Goal: Task Accomplishment & Management: Complete application form

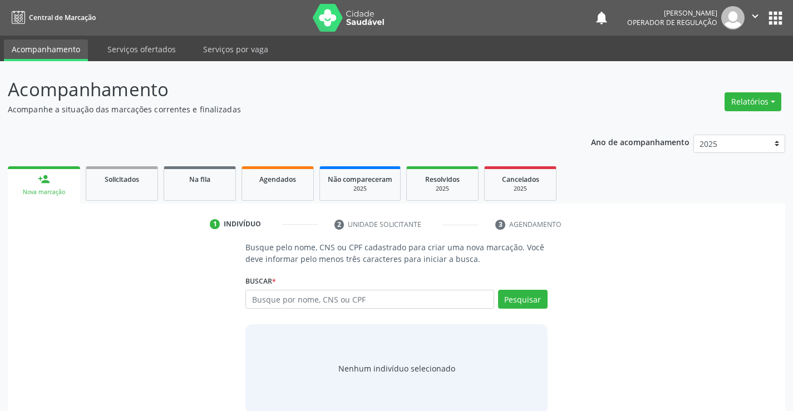
click at [265, 298] on input "text" at bounding box center [370, 299] width 248 height 19
type input "704001337415763"
click at [518, 301] on button "Pesquisar" at bounding box center [523, 299] width 50 height 19
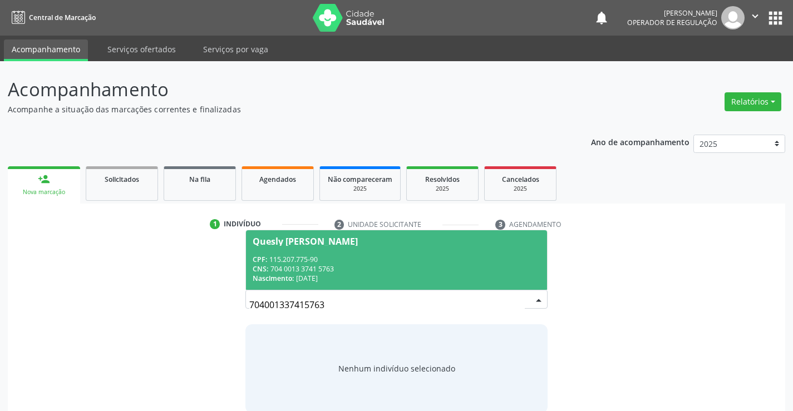
click at [352, 266] on div "CNS: 704 0013 3741 5763" at bounding box center [396, 268] width 287 height 9
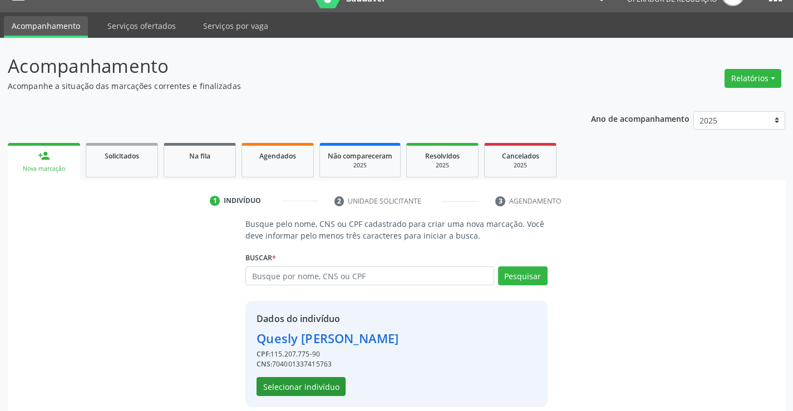
scroll to position [35, 0]
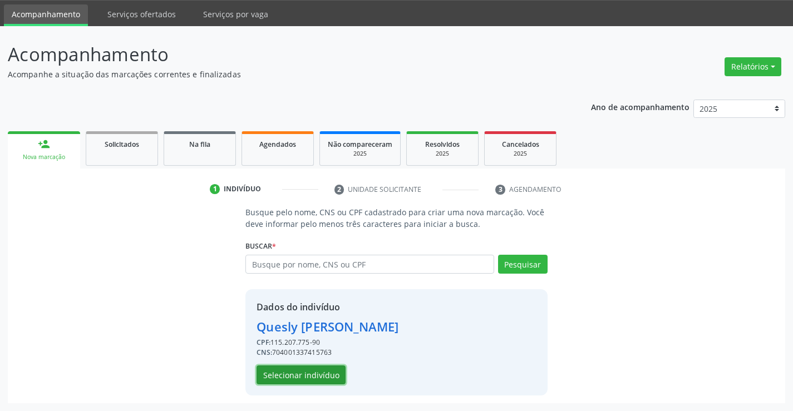
click at [274, 374] on button "Selecionar indivíduo" at bounding box center [301, 375] width 89 height 19
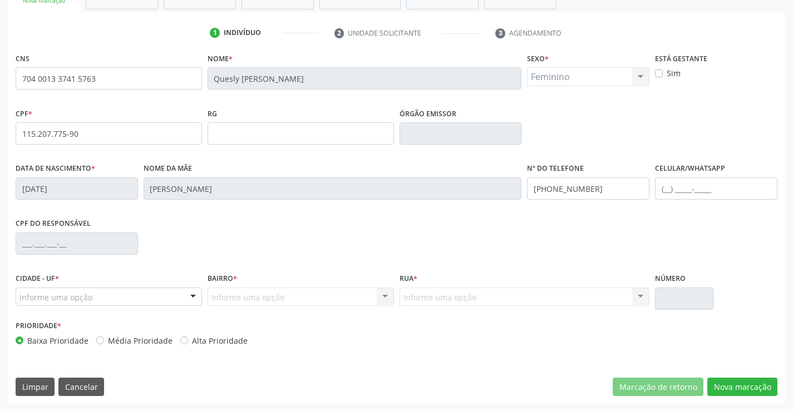
scroll to position [192, 0]
click at [192, 296] on div at bounding box center [193, 297] width 17 height 19
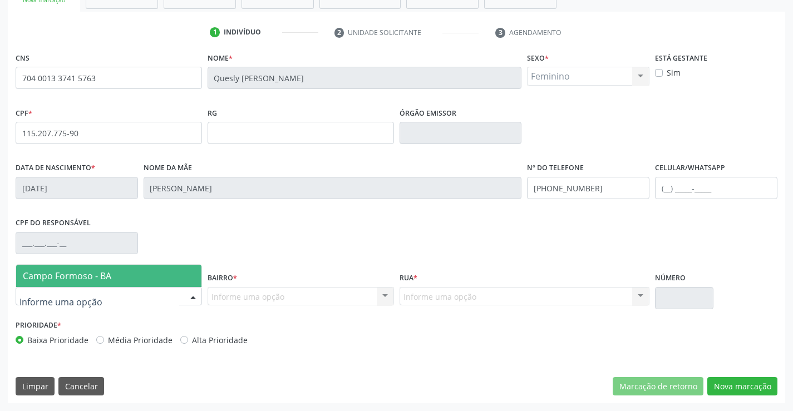
click at [147, 271] on span "Campo Formoso - BA" at bounding box center [108, 276] width 185 height 22
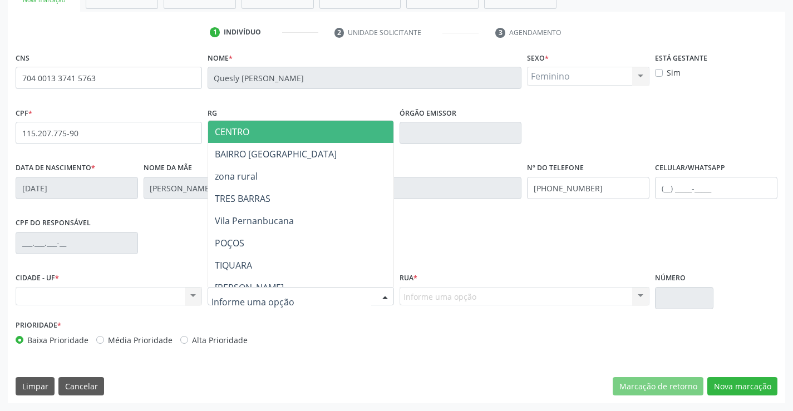
click at [352, 297] on div at bounding box center [301, 296] width 187 height 19
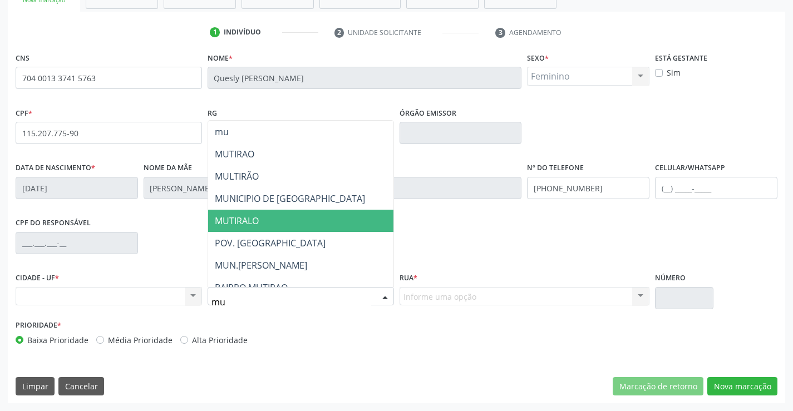
type input "mut"
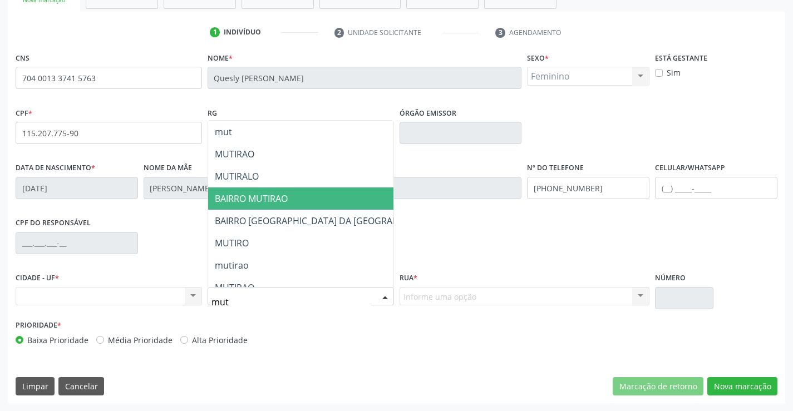
click at [258, 195] on span "BAIRRO MUTIRAO" at bounding box center [251, 199] width 73 height 12
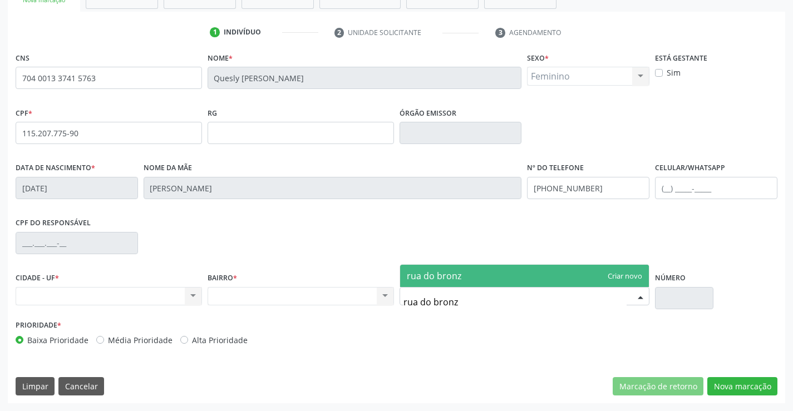
type input "rua do bronze"
click at [469, 280] on span "rua do bronze" at bounding box center [524, 276] width 249 height 22
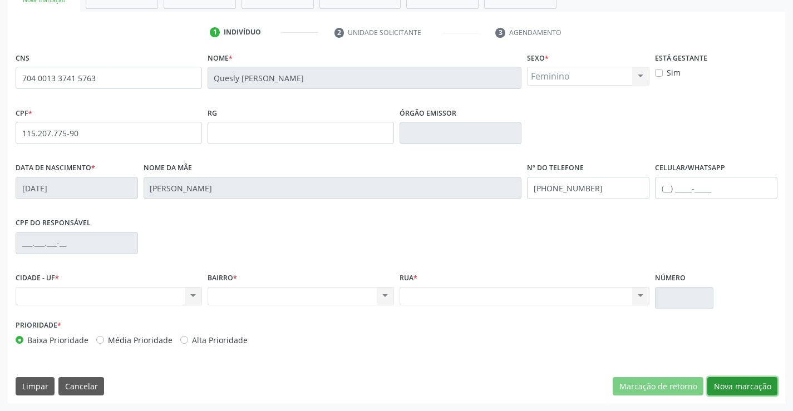
click at [744, 384] on button "Nova marcação" at bounding box center [743, 386] width 70 height 19
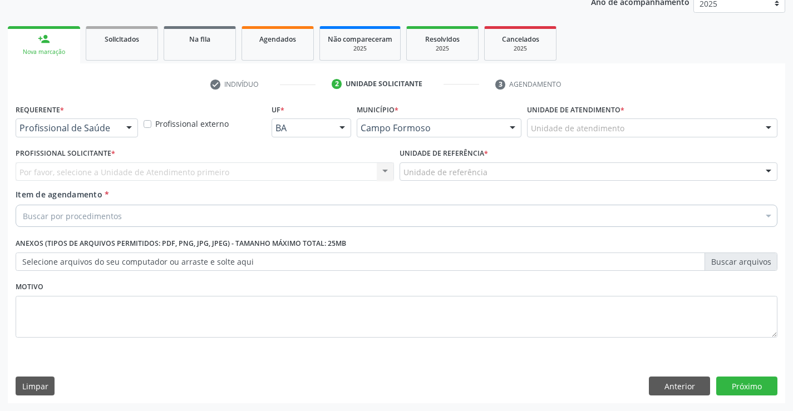
scroll to position [140, 0]
click at [124, 127] on div at bounding box center [129, 128] width 17 height 19
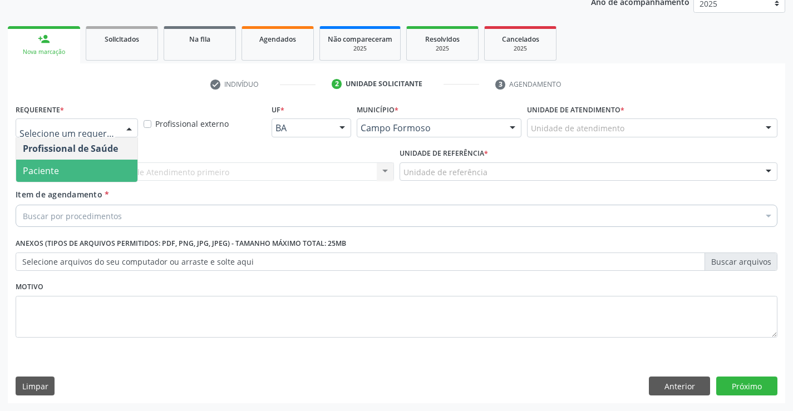
click at [89, 174] on span "Paciente" at bounding box center [76, 171] width 121 height 22
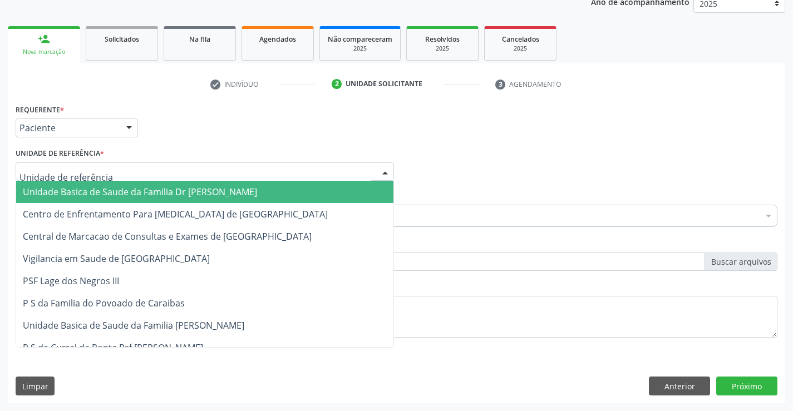
click at [124, 175] on div at bounding box center [205, 172] width 379 height 19
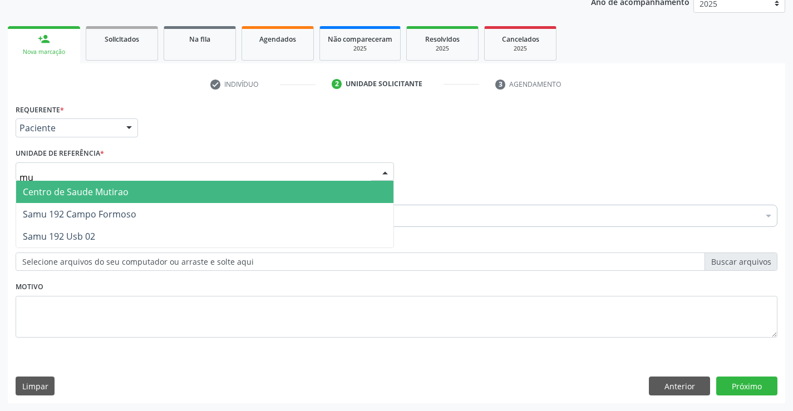
type input "mut"
click at [127, 187] on span "Centro de Saude Mutirao" at bounding box center [76, 192] width 106 height 12
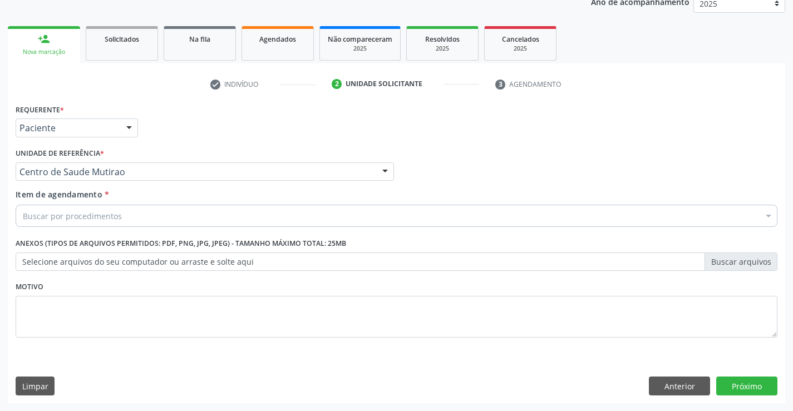
click at [122, 220] on div "Buscar por procedimentos" at bounding box center [397, 216] width 762 height 22
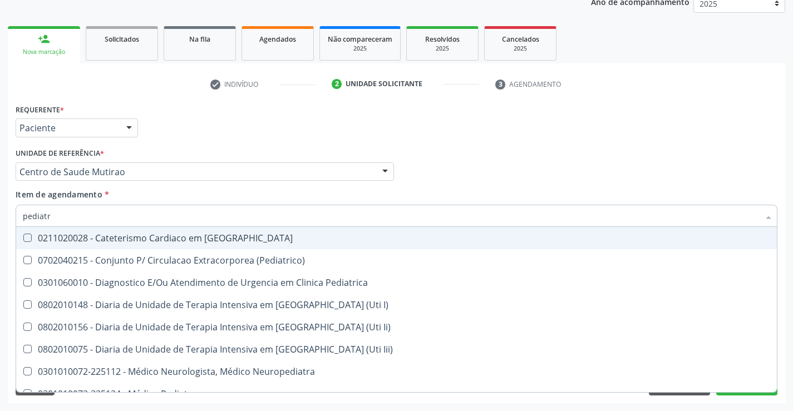
type input "pediatra"
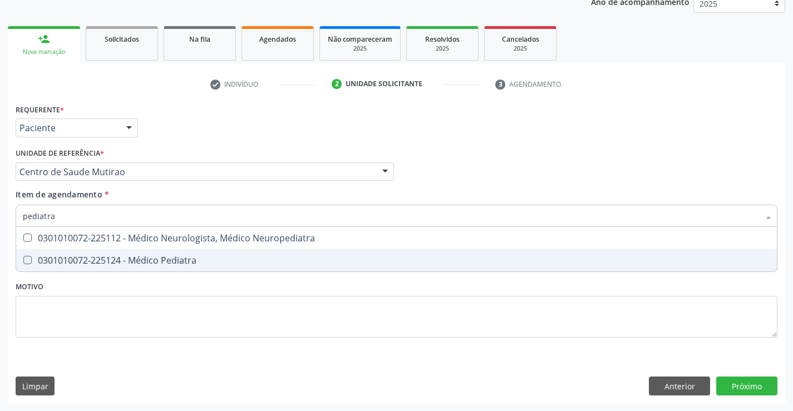
click at [138, 267] on span "0301010072-225124 - Médico Pediatra" at bounding box center [396, 260] width 761 height 22
checkbox Pediatra "true"
click at [133, 312] on div "Requerente * Paciente Profissional de Saúde Paciente Nenhum resultado encontrad…" at bounding box center [397, 227] width 762 height 252
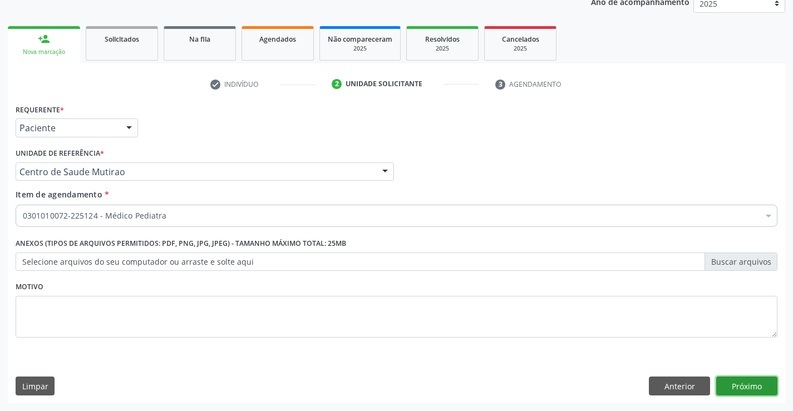
click at [736, 383] on button "Próximo" at bounding box center [747, 386] width 61 height 19
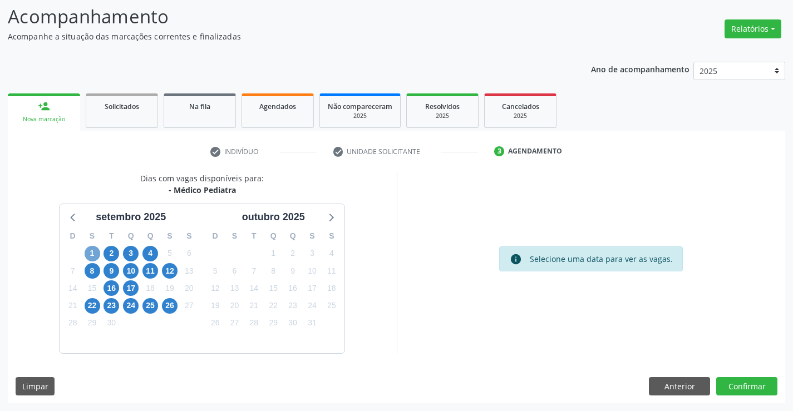
click at [95, 256] on span "1" at bounding box center [93, 254] width 16 height 16
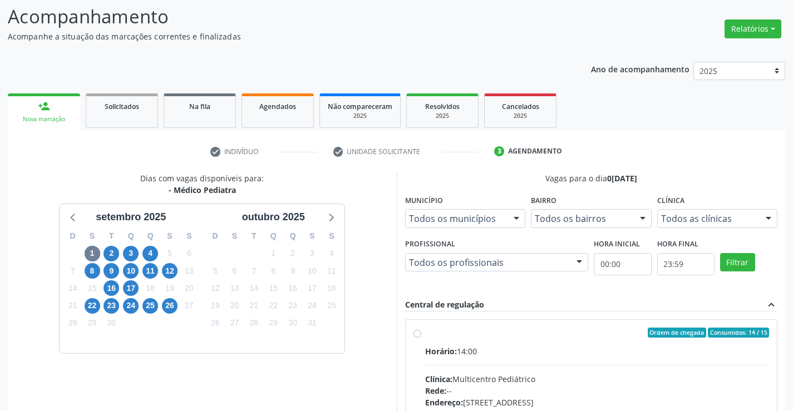
click at [425, 333] on label "Ordem de chegada Consumidos: 14 / 15 Horário: 14:00 Clínica: Multicentro Pediát…" at bounding box center [597, 413] width 345 height 171
click at [417, 333] on input "Ordem de chegada Consumidos: 14 / 15 Horário: 14:00 Clínica: Multicentro Pediát…" at bounding box center [418, 333] width 8 height 10
radio input "true"
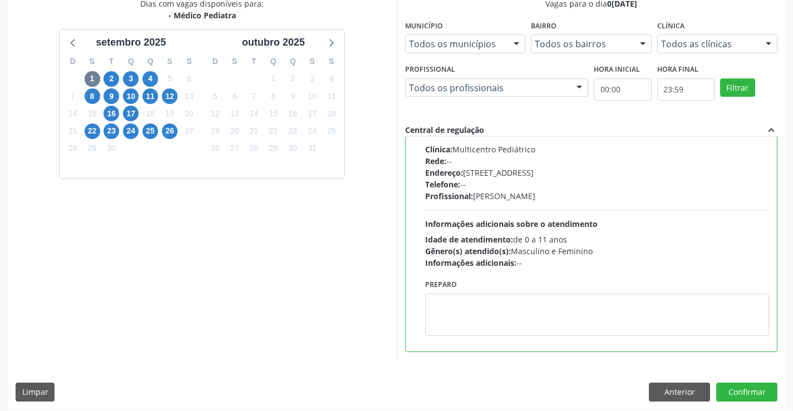
scroll to position [254, 0]
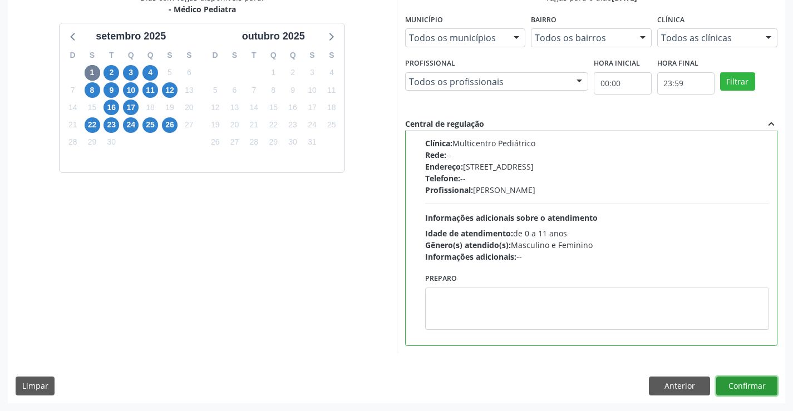
click at [740, 383] on button "Confirmar" at bounding box center [747, 386] width 61 height 19
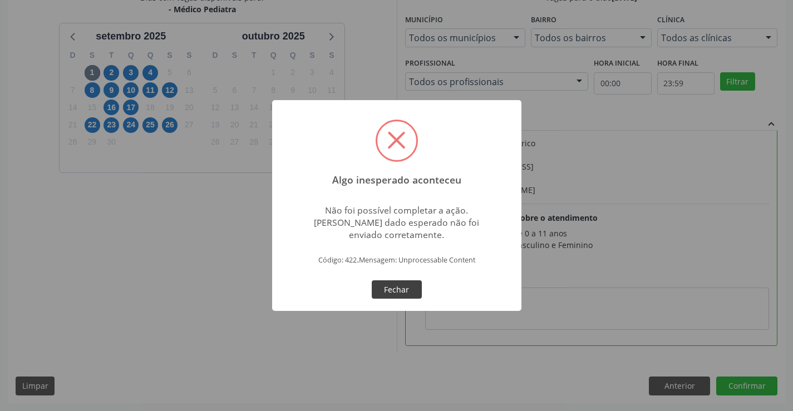
click at [404, 292] on button "Fechar" at bounding box center [397, 290] width 50 height 19
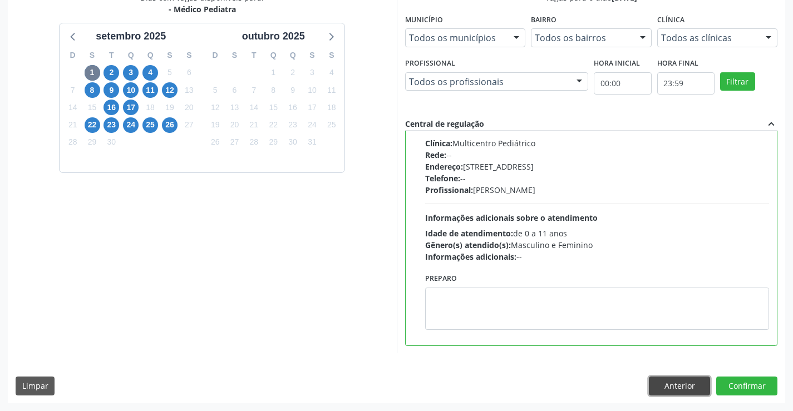
click at [670, 386] on button "Anterior" at bounding box center [679, 386] width 61 height 19
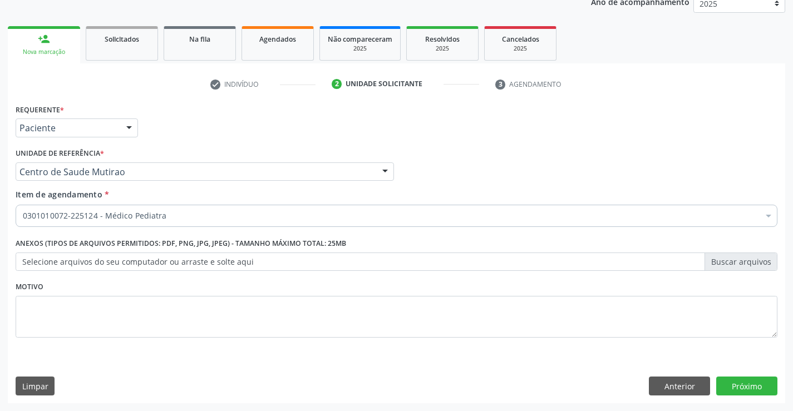
scroll to position [140, 0]
click at [661, 381] on button "Anterior" at bounding box center [679, 386] width 61 height 19
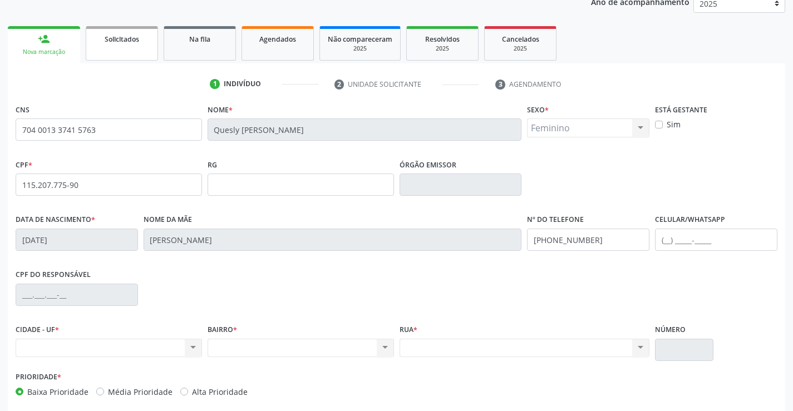
click at [138, 40] on span "Solicitados" at bounding box center [122, 39] width 35 height 9
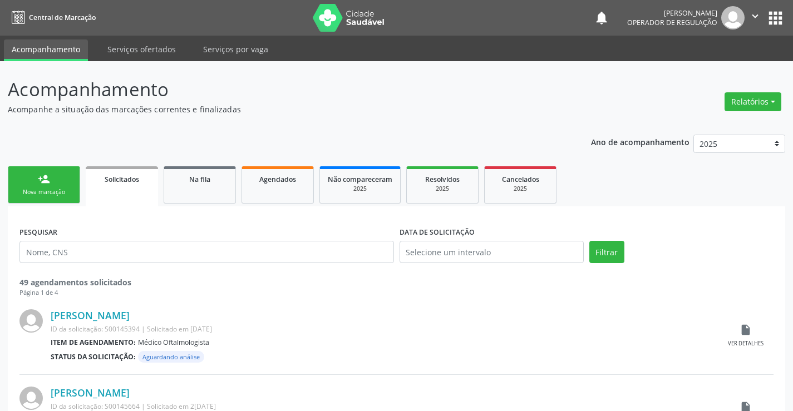
click at [63, 183] on link "person_add Nova marcação" at bounding box center [44, 184] width 72 height 37
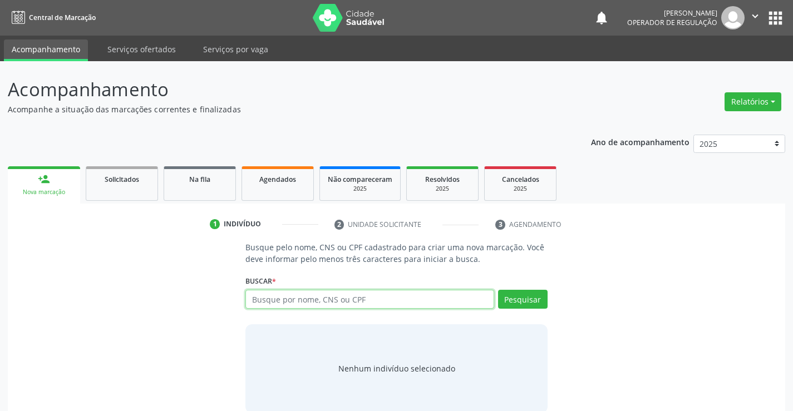
click at [270, 302] on input "text" at bounding box center [370, 299] width 248 height 19
type input "704001337415763"
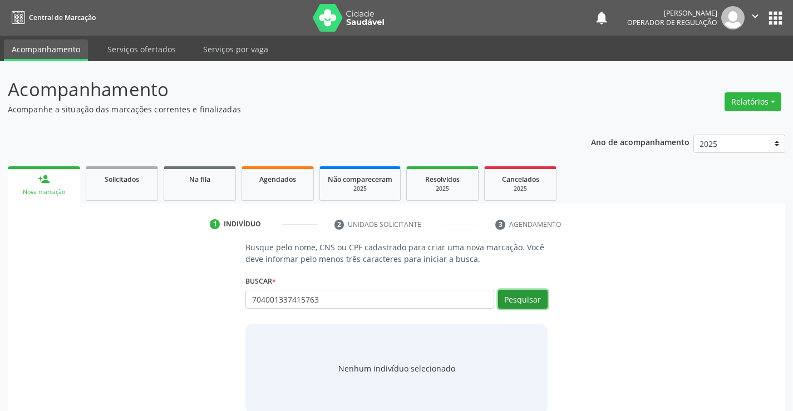
click at [526, 300] on button "Pesquisar" at bounding box center [523, 299] width 50 height 19
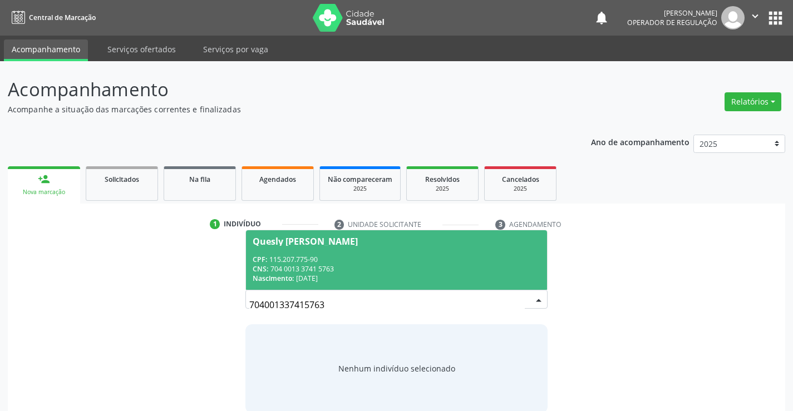
click at [431, 270] on div "CNS: 704 0013 3741 5763" at bounding box center [396, 268] width 287 height 9
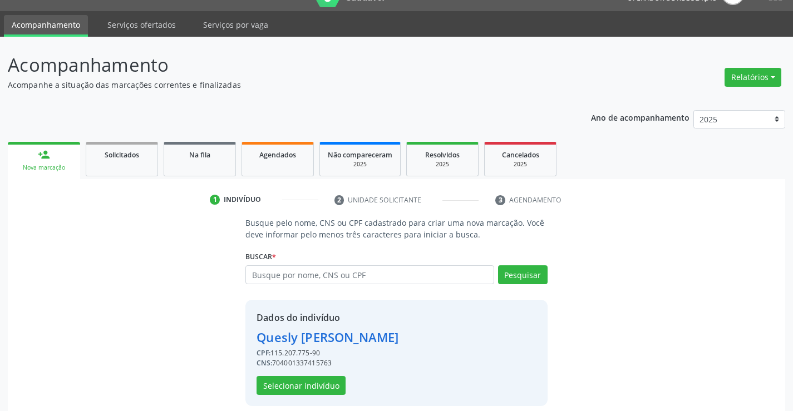
scroll to position [35, 0]
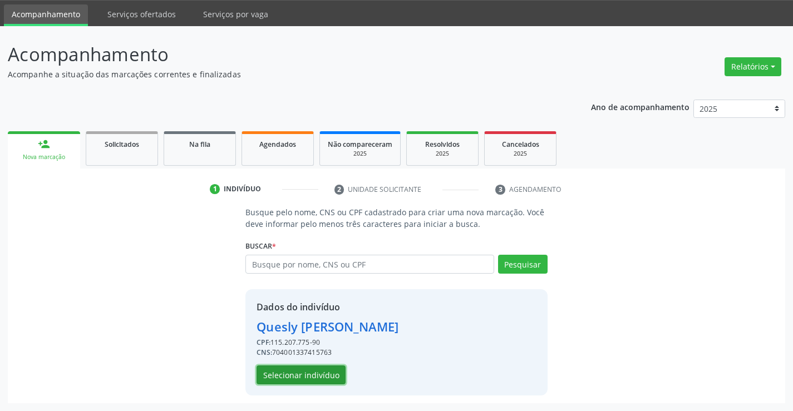
click at [307, 375] on button "Selecionar indivíduo" at bounding box center [301, 375] width 89 height 19
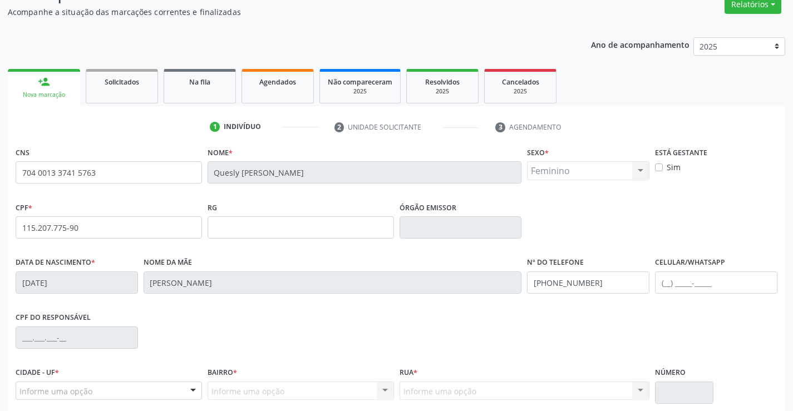
scroll to position [192, 0]
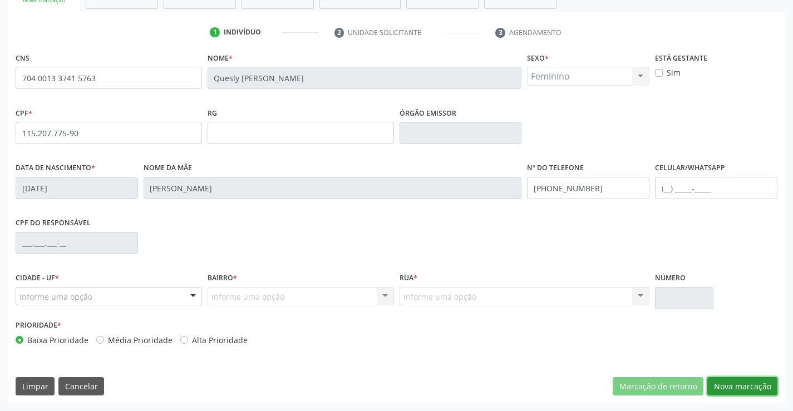
click at [733, 381] on button "Nova marcação" at bounding box center [743, 386] width 70 height 19
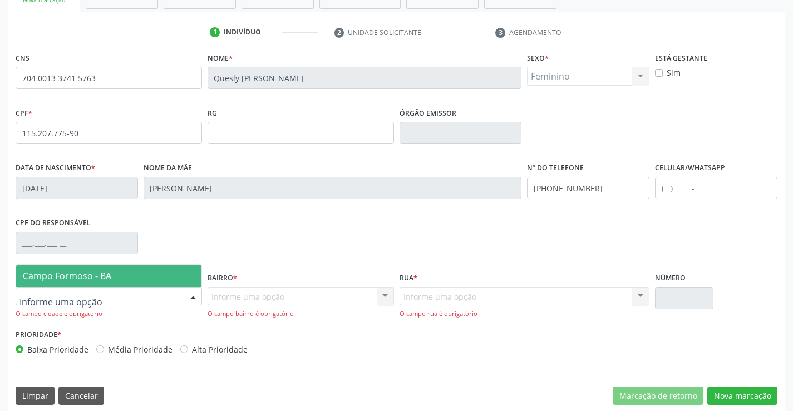
click at [186, 295] on div at bounding box center [193, 297] width 17 height 19
click at [145, 274] on span "Campo Formoso - BA" at bounding box center [108, 276] width 185 height 22
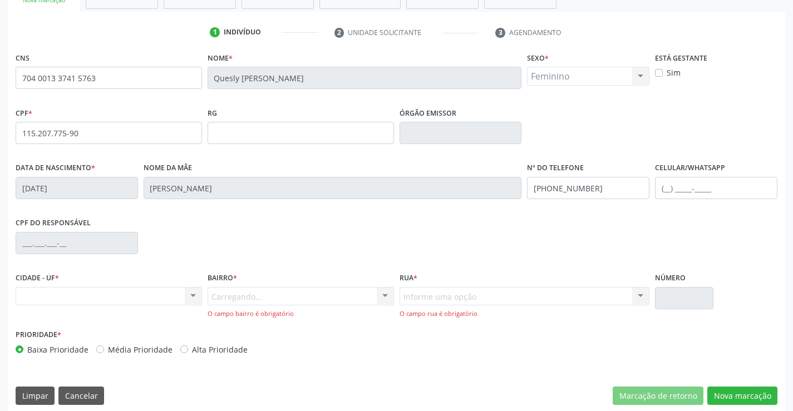
click at [281, 303] on div "Carregando... Nenhum resultado encontrado para: " " Nenhuma opção encontrada. D…" at bounding box center [301, 303] width 187 height 32
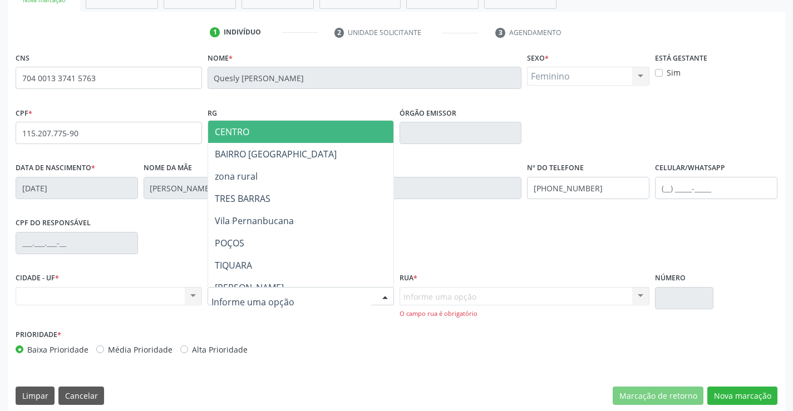
click at [319, 299] on div at bounding box center [301, 296] width 187 height 19
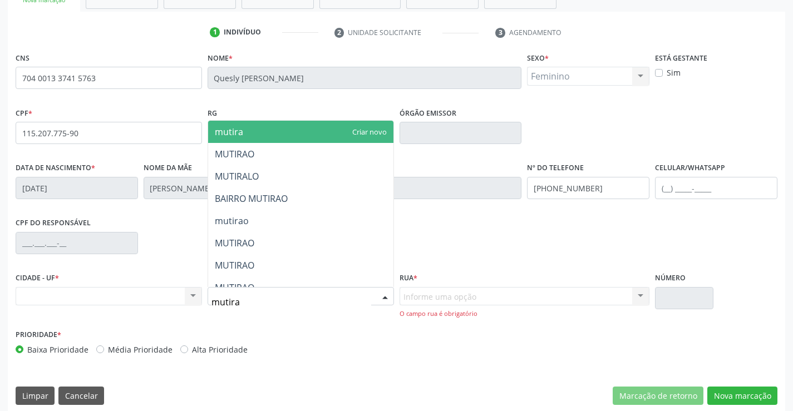
type input "mutirao"
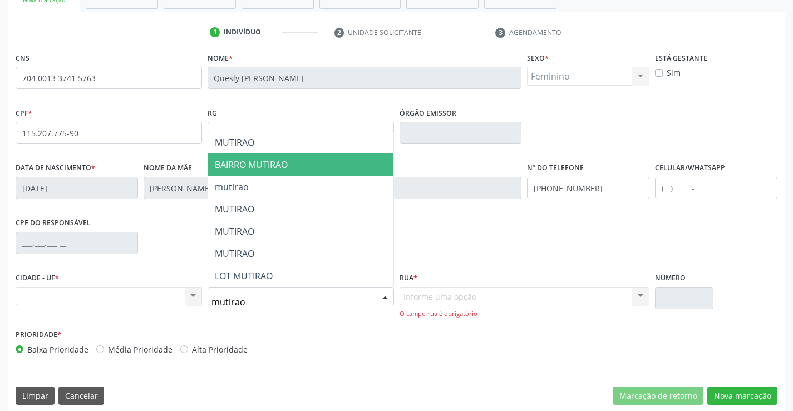
click at [296, 163] on span "BAIRRO MUTIRAO" at bounding box center [300, 165] width 185 height 22
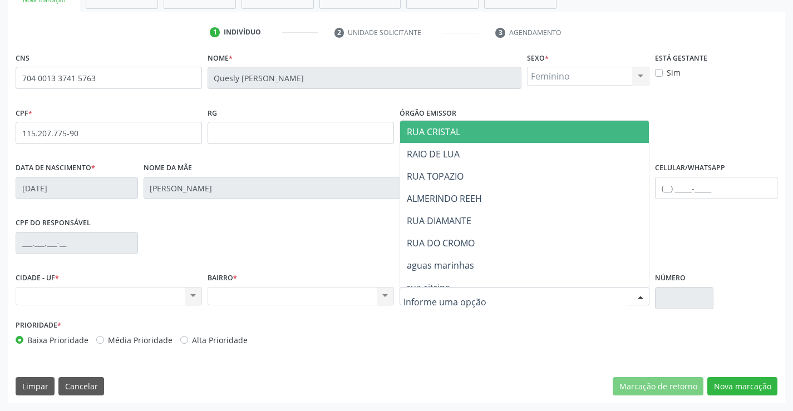
click at [517, 292] on div at bounding box center [525, 296] width 251 height 19
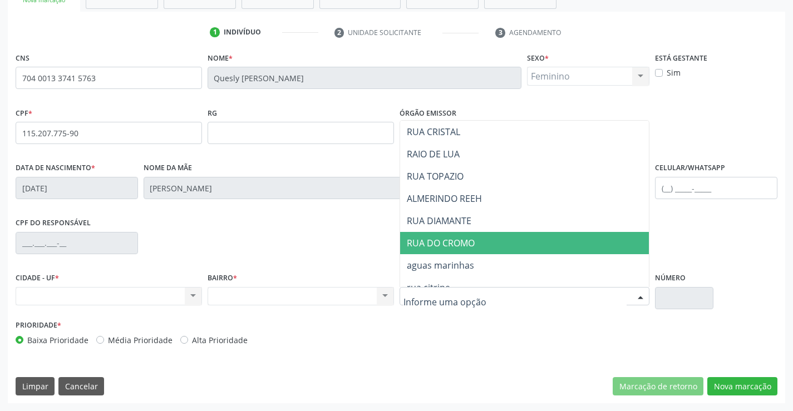
click at [482, 243] on span "RUA DO CROMO" at bounding box center [524, 243] width 249 height 22
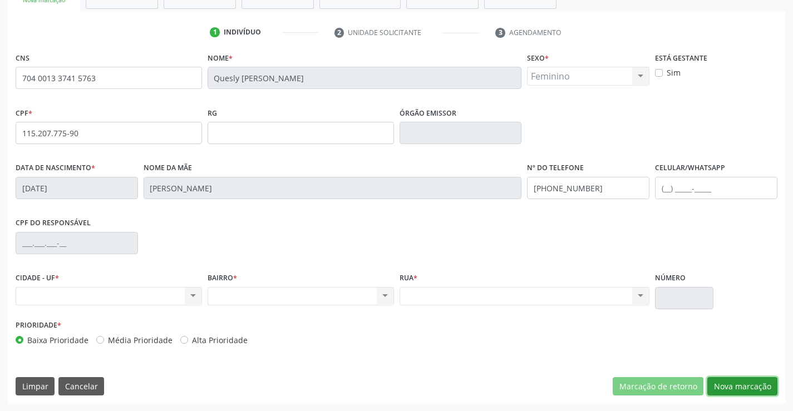
click at [730, 391] on button "Nova marcação" at bounding box center [743, 386] width 70 height 19
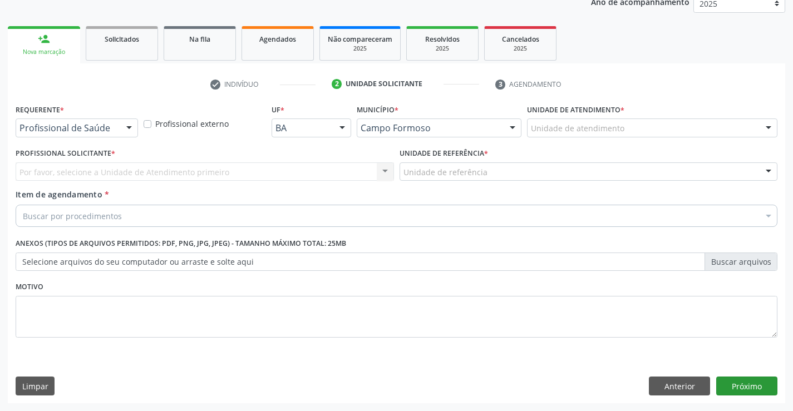
scroll to position [140, 0]
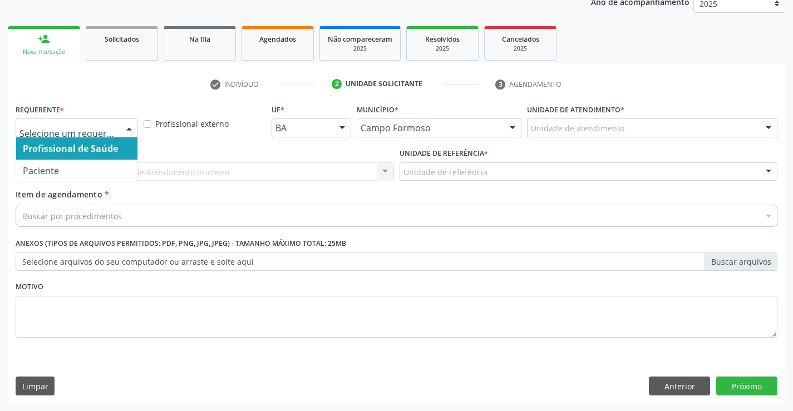
click at [125, 126] on div at bounding box center [129, 128] width 17 height 19
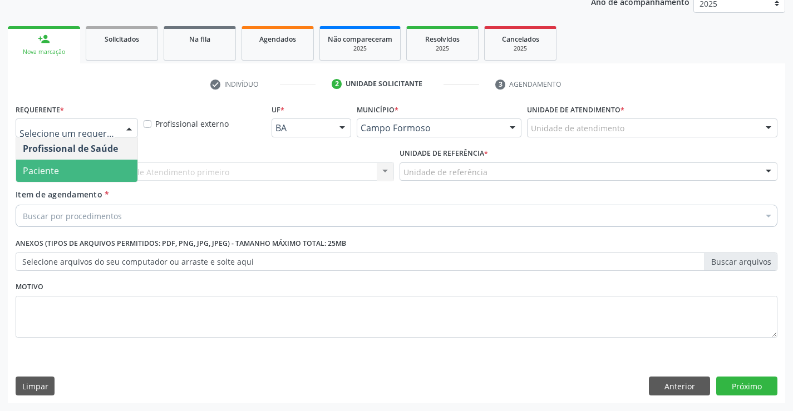
drag, startPoint x: 114, startPoint y: 174, endPoint x: 121, endPoint y: 167, distance: 9.4
click at [115, 174] on span "Paciente" at bounding box center [76, 171] width 121 height 22
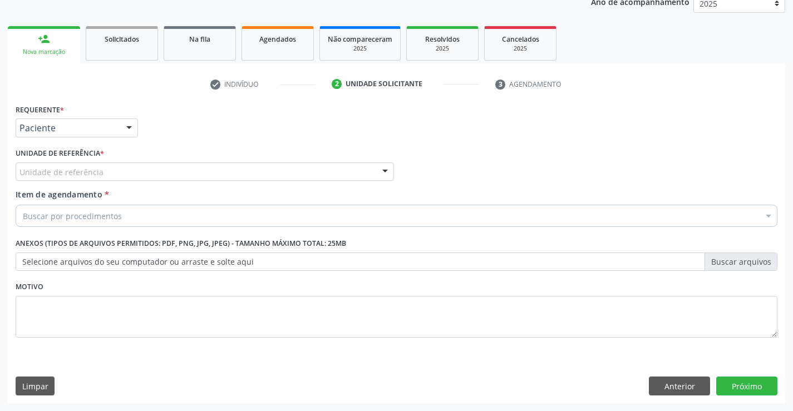
click at [124, 176] on div "Unidade de referência" at bounding box center [205, 172] width 379 height 19
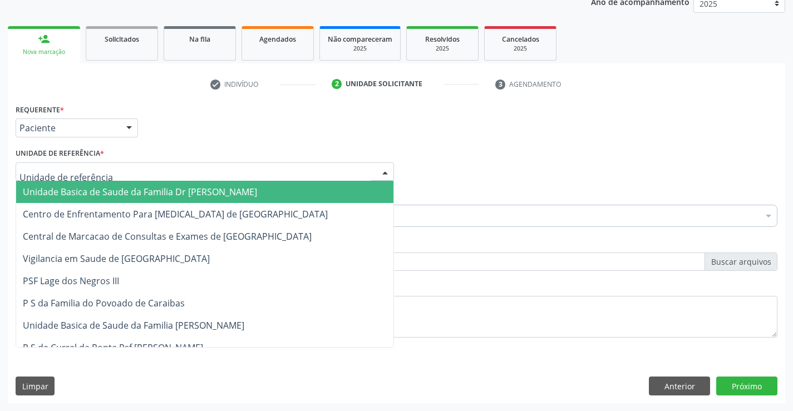
type input "n"
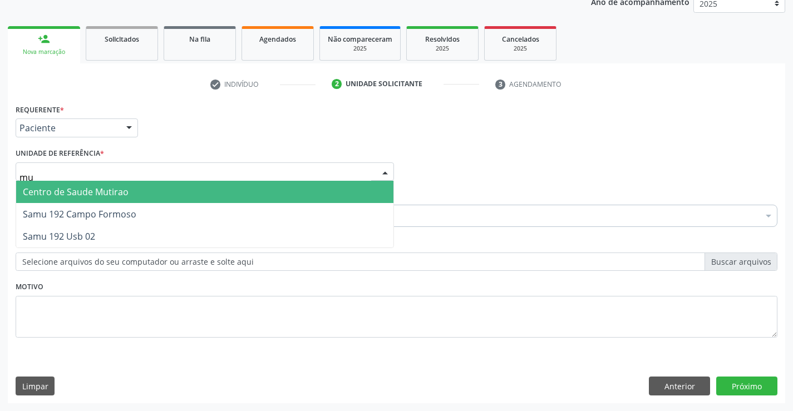
type input "mut"
click at [119, 195] on span "Centro de Saude Mutirao" at bounding box center [76, 192] width 106 height 12
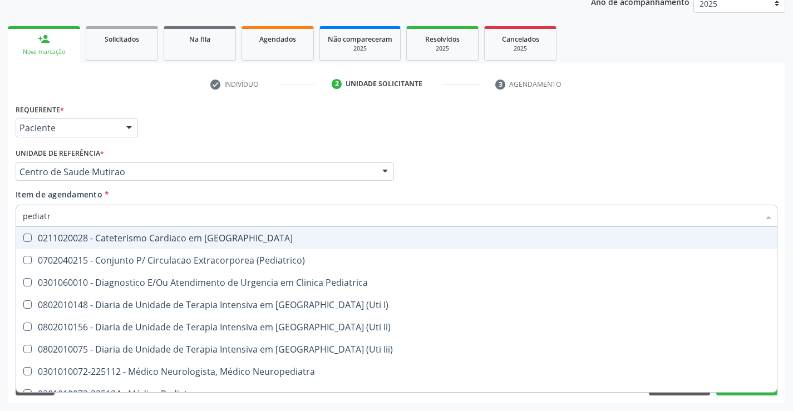
type input "pediatra"
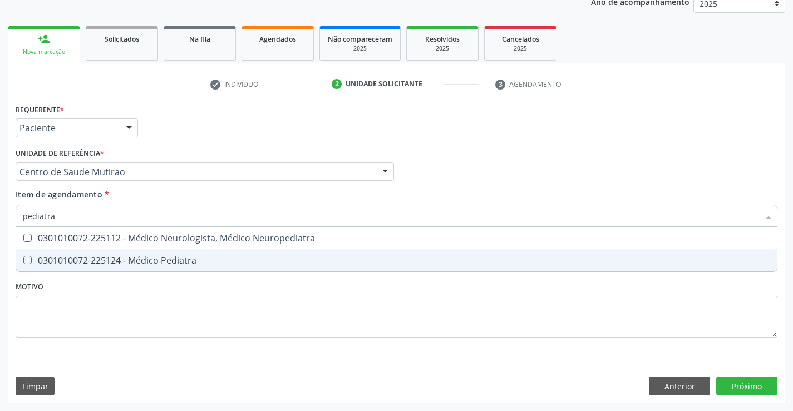
click at [122, 257] on div "0301010072-225124 - Médico Pediatra" at bounding box center [397, 260] width 748 height 9
checkbox Pediatra "true"
click at [114, 293] on div "Requerente * Paciente Profissional de Saúde Paciente Nenhum resultado encontrad…" at bounding box center [397, 227] width 762 height 252
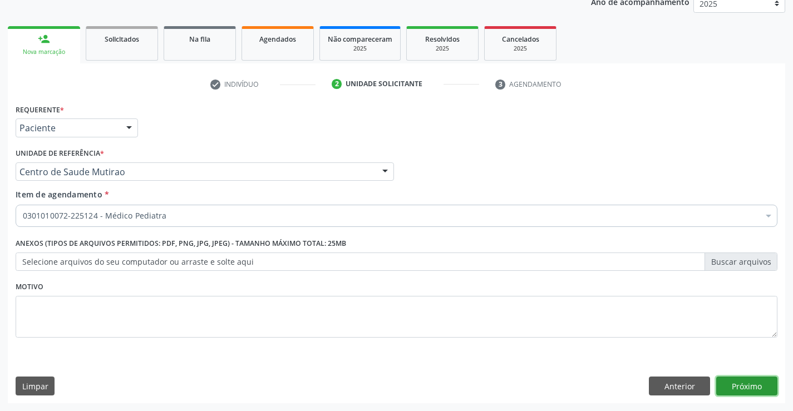
click at [730, 386] on button "Próximo" at bounding box center [747, 386] width 61 height 19
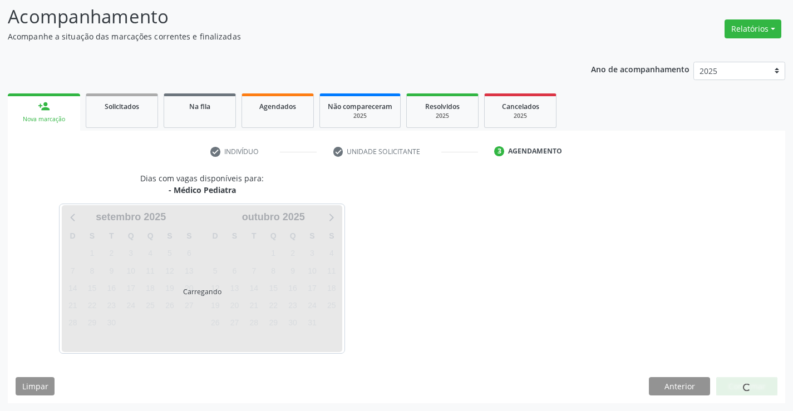
scroll to position [73, 0]
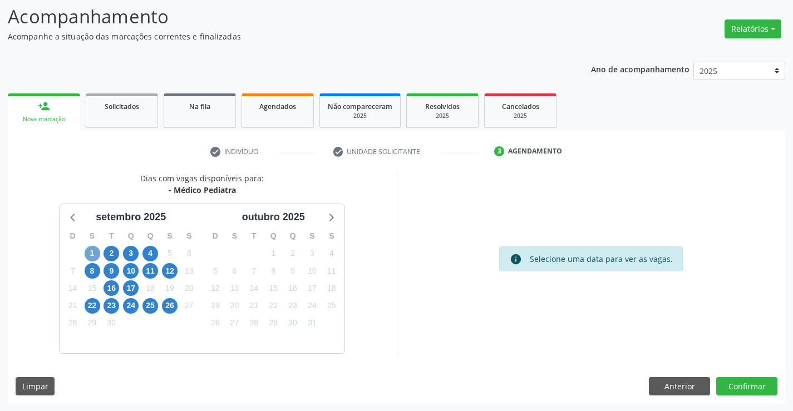
click at [92, 249] on span "1" at bounding box center [93, 254] width 16 height 16
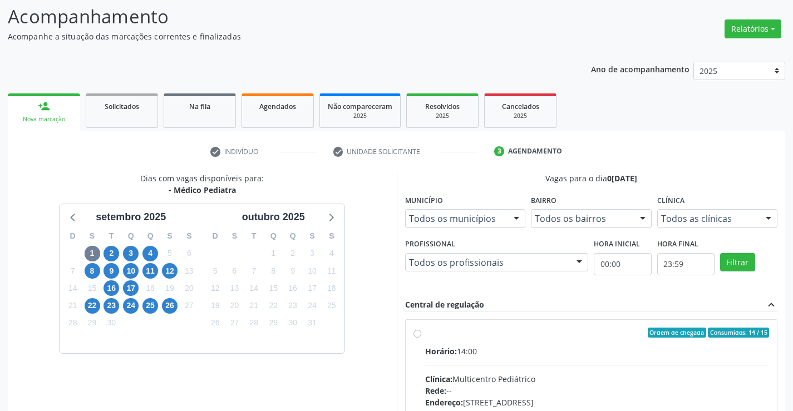
click at [425, 332] on label "Ordem de chegada Consumidos: 14 / 15 Horário: 14:00 Clínica: Multicentro Pediát…" at bounding box center [597, 413] width 345 height 171
click at [415, 332] on input "Ordem de chegada Consumidos: 14 / 15 Horário: 14:00 Clínica: Multicentro Pediát…" at bounding box center [418, 333] width 8 height 10
radio input "true"
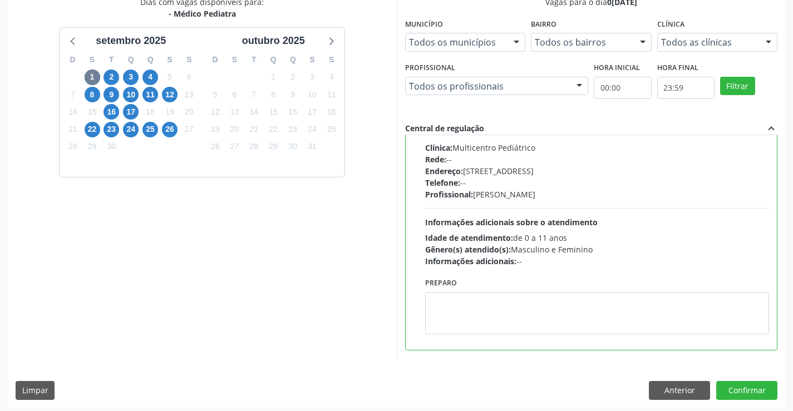
scroll to position [254, 0]
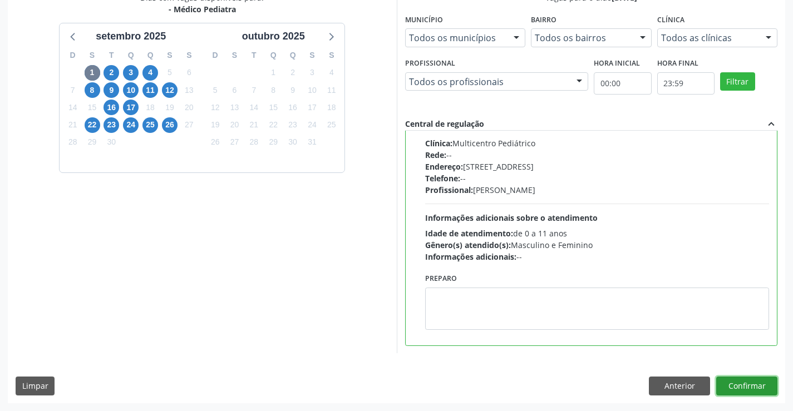
click at [749, 384] on button "Confirmar" at bounding box center [747, 386] width 61 height 19
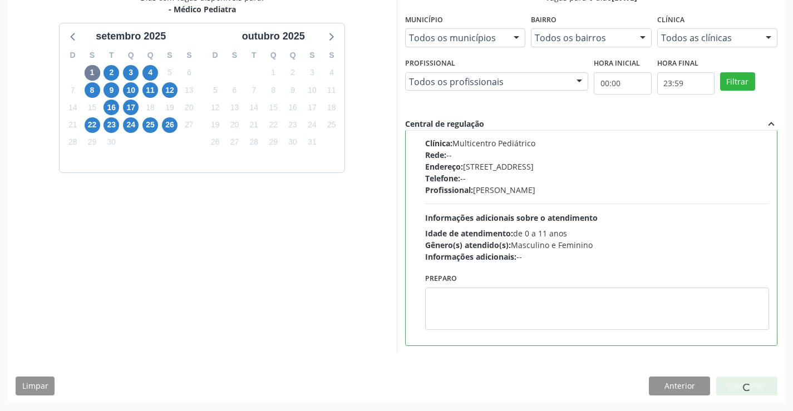
scroll to position [0, 0]
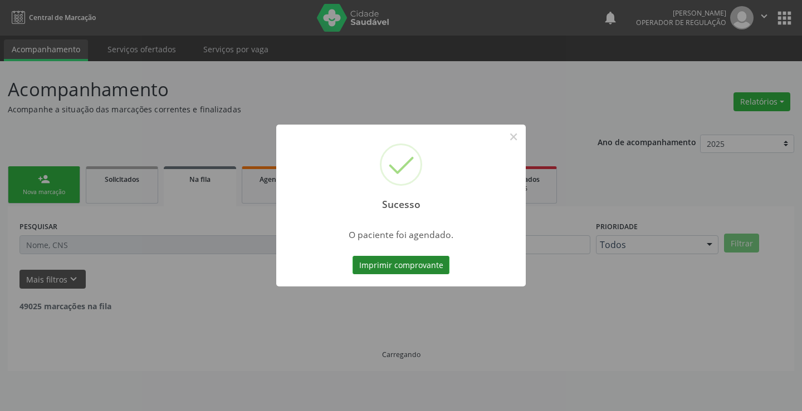
click at [402, 266] on button "Imprimir comprovante" at bounding box center [400, 265] width 97 height 19
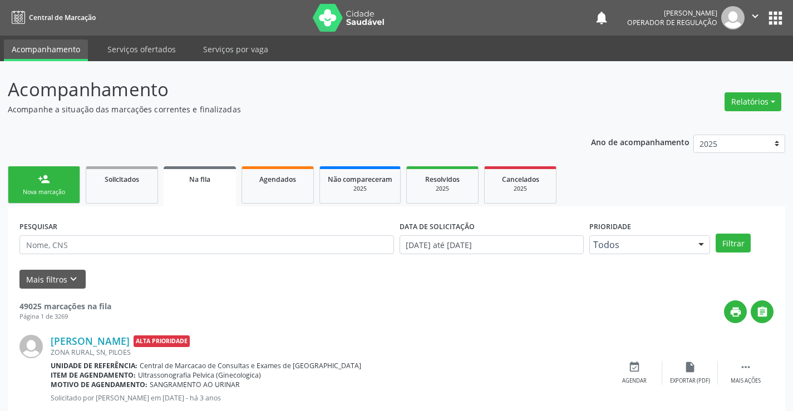
click at [70, 190] on div "Nova marcação" at bounding box center [44, 192] width 56 height 8
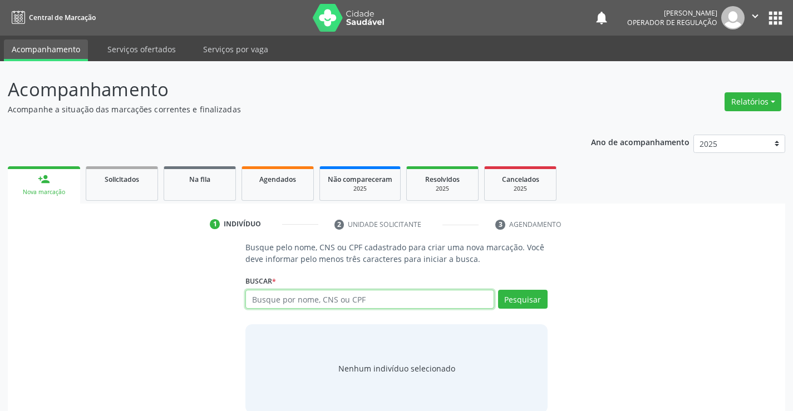
click at [305, 302] on input "text" at bounding box center [370, 299] width 248 height 19
type input "706408194545285"
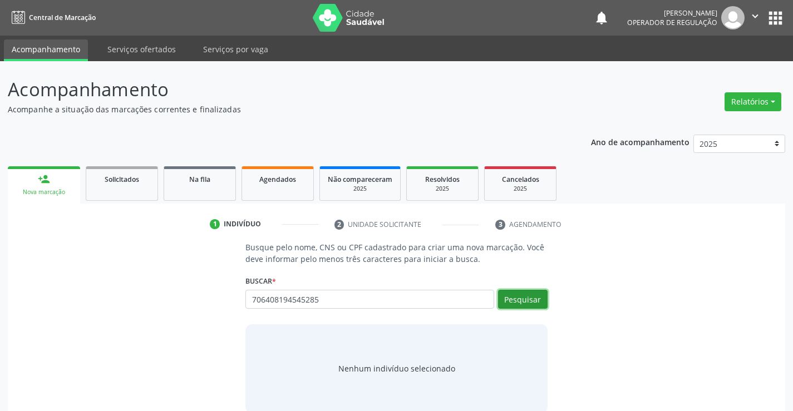
click at [516, 301] on button "Pesquisar" at bounding box center [523, 299] width 50 height 19
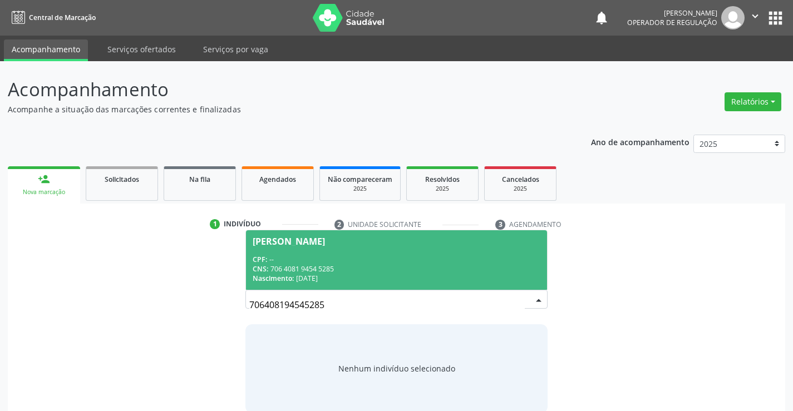
click at [406, 253] on span "Maria Jose de Oliveira CPF: -- CNS: 706 4081 9454 5285 Nascimento: 04/03/1936" at bounding box center [396, 260] width 301 height 60
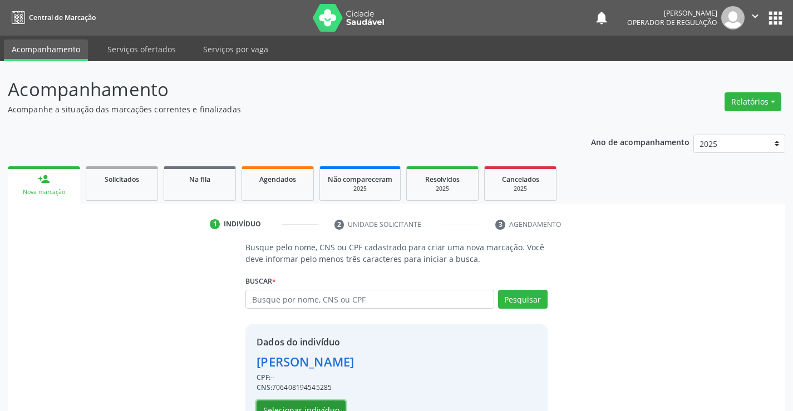
click at [322, 408] on button "Selecionar indivíduo" at bounding box center [301, 410] width 89 height 19
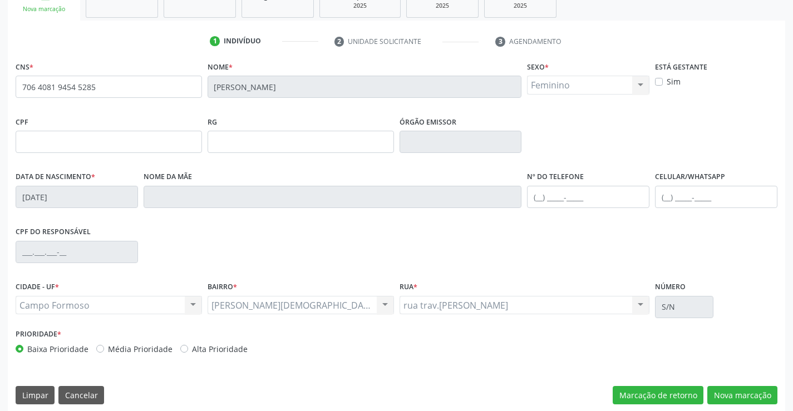
scroll to position [192, 0]
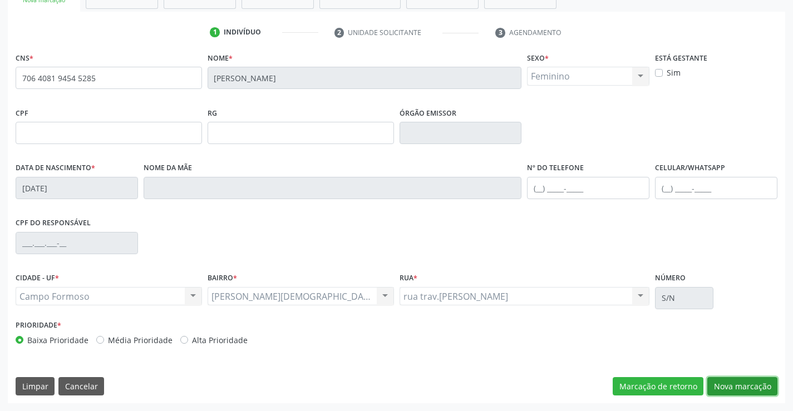
click at [742, 381] on button "Nova marcação" at bounding box center [743, 386] width 70 height 19
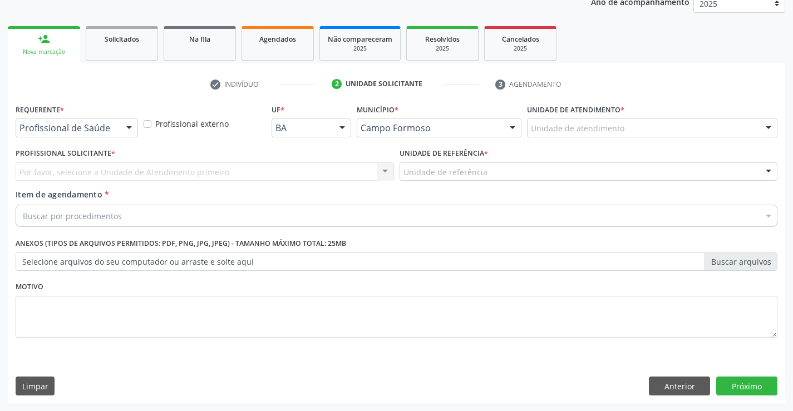
scroll to position [140, 0]
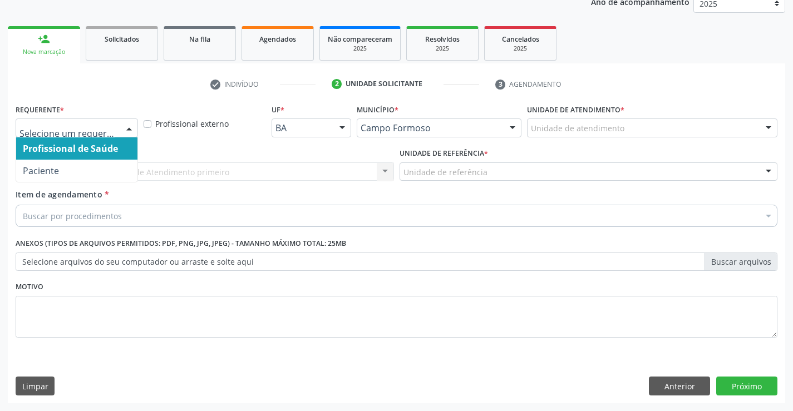
click at [131, 125] on div at bounding box center [129, 128] width 17 height 19
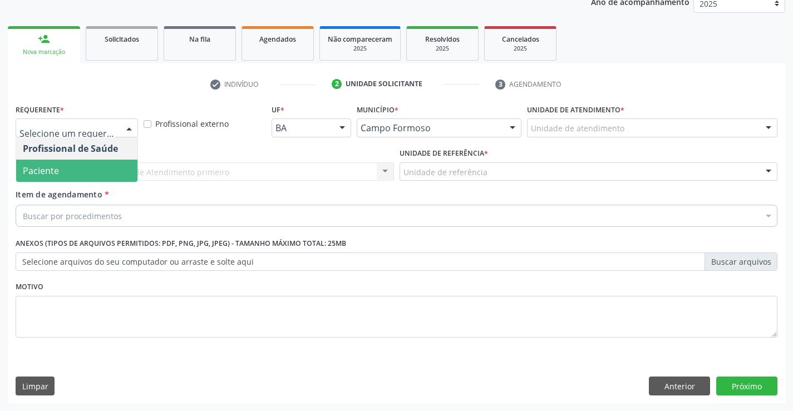
click at [88, 172] on span "Paciente" at bounding box center [76, 171] width 121 height 22
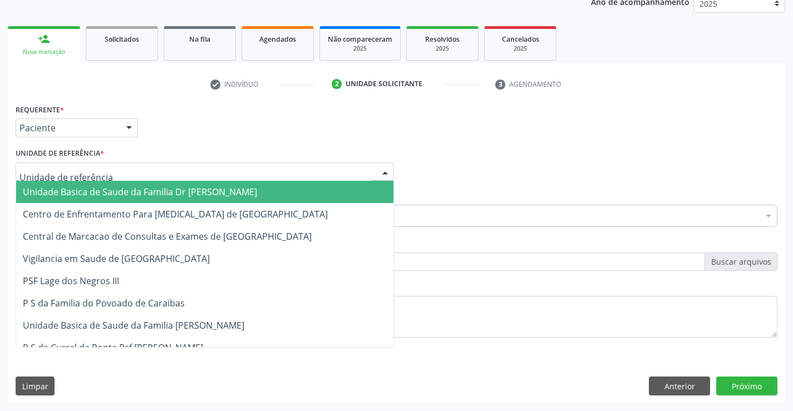
click at [122, 174] on div at bounding box center [205, 172] width 379 height 19
click at [125, 190] on span "Unidade Basica de Saude da Familia Dr [PERSON_NAME]" at bounding box center [140, 192] width 234 height 12
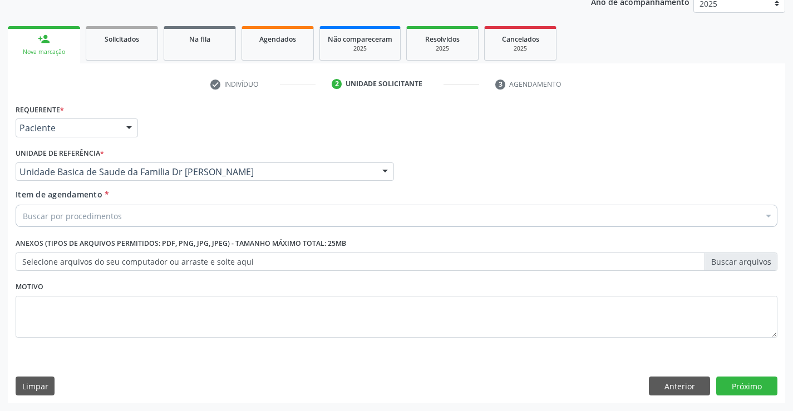
click at [133, 218] on div "Buscar por procedimentos" at bounding box center [397, 216] width 762 height 22
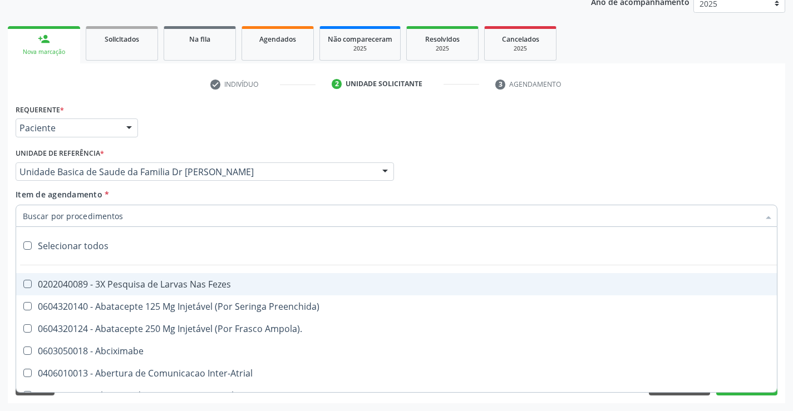
click at [138, 218] on input "Item de agendamento *" at bounding box center [391, 216] width 737 height 22
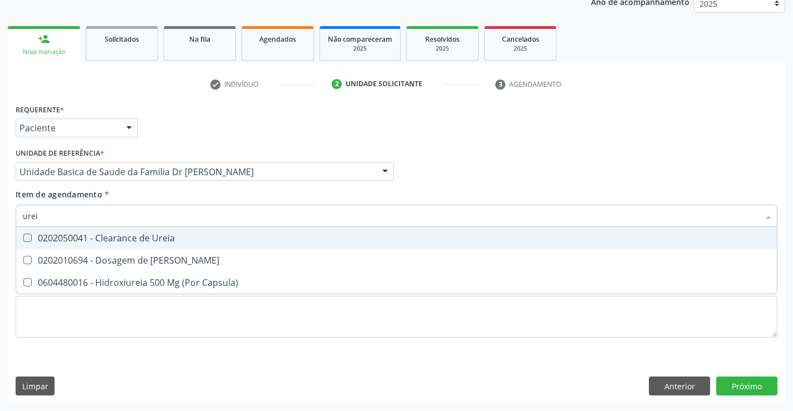
type input "ureia"
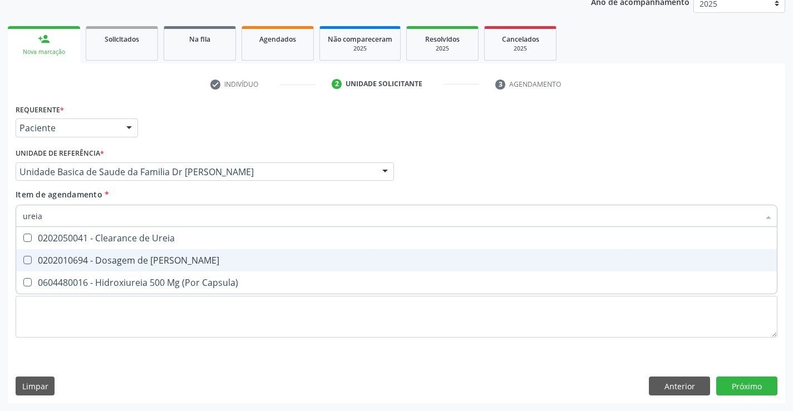
click at [149, 260] on div "0202010694 - Dosagem de Ureia" at bounding box center [397, 260] width 748 height 9
checkbox Ureia "true"
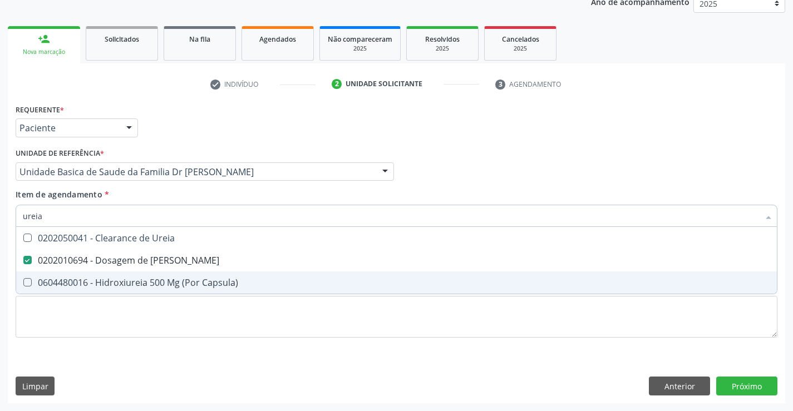
type input "ureia"
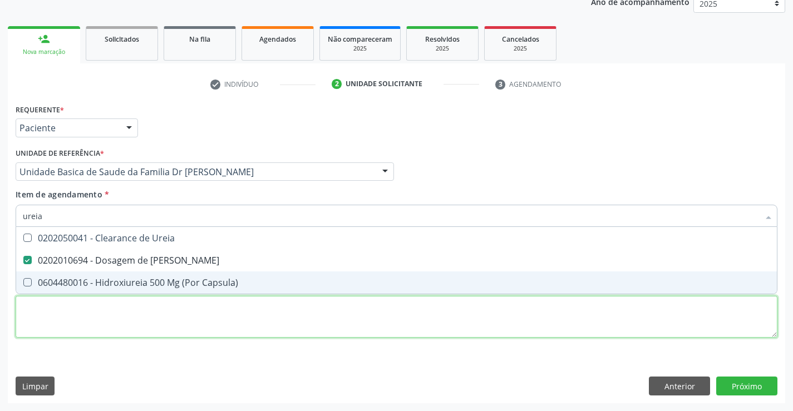
click at [110, 312] on div "Requerente * Paciente Profissional de Saúde Paciente Nenhum resultado encontrad…" at bounding box center [397, 227] width 762 height 252
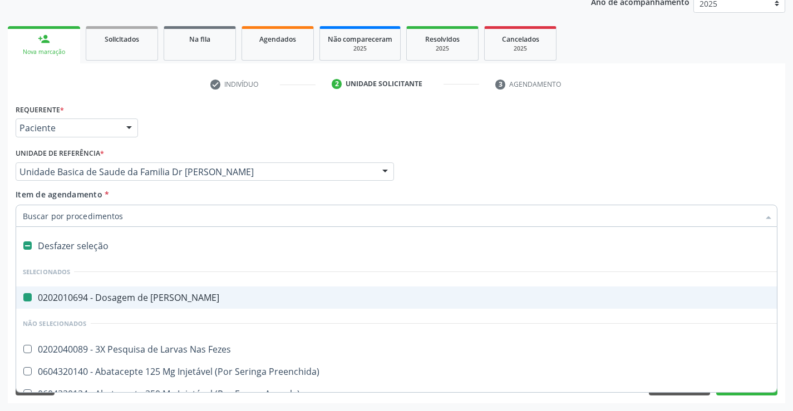
type input "c"
checkbox Ureia "false"
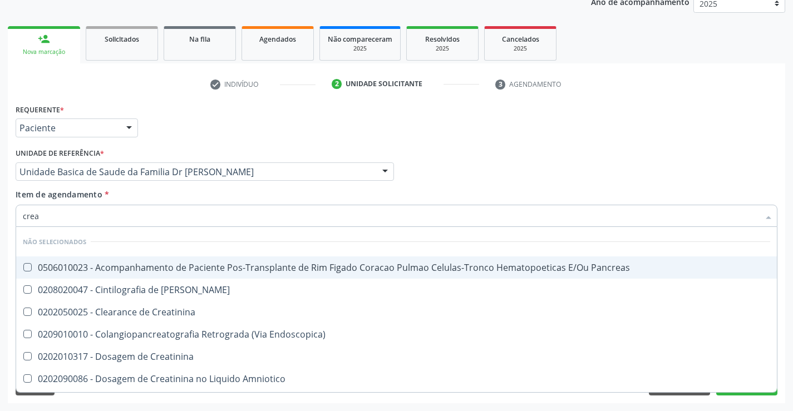
type input "creat"
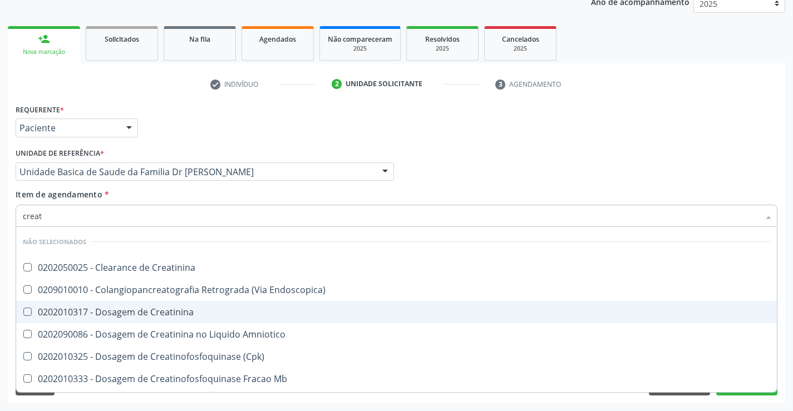
click at [168, 316] on div "0202010317 - Dosagem de Creatinina" at bounding box center [397, 312] width 748 height 9
checkbox Creatinina "true"
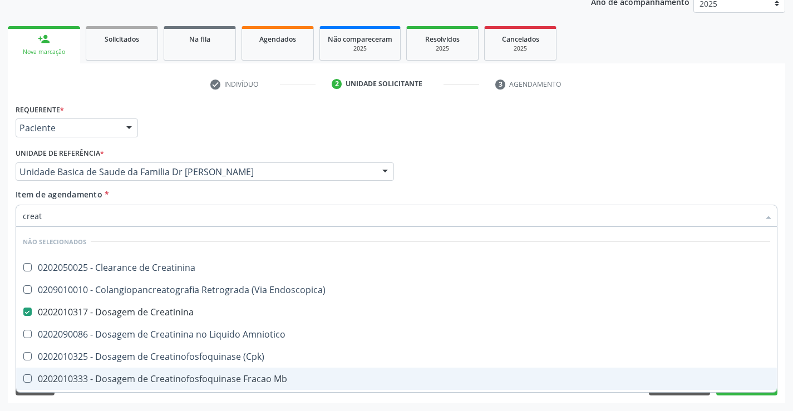
type input "creat"
click at [141, 403] on div "Requerente * Paciente Profissional de Saúde Paciente Nenhum resultado encontrad…" at bounding box center [397, 252] width 778 height 302
checkbox Creatinina "true"
checkbox Endoscopica\) "true"
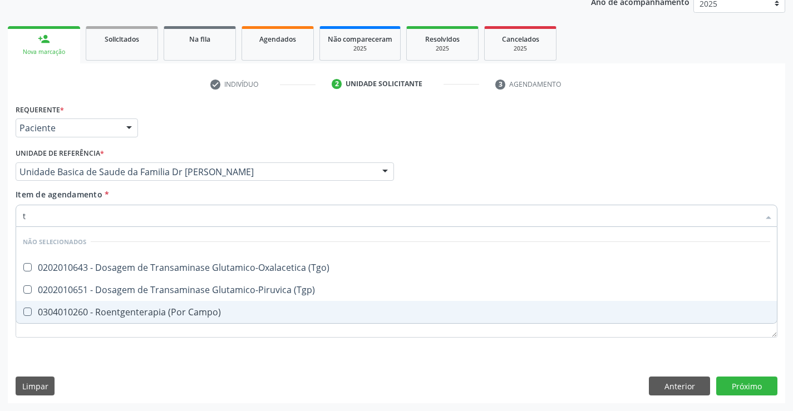
type input "tg"
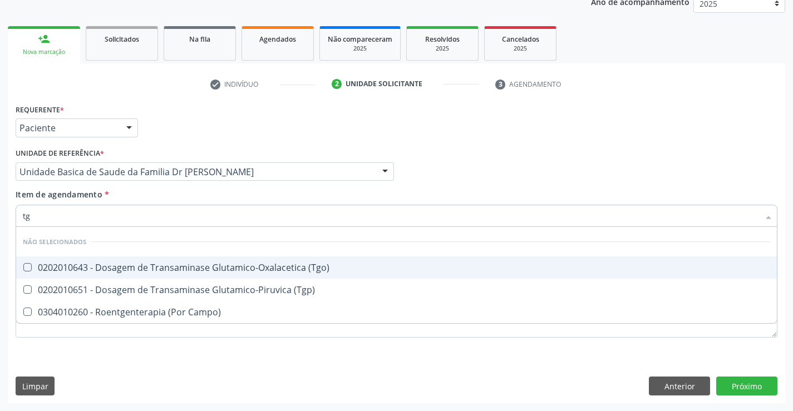
click at [225, 268] on div "0202010643 - Dosagem de Transaminase Glutamico-Oxalacetica (Tgo)" at bounding box center [397, 267] width 748 height 9
checkbox \(Tgo\) "true"
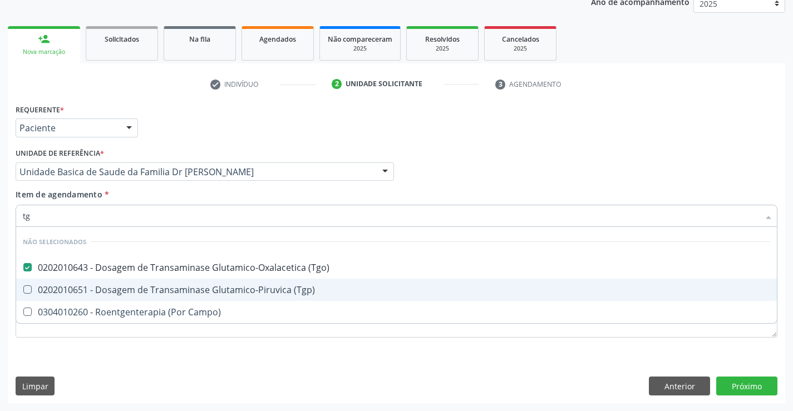
drag, startPoint x: 220, startPoint y: 288, endPoint x: 219, endPoint y: 296, distance: 7.3
click at [220, 293] on div "0202010651 - Dosagem de Transaminase Glutamico-Piruvica (Tgp)" at bounding box center [397, 290] width 748 height 9
checkbox \(Tgp\) "true"
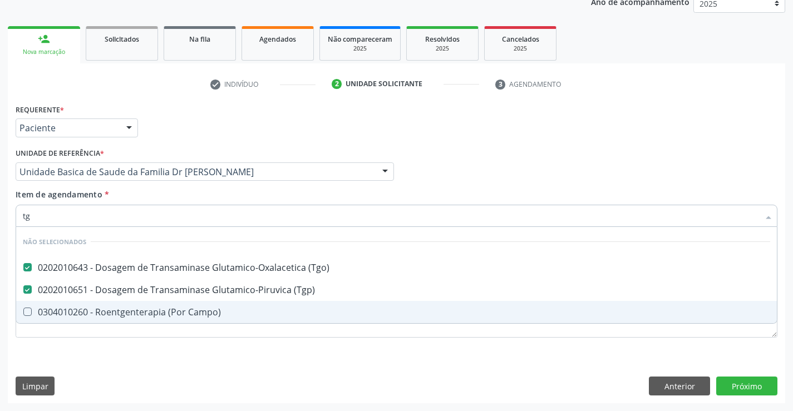
type input "tg"
click at [200, 352] on div "Requerente * Paciente Profissional de Saúde Paciente Nenhum resultado encontrad…" at bounding box center [397, 227] width 762 height 252
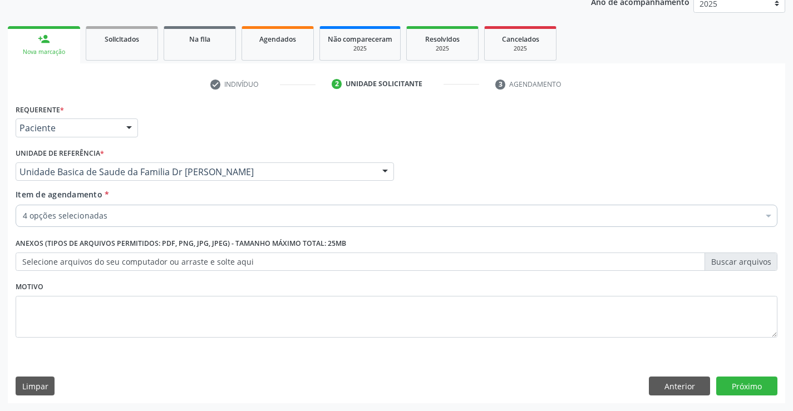
checkbox \(Tgo\) "true"
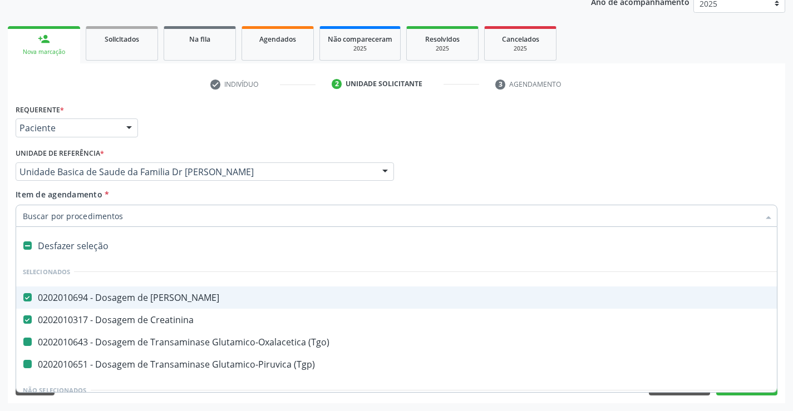
type input "p"
checkbox \(Tgo\) "false"
checkbox \(Tgp\) "false"
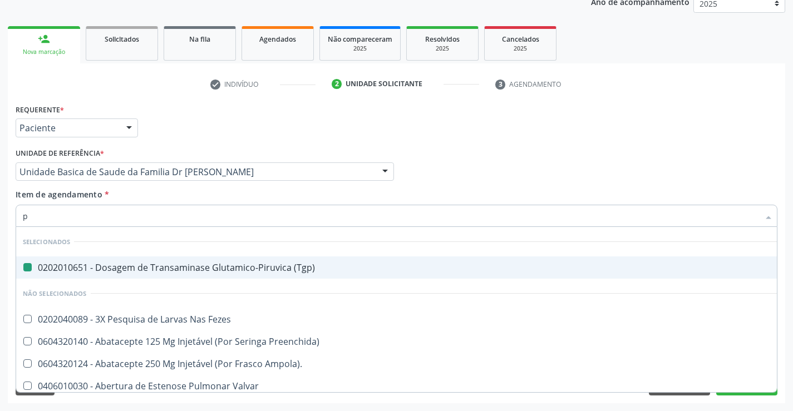
type input "pr"
checkbox \(Tgp\) "false"
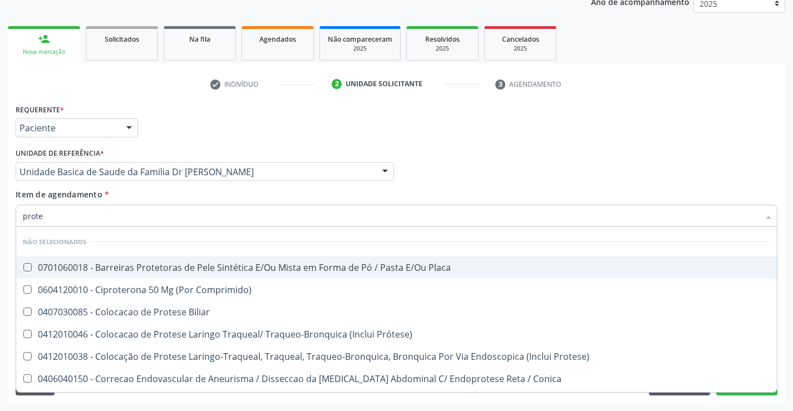
type input "protei"
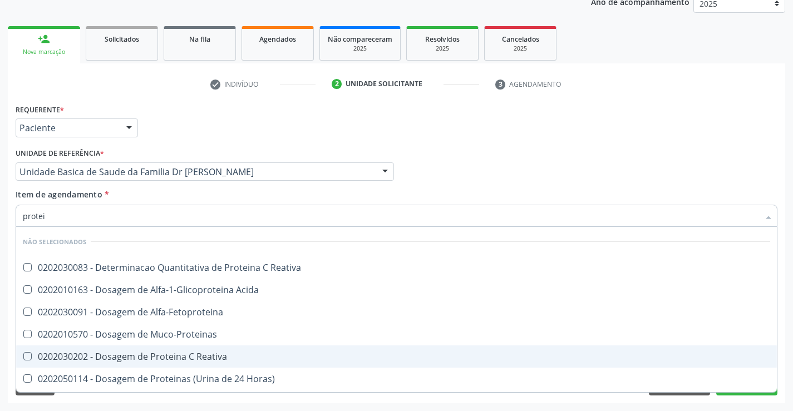
click at [158, 355] on div "0202030202 - Dosagem de Proteina C Reativa" at bounding box center [397, 356] width 748 height 9
checkbox Reativa "true"
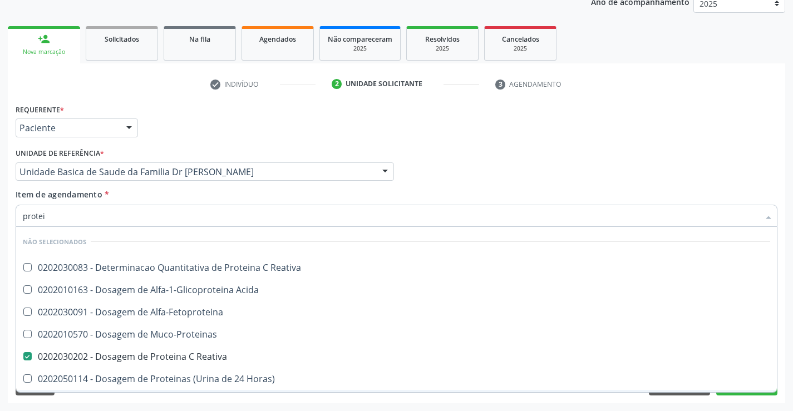
click at [150, 403] on div "Requerente * Paciente Profissional de Saúde Paciente Nenhum resultado encontrad…" at bounding box center [397, 252] width 778 height 302
checkbox Reativa "true"
checkbox Alfa-Fetoproteina "true"
checkbox Muco-Proteinas "true"
checkbox Acida "true"
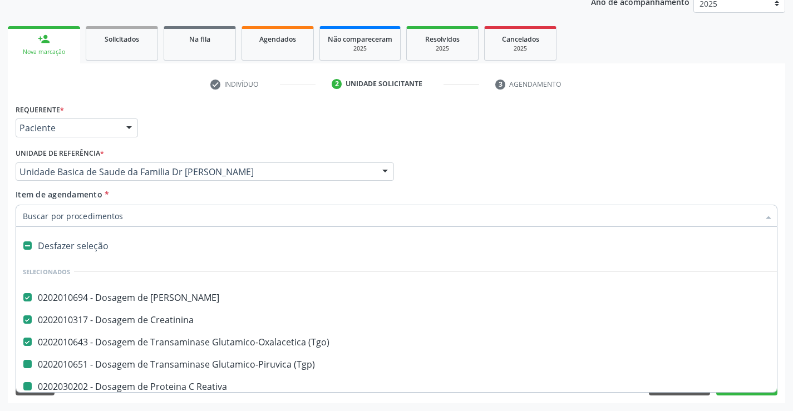
type input "v"
checkbox \(Tgp\) "false"
checkbox Reativa "false"
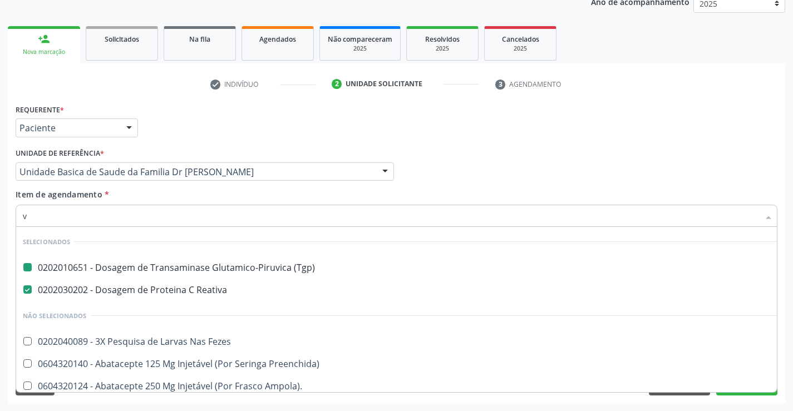
type input "vh"
checkbox \(Tgp\) "false"
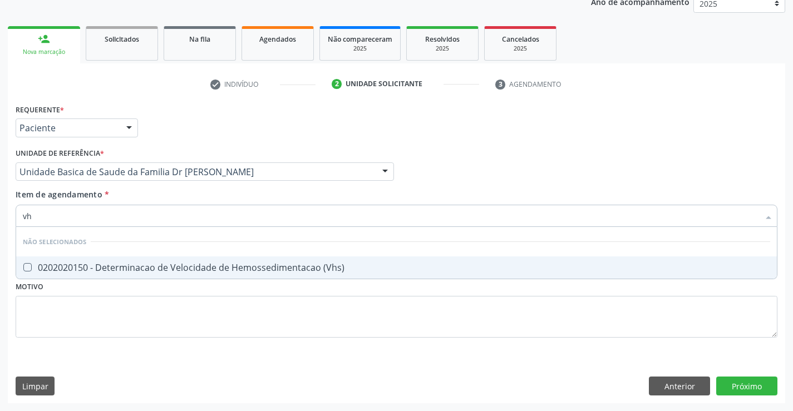
type input "vhs"
click at [171, 268] on div "0202020150 - Determinacao de Velocidade de Hemossedimentacao (Vhs)" at bounding box center [397, 267] width 748 height 9
checkbox \(Vhs\) "true"
click at [155, 316] on div "Requerente * Paciente Profissional de Saúde Paciente Nenhum resultado encontrad…" at bounding box center [397, 227] width 762 height 252
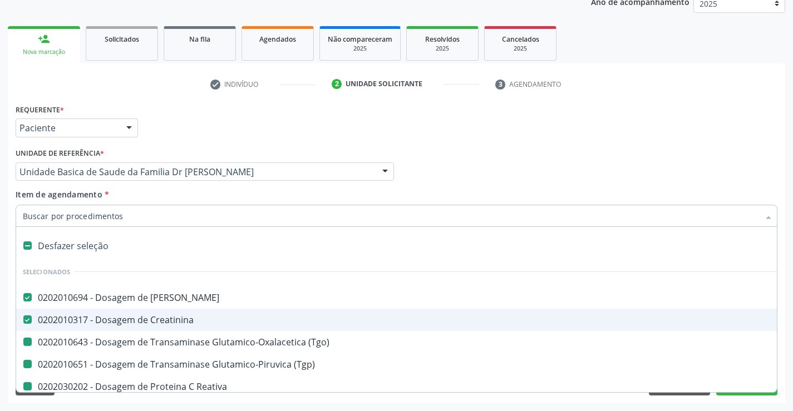
type input "h"
checkbox \(Tgo\) "false"
checkbox \(Tgp\) "false"
checkbox Reativa "false"
checkbox \(Vhs\) "false"
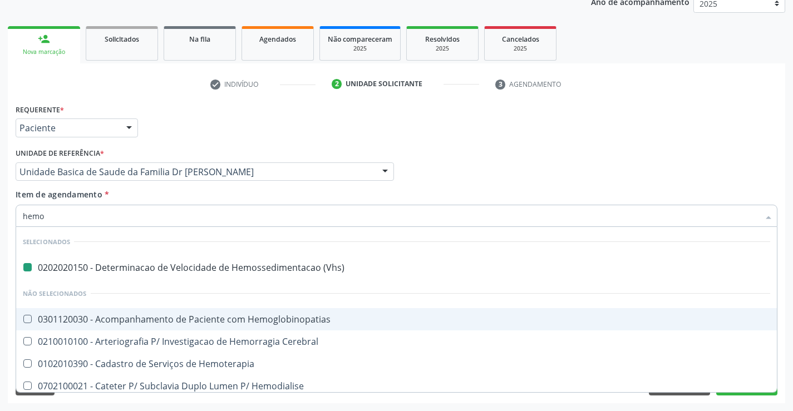
type input "hemog"
checkbox \(Vhs\) "false"
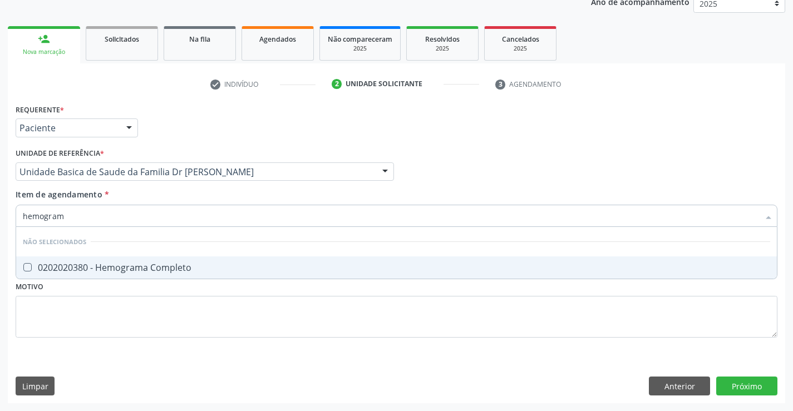
type input "hemograma"
click at [144, 267] on div "0202020380 - Hemograma Completo" at bounding box center [397, 267] width 748 height 9
checkbox Completo "true"
click at [129, 314] on div "Requerente * Paciente Profissional de Saúde Paciente Nenhum resultado encontrad…" at bounding box center [397, 227] width 762 height 252
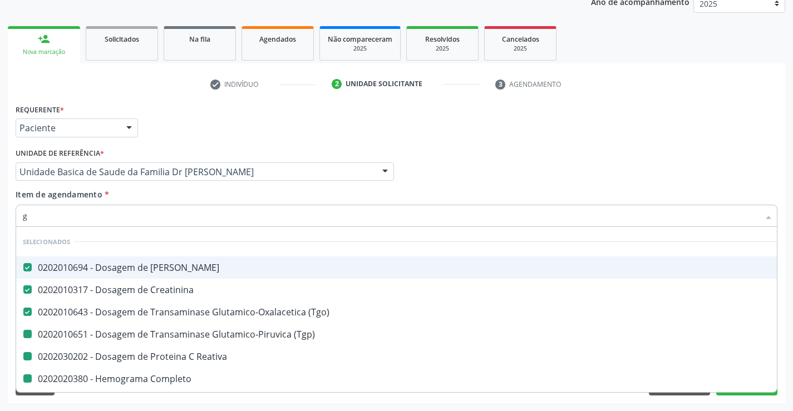
type input "gl"
checkbox \(Tgp\) "false"
checkbox Reativa "false"
checkbox Completo "false"
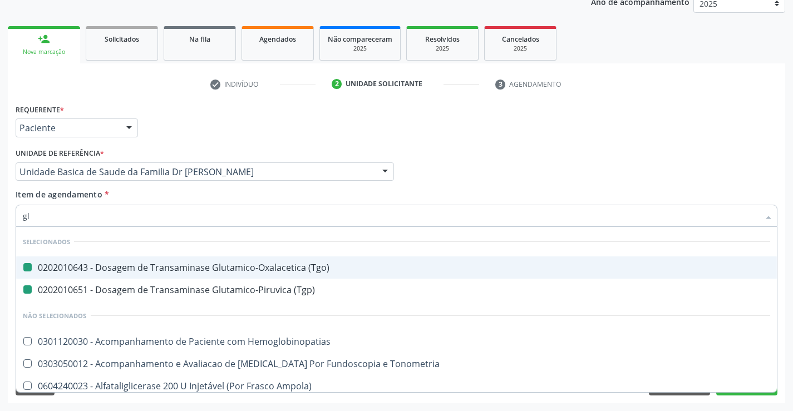
type input "gli"
checkbox \(Tgo\) "false"
checkbox \(Tgp\) "false"
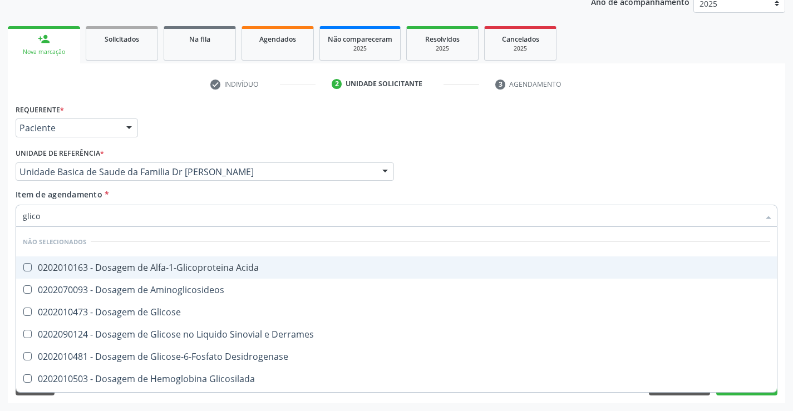
type input "glicos"
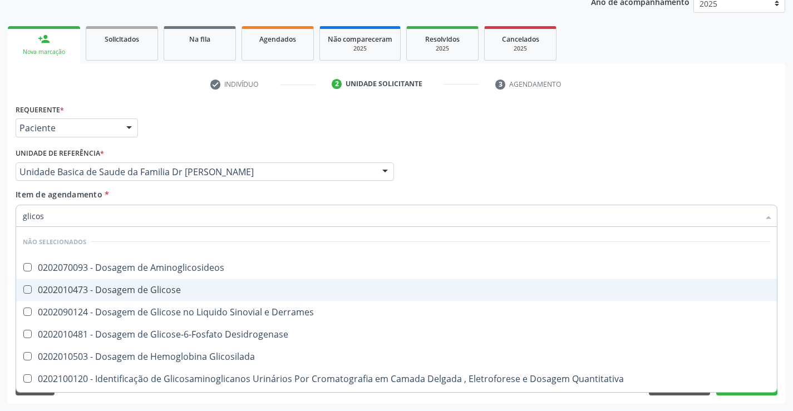
click at [126, 286] on div "0202010473 - Dosagem de Glicose" at bounding box center [397, 290] width 748 height 9
checkbox Glicose "true"
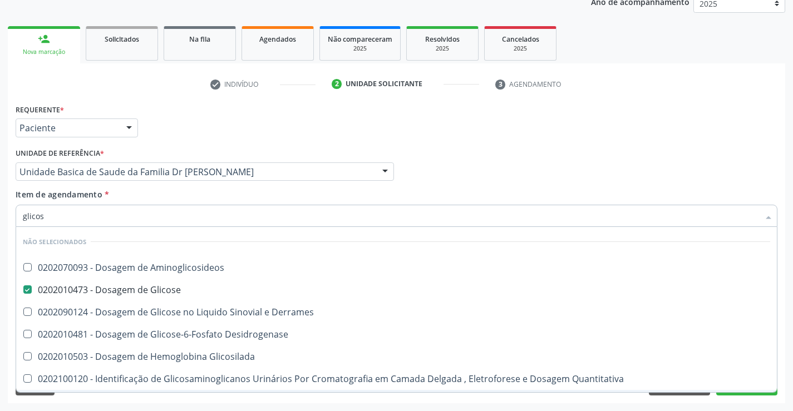
click at [132, 401] on div "Requerente * Paciente Profissional de Saúde Paciente Nenhum resultado encontrad…" at bounding box center [397, 252] width 778 height 302
checkbox Aminoglicosideos "true"
checkbox Desidrogenase "true"
checkbox Glicosilada "true"
checkbox Quantitativa "true"
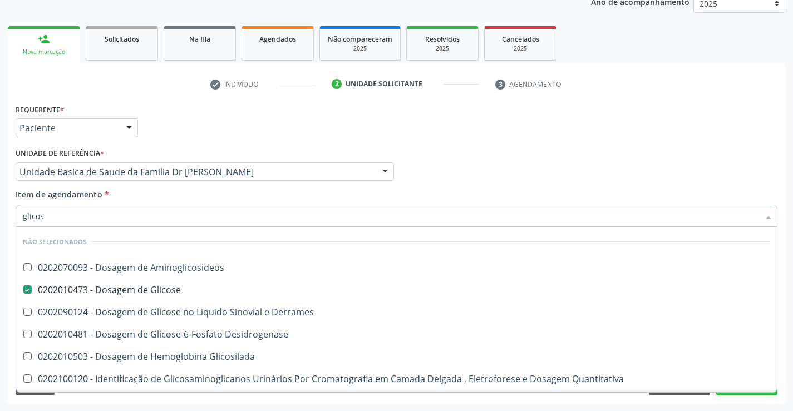
checkbox Glicose "true"
checkbox Urina "true"
checkbox Derrames "true"
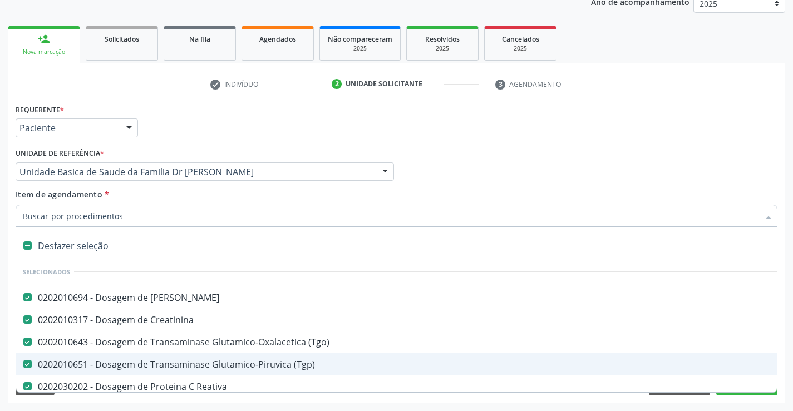
type input "t"
checkbox Glicose "false"
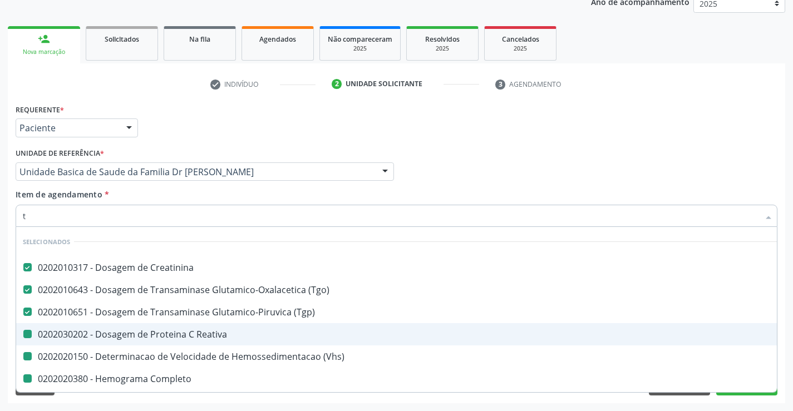
type input "tr"
checkbox Reativa "false"
checkbox \(Vhs\) "false"
checkbox Completo "false"
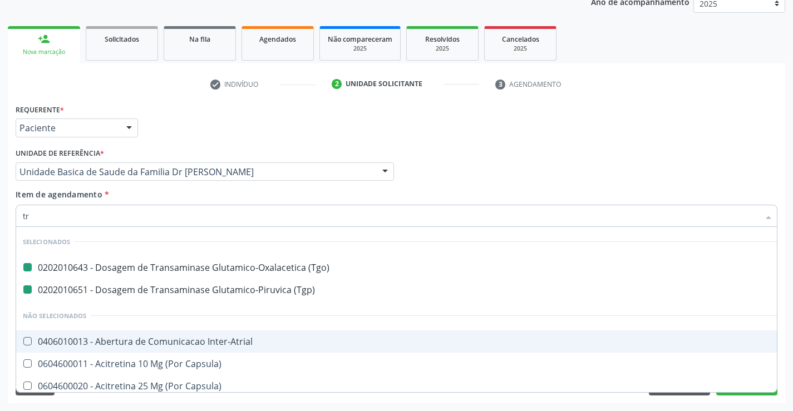
type input "tri"
checkbox \(Tgo\) "false"
checkbox \(Tgp\) "false"
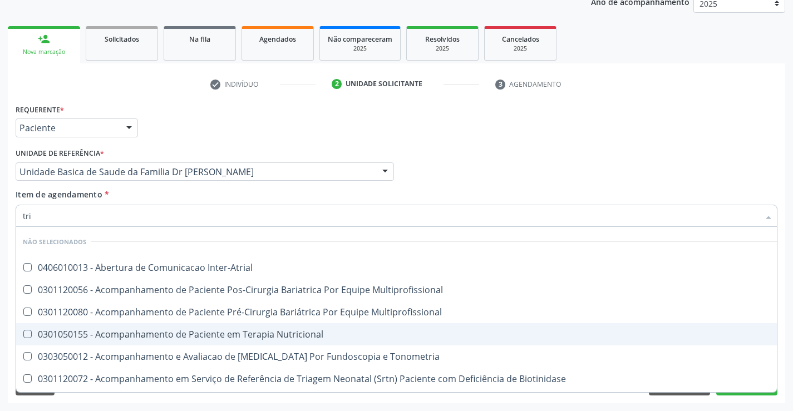
type input "trig"
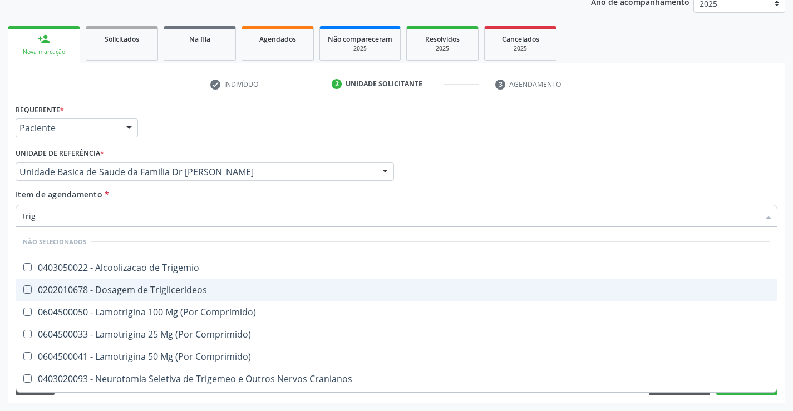
click at [139, 287] on div "0202010678 - Dosagem de Triglicerideos" at bounding box center [397, 290] width 748 height 9
checkbox Triglicerideos "true"
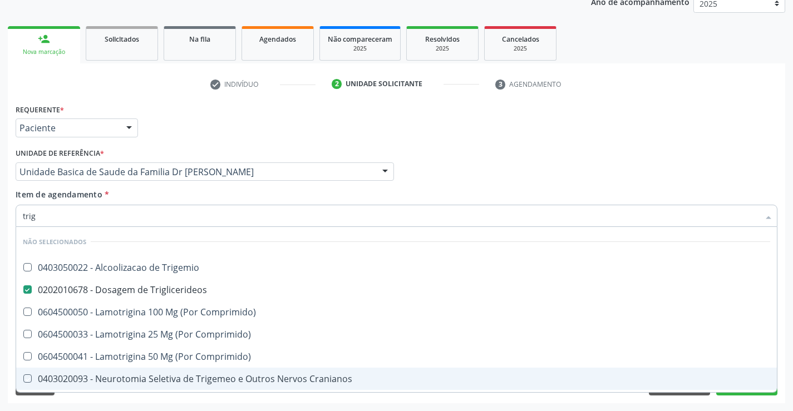
click at [122, 398] on div "Requerente * Paciente Profissional de Saúde Paciente Nenhum resultado encontrad…" at bounding box center [397, 252] width 778 height 302
checkbox Trigemio "true"
checkbox Comprimido\) "true"
checkbox Cranianos "true"
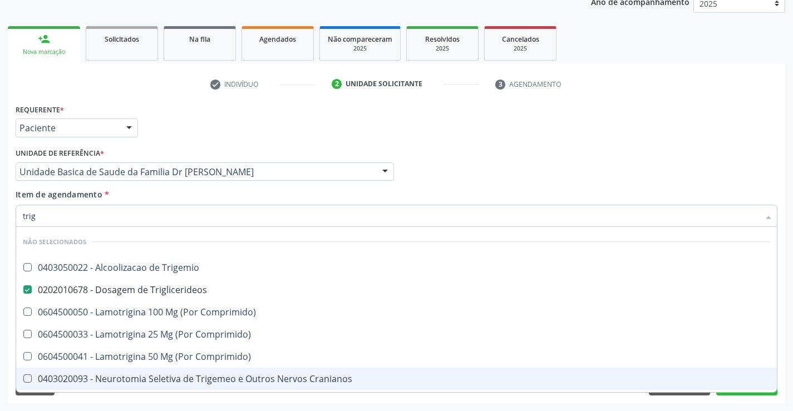
checkbox Espinal "true"
checkbox Comprimido\) "true"
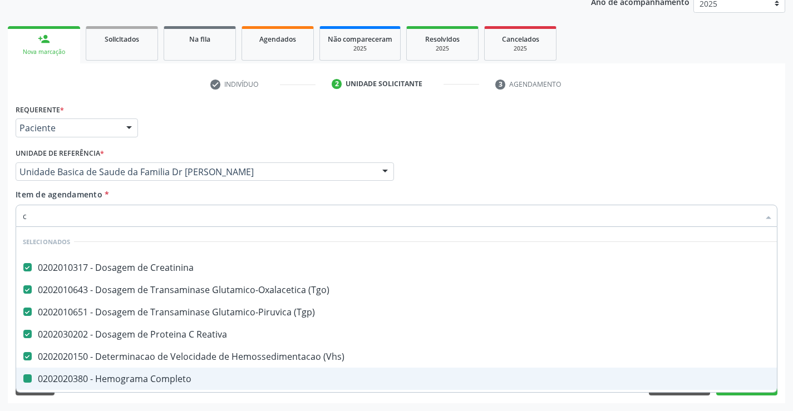
type input "co"
checkbox Completo "false"
checkbox Glicose "false"
checkbox Triglicerideos "false"
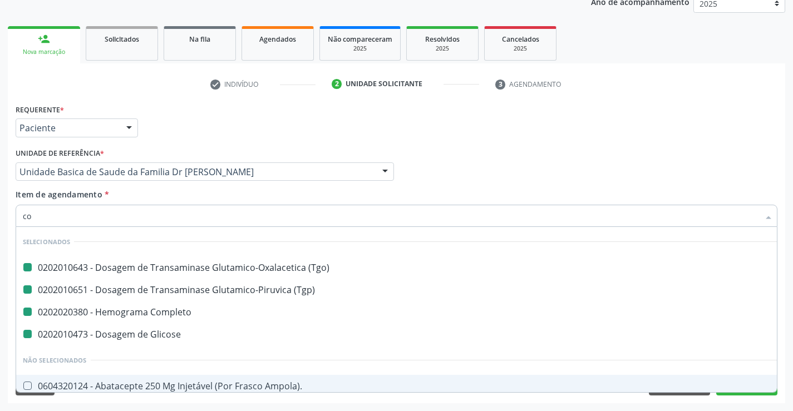
type input "col"
checkbox \(Tgo\) "false"
checkbox \(Tgp\) "false"
checkbox Glicose "false"
checkbox Completo "false"
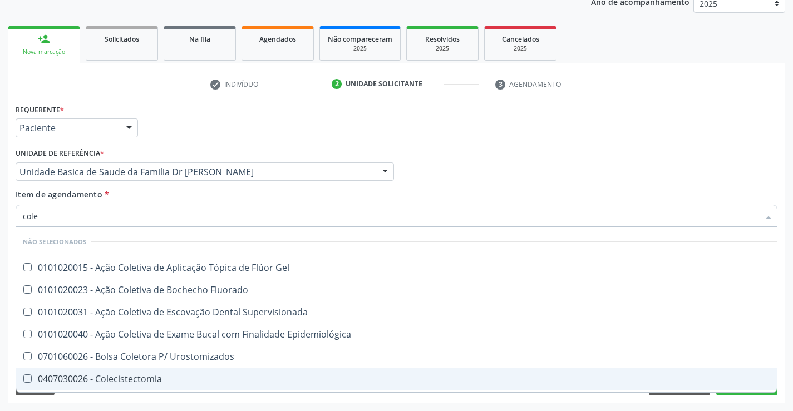
type input "coles"
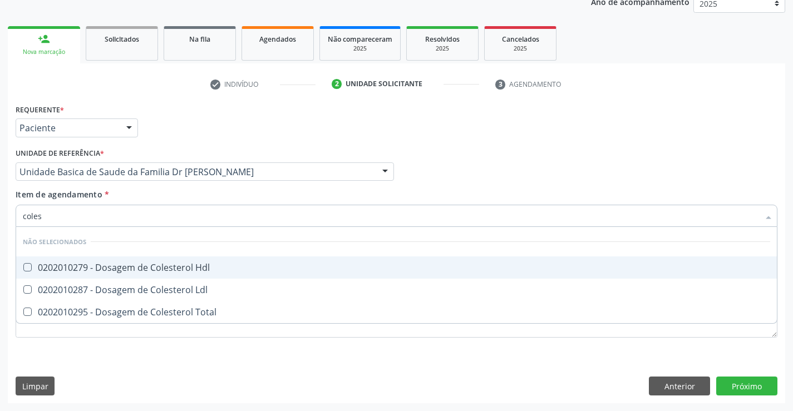
click at [158, 267] on div "0202010279 - Dosagem de Colesterol Hdl" at bounding box center [397, 267] width 748 height 9
checkbox Hdl "true"
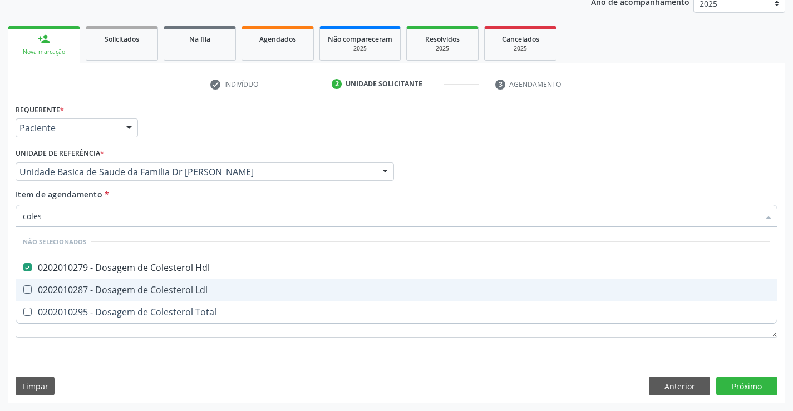
drag, startPoint x: 153, startPoint y: 290, endPoint x: 153, endPoint y: 323, distance: 34.0
click at [153, 298] on span "0202010287 - Dosagem de Colesterol Ldl" at bounding box center [396, 290] width 761 height 22
checkbox Ldl "true"
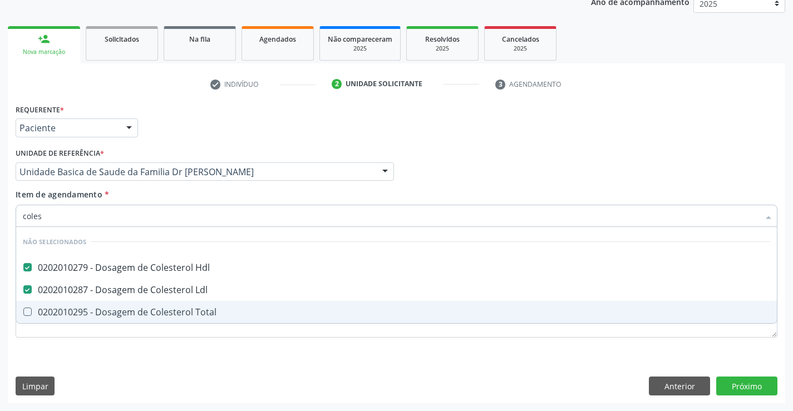
drag, startPoint x: 153, startPoint y: 315, endPoint x: 136, endPoint y: 334, distance: 25.3
click at [152, 316] on div "0202010295 - Dosagem de Colesterol Total" at bounding box center [397, 312] width 748 height 9
checkbox Total "true"
click at [127, 346] on div "Requerente * Paciente Profissional de Saúde Paciente Nenhum resultado encontrad…" at bounding box center [397, 227] width 762 height 252
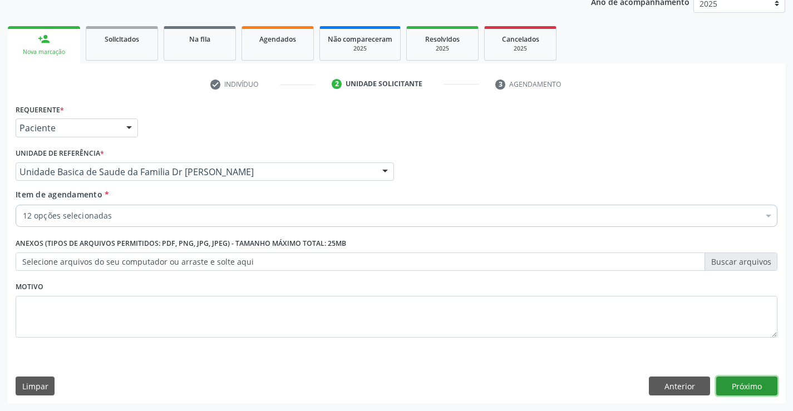
click at [728, 387] on button "Próximo" at bounding box center [747, 386] width 61 height 19
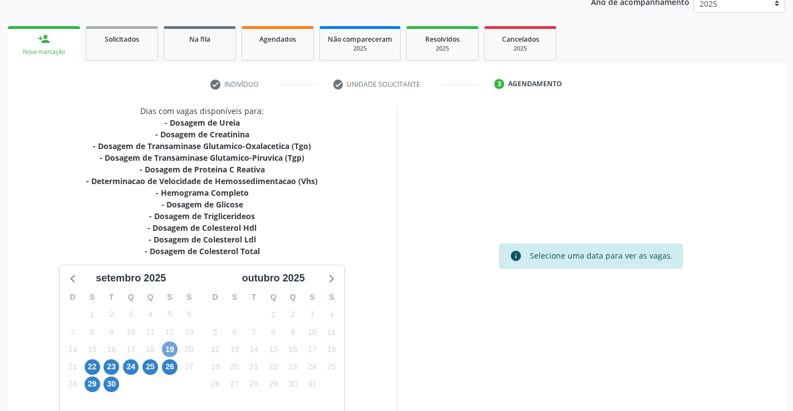
click at [168, 350] on span "19" at bounding box center [170, 350] width 16 height 16
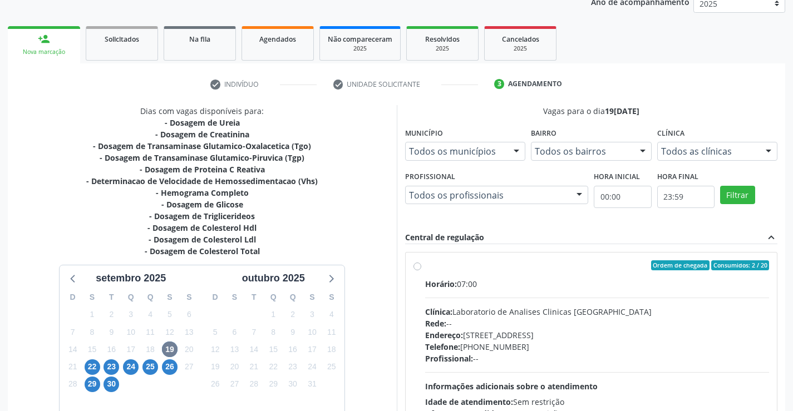
click at [425, 267] on label "Ordem de chegada Consumidos: 2 / 20 Horário: 07:00 Clínica: Laboratorio de Anal…" at bounding box center [597, 346] width 345 height 171
click at [418, 267] on input "Ordem de chegada Consumidos: 2 / 20 Horário: 07:00 Clínica: Laboratorio de Anal…" at bounding box center [418, 266] width 8 height 10
radio input "true"
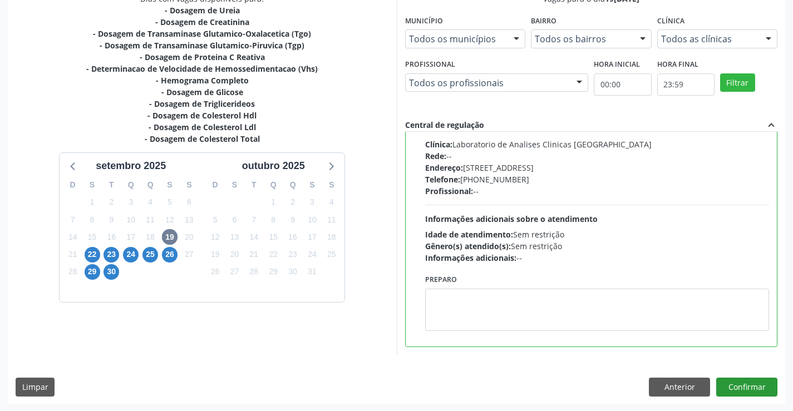
scroll to position [254, 0]
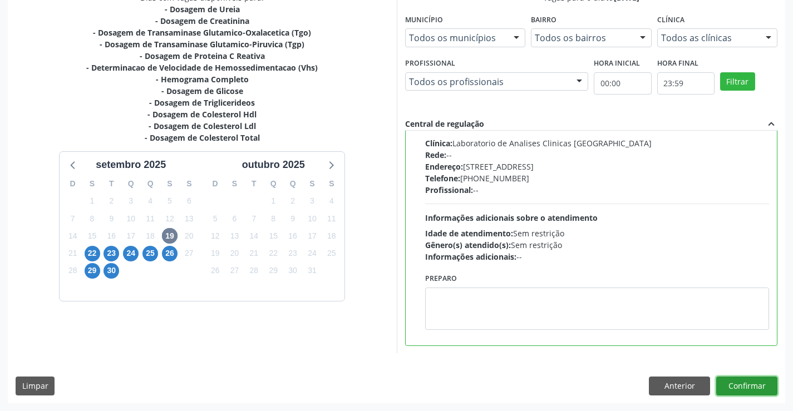
click at [744, 384] on button "Confirmar" at bounding box center [747, 386] width 61 height 19
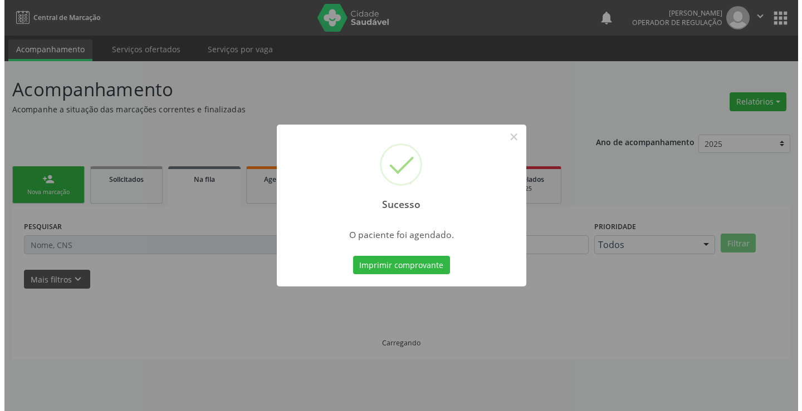
scroll to position [0, 0]
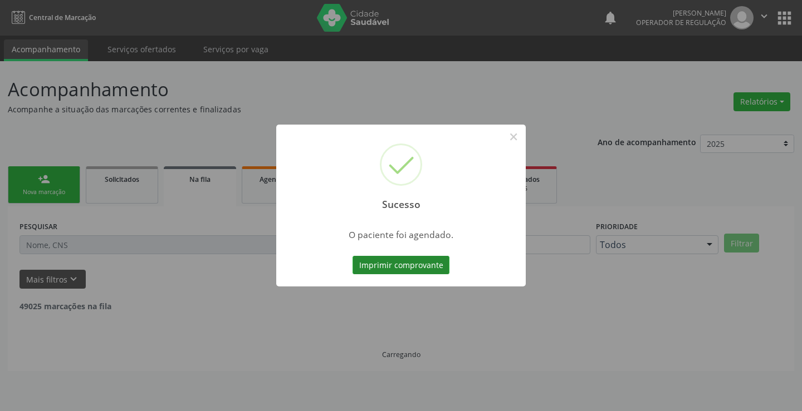
click at [429, 263] on button "Imprimir comprovante" at bounding box center [400, 265] width 97 height 19
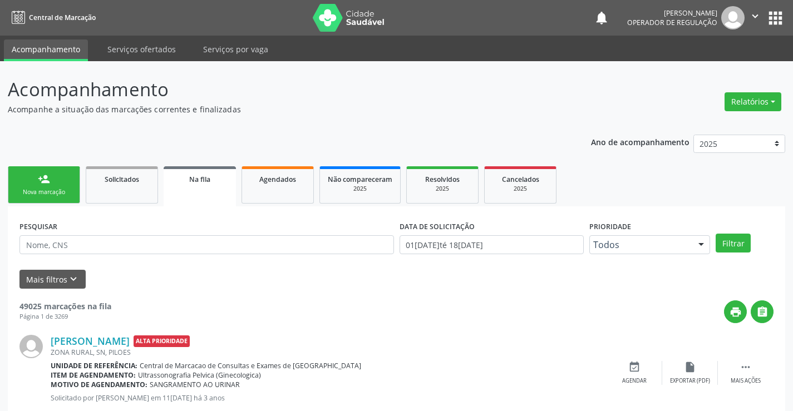
click at [72, 198] on link "person_add Nova marcação" at bounding box center [44, 184] width 72 height 37
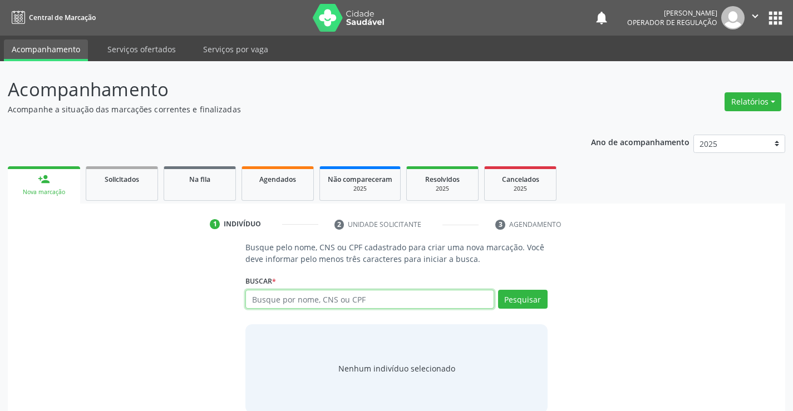
click at [298, 300] on input "text" at bounding box center [370, 299] width 248 height 19
type input "700503550660154"
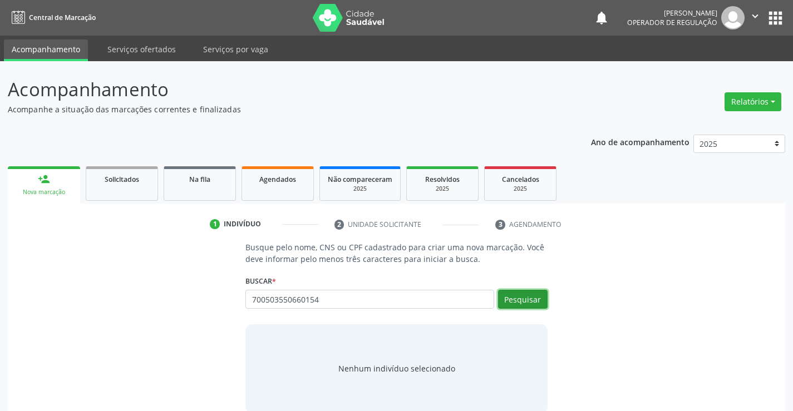
click at [508, 301] on button "Pesquisar" at bounding box center [523, 299] width 50 height 19
type input "700503550660154"
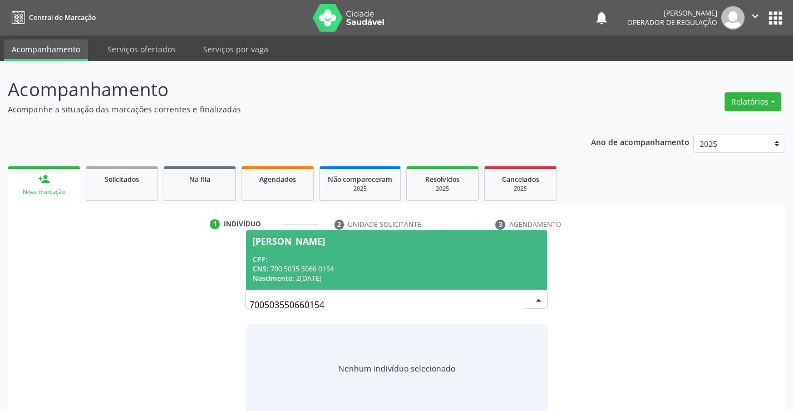
click at [391, 259] on div "CPF: --" at bounding box center [396, 259] width 287 height 9
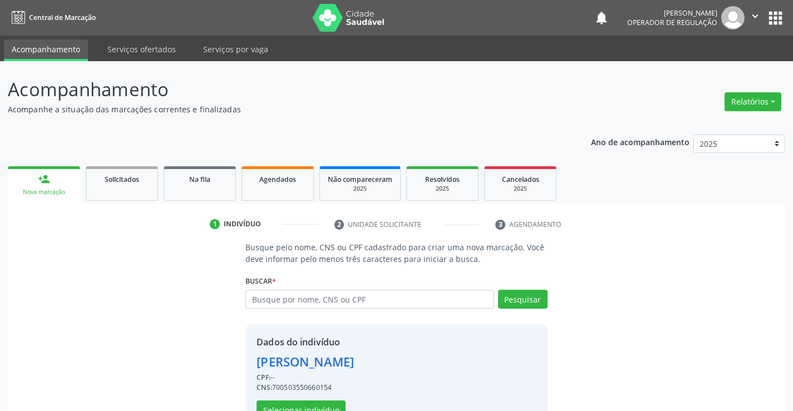
scroll to position [35, 0]
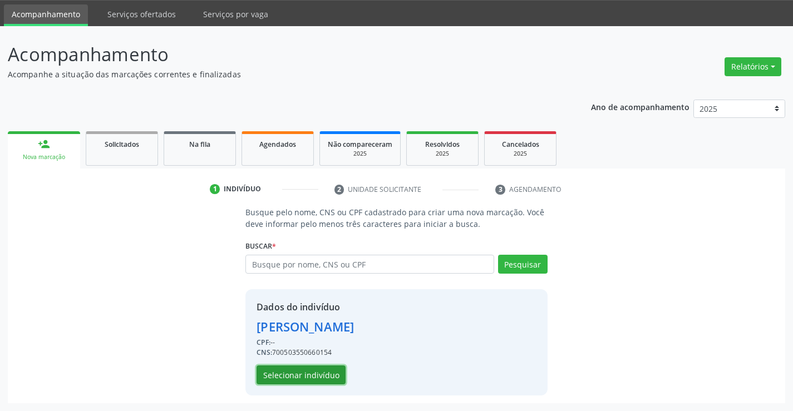
click at [311, 375] on button "Selecionar indivíduo" at bounding box center [301, 375] width 89 height 19
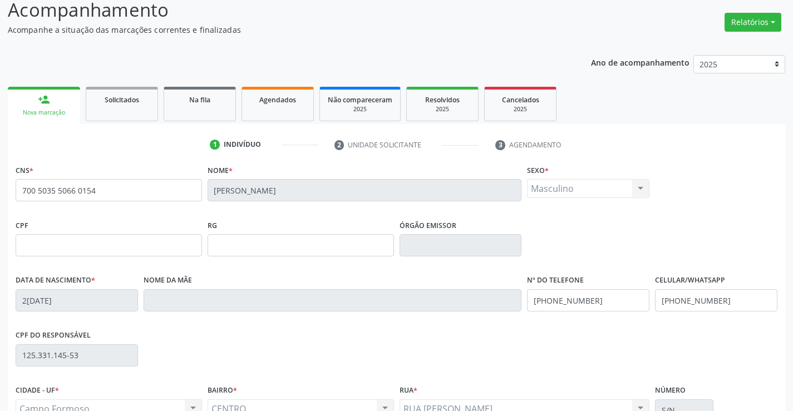
scroll to position [146, 0]
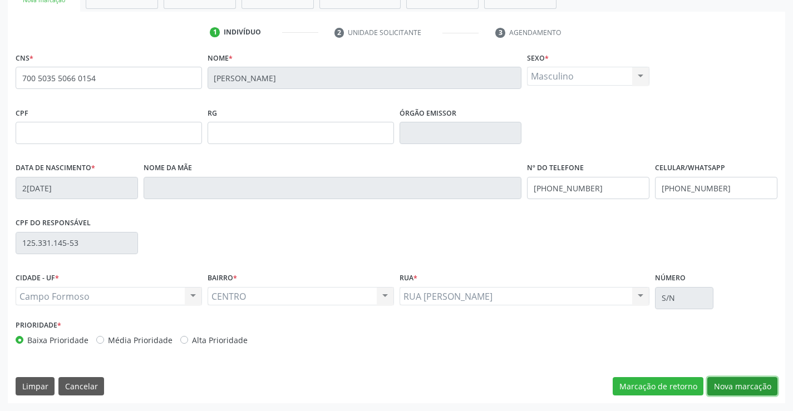
click at [725, 384] on button "Nova marcação" at bounding box center [743, 386] width 70 height 19
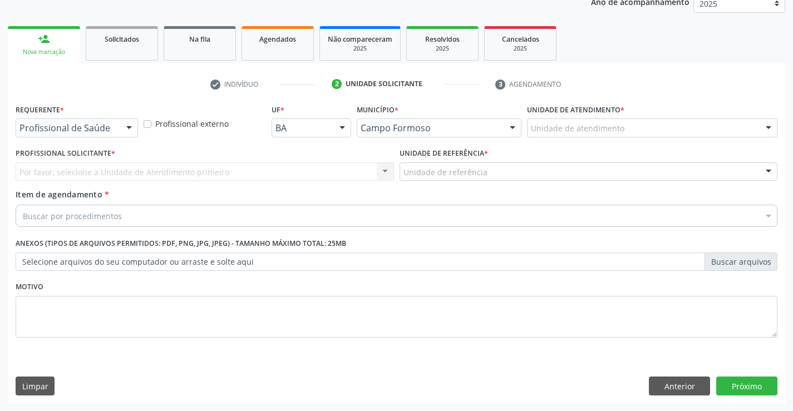
scroll to position [140, 0]
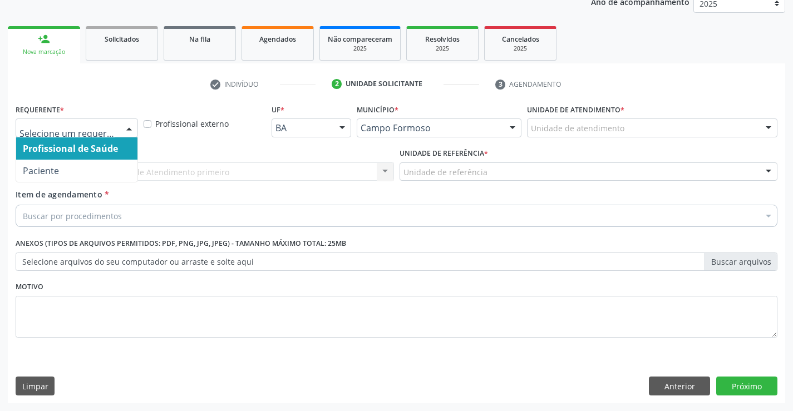
click at [133, 129] on div at bounding box center [129, 128] width 17 height 19
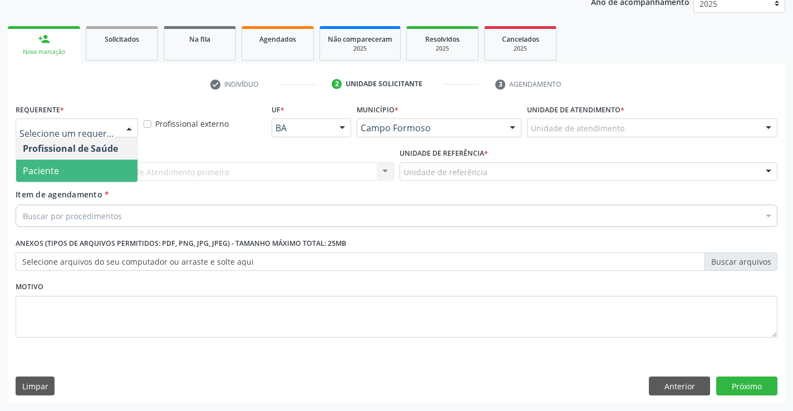
click at [105, 168] on span "Paciente" at bounding box center [76, 171] width 121 height 22
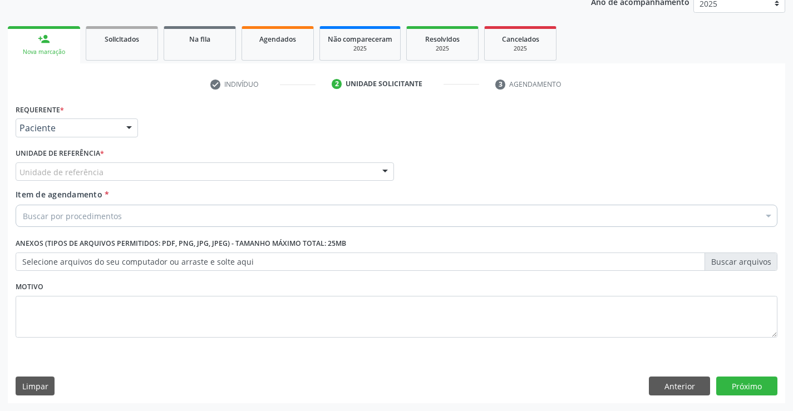
click at [112, 168] on div "Unidade de referência" at bounding box center [205, 172] width 379 height 19
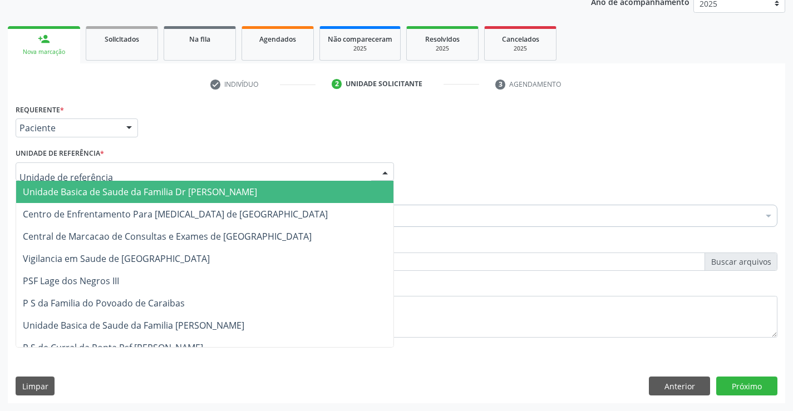
click at [123, 190] on span "Unidade Basica de Saude da Familia Dr [PERSON_NAME]" at bounding box center [140, 192] width 234 height 12
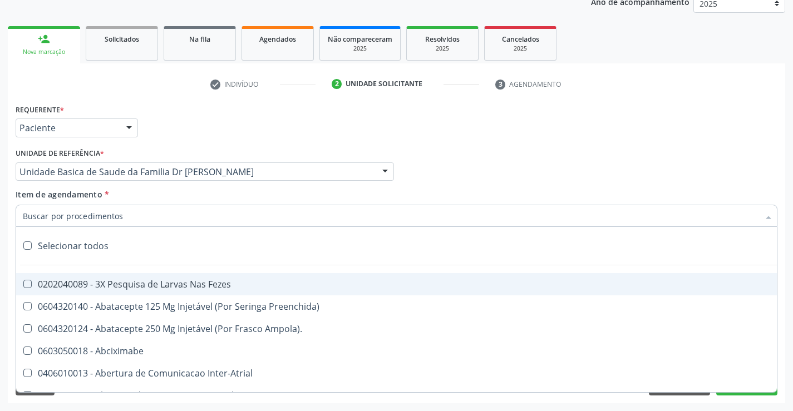
click at [135, 217] on div at bounding box center [397, 216] width 762 height 22
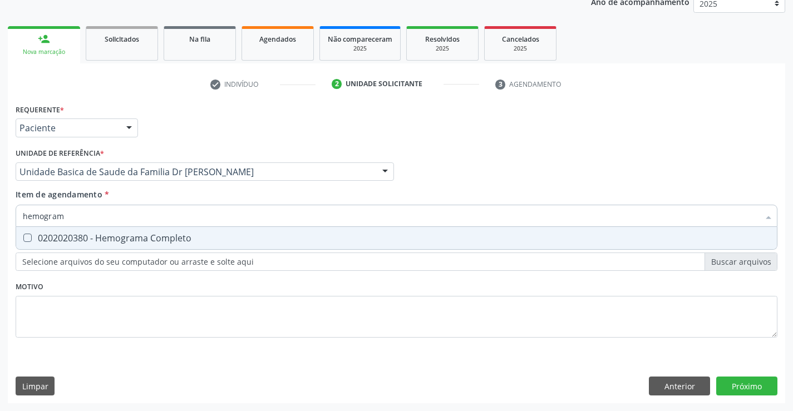
type input "hemograma"
click at [197, 239] on div "0202020380 - Hemograma Completo" at bounding box center [397, 238] width 748 height 9
checkbox Completo "true"
type input "hemograma"
click at [183, 288] on div "Requerente * Paciente Profissional de Saúde Paciente Nenhum resultado encontrad…" at bounding box center [397, 227] width 762 height 252
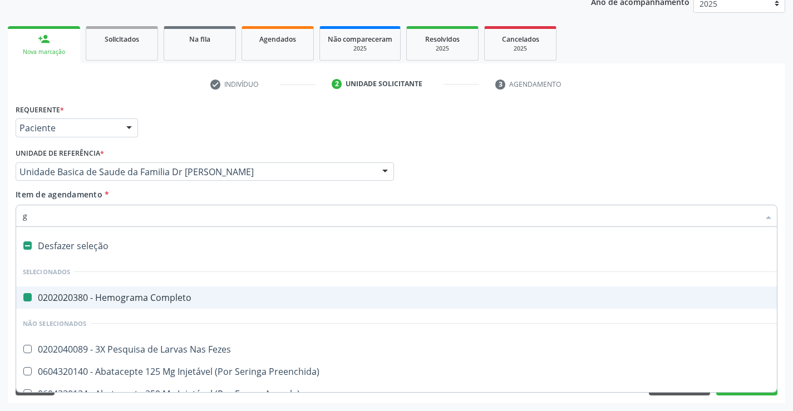
type input "gl"
checkbox Completo "false"
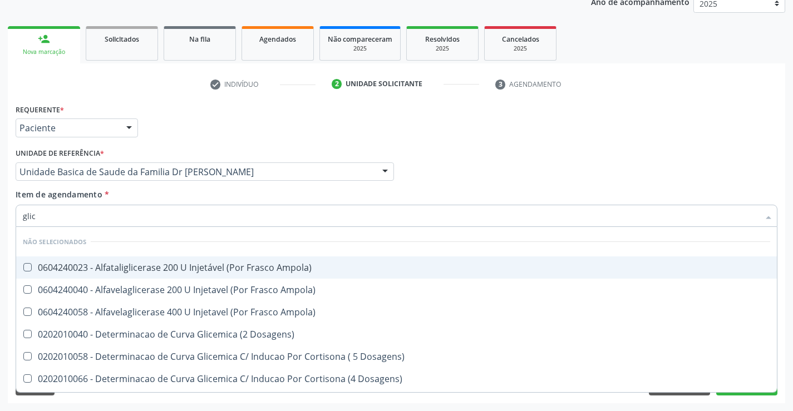
type input "glico"
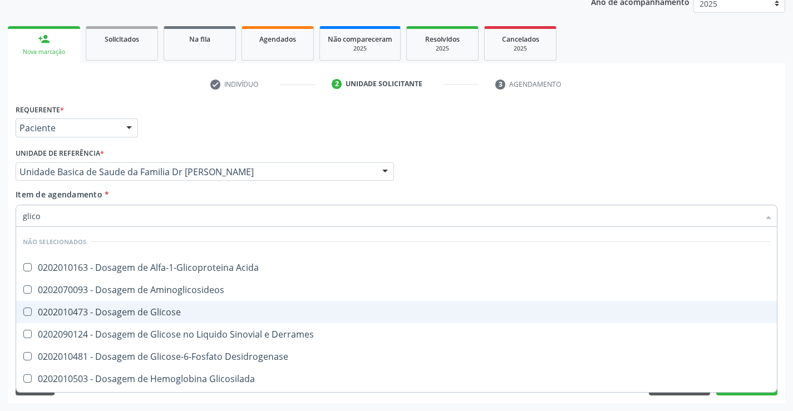
click at [153, 311] on div "0202010473 - Dosagem de Glicose" at bounding box center [397, 312] width 748 height 9
checkbox Glicose "true"
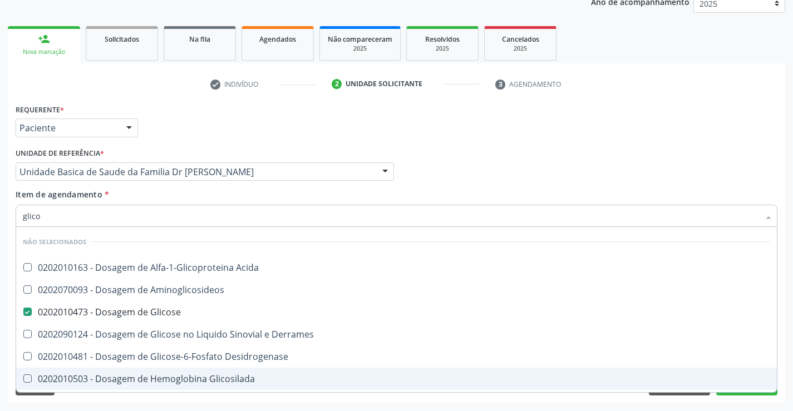
click at [150, 405] on div "Acompanhamento Acompanhe a situação das marcações correntes e finalizadas Relat…" at bounding box center [396, 166] width 793 height 491
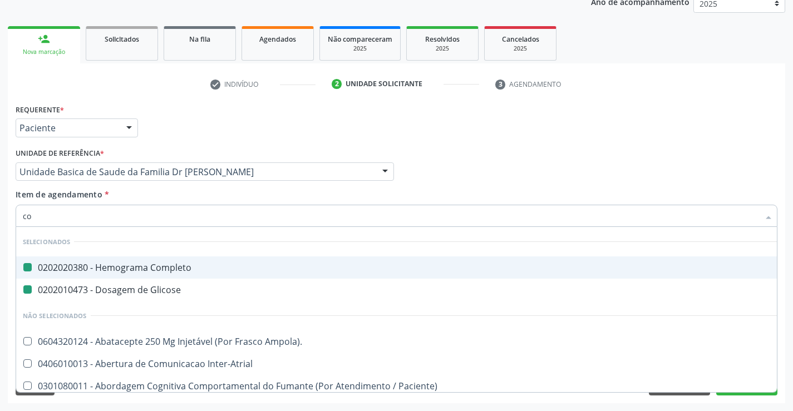
type input "col"
checkbox Completo "false"
checkbox Glicose "false"
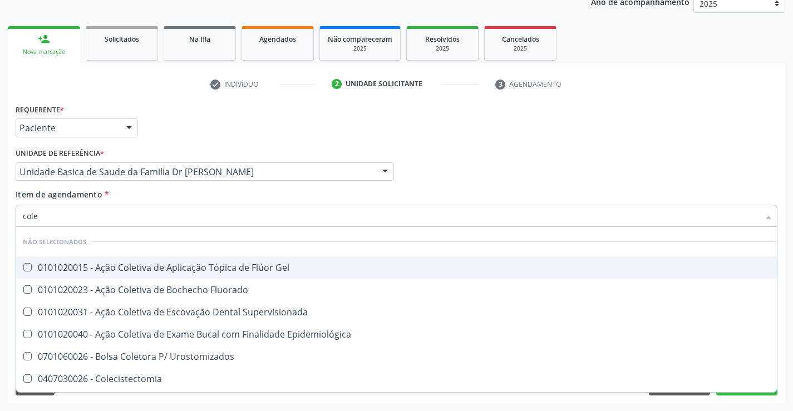
type input "coles"
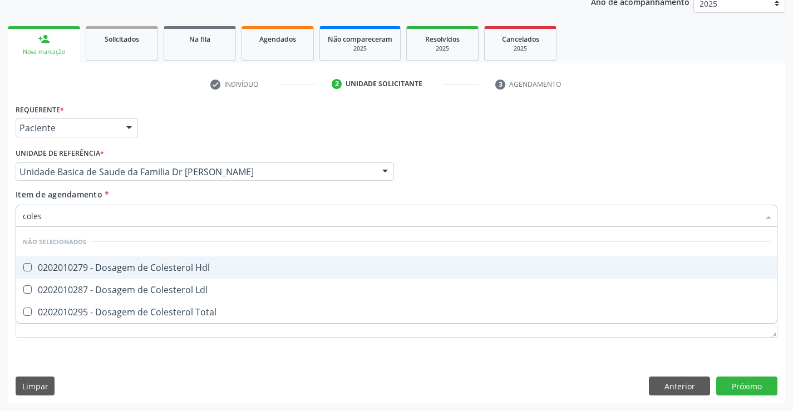
click at [161, 263] on div "0202010279 - Dosagem de Colesterol Hdl" at bounding box center [397, 267] width 748 height 9
checkbox Hdl "true"
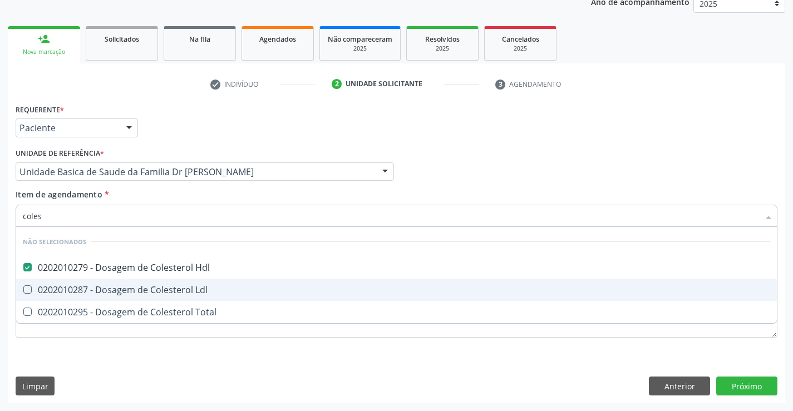
click at [160, 291] on div "0202010287 - Dosagem de Colesterol Ldl" at bounding box center [397, 290] width 748 height 9
checkbox Ldl "true"
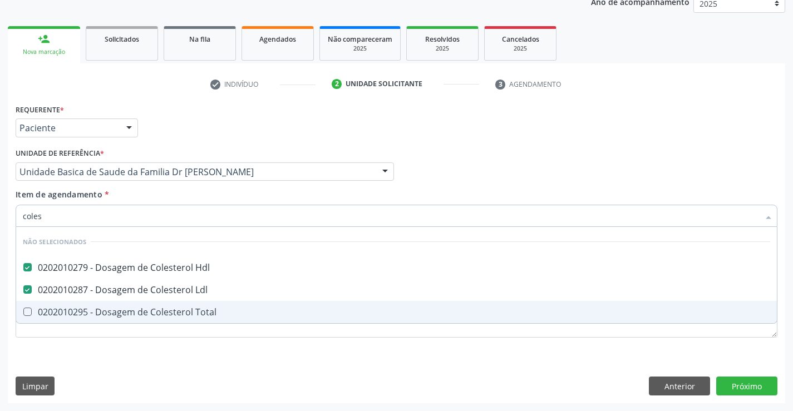
click at [161, 317] on div "0202010295 - Dosagem de Colesterol Total" at bounding box center [397, 312] width 748 height 9
checkbox Total "true"
type input "coles"
click at [161, 345] on div "Requerente * Paciente Profissional de Saúde Paciente Nenhum resultado encontrad…" at bounding box center [397, 227] width 762 height 252
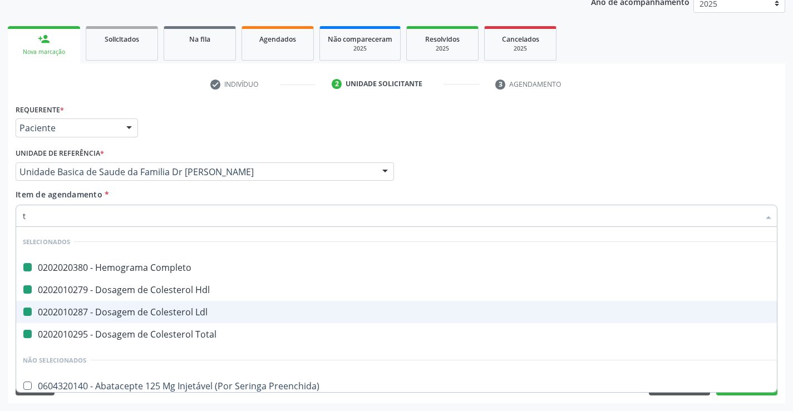
type input "tr"
checkbox Completo "false"
checkbox Hdl "false"
checkbox Ldl "false"
checkbox Total "false"
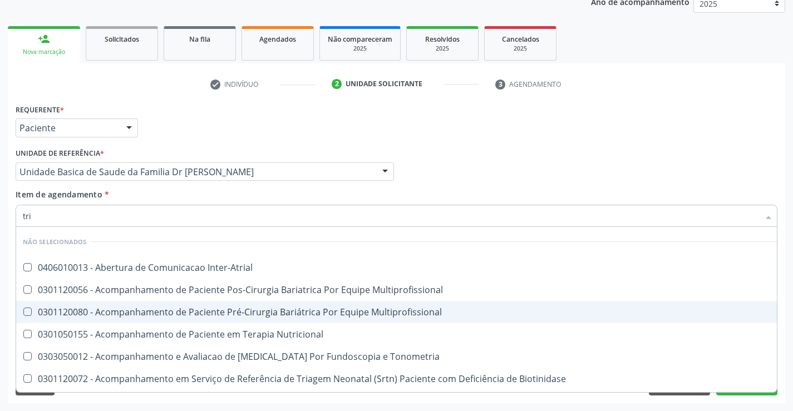
type input "trig"
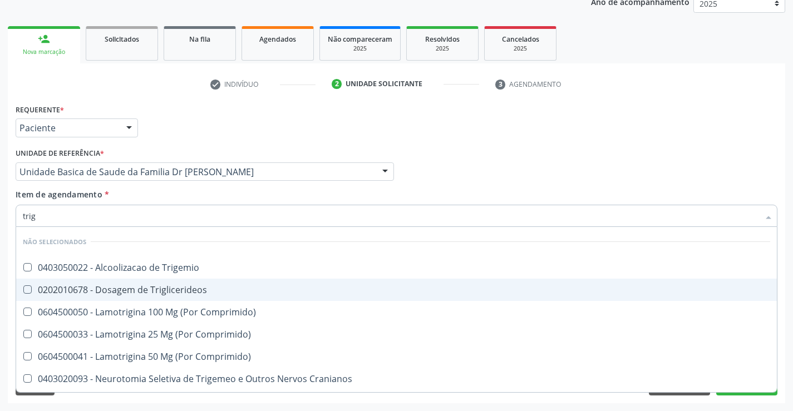
click at [150, 288] on div "0202010678 - Dosagem de Triglicerideos" at bounding box center [397, 290] width 748 height 9
checkbox Triglicerideos "true"
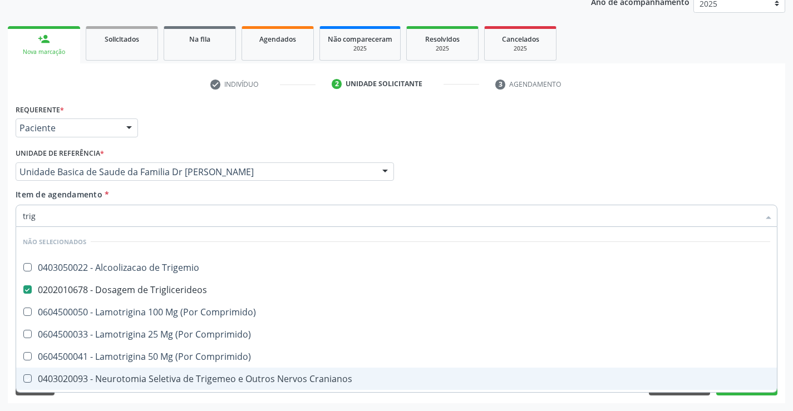
drag, startPoint x: 157, startPoint y: 402, endPoint x: 135, endPoint y: 321, distance: 83.6
click at [159, 398] on div "Requerente * Paciente Profissional de Saúde Paciente Nenhum resultado encontrad…" at bounding box center [397, 252] width 778 height 302
checkbox Trigemio "true"
checkbox Comprimido\) "true"
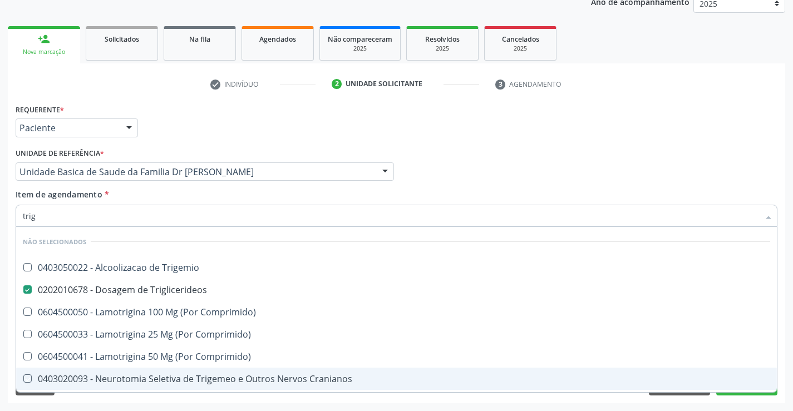
checkbox Cranianos "true"
checkbox Comprimido\) "true"
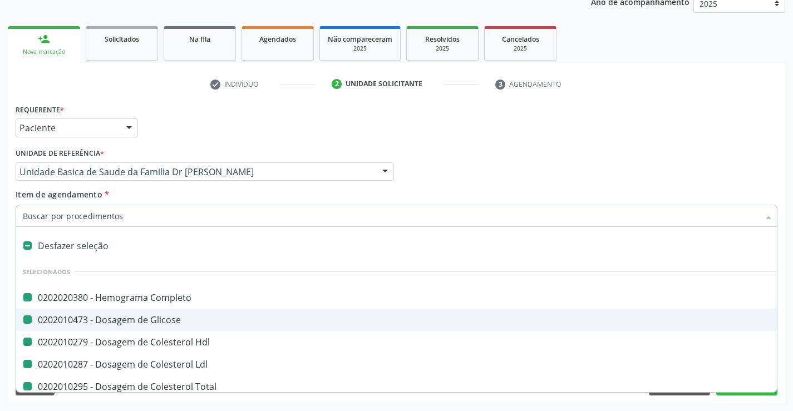
type input "u"
checkbox Completo "false"
checkbox Glicose "false"
checkbox Hdl "false"
checkbox Ldl "false"
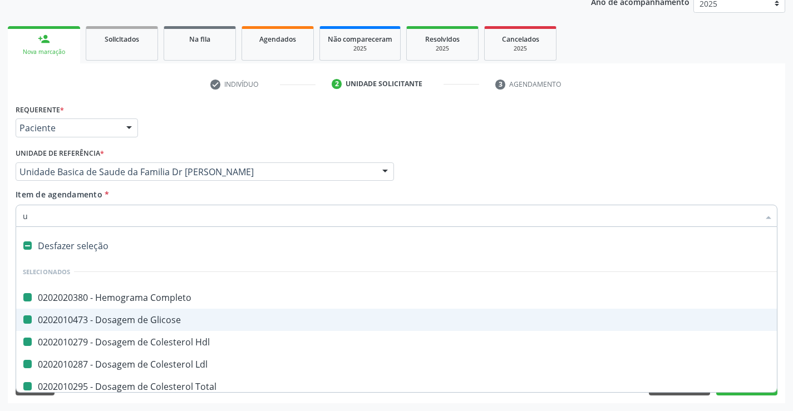
checkbox Triglicerideos "false"
checkbox Total "false"
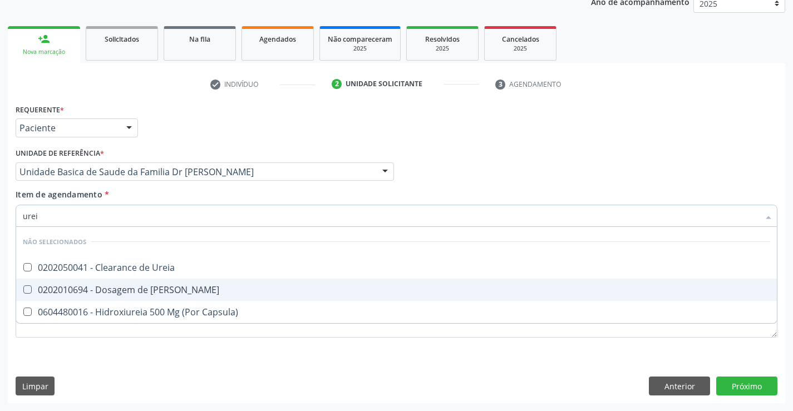
type input "ureia"
click at [133, 291] on div "0202010694 - Dosagem de [PERSON_NAME]" at bounding box center [397, 290] width 748 height 9
checkbox Ureia "true"
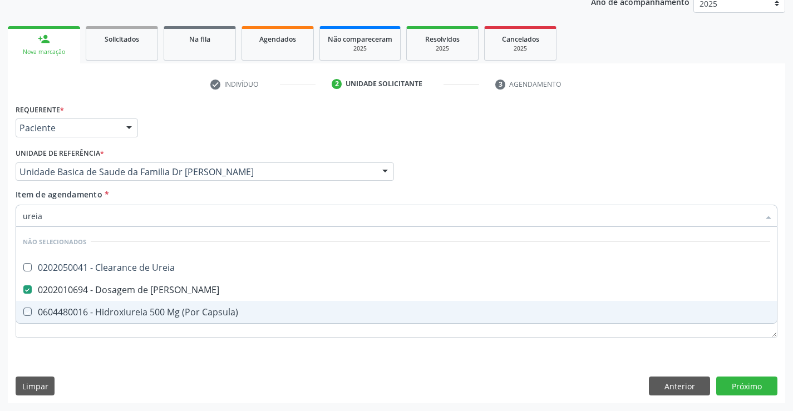
click at [136, 359] on div "Requerente * Paciente Profissional de Saúde Paciente Nenhum resultado encontrad…" at bounding box center [397, 252] width 778 height 302
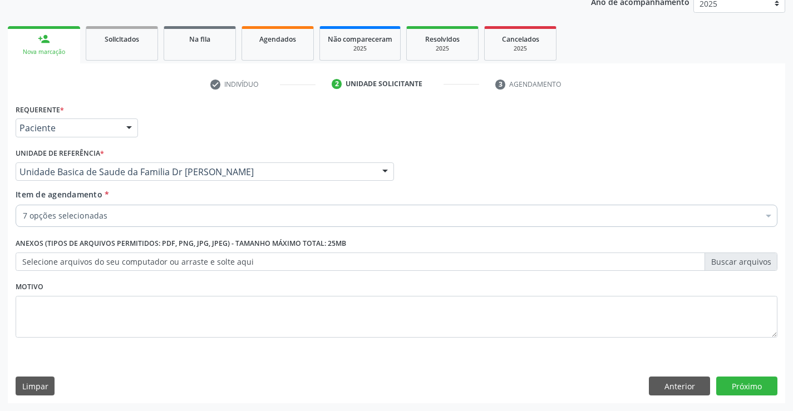
checkbox Completo "true"
checkbox Hdl "true"
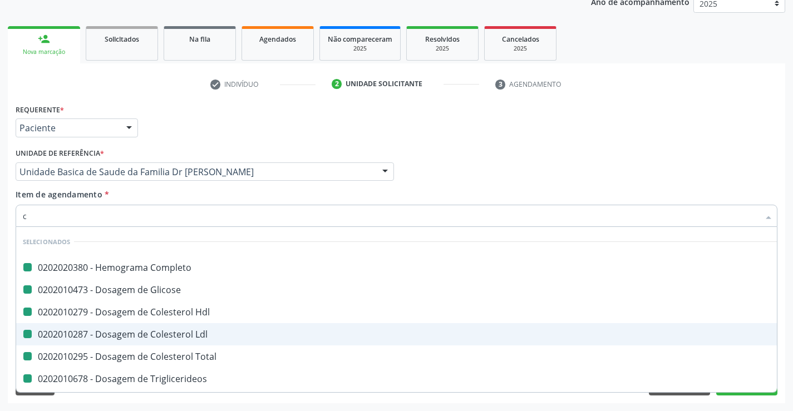
type input "cr"
checkbox Completo "false"
checkbox Glicose "false"
checkbox Hdl "false"
checkbox Ldl "false"
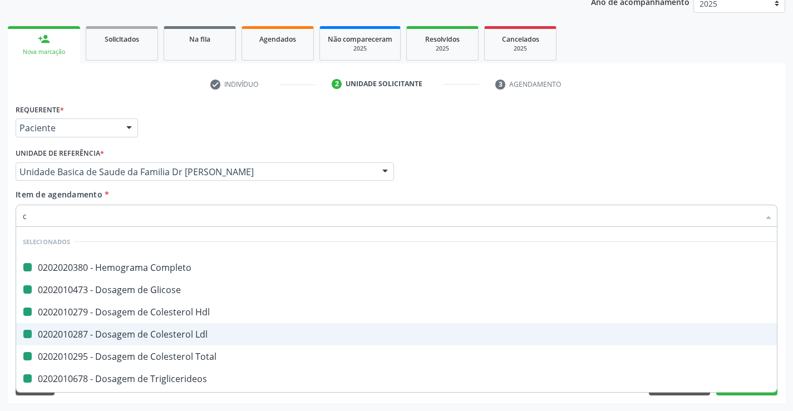
checkbox Total "false"
checkbox Triglicerideos "false"
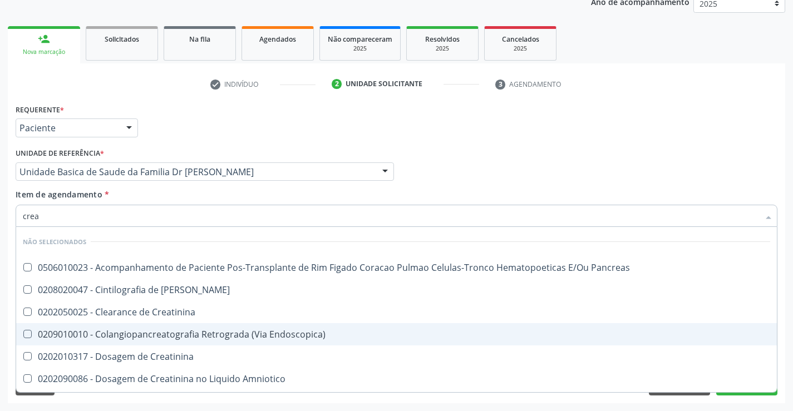
type input "creat"
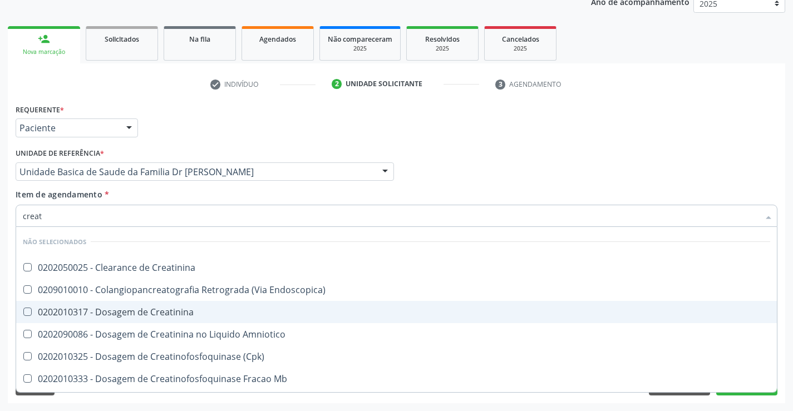
click at [151, 313] on div "0202010317 - Dosagem de Creatinina" at bounding box center [397, 312] width 748 height 9
checkbox Creatinina "true"
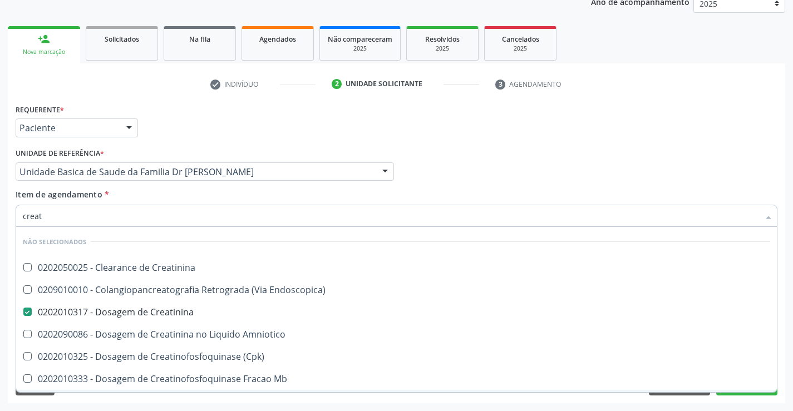
click at [150, 403] on div "Requerente * Paciente Profissional de Saúde Paciente Nenhum resultado encontrad…" at bounding box center [397, 252] width 778 height 302
checkbox Creatinina "true"
checkbox Endoscopica\) "true"
checkbox Amniotico "true"
checkbox \(Cpk\) "true"
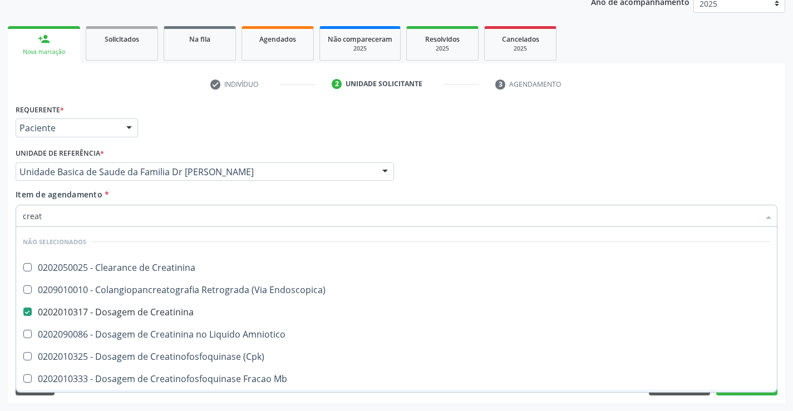
checkbox Mb "true"
checkbox Parcial "true"
checkbox Oncologia "true"
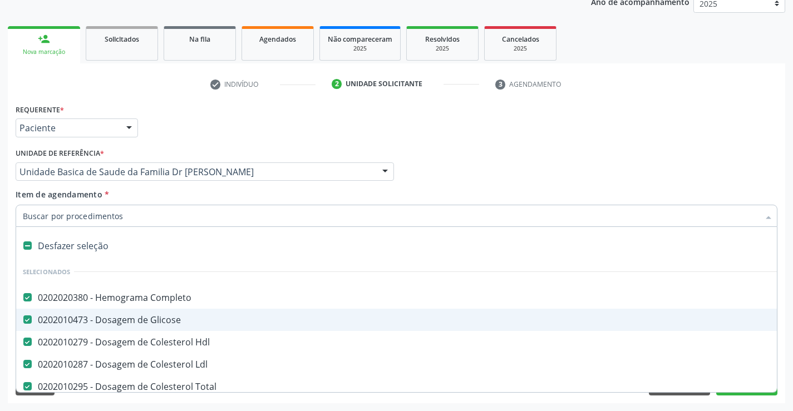
type input "t"
checkbox Creatinina "false"
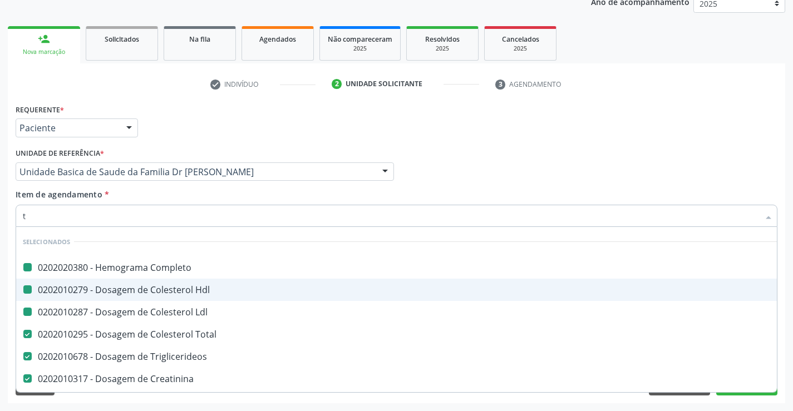
type input "tg"
checkbox Completo "false"
checkbox Hdl "false"
checkbox Ldl "false"
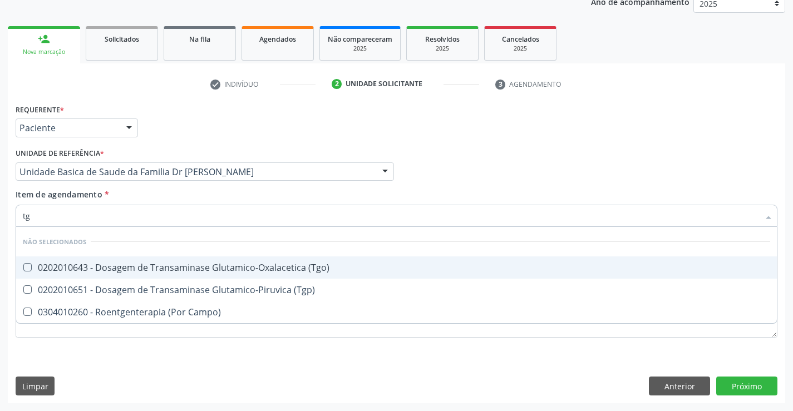
click at [198, 265] on div "0202010643 - Dosagem de Transaminase Glutamico-Oxalacetica (Tgo)" at bounding box center [397, 267] width 748 height 9
checkbox \(Tgo\) "true"
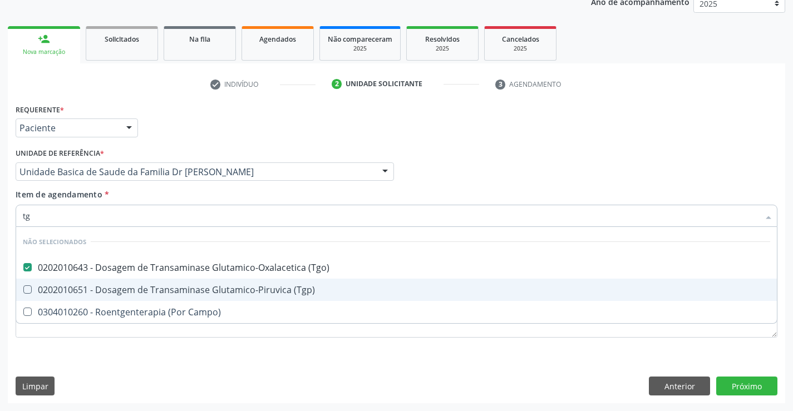
click at [191, 286] on div "0202010651 - Dosagem de Transaminase Glutamico-Piruvica (Tgp)" at bounding box center [397, 290] width 748 height 9
checkbox \(Tgp\) "true"
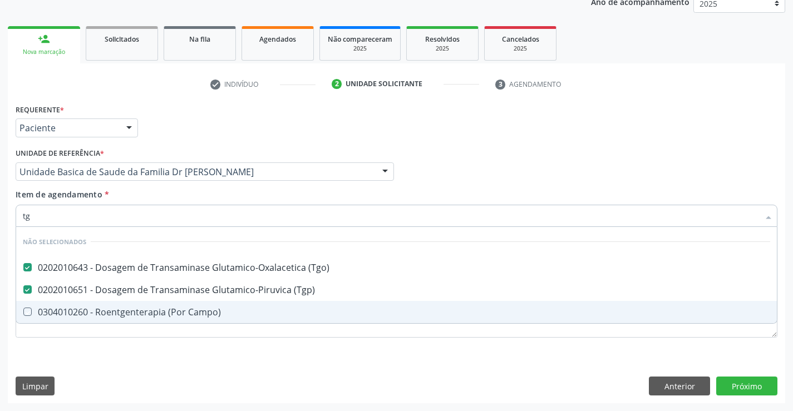
click at [174, 346] on div "Requerente * Paciente Profissional de Saúde Paciente Nenhum resultado encontrad…" at bounding box center [397, 227] width 762 height 252
checkbox Campo\) "true"
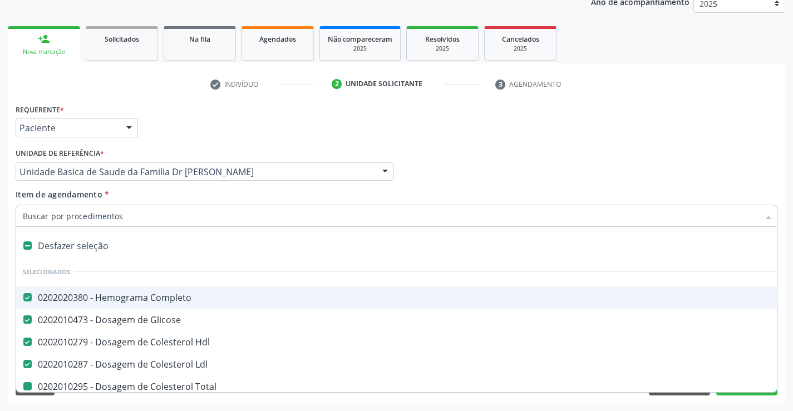
type input "u"
checkbox Total "false"
checkbox Triglicerideos "false"
checkbox Ureia "false"
checkbox Creatinina "false"
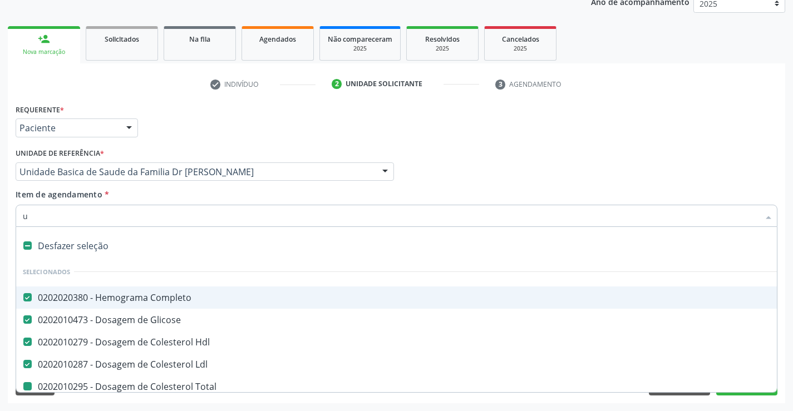
checkbox \(Tgo\) "false"
checkbox \(Tgp\) "false"
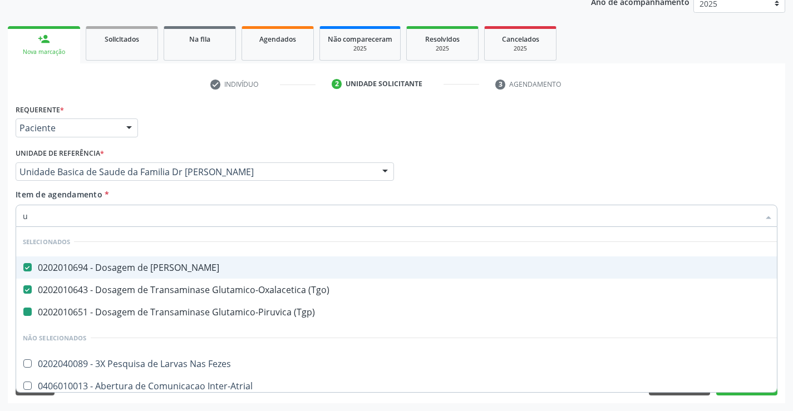
type input "ur"
checkbox \(Tgp\) "false"
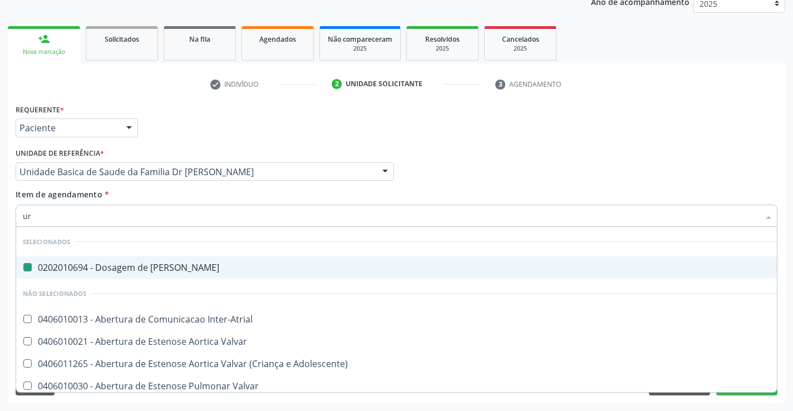
type input "uri"
checkbox Ureia "false"
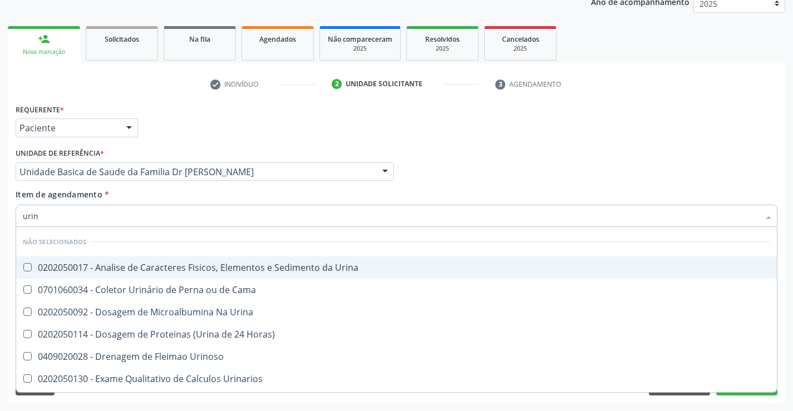
type input "urina"
click at [185, 263] on div "0202050017 - Analise de Caracteres Fisicos, Elementos e Sedimento da Urina" at bounding box center [397, 267] width 748 height 9
checkbox Urina "true"
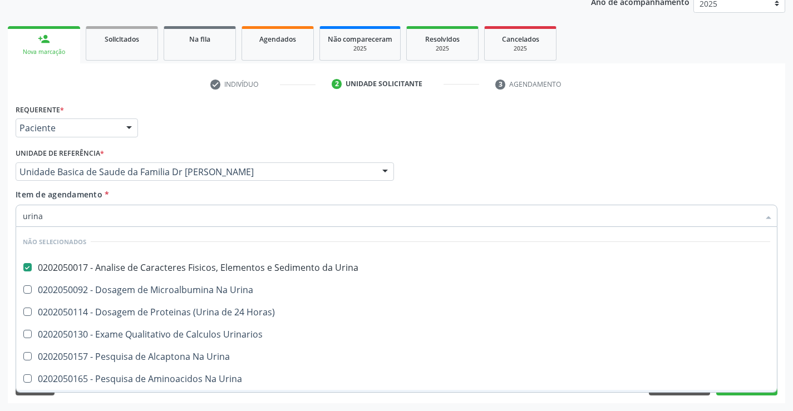
click at [168, 406] on div "Acompanhamento Acompanhe a situação das marcações correntes e finalizadas Relat…" at bounding box center [396, 166] width 793 height 491
checkbox Horas\) "true"
checkbox Urina "true"
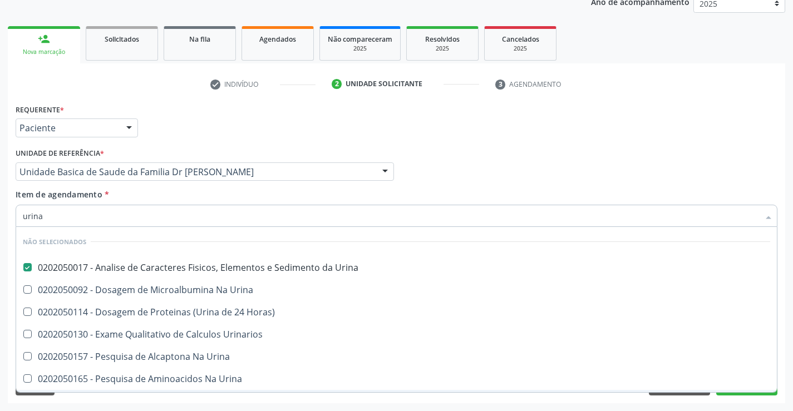
checkbox Urina "true"
checkbox Urinarios "true"
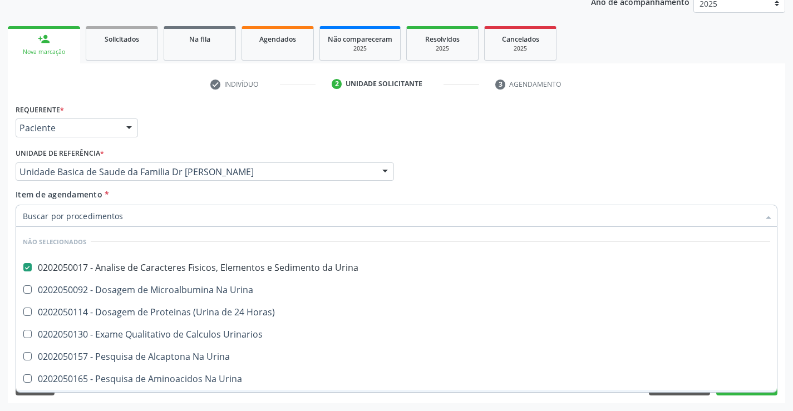
checkbox Urina "true"
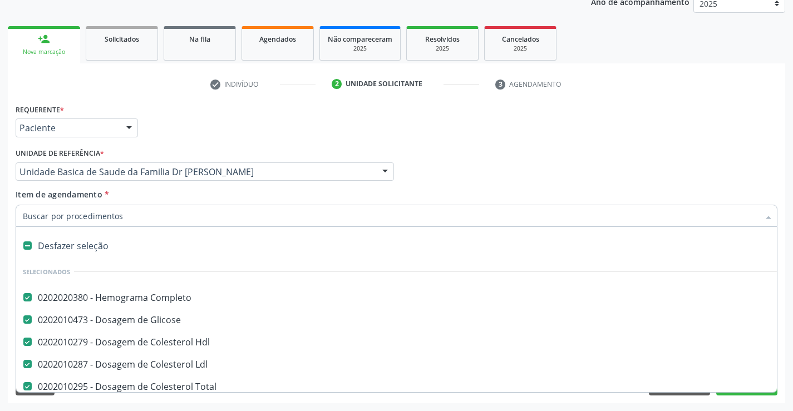
click at [127, 222] on input "Item de agendamento *" at bounding box center [391, 216] width 737 height 22
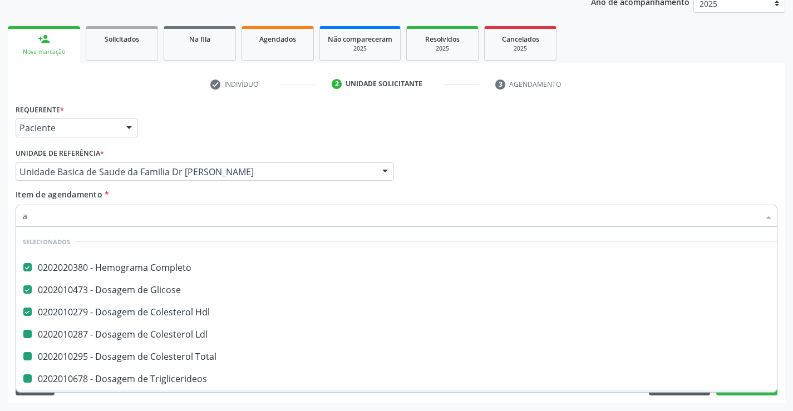
type input "ac"
checkbox Total "false"
checkbox Triglicerideos "false"
checkbox Ureia "false"
checkbox Creatinina "false"
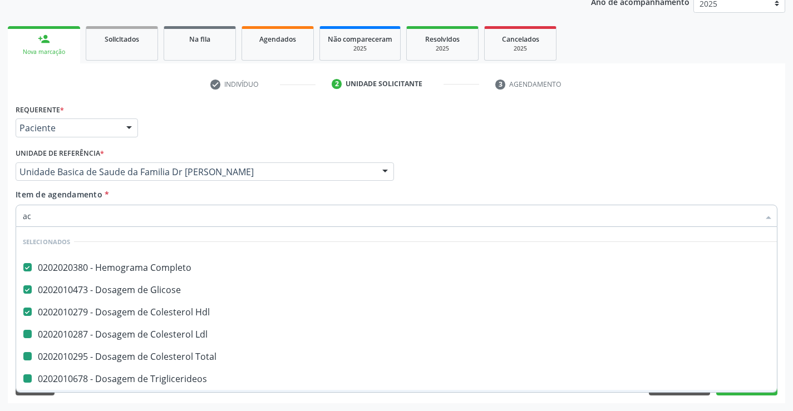
checkbox \(Tgo\) "false"
checkbox \(Tgp\) "false"
checkbox Urina "false"
checkbox Ldl "false"
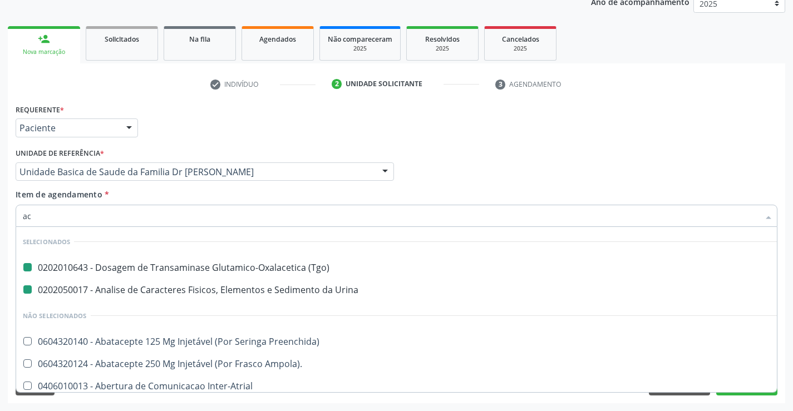
type input "aci"
checkbox \(Tgo\) "false"
checkbox Urina "false"
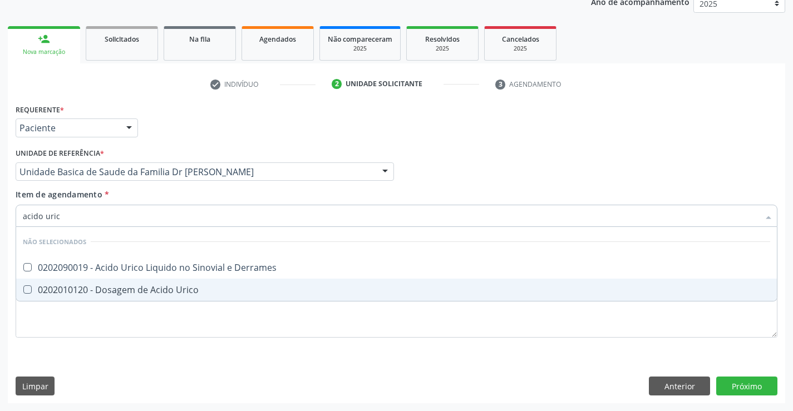
type input "acido urico"
click at [153, 287] on div "0202010120 - Dosagem de Acido Urico" at bounding box center [397, 290] width 748 height 9
checkbox Urico "true"
click at [141, 326] on div "Requerente * Paciente Profissional de Saúde Paciente Nenhum resultado encontrad…" at bounding box center [397, 227] width 762 height 252
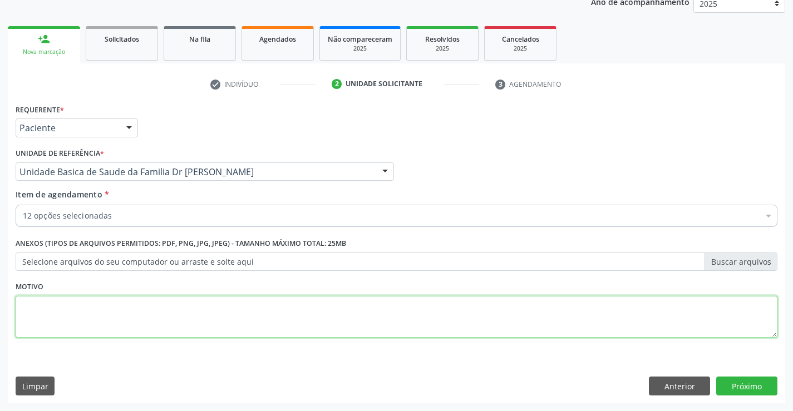
checkbox Completo "true"
type textarea "c"
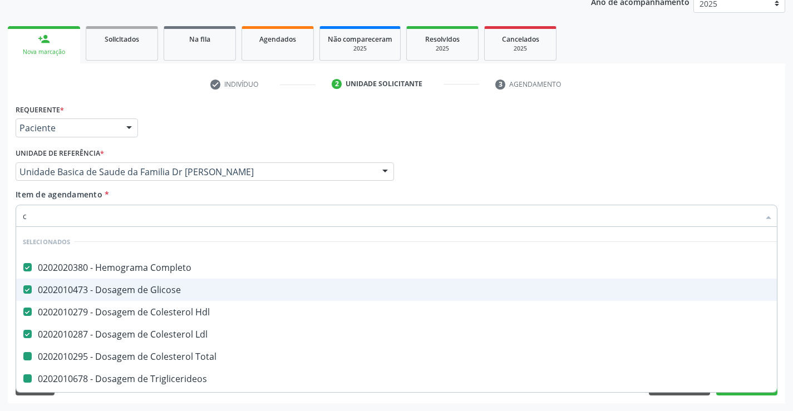
type input "ca"
checkbox Total "false"
checkbox Triglicerideos "false"
checkbox Creatinina "false"
checkbox \(Tgo\) "false"
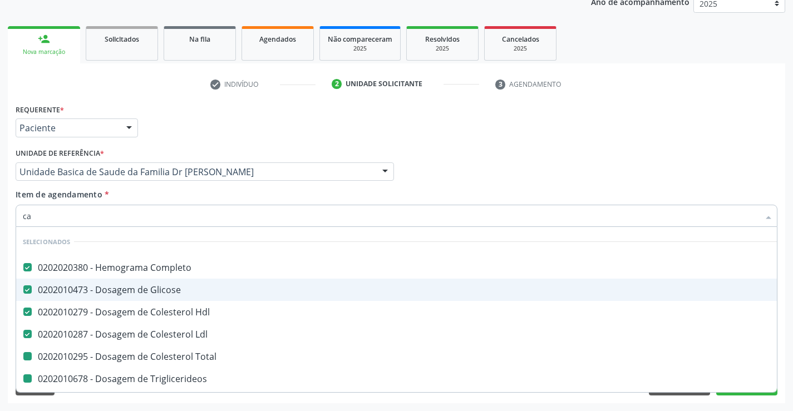
checkbox \(Tgp\) "false"
checkbox Urina "false"
checkbox Urico "false"
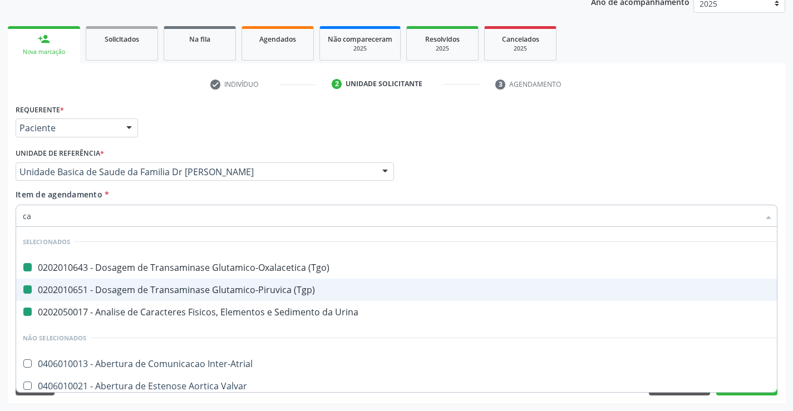
type input "cal"
checkbox \(Tgo\) "false"
checkbox \(Tgp\) "false"
checkbox Urina "false"
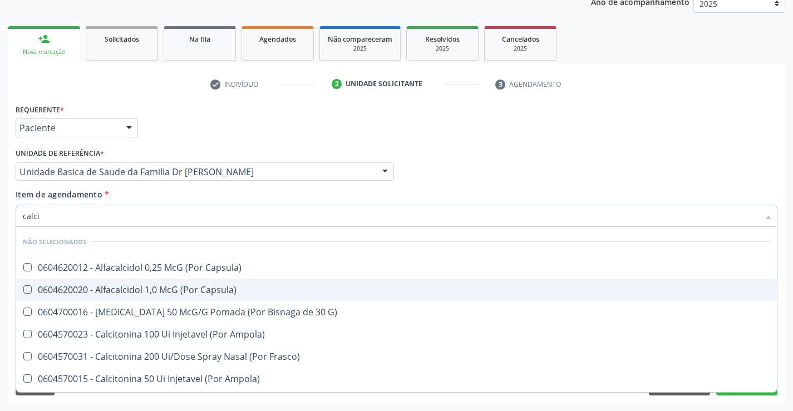
type input "calcio"
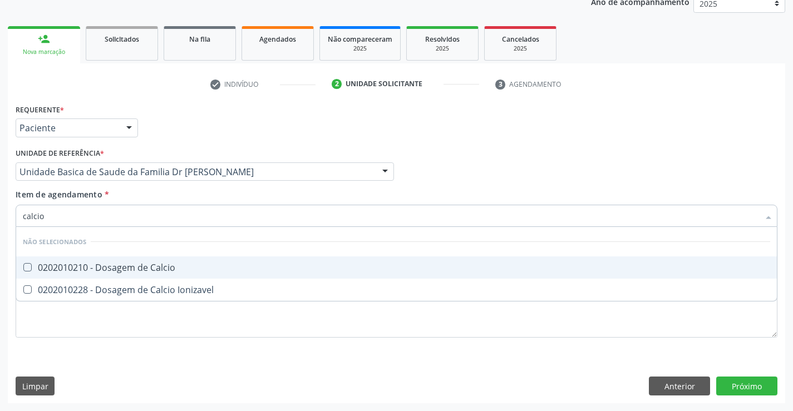
click at [163, 268] on div "0202010210 - Dosagem de Calcio" at bounding box center [397, 267] width 748 height 9
checkbox Calcio "true"
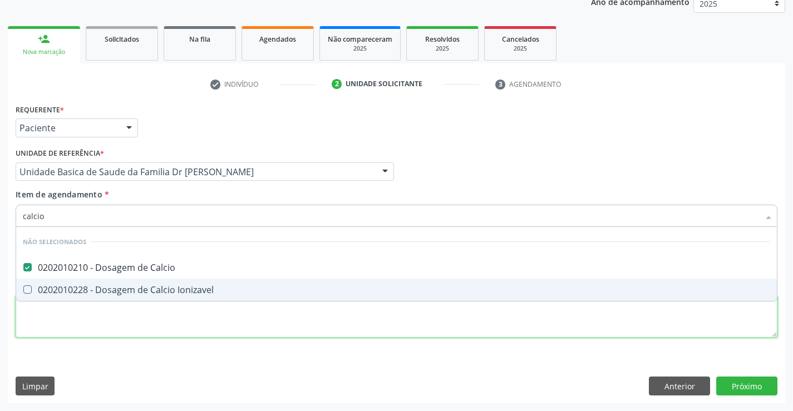
click at [155, 329] on div "Requerente * Paciente Profissional de Saúde Paciente Nenhum resultado encontrad…" at bounding box center [397, 227] width 762 height 252
checkbox Ionizavel "true"
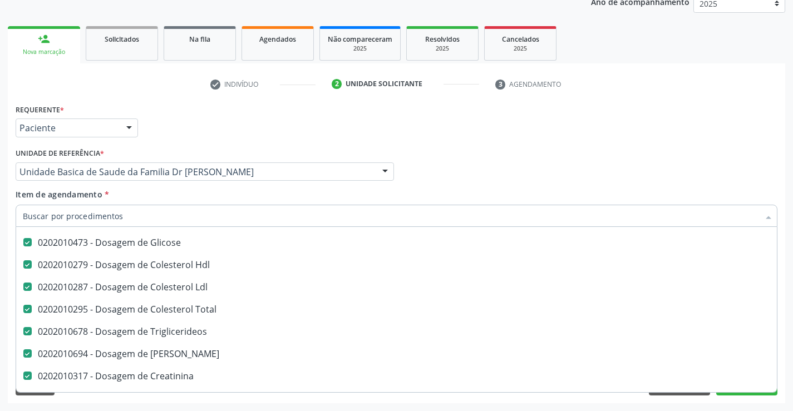
scroll to position [111, 0]
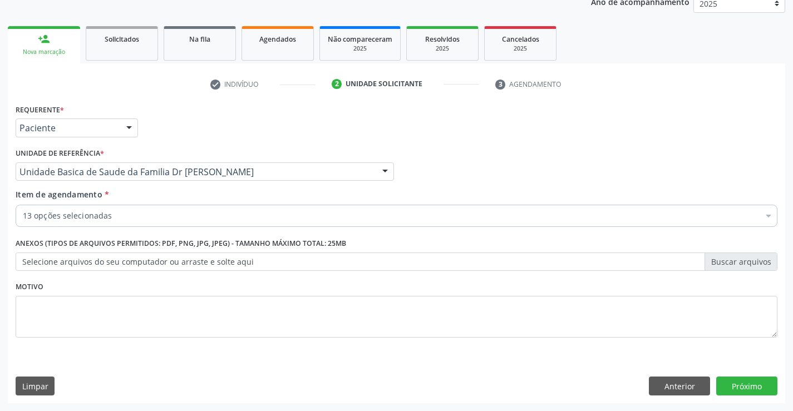
click at [601, 403] on div "Requerente * Paciente Profissional de Saúde Paciente Nenhum resultado encontrad…" at bounding box center [397, 252] width 778 height 302
click at [752, 387] on button "Próximo" at bounding box center [747, 386] width 61 height 19
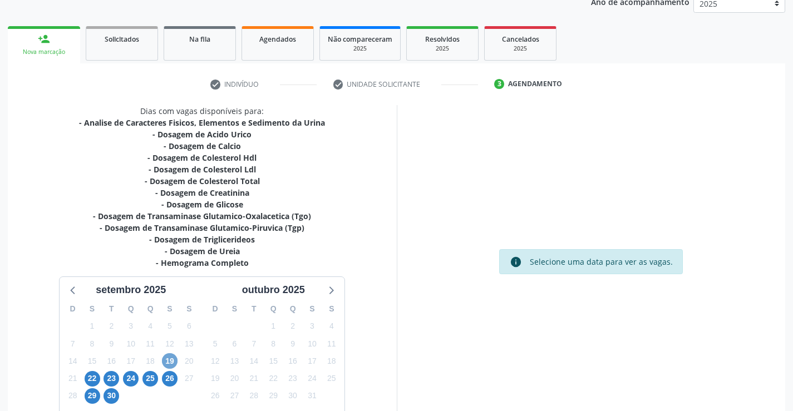
click at [168, 355] on span "19" at bounding box center [170, 362] width 16 height 16
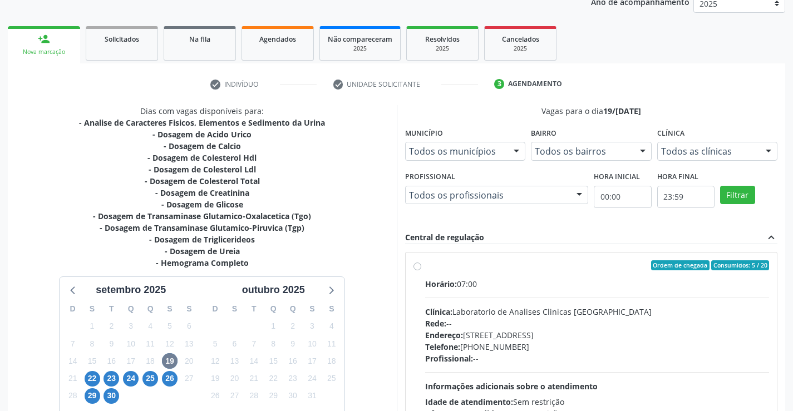
click at [425, 267] on label "Ordem de chegada Consumidos: 5 / 20 Horário: 07:00 Clínica: Laboratorio de Anal…" at bounding box center [597, 346] width 345 height 171
click at [421, 267] on input "Ordem de chegada Consumidos: 5 / 20 Horário: 07:00 Clínica: Laboratorio de Anal…" at bounding box center [418, 266] width 8 height 10
radio input "true"
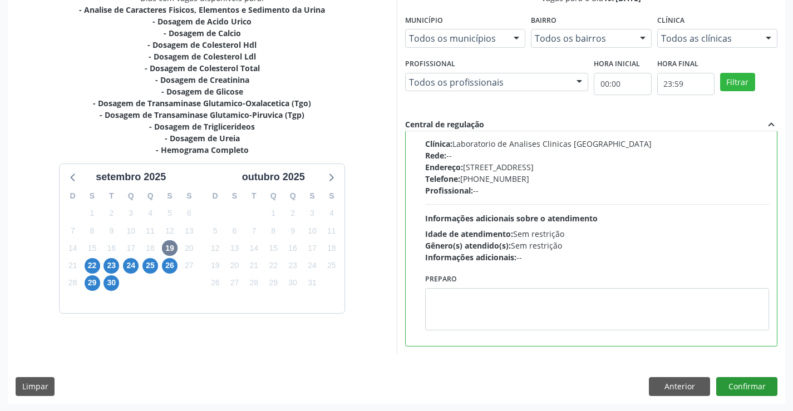
scroll to position [254, 0]
click at [741, 389] on button "Confirmar" at bounding box center [747, 386] width 61 height 19
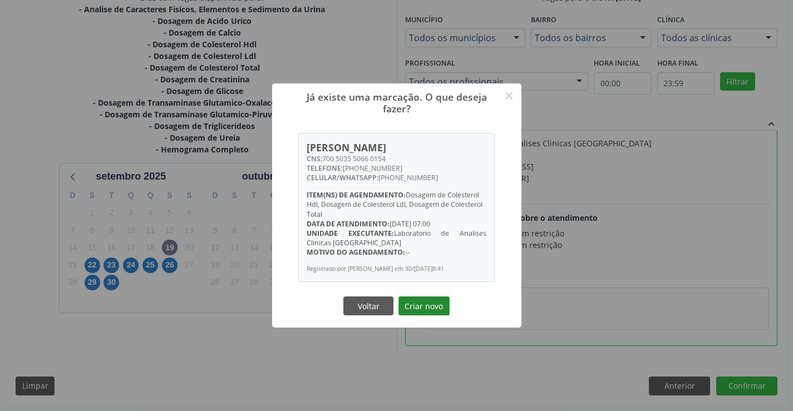
click at [433, 305] on button "Criar novo" at bounding box center [424, 306] width 51 height 19
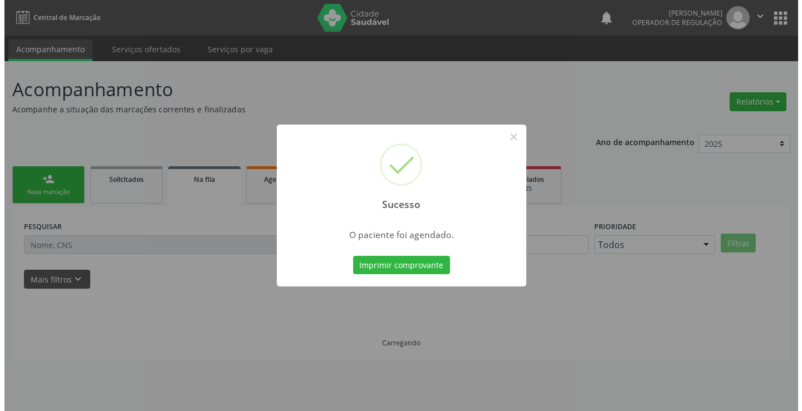
scroll to position [0, 0]
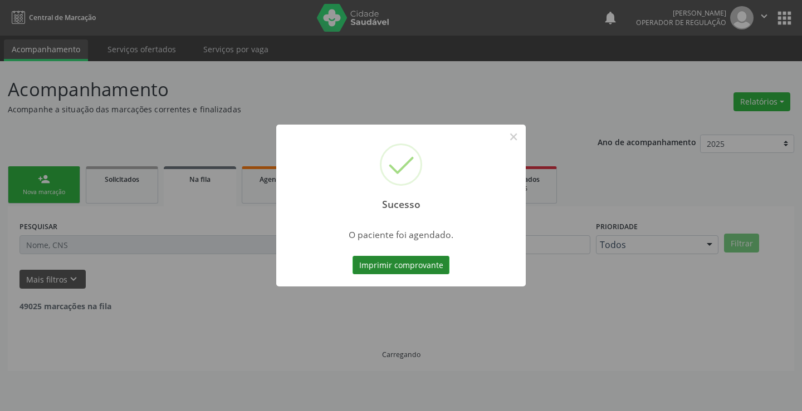
click at [405, 258] on button "Imprimir comprovante" at bounding box center [400, 265] width 97 height 19
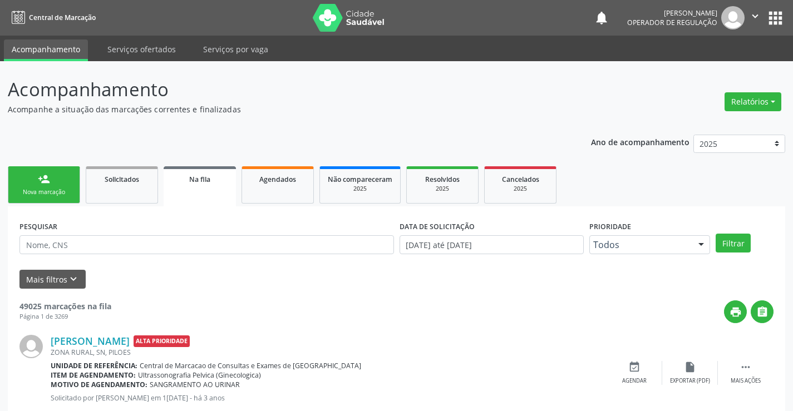
click at [69, 195] on div "Nova marcação" at bounding box center [44, 192] width 56 height 8
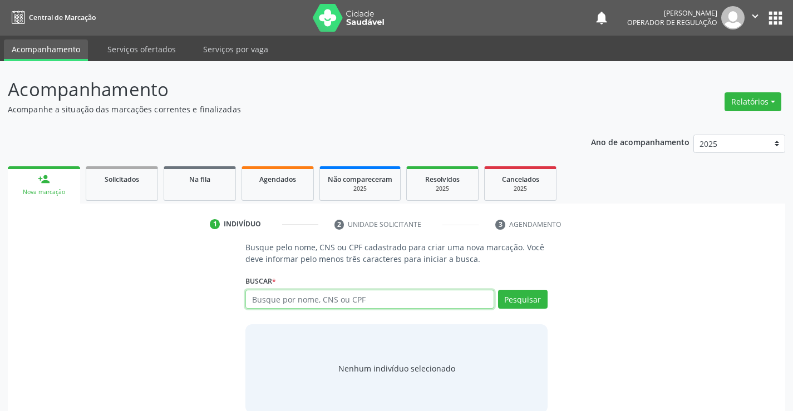
click at [305, 301] on input "text" at bounding box center [370, 299] width 248 height 19
type input "700109957179318"
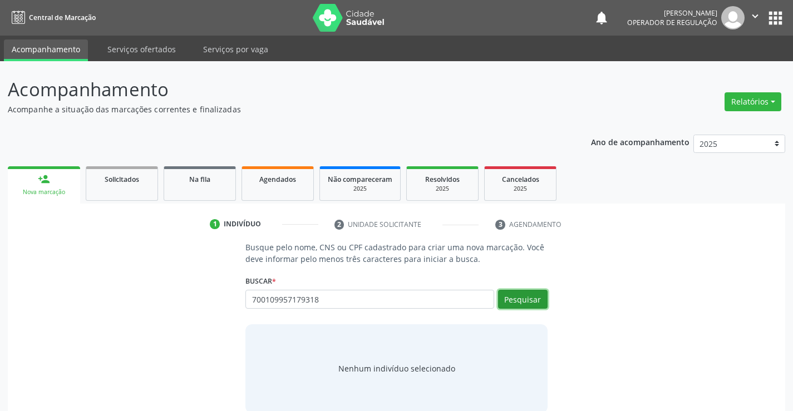
click at [515, 299] on button "Pesquisar" at bounding box center [523, 299] width 50 height 19
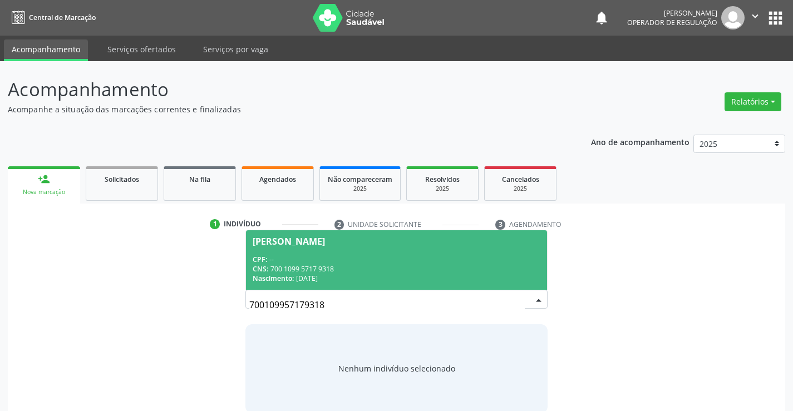
click at [385, 272] on div "CNS: 700 1099 5717 9318" at bounding box center [396, 268] width 287 height 9
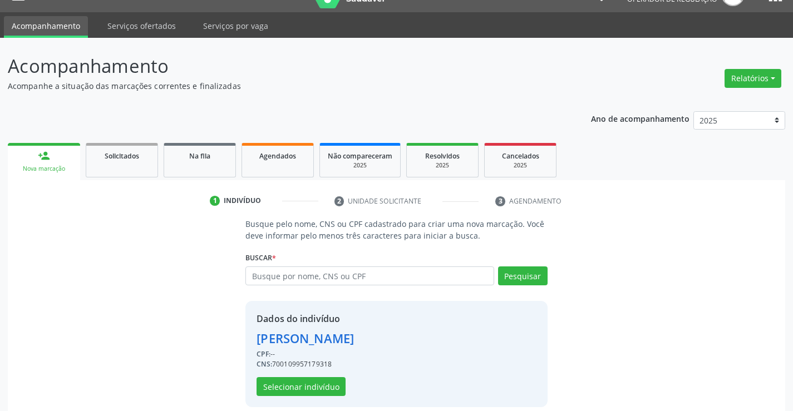
scroll to position [35, 0]
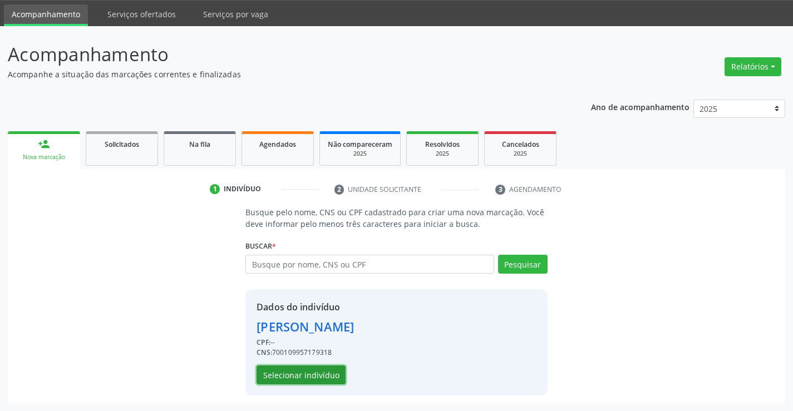
click at [300, 373] on button "Selecionar indivíduo" at bounding box center [301, 375] width 89 height 19
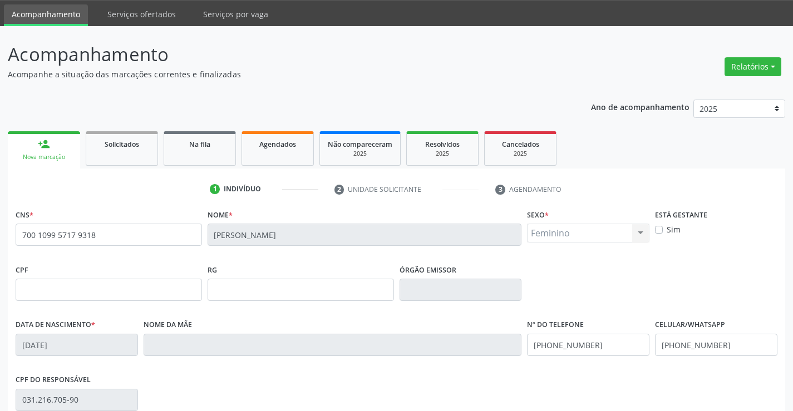
scroll to position [192, 0]
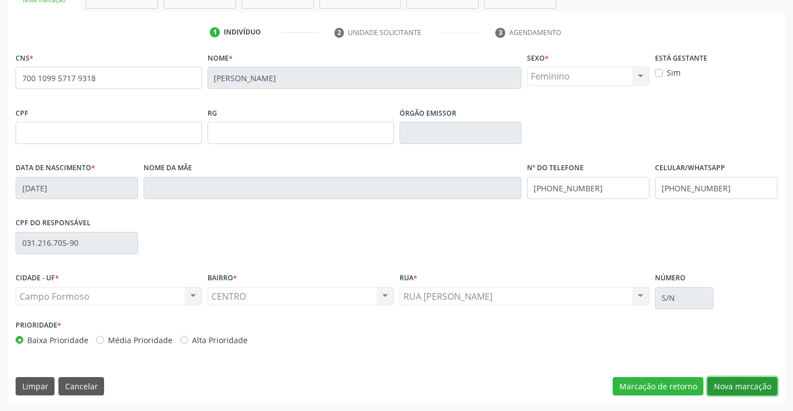
click at [747, 384] on button "Nova marcação" at bounding box center [743, 386] width 70 height 19
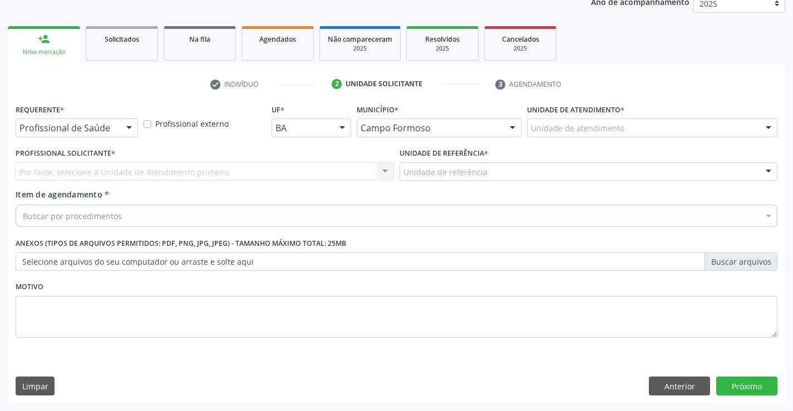
click at [127, 126] on div at bounding box center [129, 128] width 17 height 19
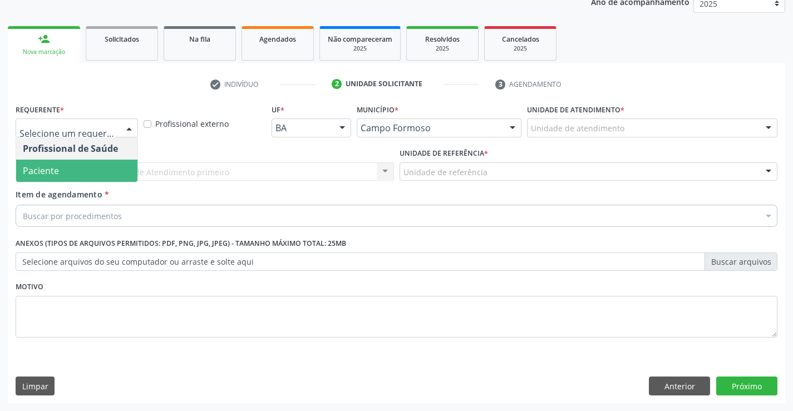
click at [118, 173] on span "Paciente" at bounding box center [76, 171] width 121 height 22
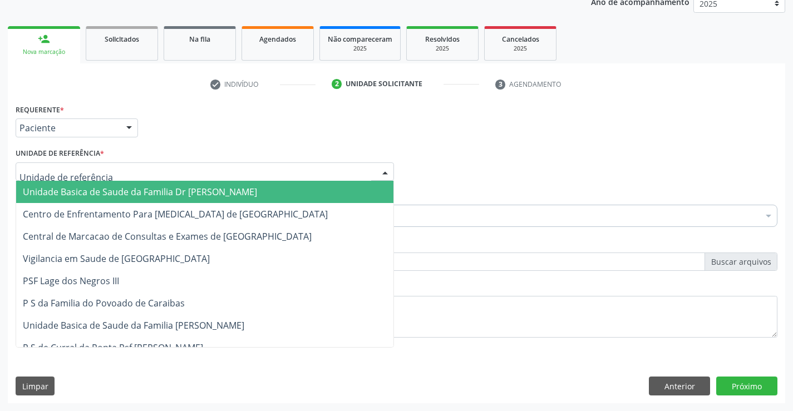
click at [139, 171] on div at bounding box center [205, 172] width 379 height 19
click at [153, 195] on span "Unidade Basica de Saude da Familia Dr [PERSON_NAME]" at bounding box center [140, 192] width 234 height 12
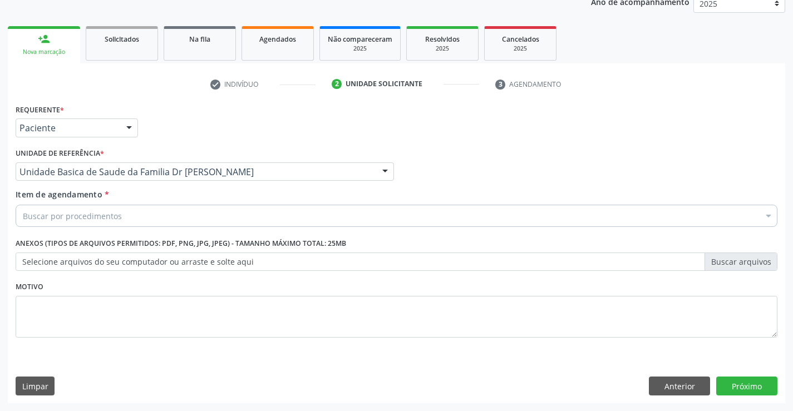
click at [143, 219] on div "Buscar por procedimentos" at bounding box center [397, 216] width 762 height 22
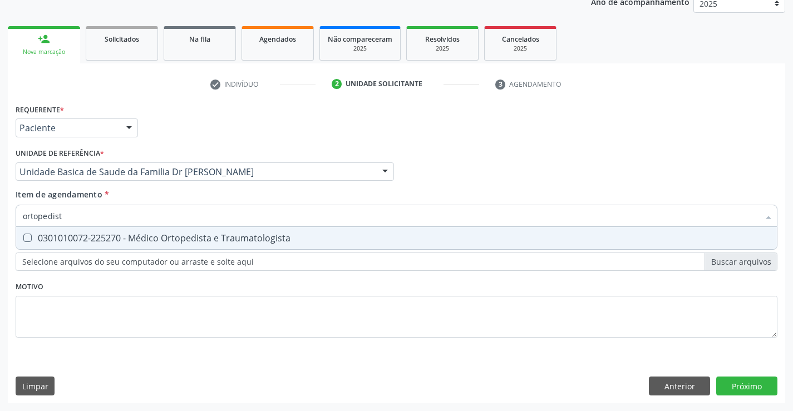
type input "ortopedista"
click at [156, 237] on div "0301010072-225270 - Médico Ortopedista e Traumatologista" at bounding box center [397, 238] width 748 height 9
checkbox Traumatologista "true"
click at [156, 283] on div "Requerente * Paciente Profissional de Saúde Paciente Nenhum resultado encontrad…" at bounding box center [397, 227] width 762 height 252
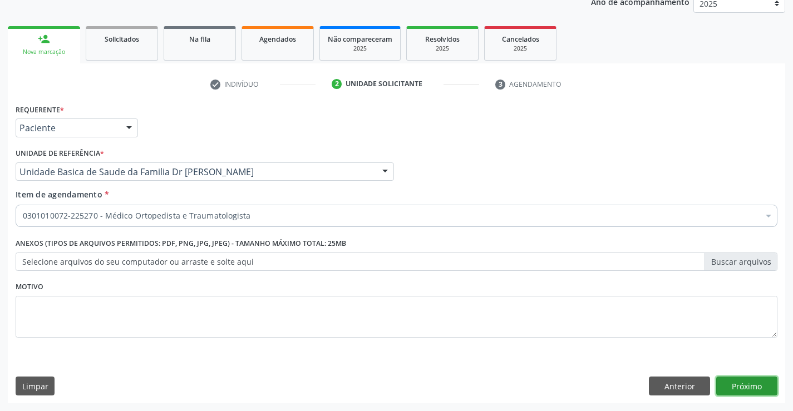
click at [725, 388] on button "Próximo" at bounding box center [747, 386] width 61 height 19
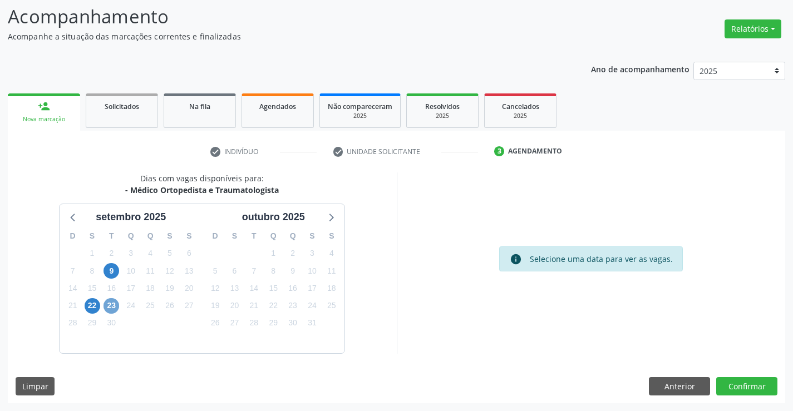
click at [110, 308] on span "23" at bounding box center [112, 306] width 16 height 16
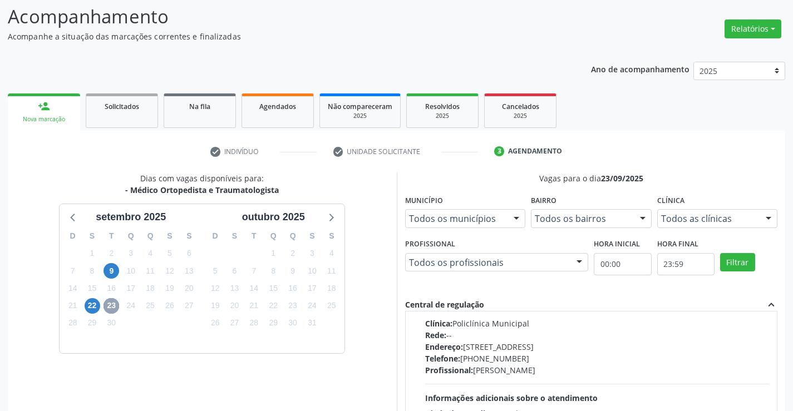
scroll to position [0, 0]
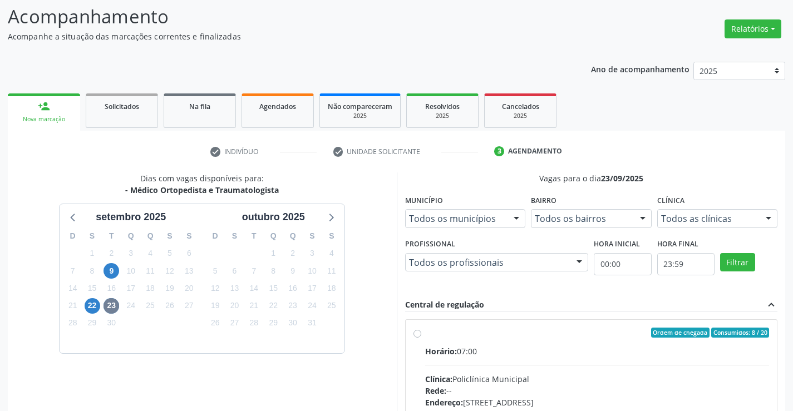
click at [425, 337] on label "Ordem de chegada Consumidos: 8 / 20 Horário: 07:00 Clínica: Policlínica Municip…" at bounding box center [597, 413] width 345 height 171
click at [421, 337] on input "Ordem de chegada Consumidos: 8 / 20 Horário: 07:00 Clínica: Policlínica Municip…" at bounding box center [418, 333] width 8 height 10
radio input "true"
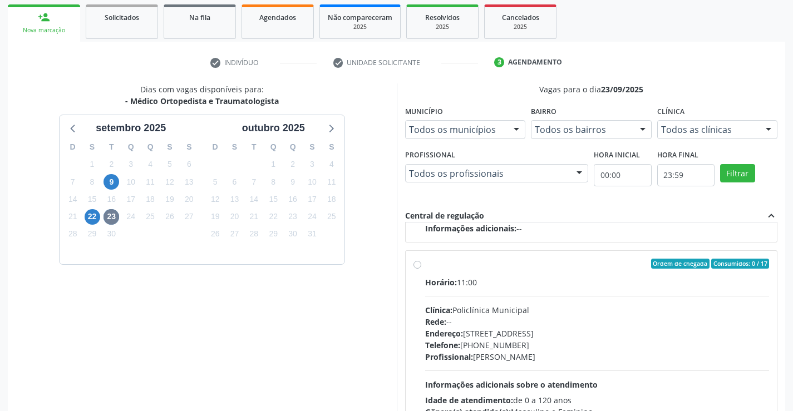
scroll to position [254, 0]
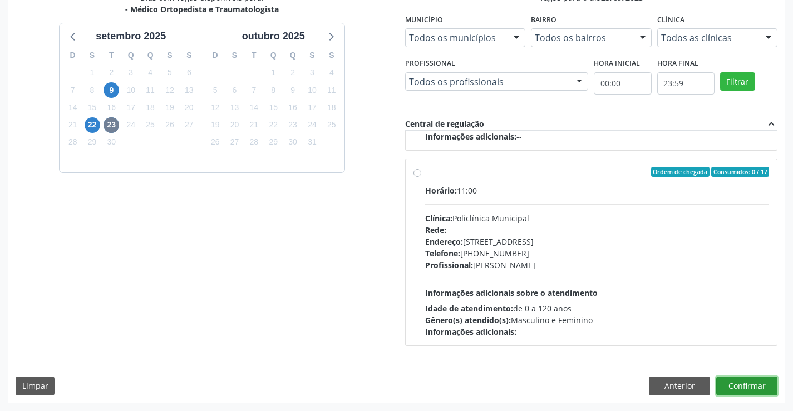
click at [737, 388] on button "Confirmar" at bounding box center [747, 386] width 61 height 19
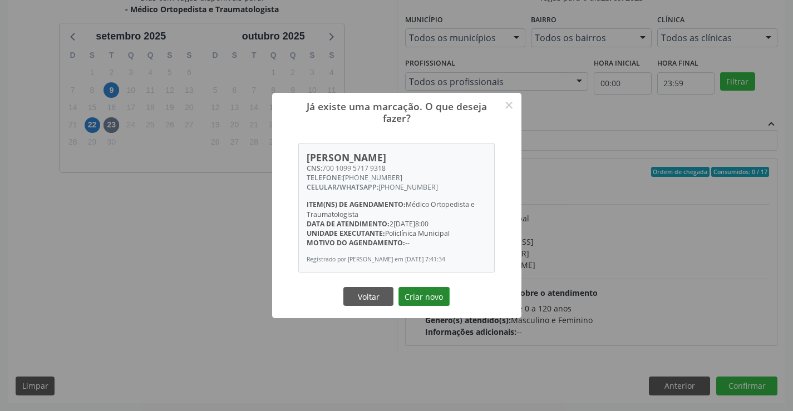
click at [434, 300] on button "Criar novo" at bounding box center [424, 296] width 51 height 19
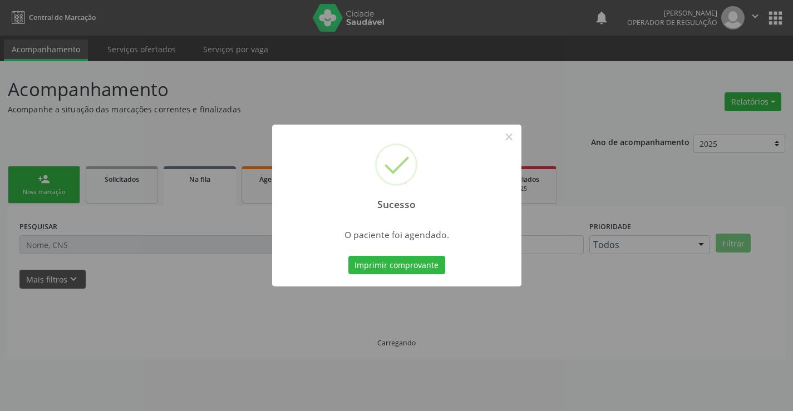
scroll to position [0, 0]
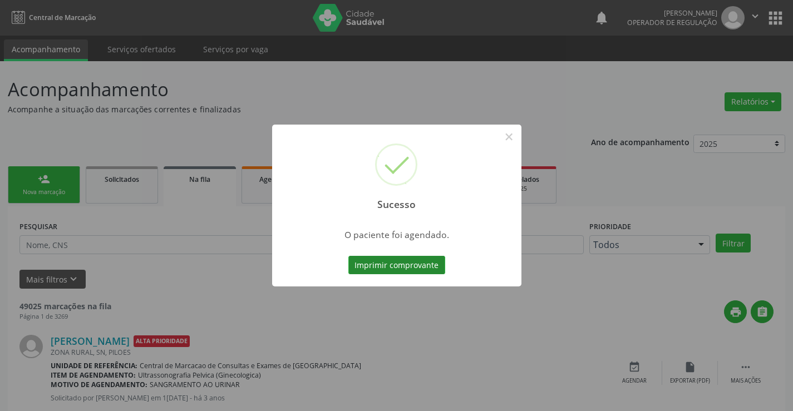
click at [409, 266] on button "Imprimir comprovante" at bounding box center [397, 265] width 97 height 19
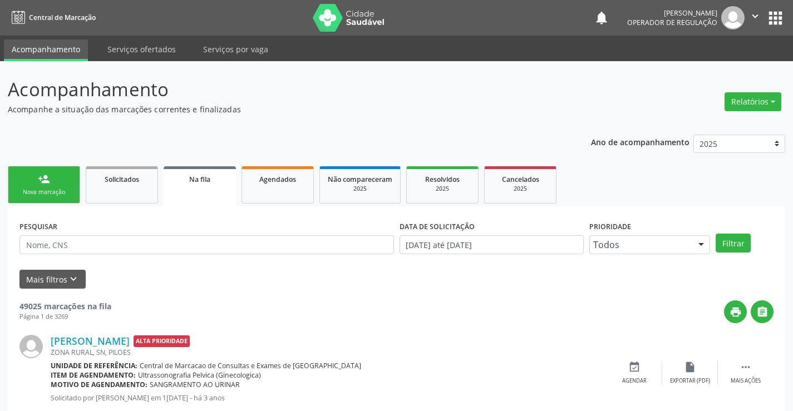
click at [60, 189] on div "Nova marcação" at bounding box center [44, 192] width 56 height 8
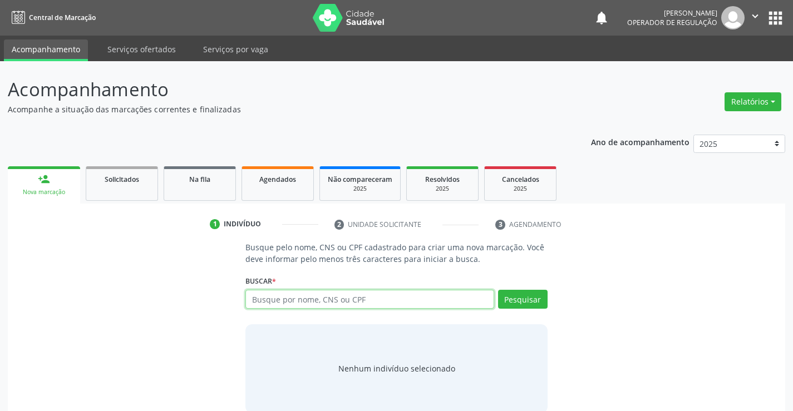
click at [353, 299] on input "text" at bounding box center [370, 299] width 248 height 19
type input "700808457751981"
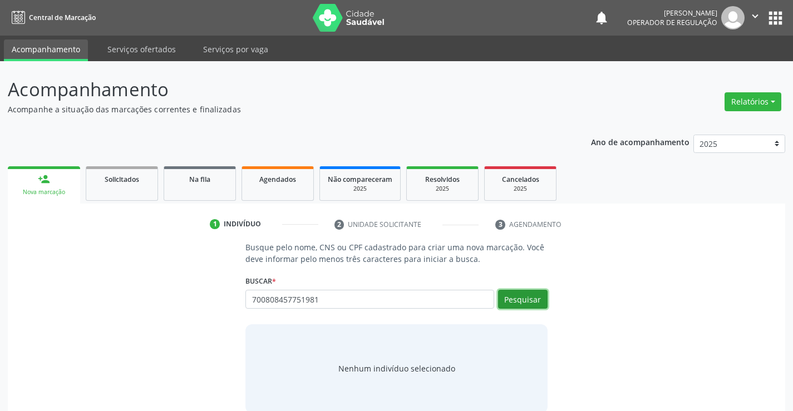
click at [527, 300] on button "Pesquisar" at bounding box center [523, 299] width 50 height 19
type input "700808457751981"
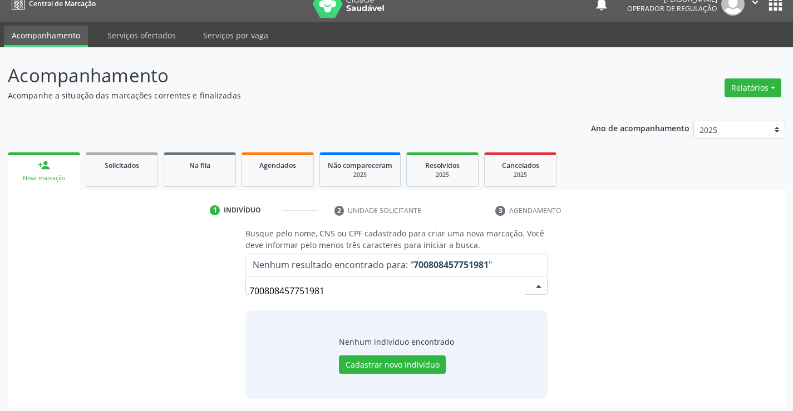
scroll to position [18, 0]
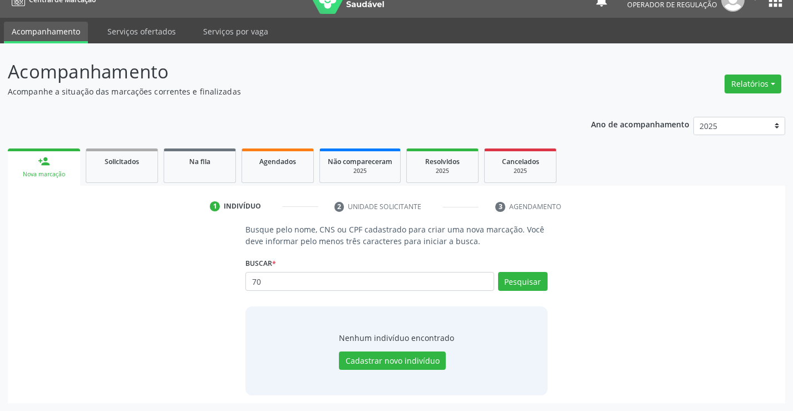
type input "7"
type input "700808457721981"
click at [518, 279] on button "Pesquisar" at bounding box center [523, 281] width 50 height 19
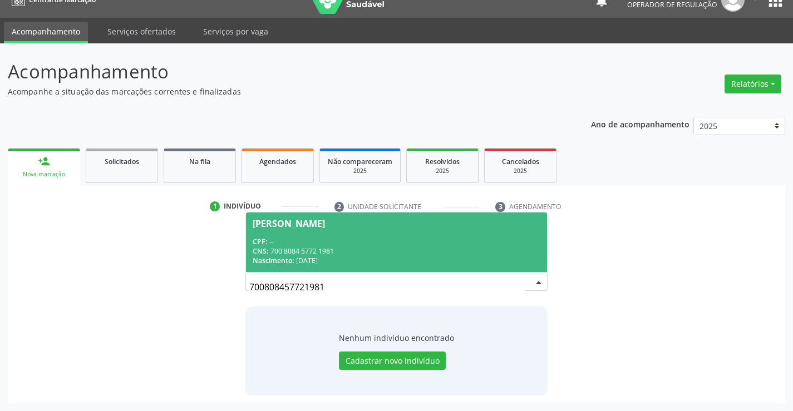
click at [451, 244] on div "CPF: --" at bounding box center [396, 241] width 287 height 9
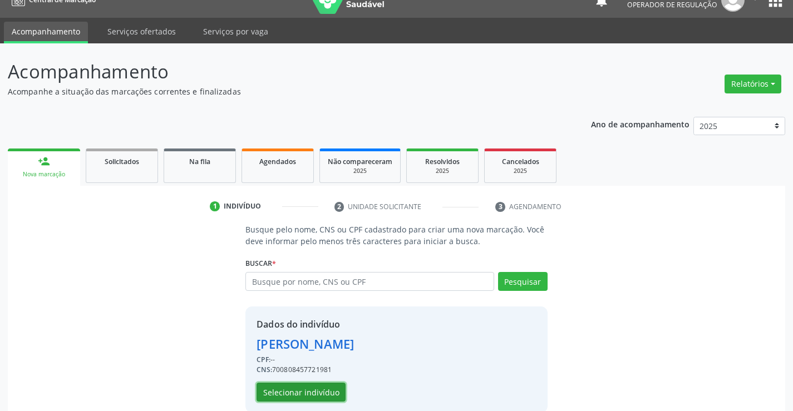
click at [307, 391] on button "Selecionar indivíduo" at bounding box center [301, 392] width 89 height 19
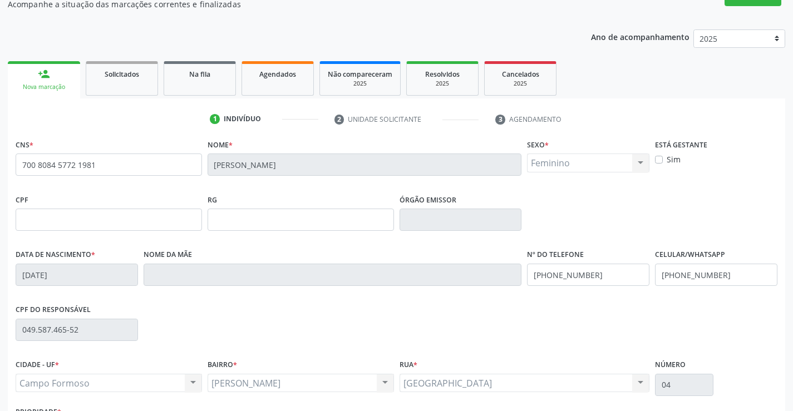
scroll to position [185, 0]
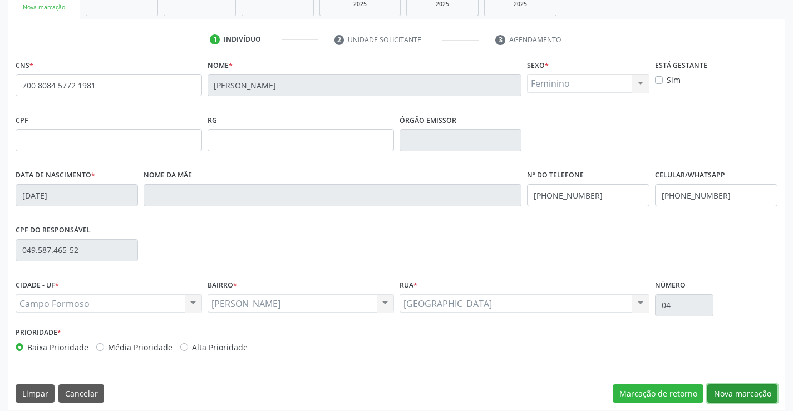
click at [753, 396] on button "Nova marcação" at bounding box center [743, 394] width 70 height 19
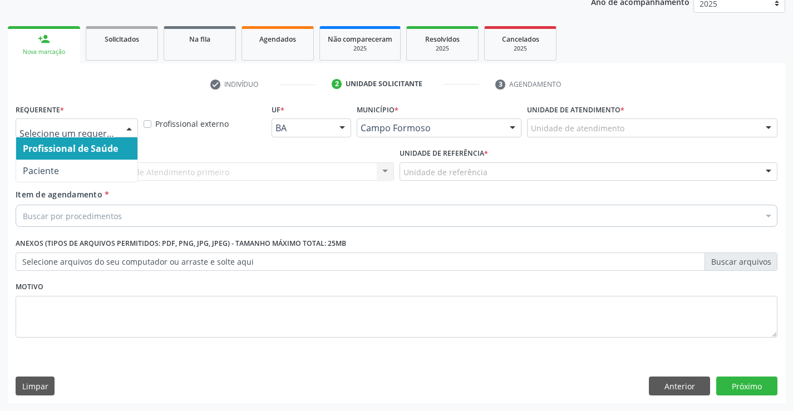
click at [126, 126] on div at bounding box center [129, 128] width 17 height 19
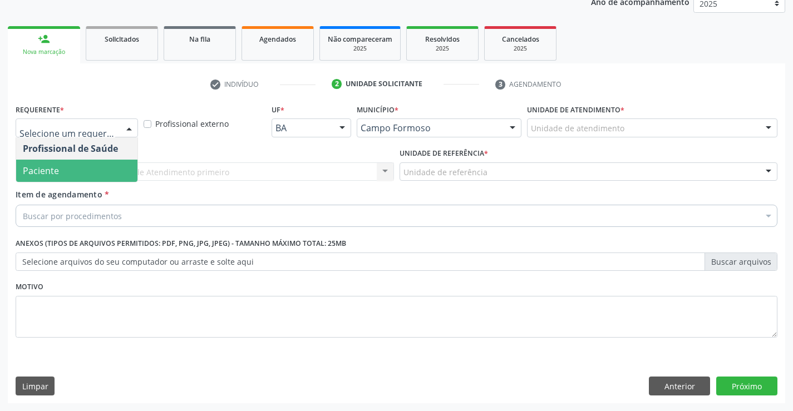
click at [109, 173] on span "Paciente" at bounding box center [76, 171] width 121 height 22
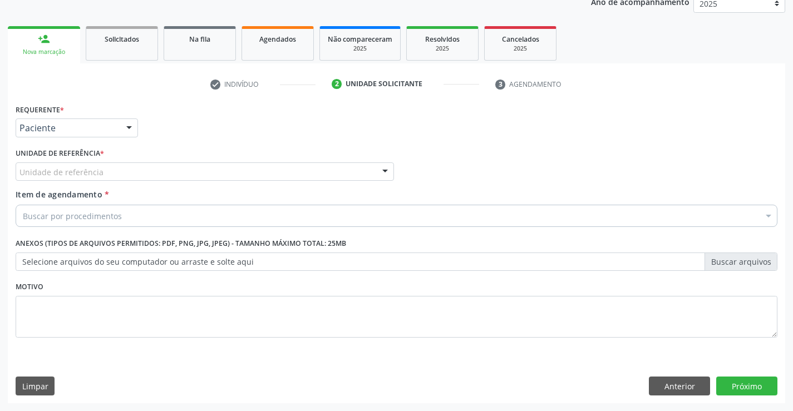
click at [115, 173] on div "Unidade de referência" at bounding box center [205, 172] width 379 height 19
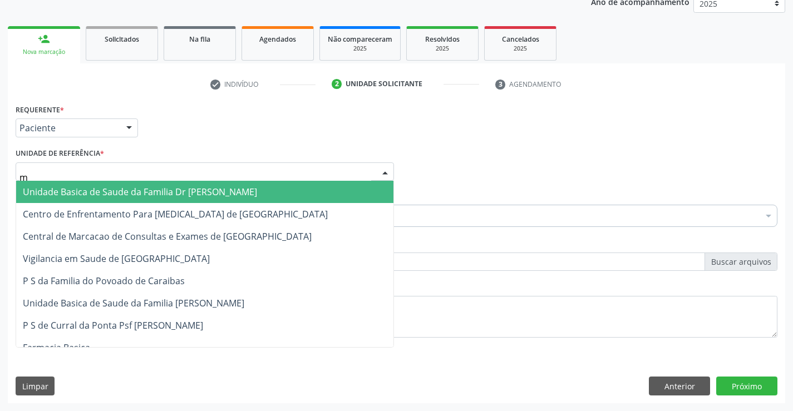
type input "mu"
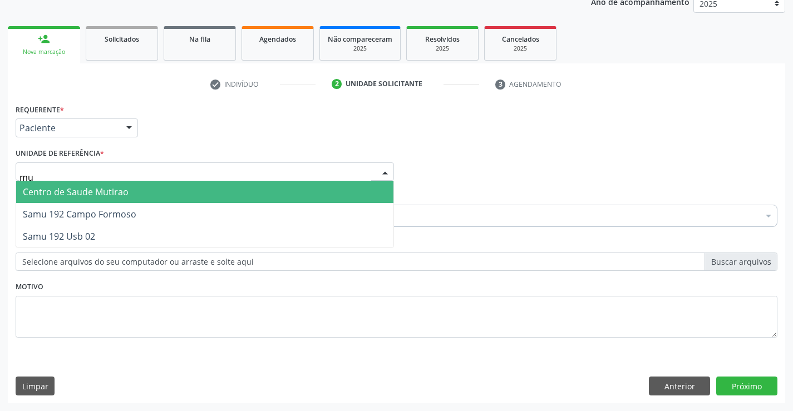
click at [125, 188] on span "Centro de Saude Mutirao" at bounding box center [76, 192] width 106 height 12
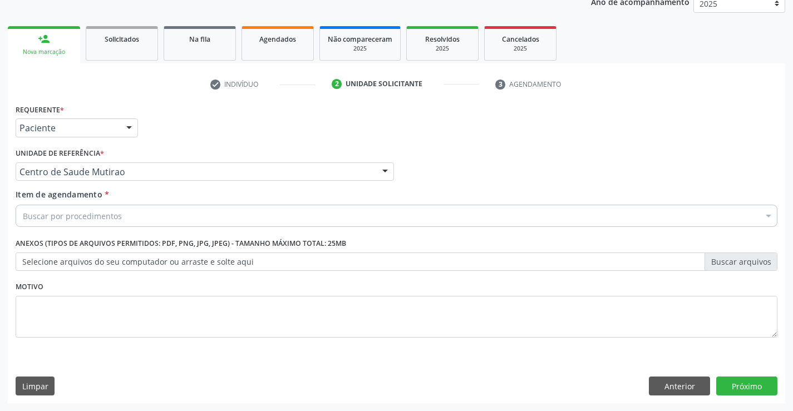
click at [125, 215] on div "Buscar por procedimentos" at bounding box center [397, 216] width 762 height 22
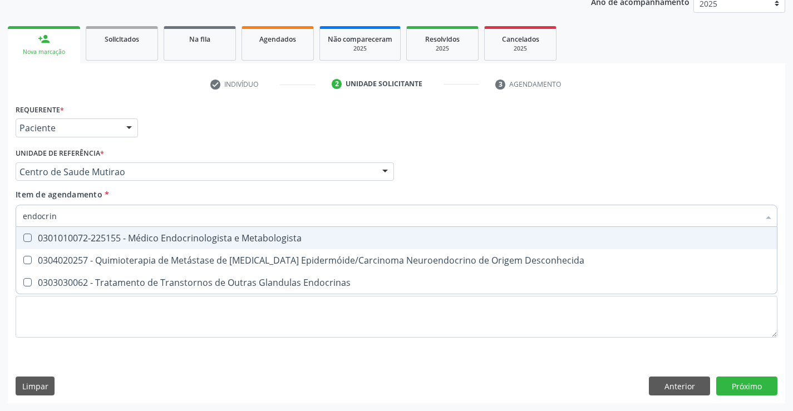
type input "endocrino"
click at [219, 241] on div "0301010072-225155 - Médico Endocrinologista e Metabologista" at bounding box center [397, 238] width 748 height 9
checkbox Metabologista "true"
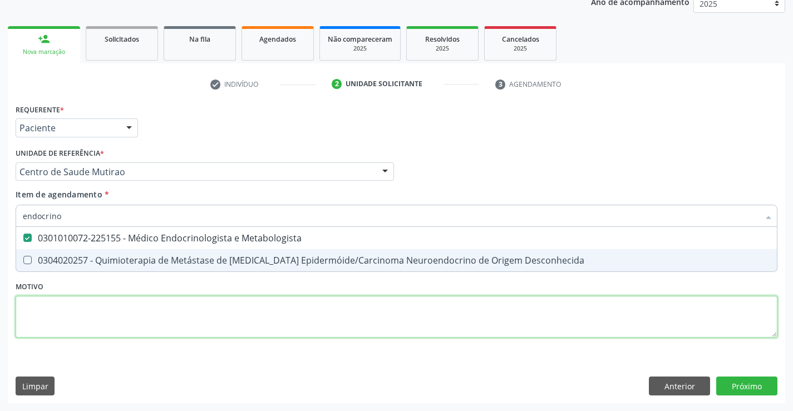
click at [220, 310] on div "Requerente * Paciente Profissional de Saúde Paciente Nenhum resultado encontrad…" at bounding box center [397, 227] width 762 height 252
checkbox Desconhecida "true"
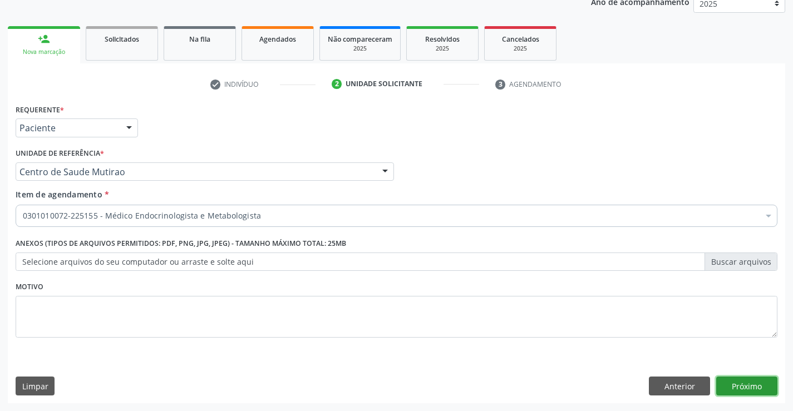
click at [752, 384] on button "Próximo" at bounding box center [747, 386] width 61 height 19
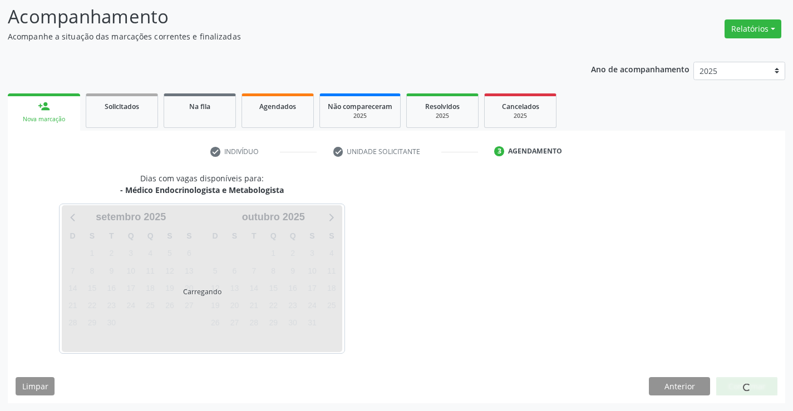
scroll to position [73, 0]
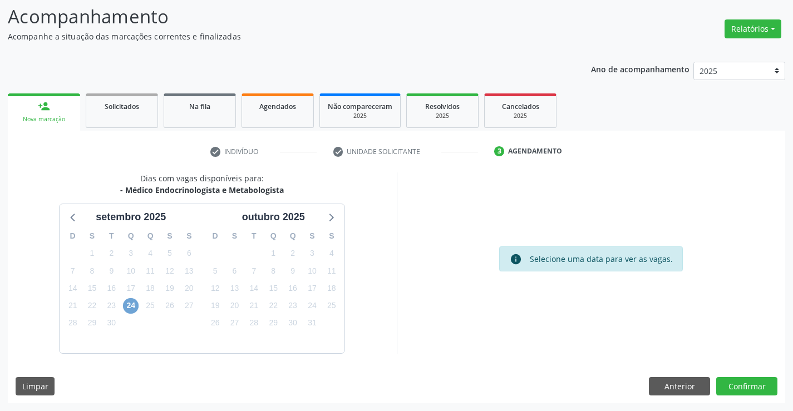
click at [131, 301] on span "24" at bounding box center [131, 306] width 16 height 16
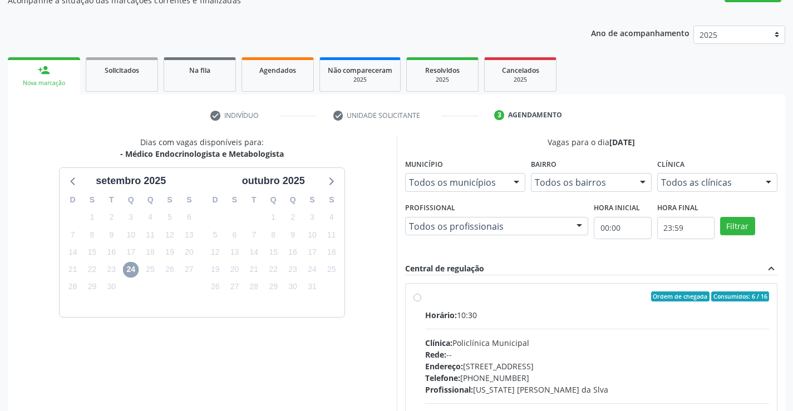
scroll to position [129, 0]
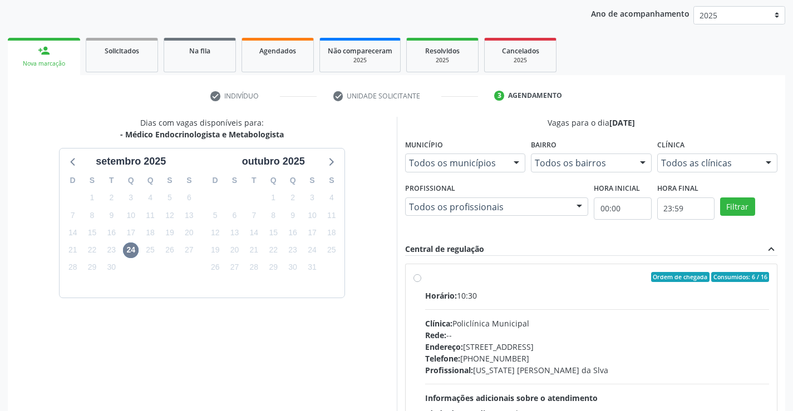
click at [425, 276] on label "Ordem de chegada Consumidos: 6 / 16 Horário: 10:30 Clínica: Policlínica Municip…" at bounding box center [597, 357] width 345 height 171
click at [416, 276] on input "Ordem de chegada Consumidos: 6 / 16 Horário: 10:30 Clínica: Policlínica Municip…" at bounding box center [418, 277] width 8 height 10
radio input "true"
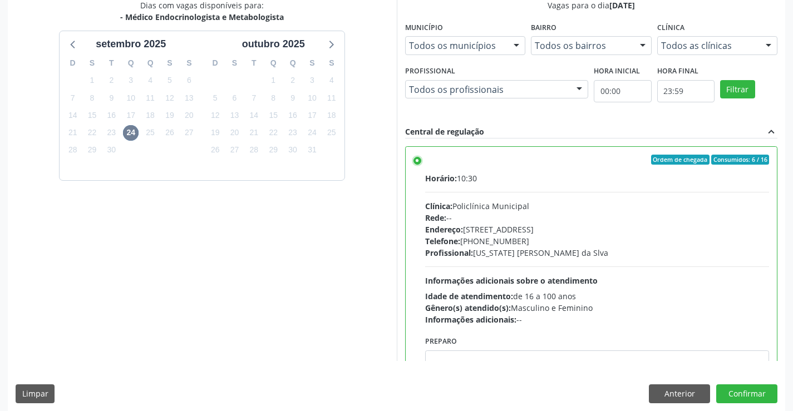
scroll to position [254, 0]
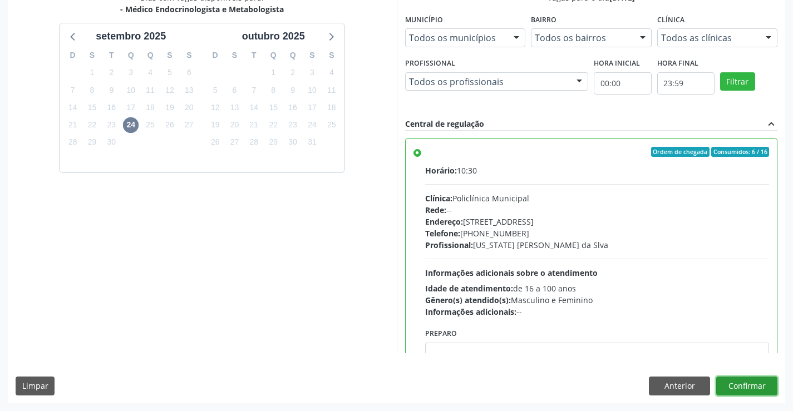
click at [754, 387] on button "Confirmar" at bounding box center [747, 386] width 61 height 19
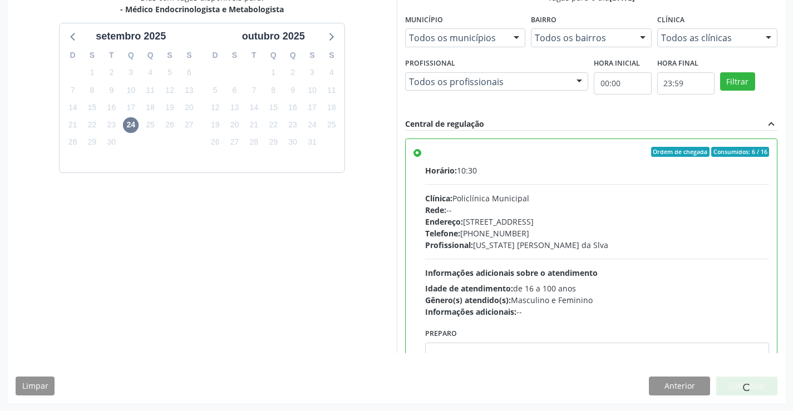
scroll to position [0, 0]
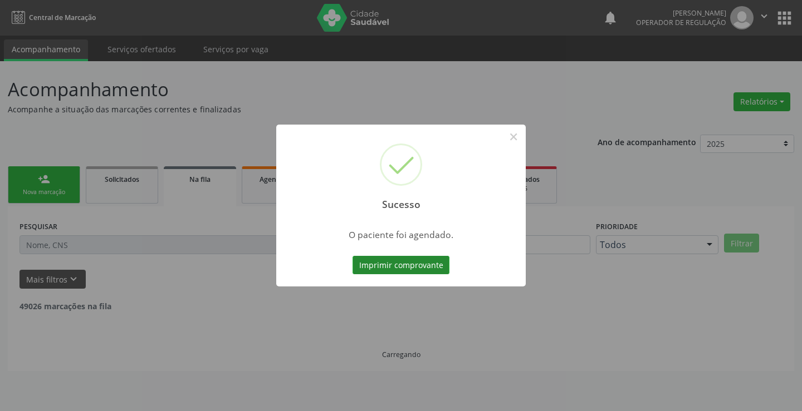
click at [430, 268] on button "Imprimir comprovante" at bounding box center [400, 265] width 97 height 19
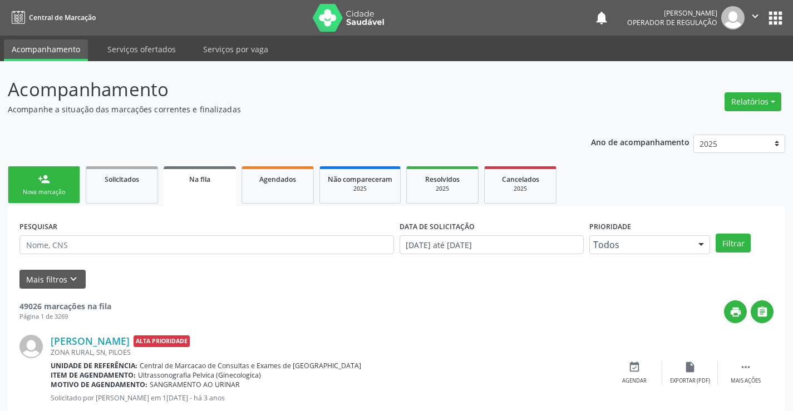
click at [77, 194] on link "person_add Nova marcação" at bounding box center [44, 184] width 72 height 37
click at [59, 193] on div "Nova marcação" at bounding box center [44, 192] width 56 height 8
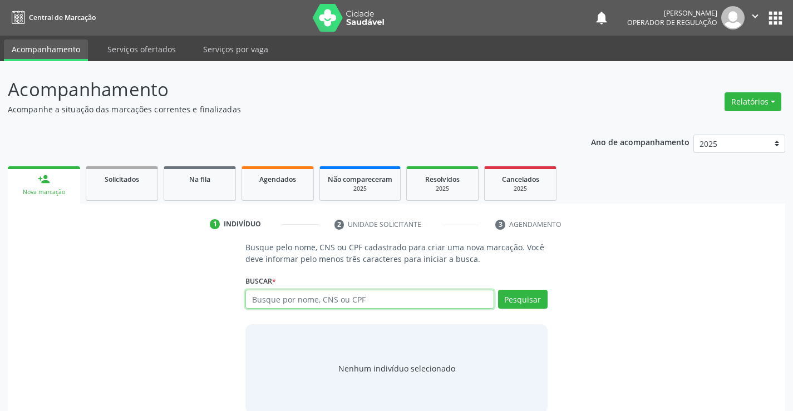
click at [312, 296] on input "text" at bounding box center [370, 299] width 248 height 19
type input "704808574524948"
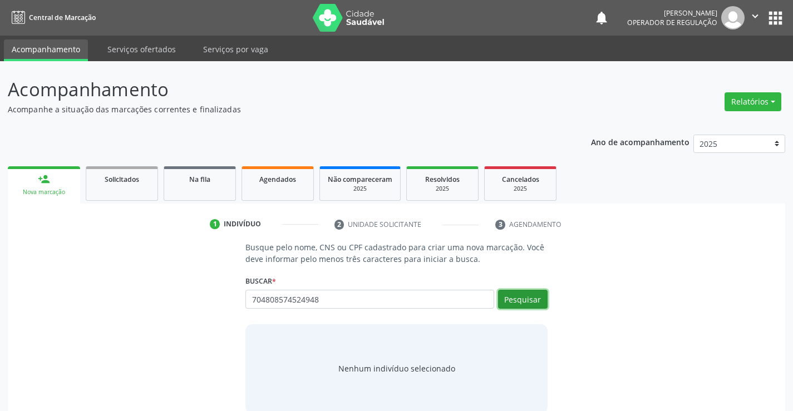
click at [524, 298] on button "Pesquisar" at bounding box center [523, 299] width 50 height 19
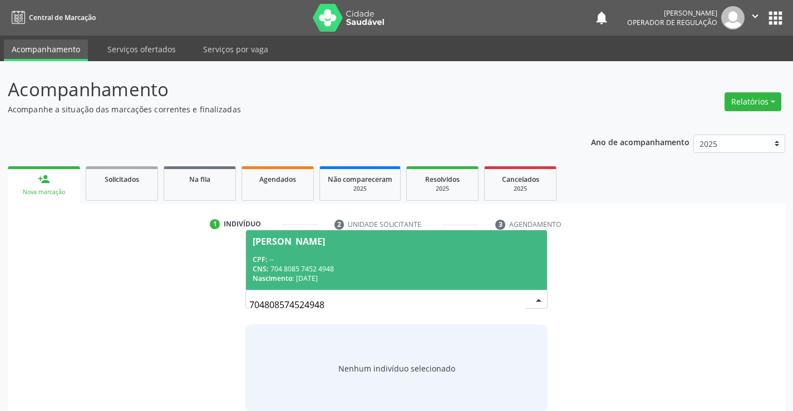
click at [398, 252] on span "Evelyn de Jesus Rodrigues da Silva CPF: -- CNS: 704 8085 7452 4948 Nascimento: …" at bounding box center [396, 260] width 301 height 60
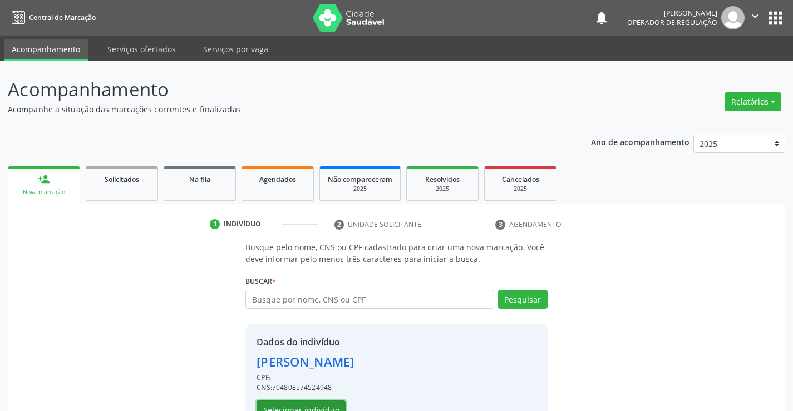
click at [322, 404] on button "Selecionar indivíduo" at bounding box center [301, 410] width 89 height 19
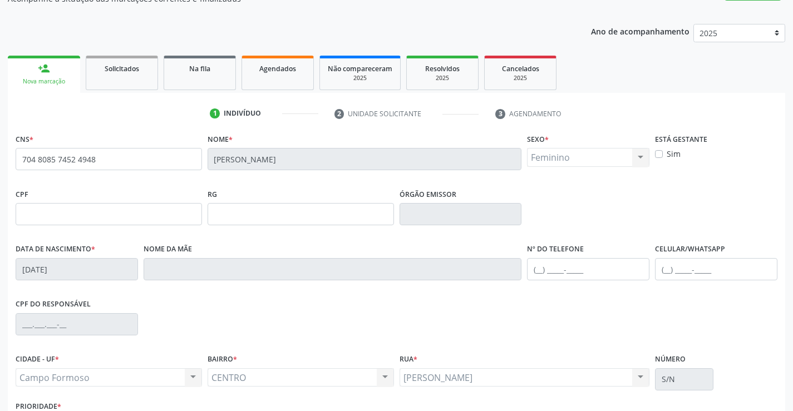
scroll to position [111, 0]
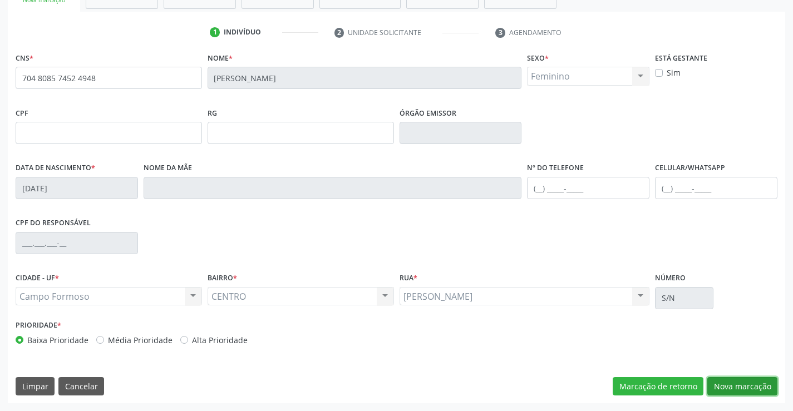
click at [745, 385] on button "Nova marcação" at bounding box center [743, 386] width 70 height 19
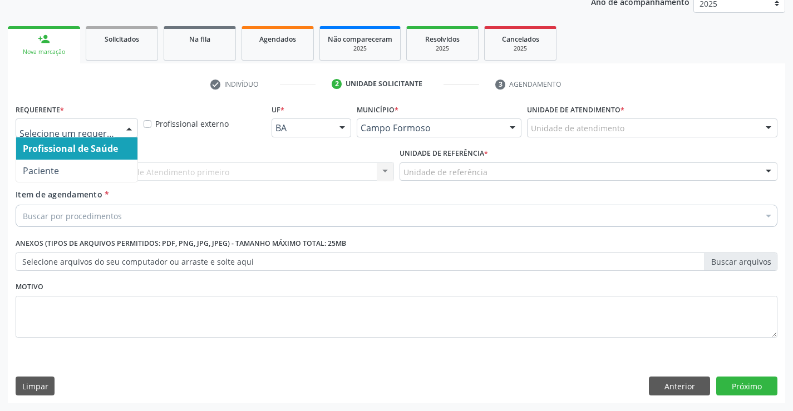
drag, startPoint x: 129, startPoint y: 125, endPoint x: 100, endPoint y: 149, distance: 37.2
click at [129, 125] on div at bounding box center [129, 128] width 17 height 19
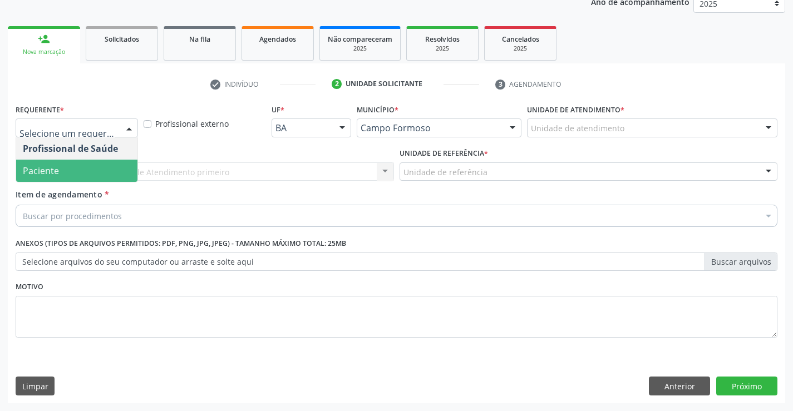
click at [93, 175] on span "Paciente" at bounding box center [76, 171] width 121 height 22
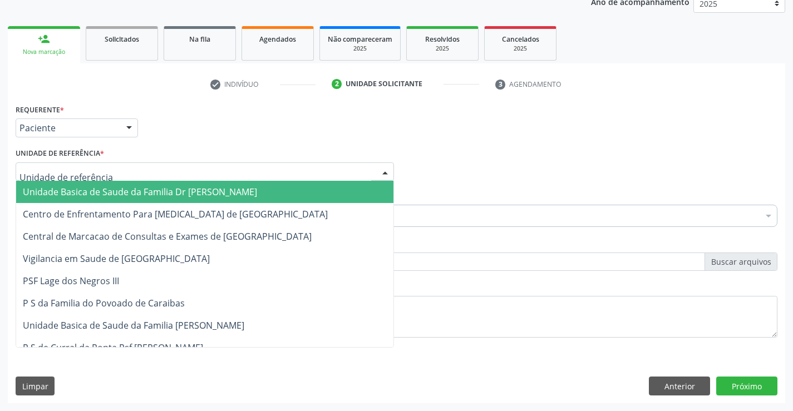
click at [106, 174] on div at bounding box center [205, 172] width 379 height 19
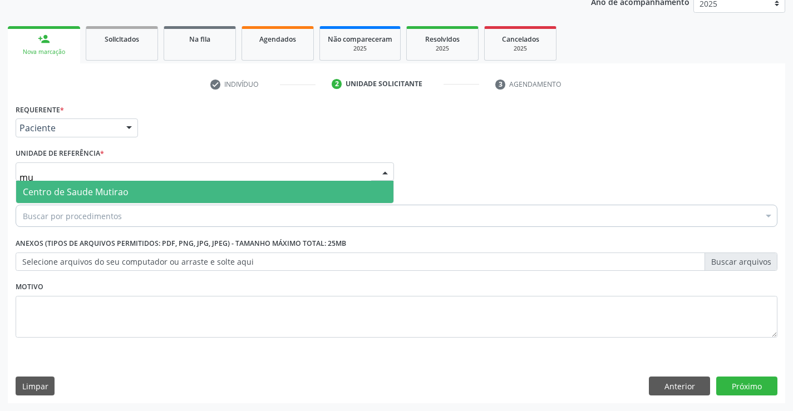
type input "mut"
click at [127, 194] on span "Centro de Saude Mutirao" at bounding box center [76, 192] width 106 height 12
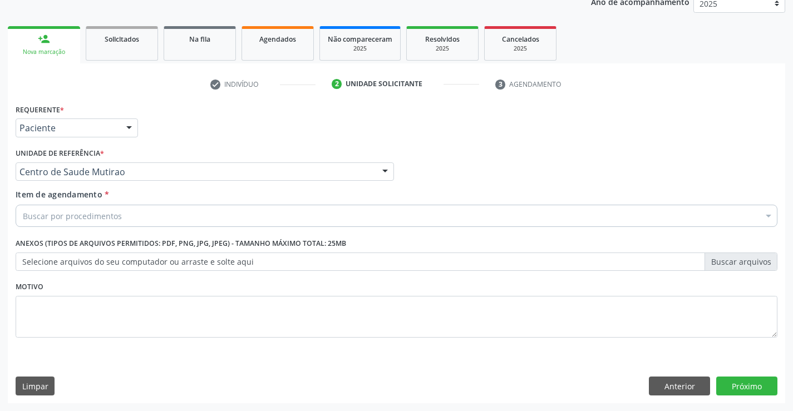
click at [124, 219] on div "Buscar por procedimentos" at bounding box center [397, 216] width 762 height 22
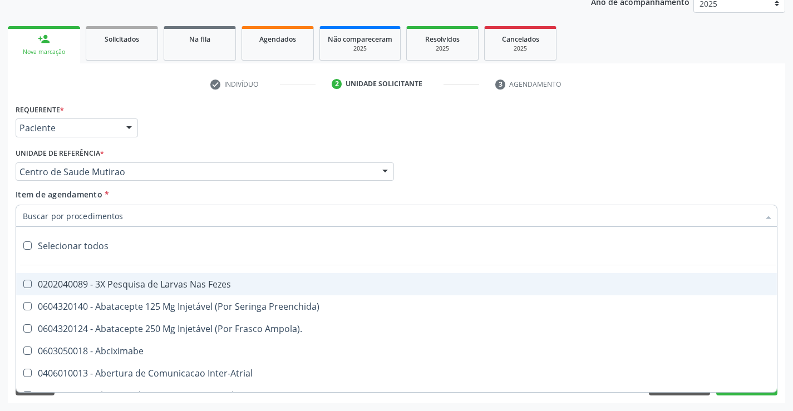
click at [135, 218] on input "Item de agendamento *" at bounding box center [391, 216] width 737 height 22
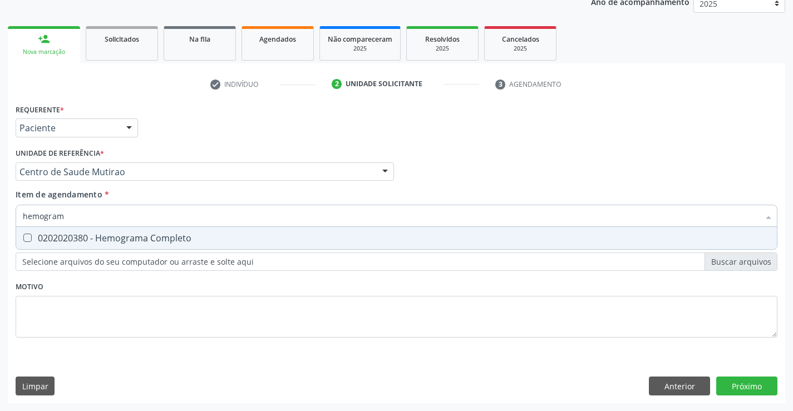
type input "hemograma"
click at [144, 234] on div "0202020380 - Hemograma Completo" at bounding box center [397, 238] width 748 height 9
checkbox Completo "true"
type input "hemograma"
click at [136, 287] on div "Requerente * Paciente Profissional de Saúde Paciente Nenhum resultado encontrad…" at bounding box center [397, 227] width 762 height 252
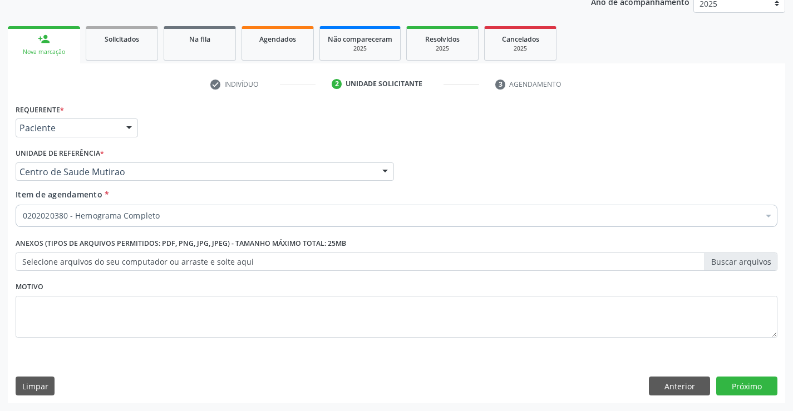
click at [170, 223] on div "0202020380 - Hemograma Completo" at bounding box center [397, 216] width 762 height 22
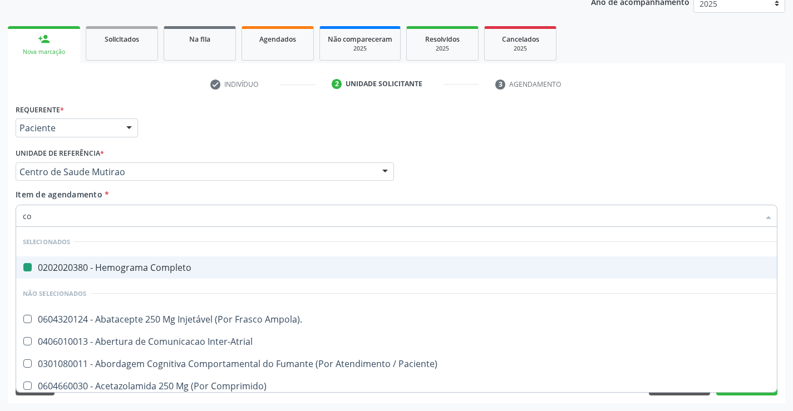
type input "col"
checkbox Completo "false"
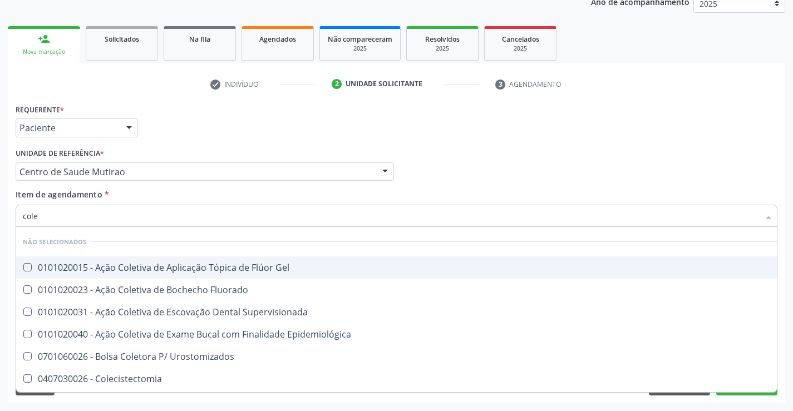
type input "coles"
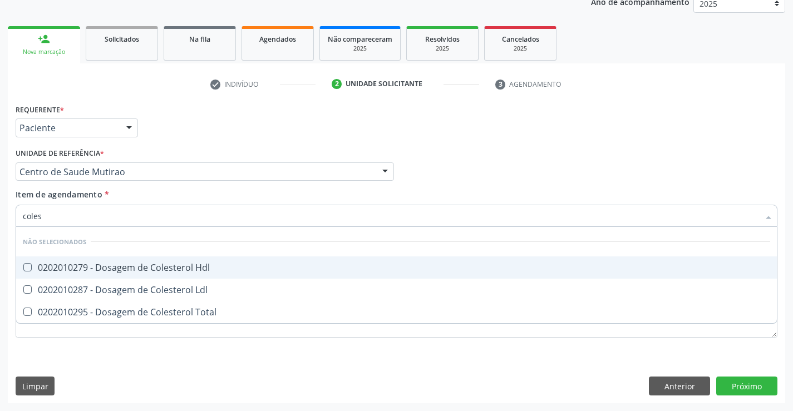
drag, startPoint x: 161, startPoint y: 263, endPoint x: 158, endPoint y: 287, distance: 24.7
click at [161, 264] on div "0202010279 - Dosagem de Colesterol Hdl" at bounding box center [397, 267] width 748 height 9
checkbox Hdl "true"
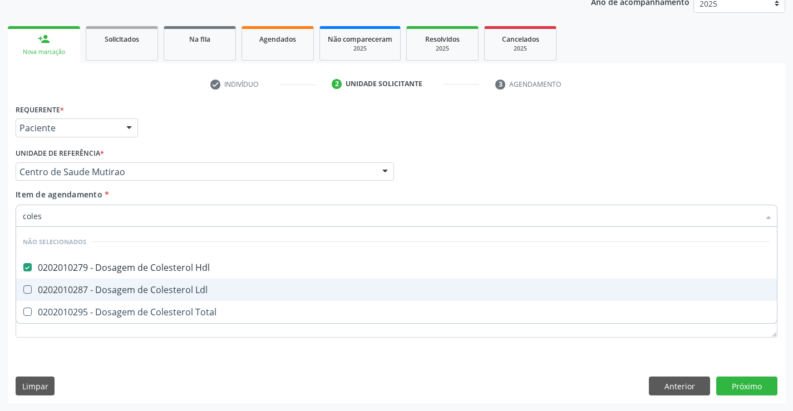
click at [158, 288] on div "0202010287 - Dosagem de Colesterol Ldl" at bounding box center [397, 290] width 748 height 9
checkbox Ldl "true"
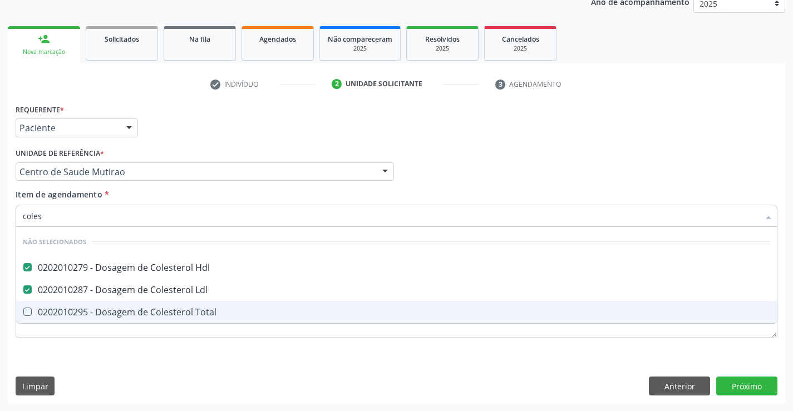
click at [155, 308] on div "0202010295 - Dosagem de Colesterol Total" at bounding box center [397, 312] width 748 height 9
checkbox Total "true"
type input "coles"
click at [150, 346] on div "Requerente * Paciente Profissional de Saúde Paciente Nenhum resultado encontrad…" at bounding box center [397, 227] width 762 height 252
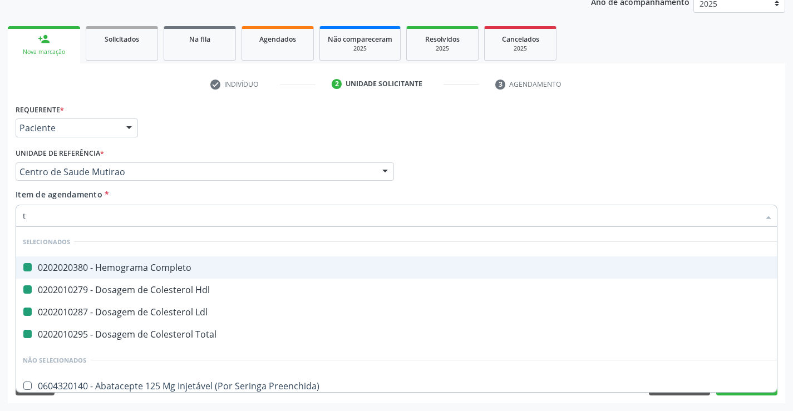
type input "tr"
checkbox Completo "false"
checkbox Ldl "false"
checkbox Hdl "false"
checkbox Total "false"
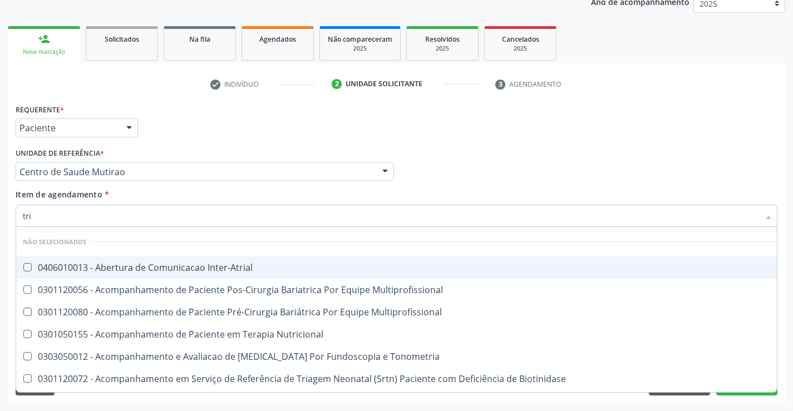
type input "trig"
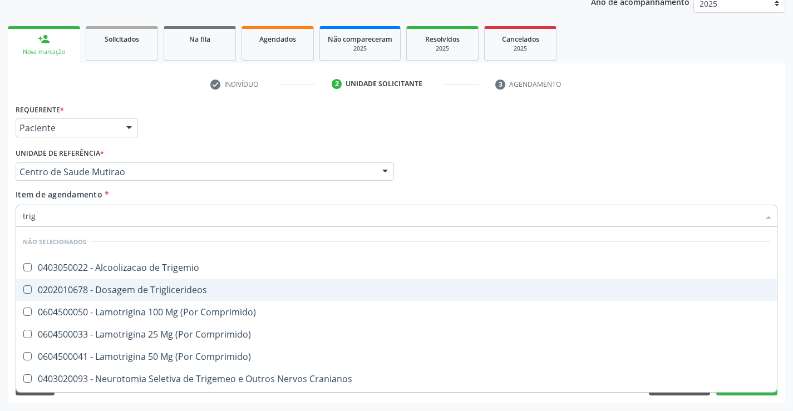
click at [155, 290] on div "0202010678 - Dosagem de Triglicerideos" at bounding box center [397, 290] width 748 height 9
checkbox Triglicerideos "true"
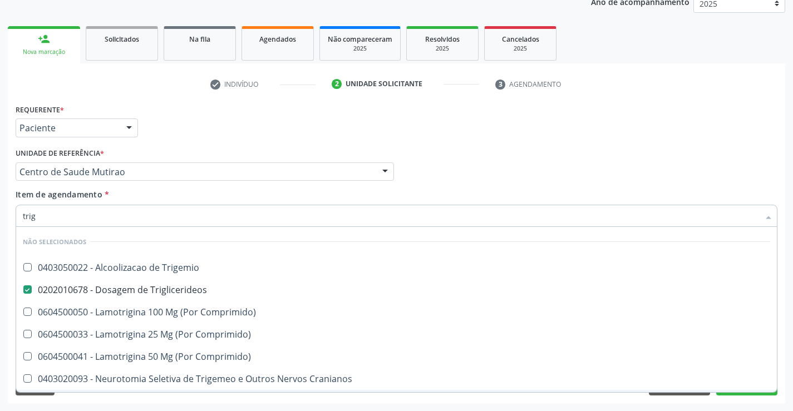
type input "trig"
click at [143, 400] on div "Requerente * Paciente Profissional de Saúde Paciente Nenhum resultado encontrad…" at bounding box center [397, 252] width 778 height 302
checkbox Trigemio "true"
checkbox Comprimido\) "true"
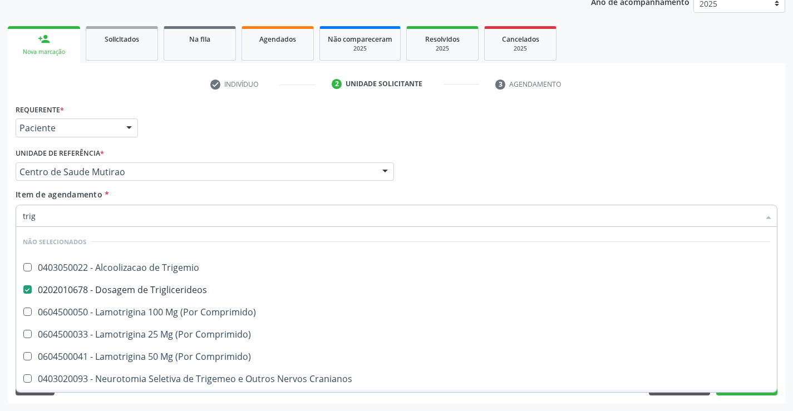
checkbox Comprimido\) "true"
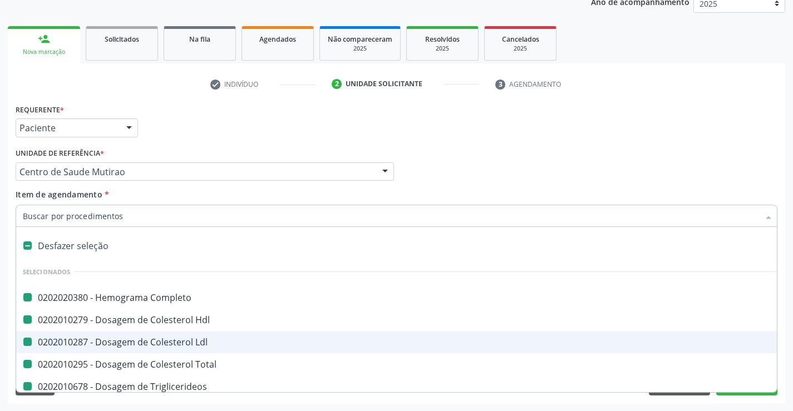
type input "u"
checkbox Completo "false"
checkbox Ldl "false"
checkbox Hdl "false"
checkbox Total "false"
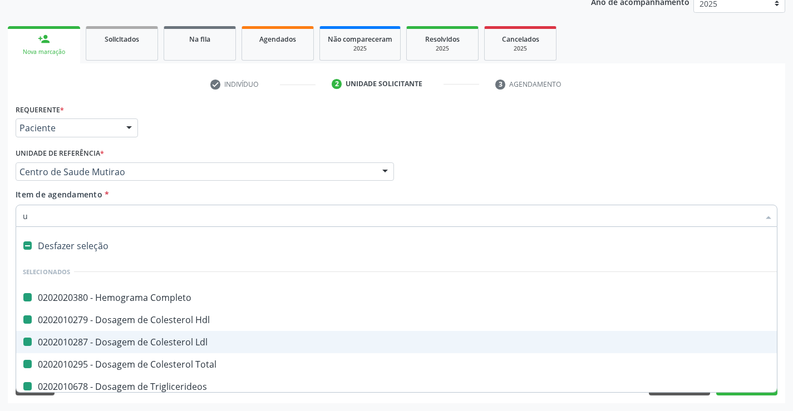
checkbox Triglicerideos "false"
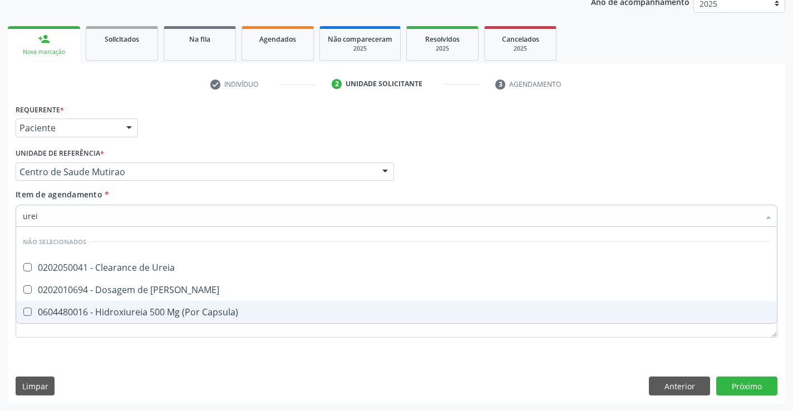
type input "ureia"
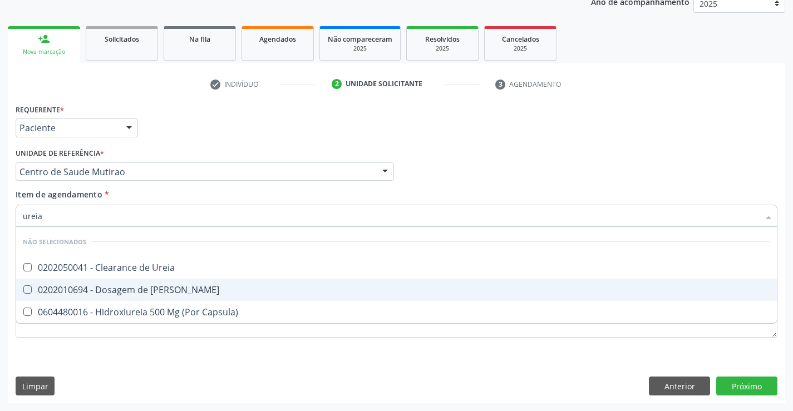
drag, startPoint x: 133, startPoint y: 287, endPoint x: 135, endPoint y: 329, distance: 42.3
click at [135, 292] on div "0202010694 - Dosagem de Ureia" at bounding box center [397, 290] width 748 height 9
checkbox Ureia "true"
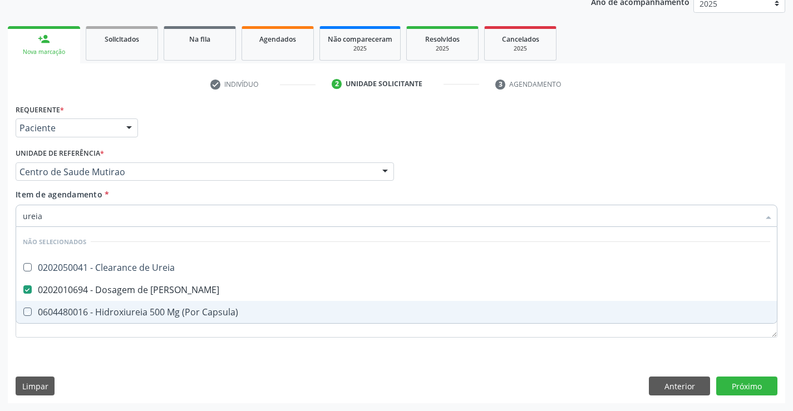
click at [138, 362] on div "Requerente * Paciente Profissional de Saúde Paciente Nenhum resultado encontrad…" at bounding box center [397, 252] width 778 height 302
checkbox Ureia "true"
checkbox Capsula\) "true"
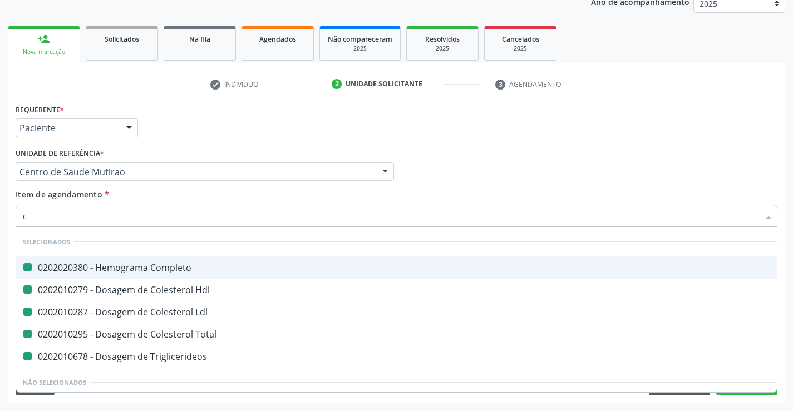
type input "cr"
checkbox Completo "false"
checkbox Ldl "false"
checkbox Hdl "false"
checkbox Total "false"
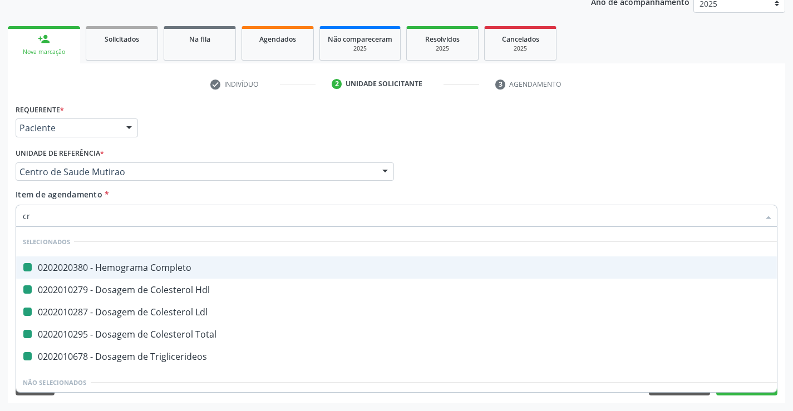
checkbox Triglicerideos "false"
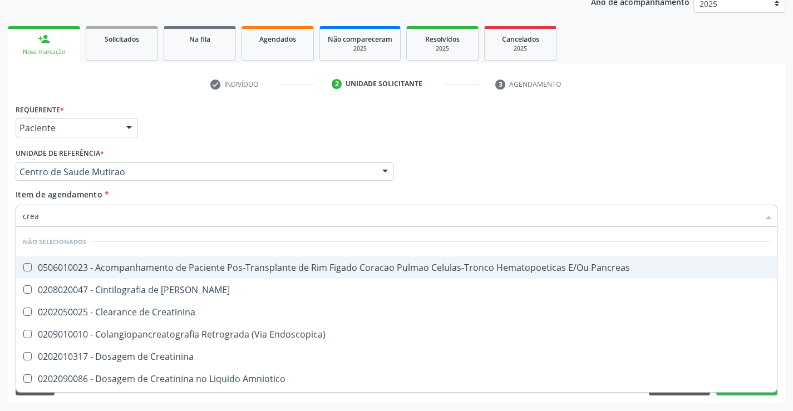
type input "creat"
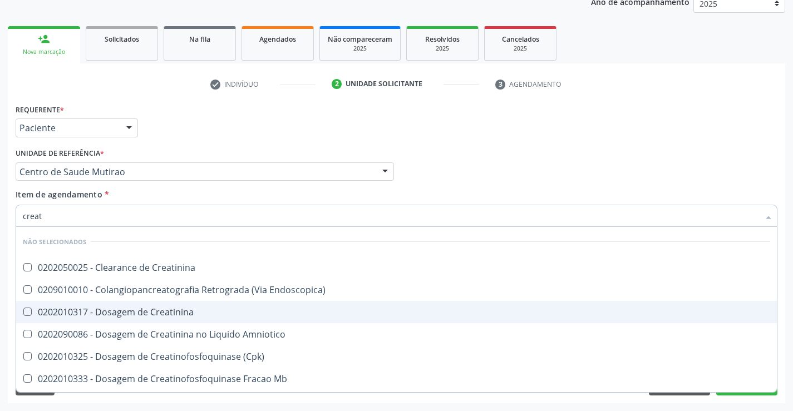
click at [144, 317] on div "0202010317 - Dosagem de Creatinina" at bounding box center [397, 312] width 748 height 9
checkbox Creatinina "true"
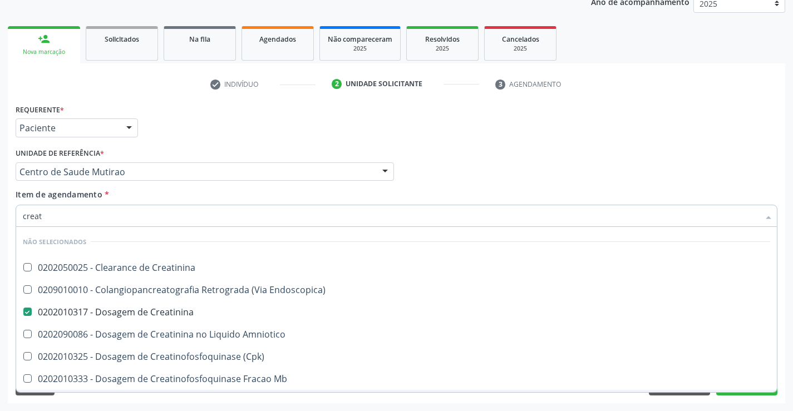
click at [144, 401] on div "Requerente * Paciente Profissional de Saúde Paciente Nenhum resultado encontrad…" at bounding box center [397, 252] width 778 height 302
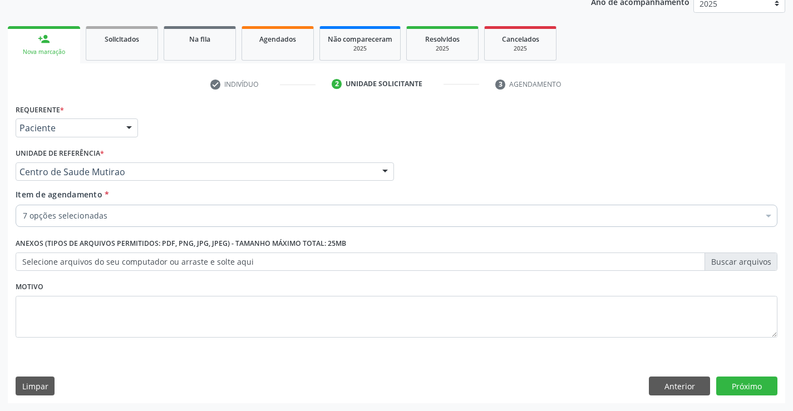
checkbox Completo "true"
checkbox Hdl "true"
checkbox Total "true"
checkbox Triglicerideos "true"
checkbox Creatinina "true"
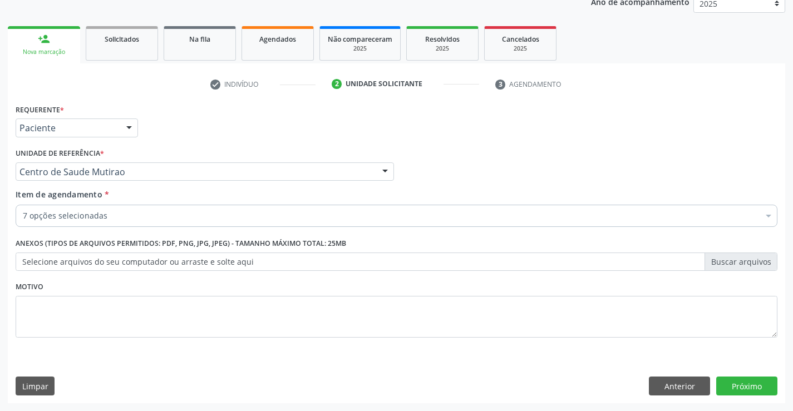
checkbox Ureia "true"
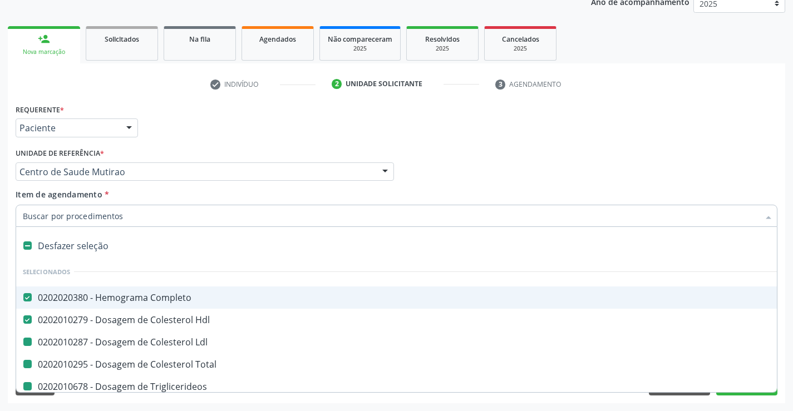
type input "u"
checkbox Ldl "false"
checkbox Total "false"
checkbox Triglicerideos "false"
checkbox Creatinina "false"
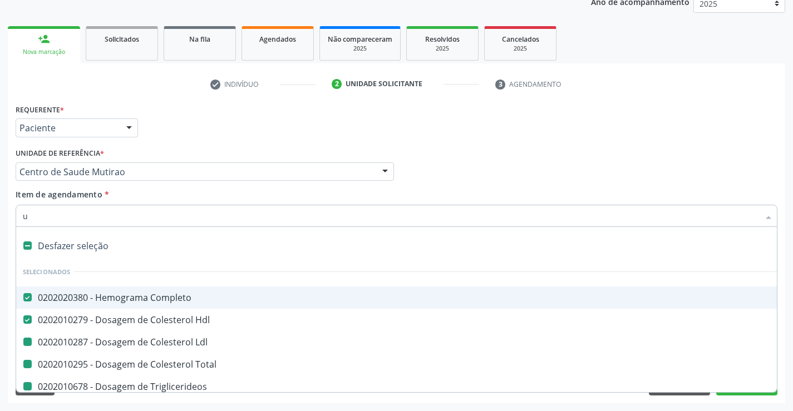
checkbox Ureia "false"
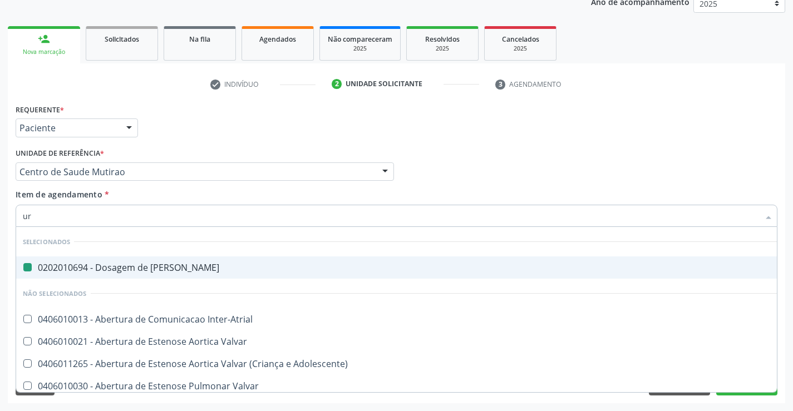
type input "uri"
checkbox Ureia "false"
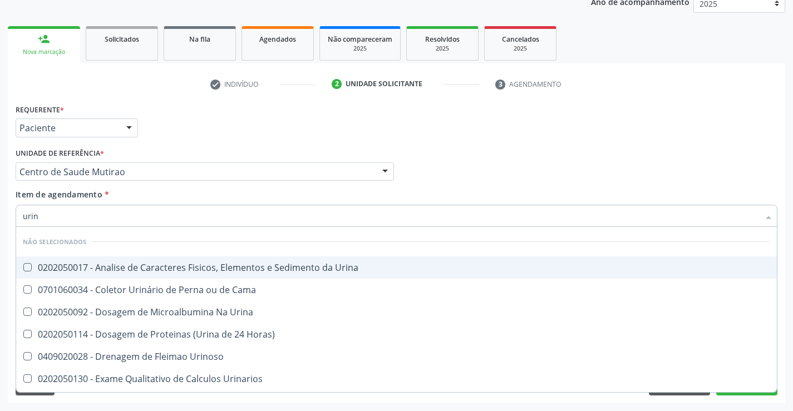
type input "urina"
click at [129, 264] on div "0202050017 - Analise de Caracteres Fisicos, Elementos e Sedimento da Urina" at bounding box center [397, 267] width 748 height 9
checkbox Urina "true"
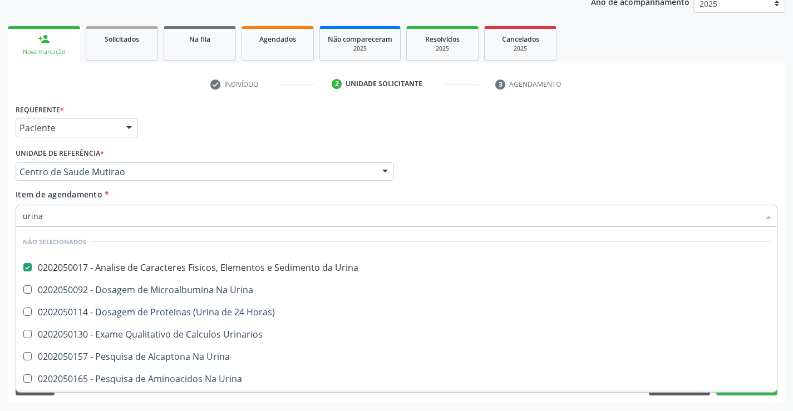
click at [126, 395] on div "Limpar Anterior Próximo" at bounding box center [397, 386] width 762 height 19
checkbox Horas\) "true"
checkbox Urinarios "true"
checkbox Urina "true"
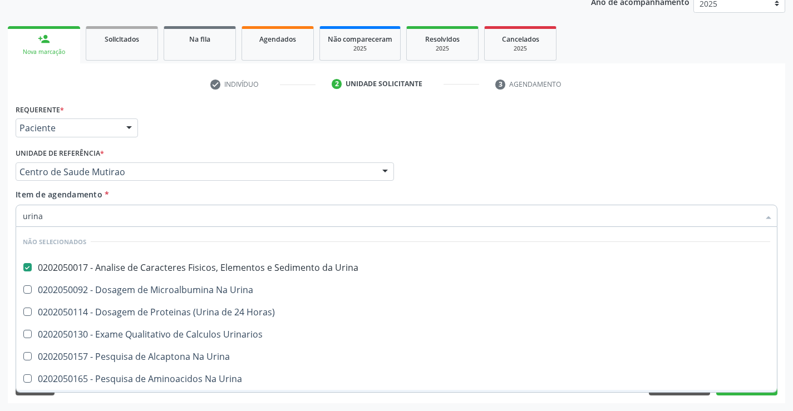
checkbox Urina "true"
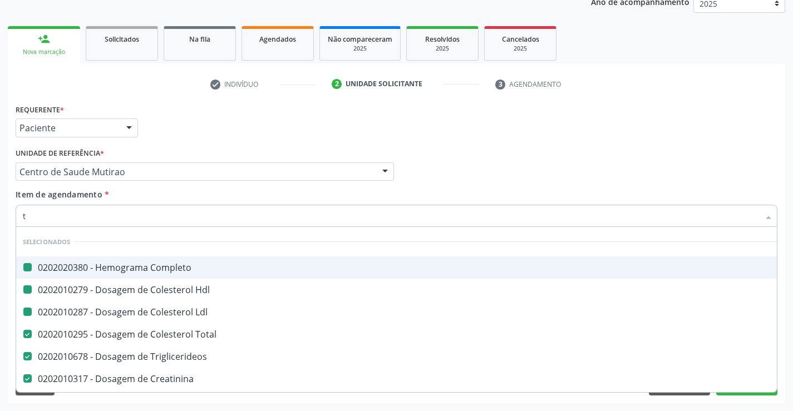
type input "tg"
checkbox Completo "false"
checkbox Ldl "false"
checkbox Hdl "false"
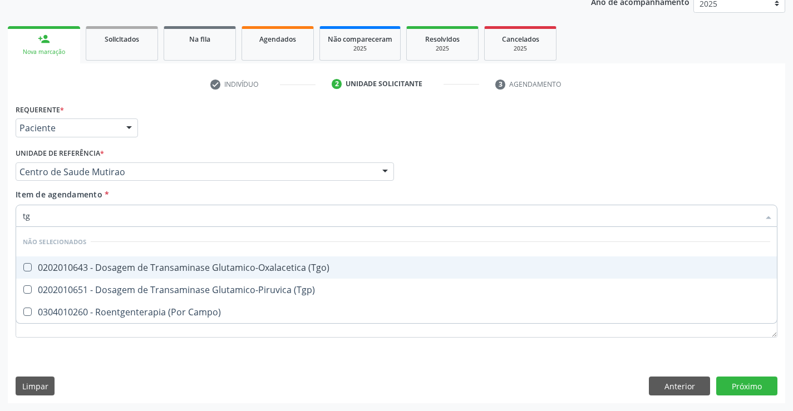
drag, startPoint x: 257, startPoint y: 268, endPoint x: 245, endPoint y: 298, distance: 31.7
click at [257, 269] on div "0202010643 - Dosagem de Transaminase Glutamico-Oxalacetica (Tgo)" at bounding box center [397, 267] width 748 height 9
checkbox \(Tgo\) "true"
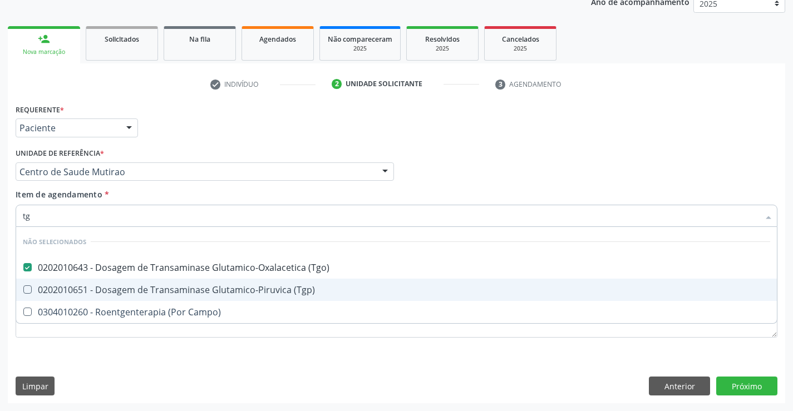
click at [234, 288] on div "0202010651 - Dosagem de Transaminase Glutamico-Piruvica (Tgp)" at bounding box center [397, 290] width 748 height 9
checkbox \(Tgp\) "true"
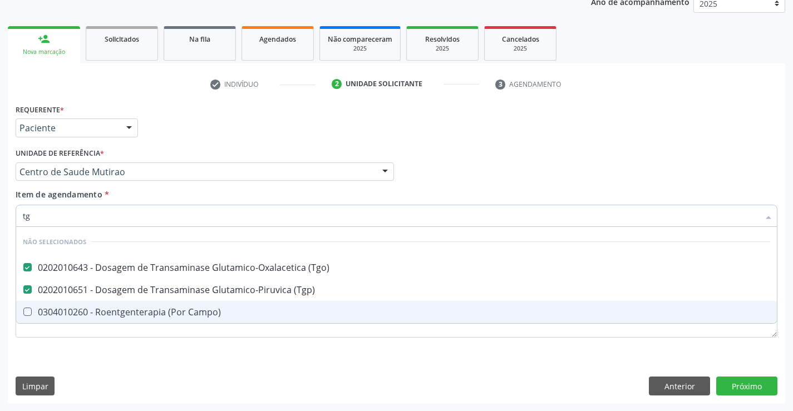
click at [202, 343] on div "Requerente * Paciente Profissional de Saúde Paciente Nenhum resultado encontrad…" at bounding box center [397, 227] width 762 height 252
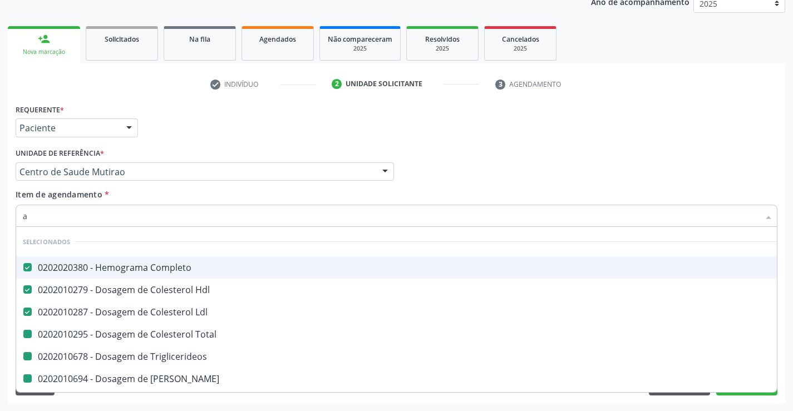
type input "ac"
checkbox Total "false"
checkbox Triglicerideos "false"
checkbox Ureia "false"
checkbox Creatinina "false"
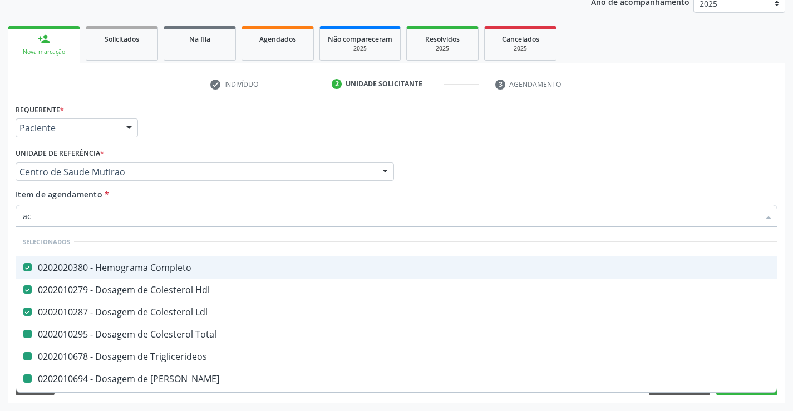
checkbox Urina "false"
checkbox \(Tgo\) "false"
checkbox \(Tgp\) "false"
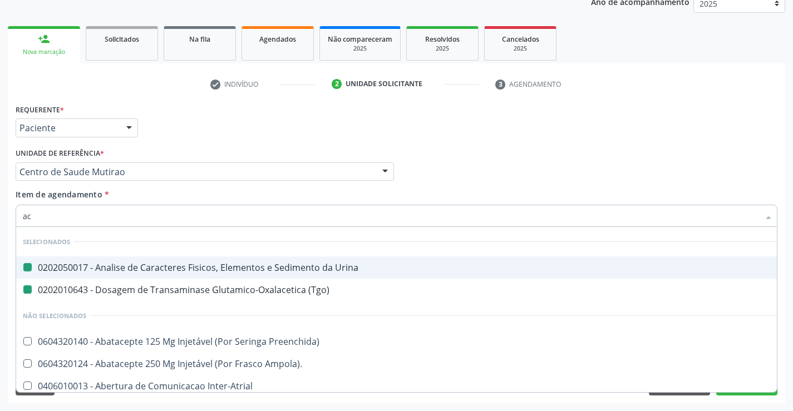
type input "aci"
checkbox Urina "false"
checkbox \(Tgo\) "false"
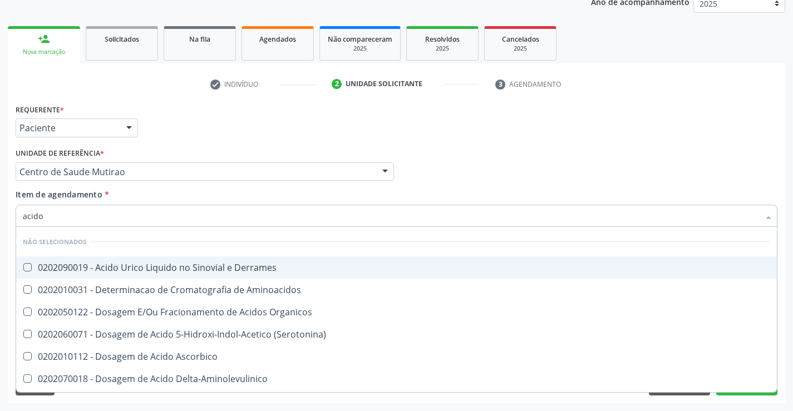
type input "acido u"
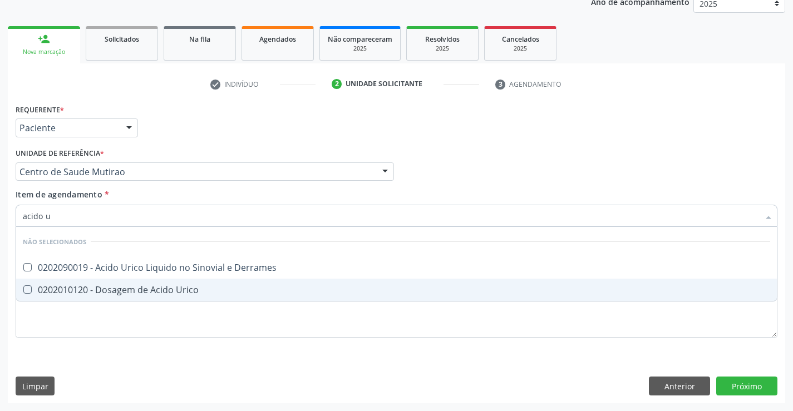
click at [144, 294] on div "0202010120 - Dosagem de Acido Urico" at bounding box center [397, 290] width 748 height 9
checkbox Urico "true"
click at [145, 313] on div "Requerente * Paciente Profissional de Saúde Paciente Nenhum resultado encontrad…" at bounding box center [397, 227] width 762 height 252
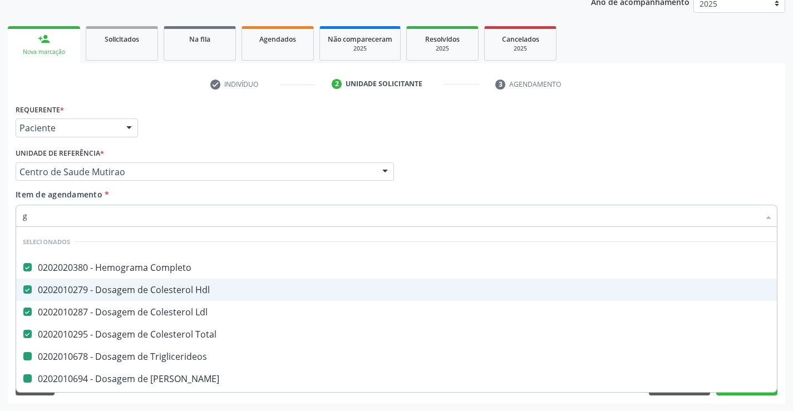
type input "gl"
checkbox Triglicerideos "false"
checkbox Ureia "false"
checkbox Creatinina "false"
checkbox \(Tgo\) "false"
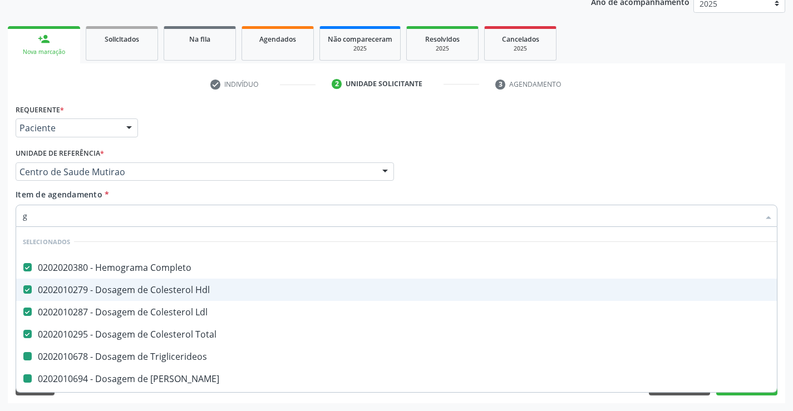
checkbox \(Tgp\) "false"
checkbox Urico "false"
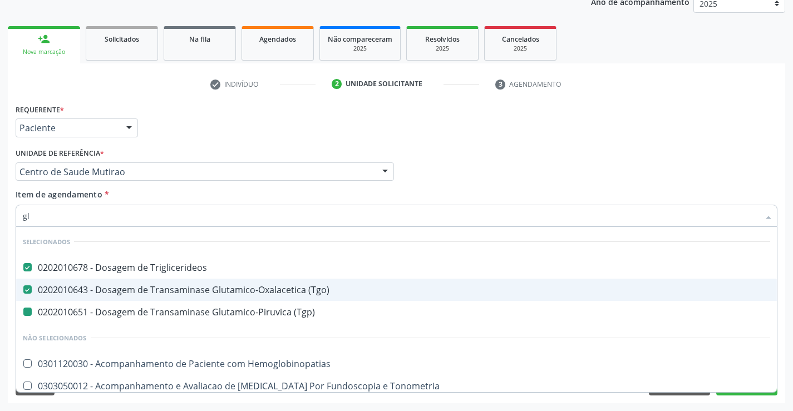
type input "gli"
checkbox \(Tgp\) "false"
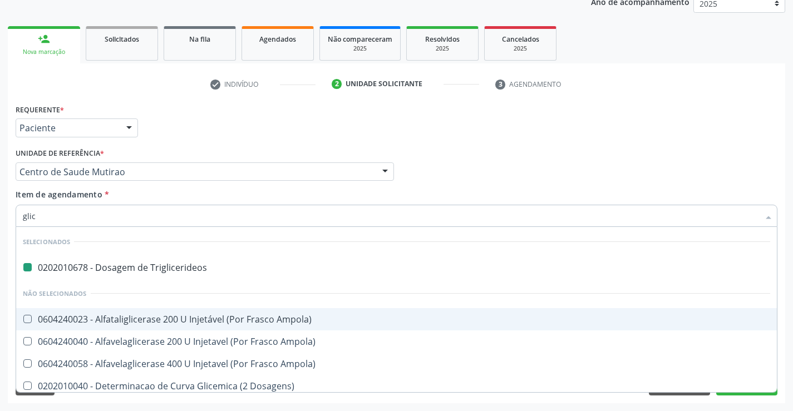
type input "glico"
checkbox Triglicerideos "false"
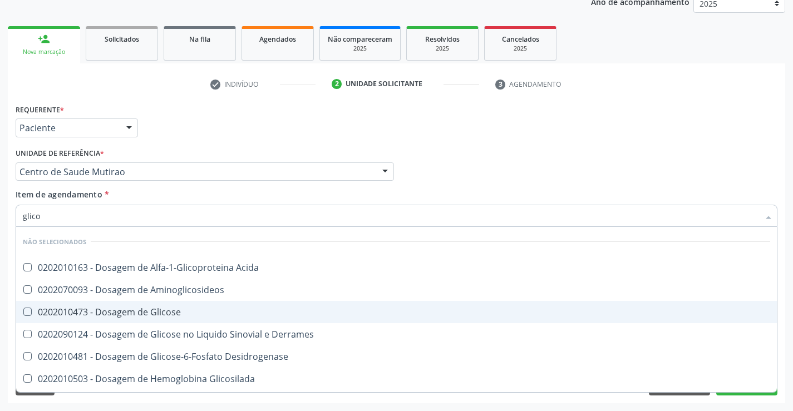
click at [141, 315] on div "0202010473 - Dosagem de Glicose" at bounding box center [397, 312] width 748 height 9
checkbox Glicose "true"
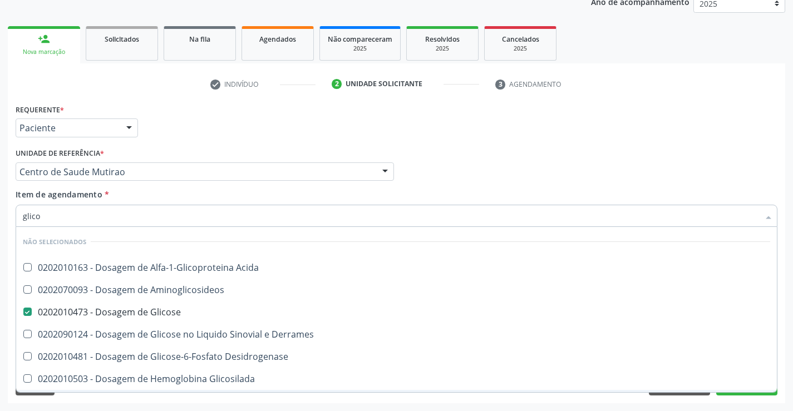
click at [131, 393] on div "Limpar Anterior Próximo" at bounding box center [397, 386] width 762 height 19
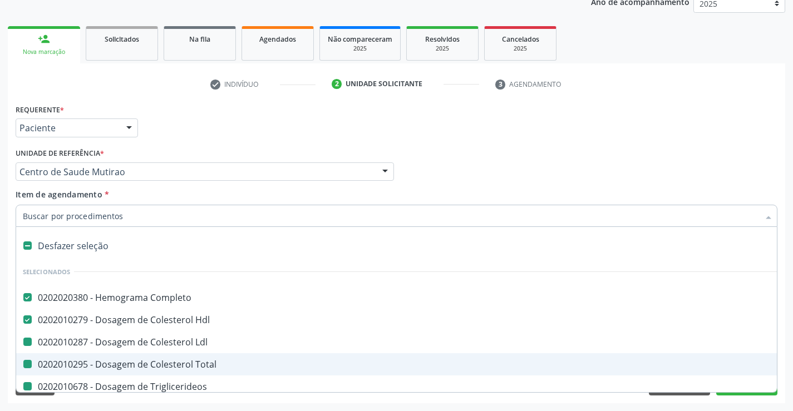
type input "f"
checkbox Ldl "false"
checkbox Triglicerideos "false"
checkbox Ureia "false"
checkbox Creatinina "false"
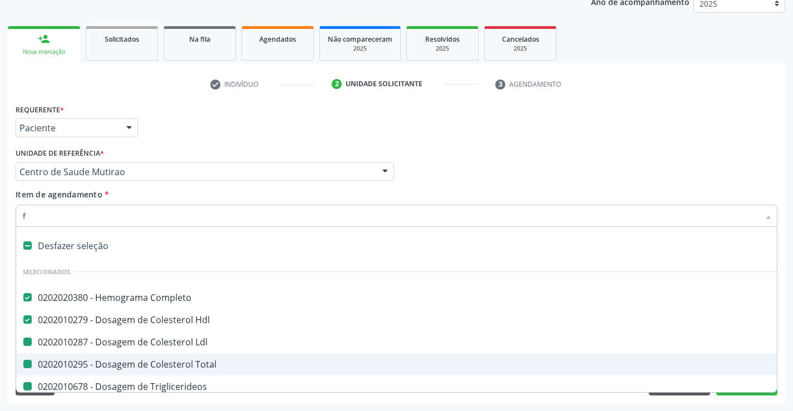
checkbox Urina "false"
checkbox \(Tgo\) "false"
checkbox Total "false"
checkbox \(Tgp\) "false"
checkbox Urico "false"
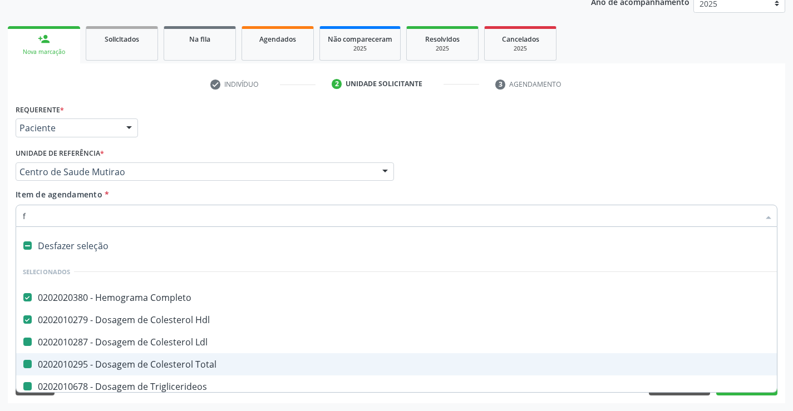
checkbox Glicose "false"
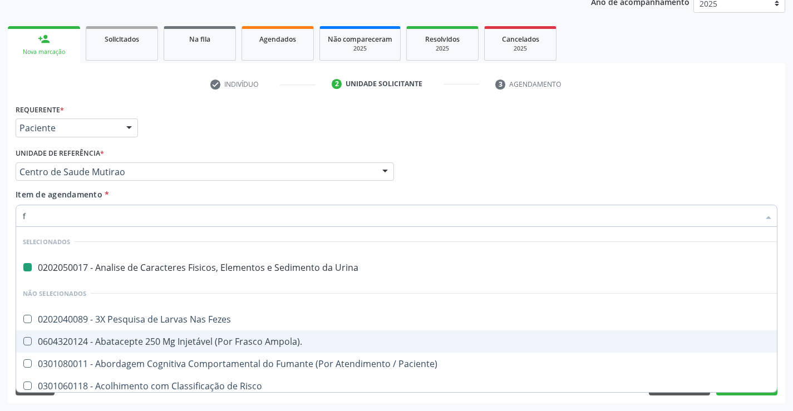
type input "fe"
checkbox Urina "false"
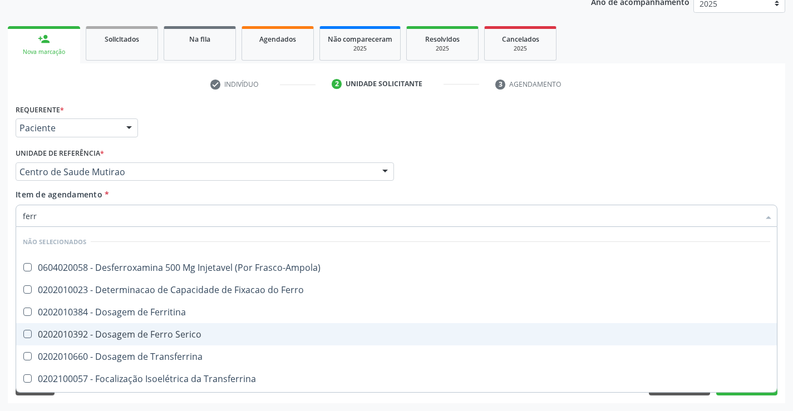
type input "ferro"
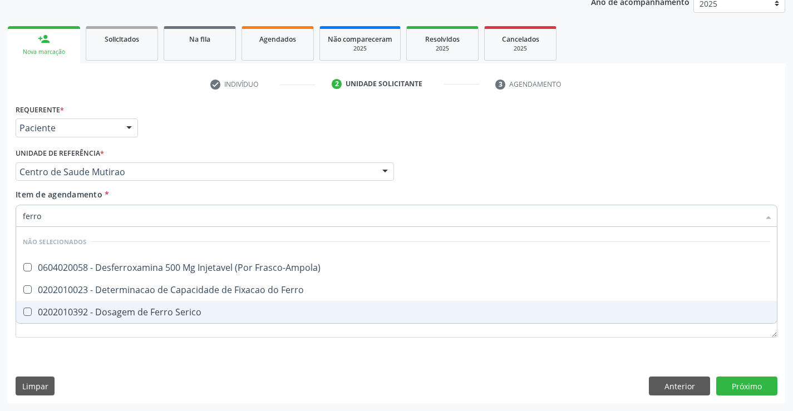
click at [134, 316] on div "0202010392 - Dosagem de Ferro Serico" at bounding box center [397, 312] width 748 height 9
checkbox Serico "true"
click at [120, 355] on div "Requerente * Paciente Profissional de Saúde Paciente Nenhum resultado encontrad…" at bounding box center [397, 252] width 778 height 302
checkbox Frasco-Ampola\) "true"
checkbox Ferro "true"
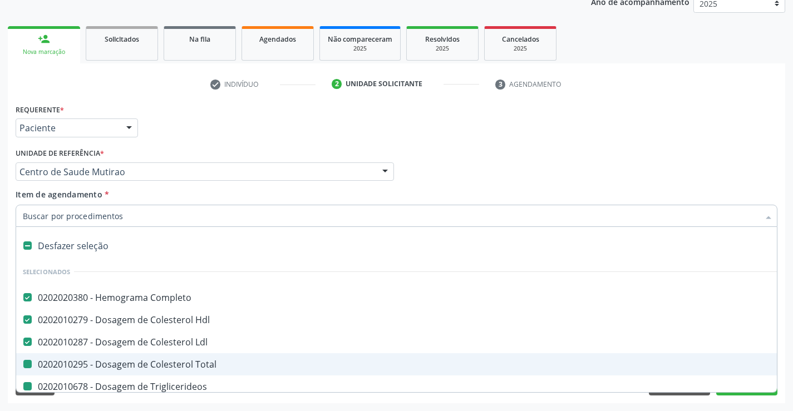
type input "f"
checkbox Total "false"
checkbox Triglicerideos "false"
checkbox Ureia "false"
checkbox Creatinina "false"
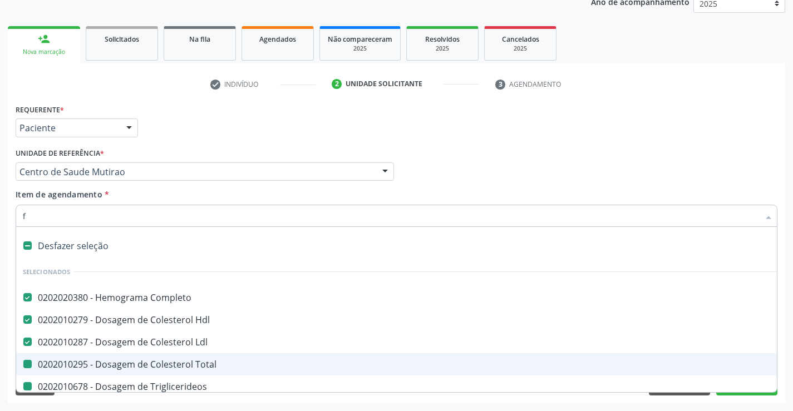
checkbox Urina "false"
checkbox \(Tgo\) "false"
checkbox \(Tgp\) "false"
checkbox Urico "false"
checkbox Glicose "false"
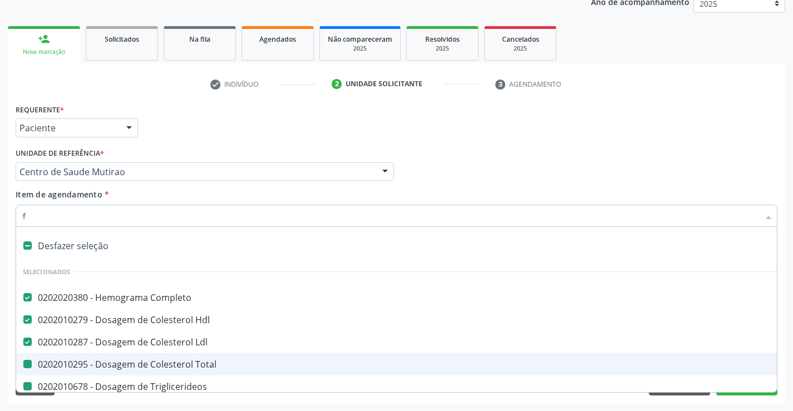
checkbox Serico "false"
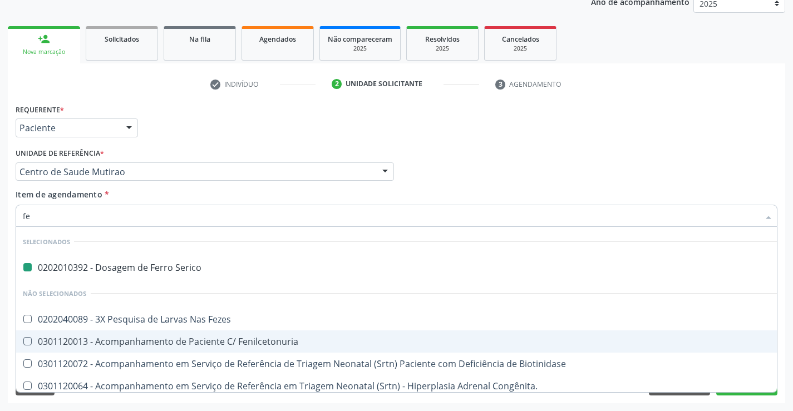
type input "fez"
checkbox Serico "false"
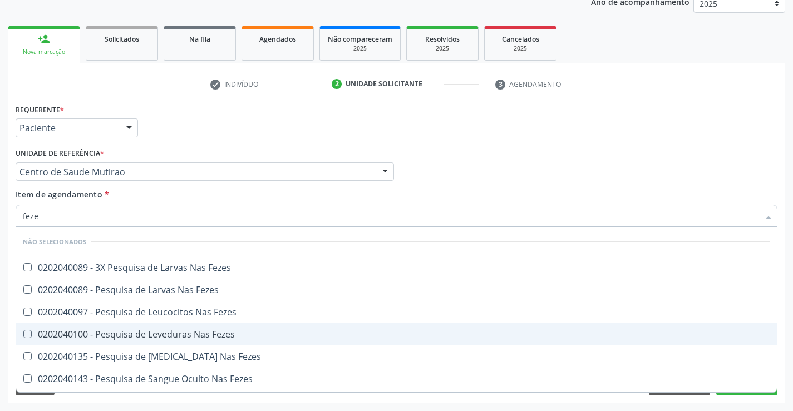
type input "fezes"
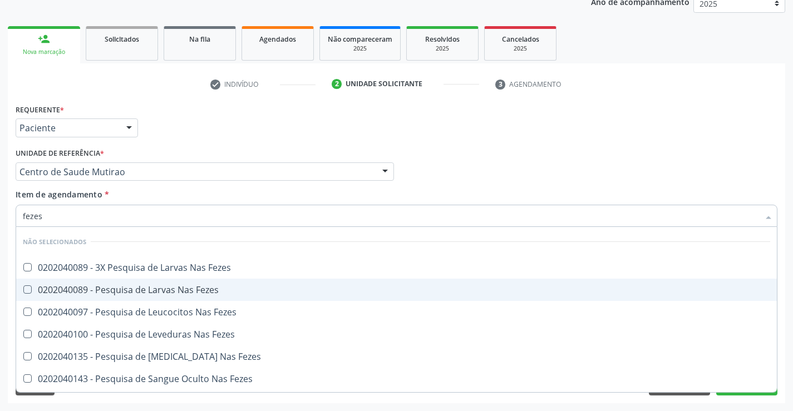
click at [138, 293] on div "0202040089 - Pesquisa de Larvas Nas Fezes" at bounding box center [397, 290] width 748 height 9
checkbox Fezes "true"
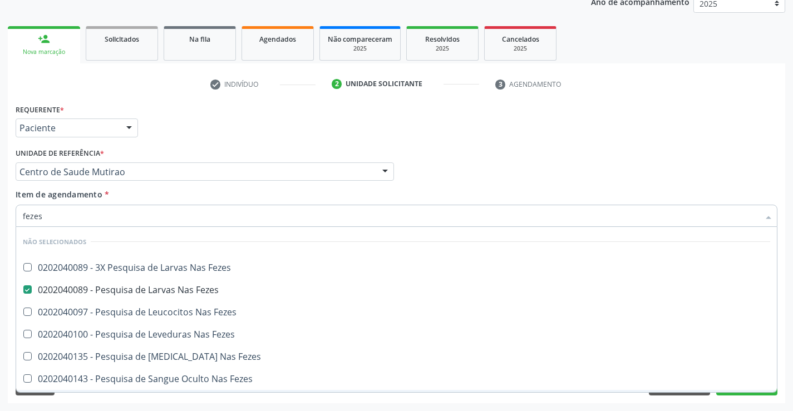
click at [182, 407] on div "Acompanhamento Acompanhe a situação das marcações correntes e finalizadas Relat…" at bounding box center [396, 166] width 793 height 491
checkbox Fezes "true"
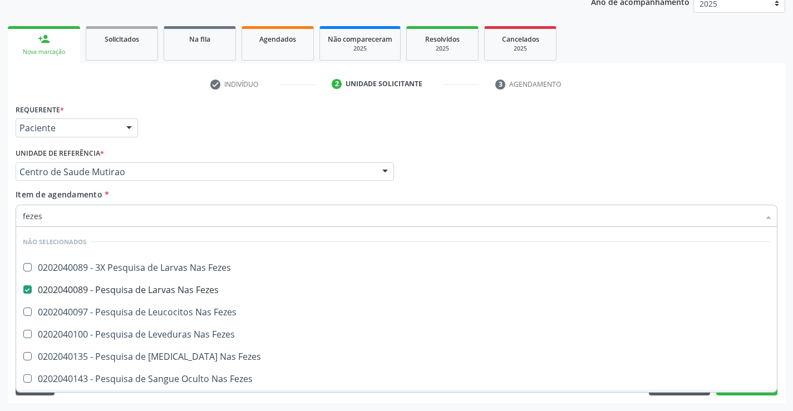
checkbox Fezes "true"
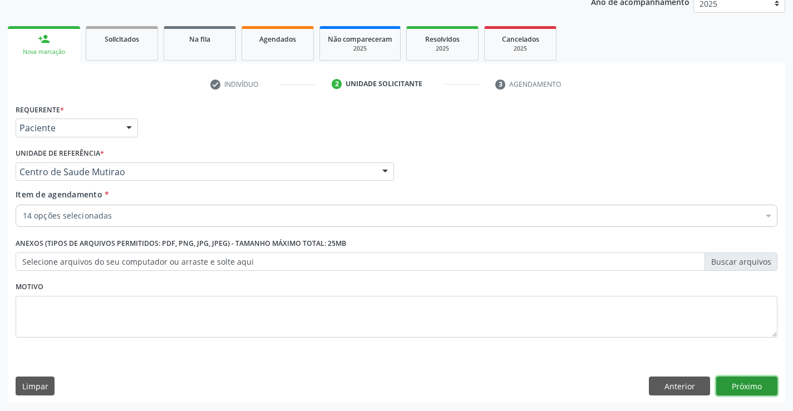
click at [756, 393] on button "Próximo" at bounding box center [747, 386] width 61 height 19
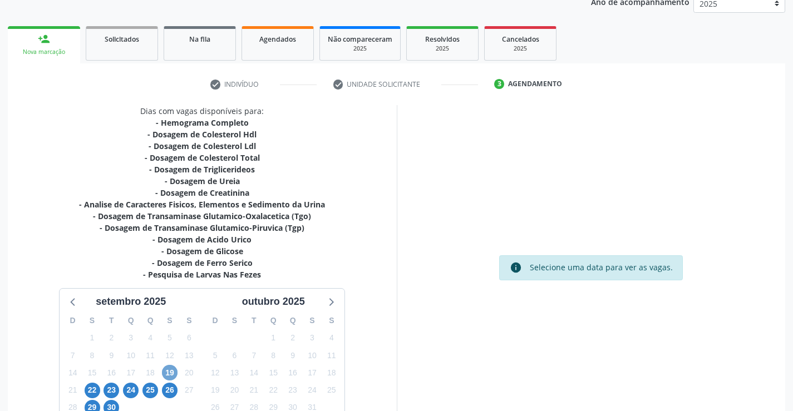
click at [170, 368] on span "19" at bounding box center [170, 373] width 16 height 16
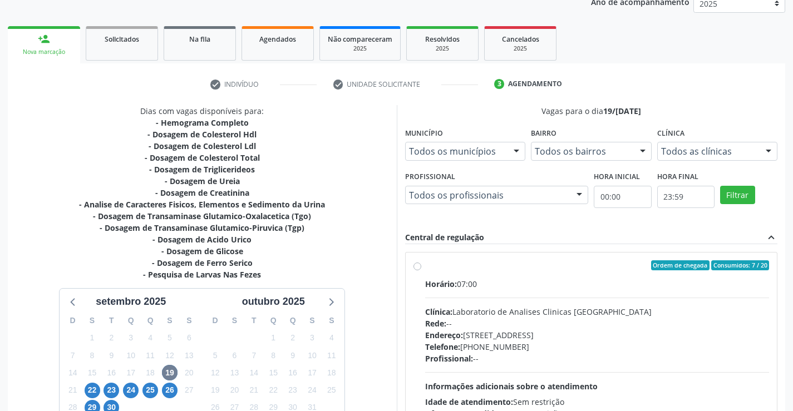
click at [425, 268] on label "Ordem de chegada Consumidos: 7 / 20 Horário: 07:00 Clínica: Laboratorio de Anal…" at bounding box center [597, 346] width 345 height 171
click at [418, 268] on input "Ordem de chegada Consumidos: 7 / 20 Horário: 07:00 Clínica: Laboratorio de Anal…" at bounding box center [418, 266] width 8 height 10
radio input "true"
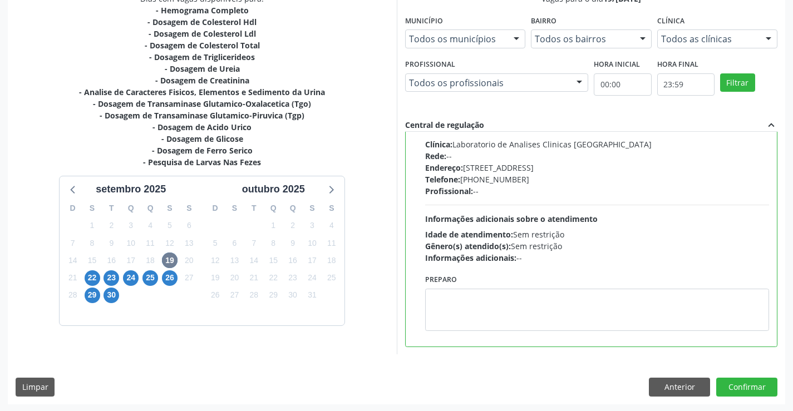
scroll to position [254, 0]
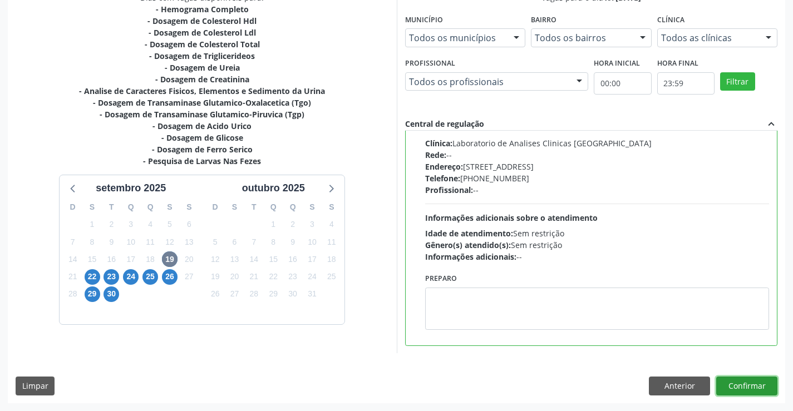
click at [745, 384] on button "Confirmar" at bounding box center [747, 386] width 61 height 19
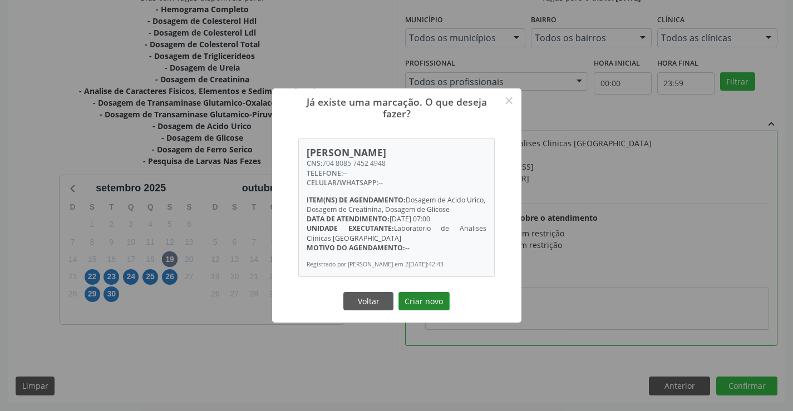
click at [430, 303] on button "Criar novo" at bounding box center [424, 301] width 51 height 19
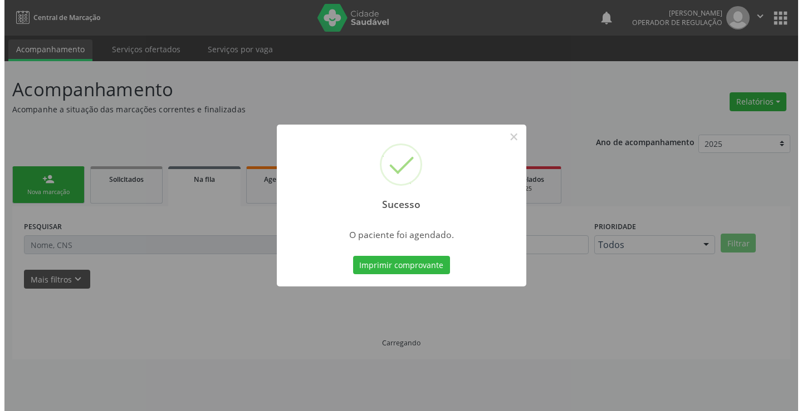
scroll to position [0, 0]
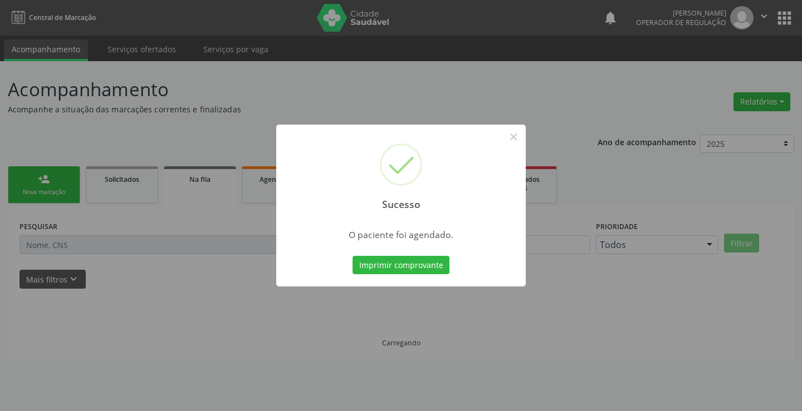
click at [352, 256] on button "Imprimir comprovante" at bounding box center [400, 265] width 97 height 19
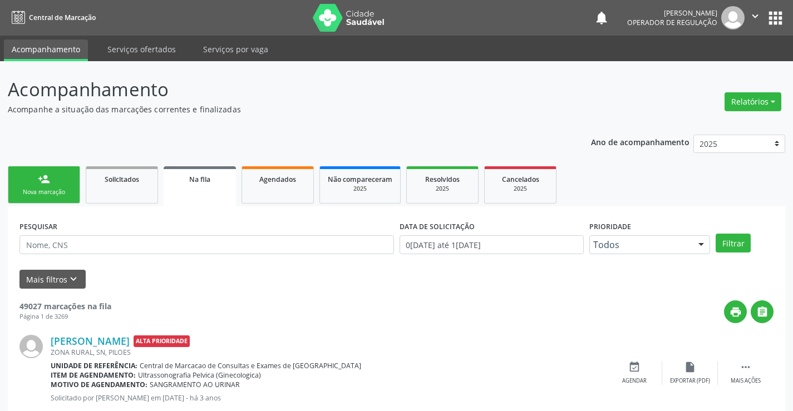
click at [69, 193] on div "Nova marcação" at bounding box center [44, 192] width 56 height 8
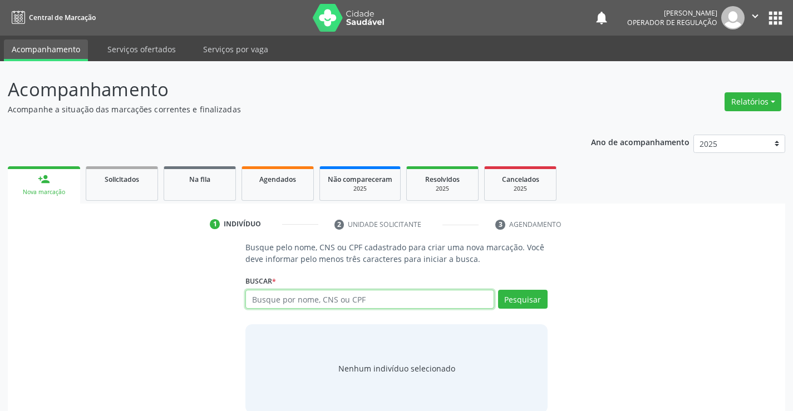
click at [325, 301] on input "text" at bounding box center [370, 299] width 248 height 19
type input "700204459847321"
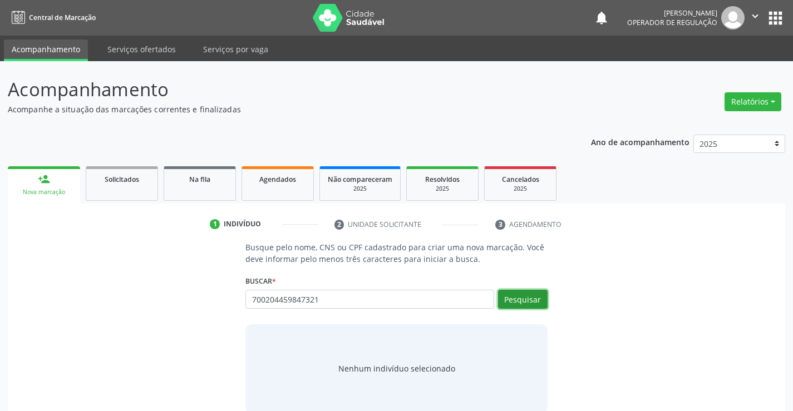
click at [537, 300] on button "Pesquisar" at bounding box center [523, 299] width 50 height 19
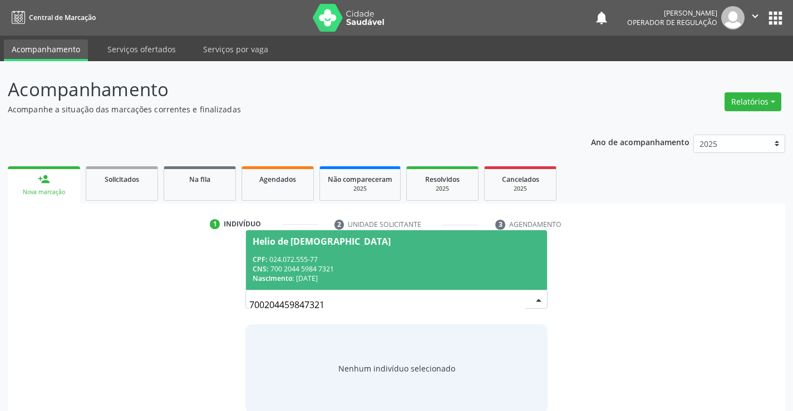
click at [426, 254] on span "Helio de Jesus CPF: 024.072.555-77 CNS: 700 2044 5984 7321 Nascimento: 02/03/19…" at bounding box center [396, 260] width 301 height 60
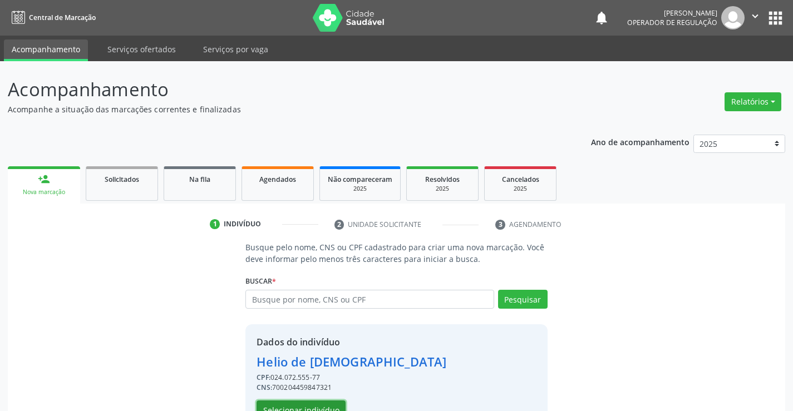
click at [295, 406] on button "Selecionar indivíduo" at bounding box center [301, 410] width 89 height 19
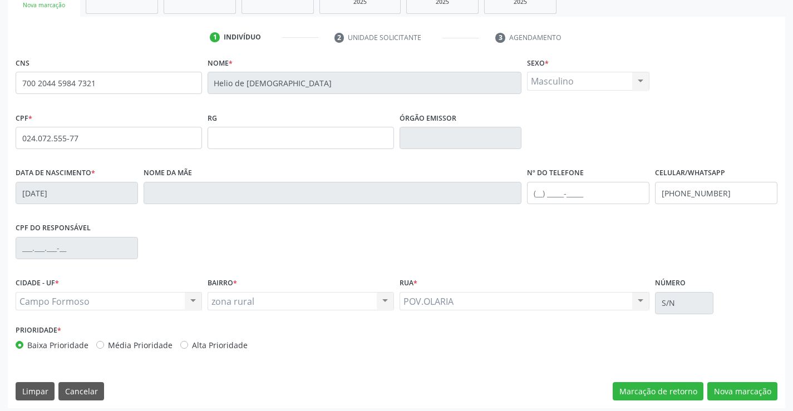
scroll to position [192, 0]
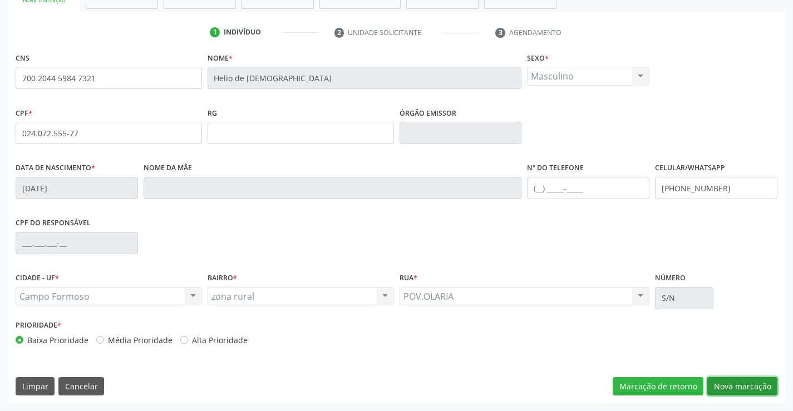
click at [733, 385] on button "Nova marcação" at bounding box center [743, 386] width 70 height 19
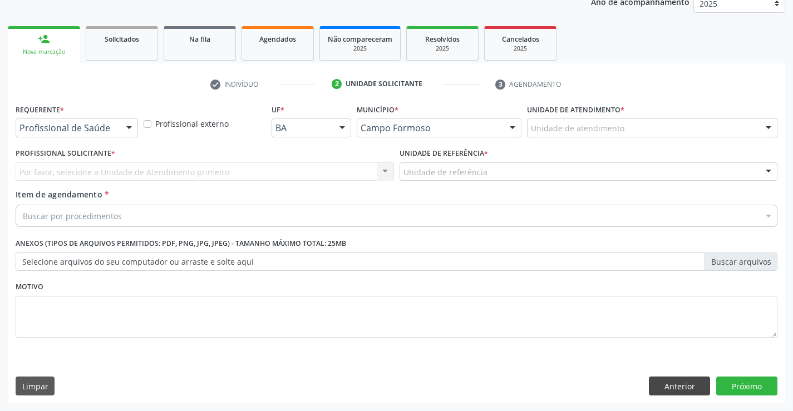
scroll to position [140, 0]
click at [658, 388] on button "Anterior" at bounding box center [679, 386] width 61 height 19
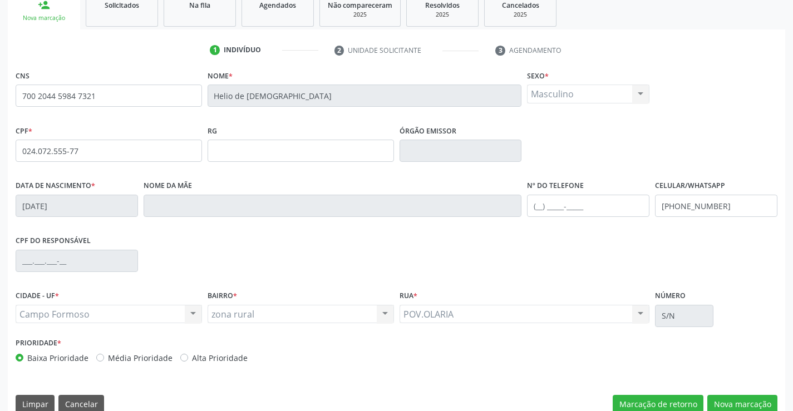
scroll to position [192, 0]
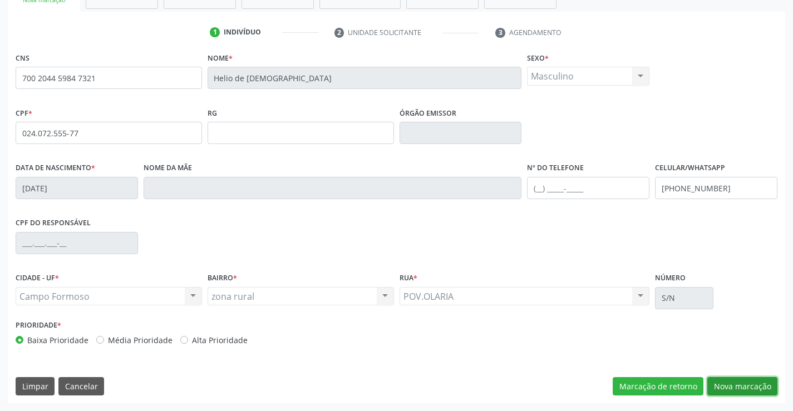
click at [754, 384] on button "Nova marcação" at bounding box center [743, 386] width 70 height 19
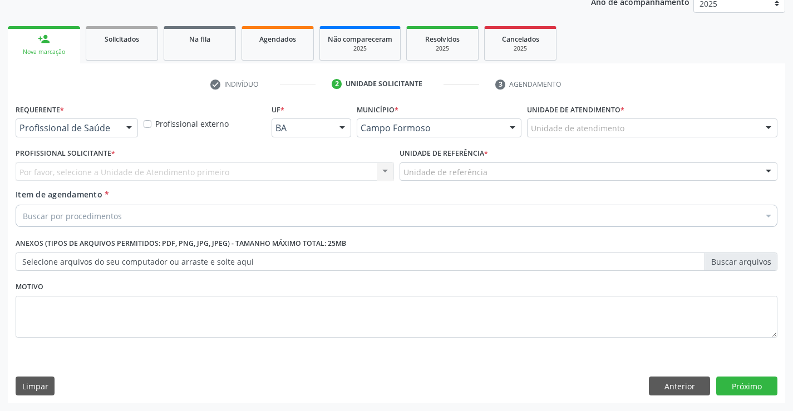
scroll to position [140, 0]
click at [129, 125] on div at bounding box center [129, 128] width 17 height 19
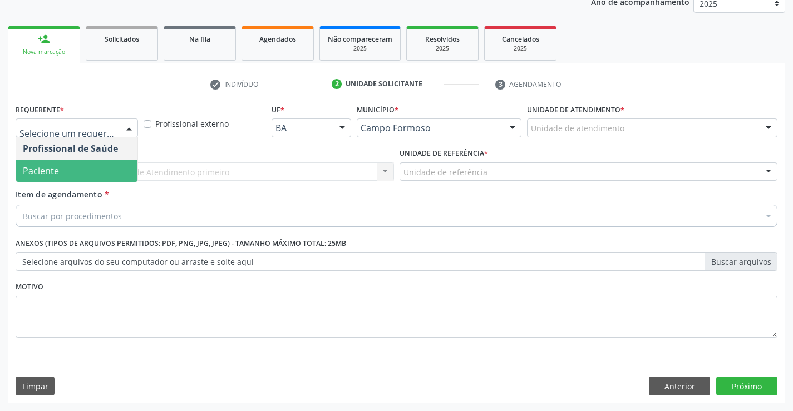
click at [72, 169] on span "Paciente" at bounding box center [76, 171] width 121 height 22
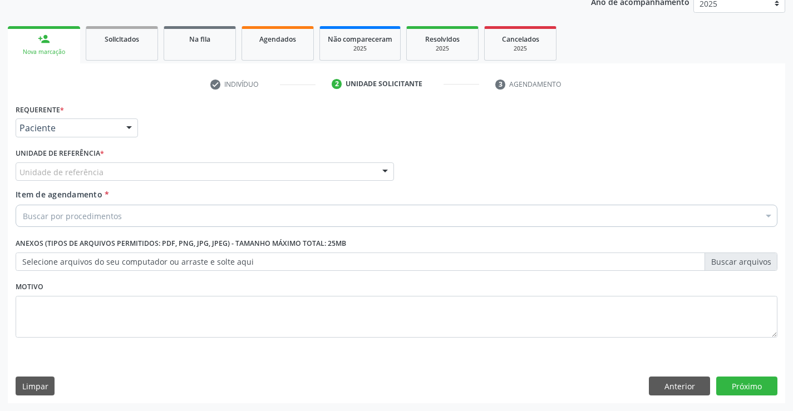
click at [165, 169] on div "Unidade de referência" at bounding box center [205, 172] width 379 height 19
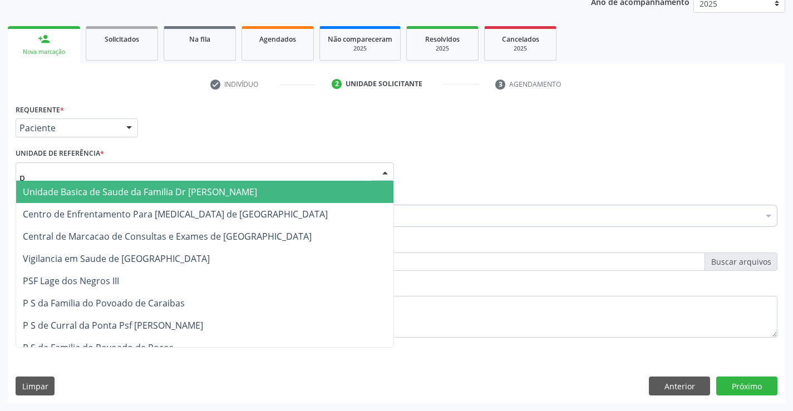
type input "po"
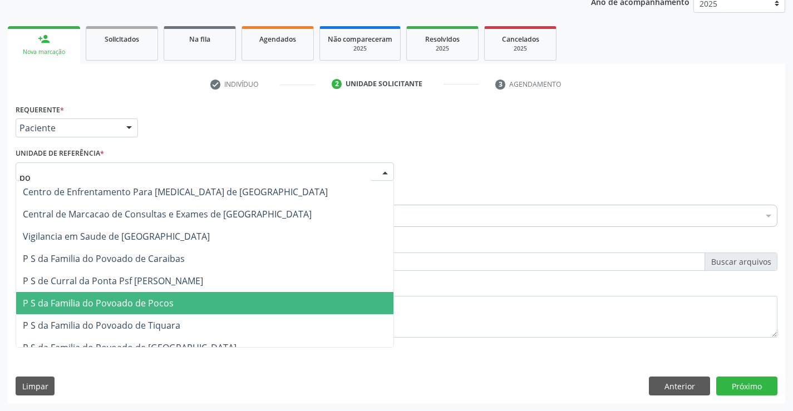
click at [155, 300] on span "P S da Familia do Povoado de Pocos" at bounding box center [98, 303] width 151 height 12
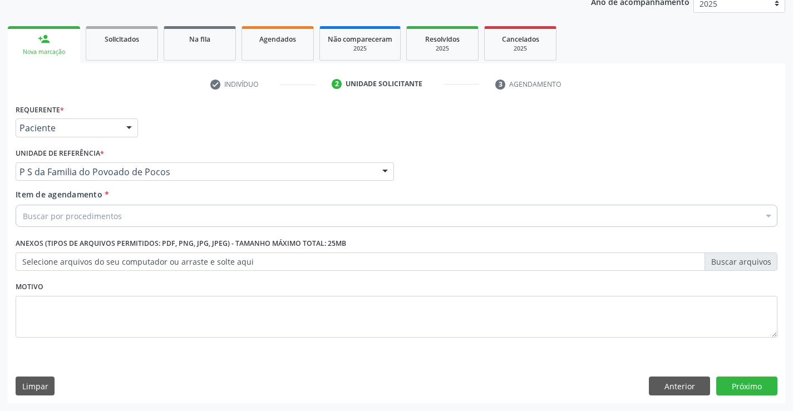
click at [157, 222] on div "Buscar por procedimentos" at bounding box center [397, 216] width 762 height 22
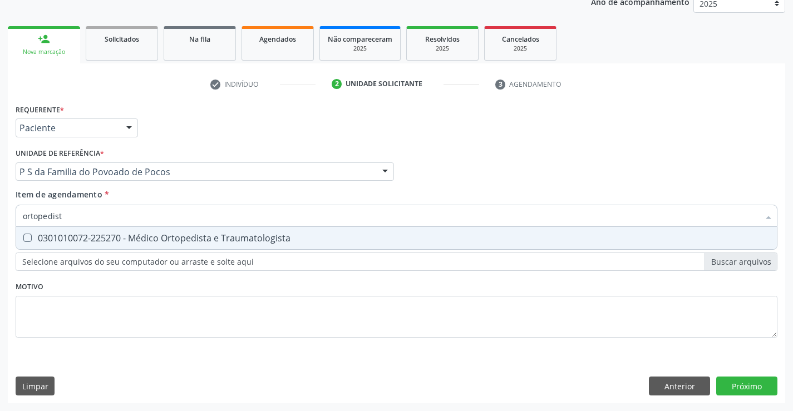
type input "ortopedista"
click at [166, 243] on div "0301010072-225270 - Médico Ortopedista e Traumatologista" at bounding box center [397, 238] width 748 height 9
checkbox Traumatologista "true"
click at [163, 293] on div "Requerente * Paciente Profissional de Saúde Paciente Nenhum resultado encontrad…" at bounding box center [397, 227] width 762 height 252
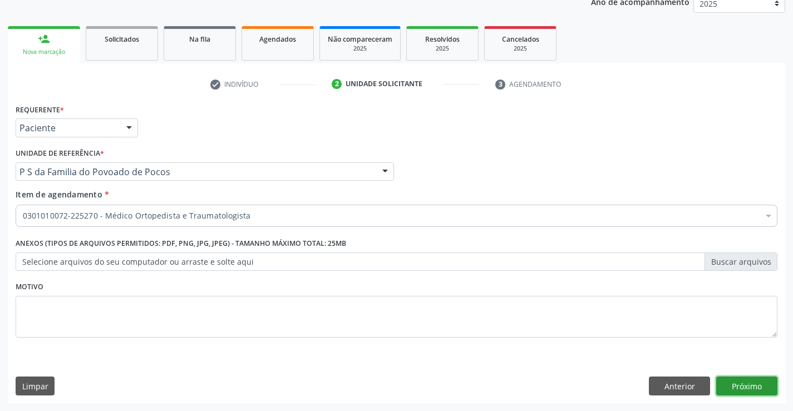
click at [743, 388] on button "Próximo" at bounding box center [747, 386] width 61 height 19
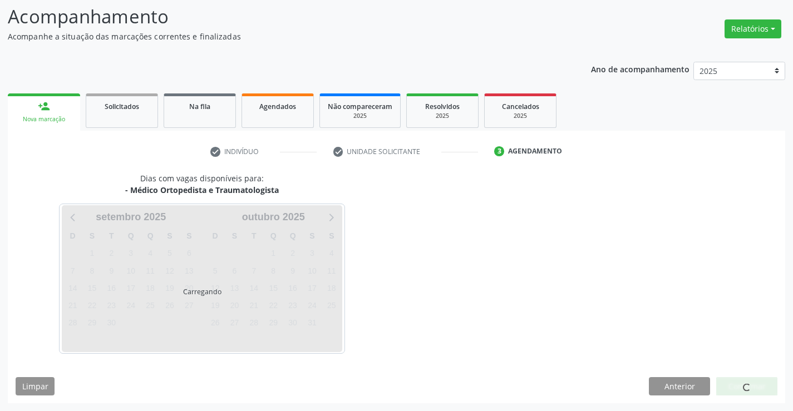
scroll to position [73, 0]
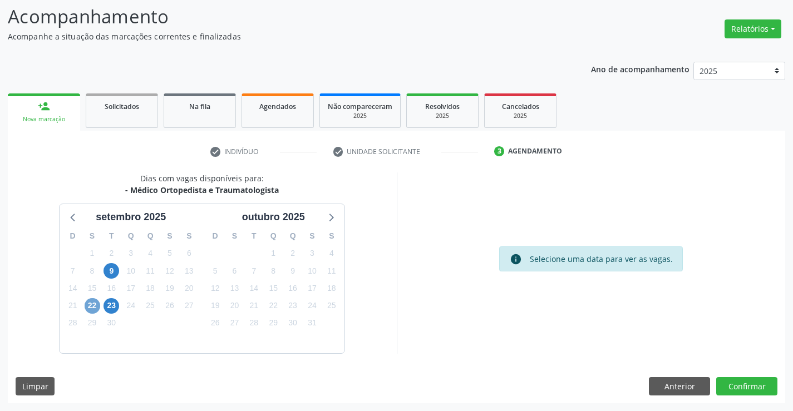
click at [87, 302] on span "22" at bounding box center [93, 306] width 16 height 16
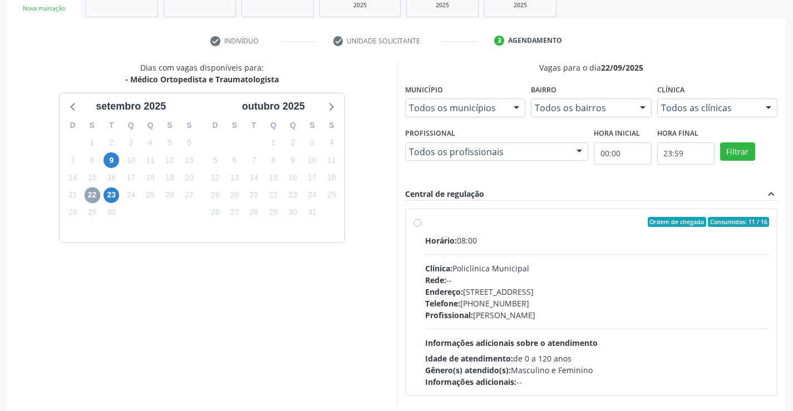
scroll to position [184, 0]
click at [425, 225] on label "Ordem de chegada Consumidos: 11 / 16 Horário: 08:00 Clínica: Policlínica Munici…" at bounding box center [597, 302] width 345 height 171
click at [416, 225] on input "Ordem de chegada Consumidos: 11 / 16 Horário: 08:00 Clínica: Policlínica Munici…" at bounding box center [418, 222] width 8 height 10
radio input "true"
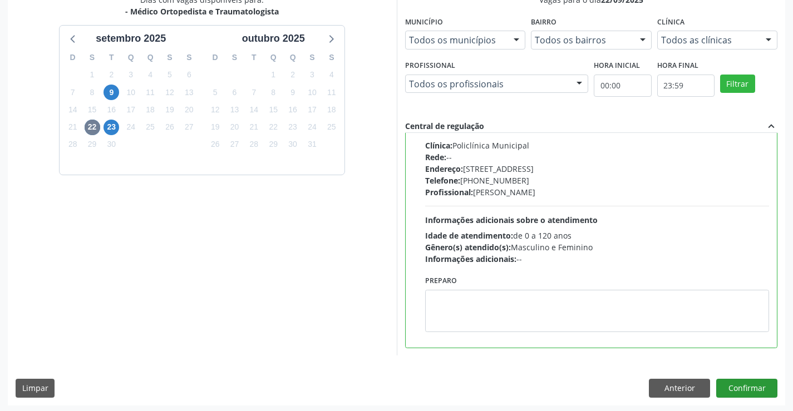
scroll to position [254, 0]
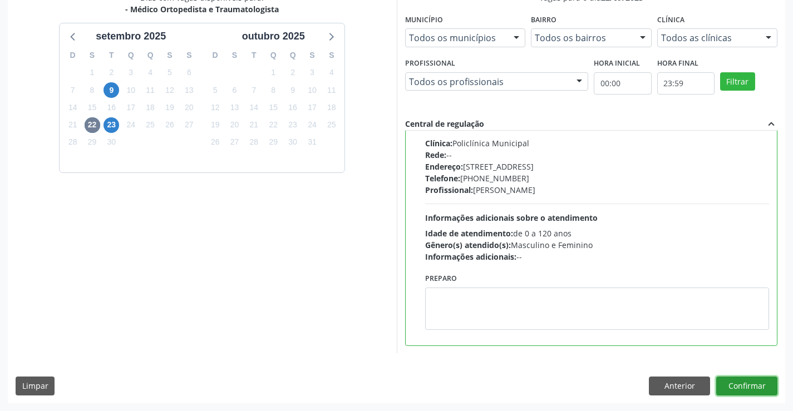
click at [745, 389] on button "Confirmar" at bounding box center [747, 386] width 61 height 19
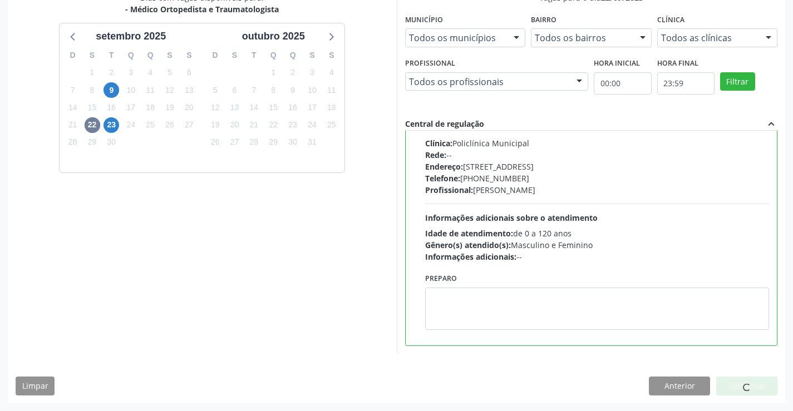
scroll to position [0, 0]
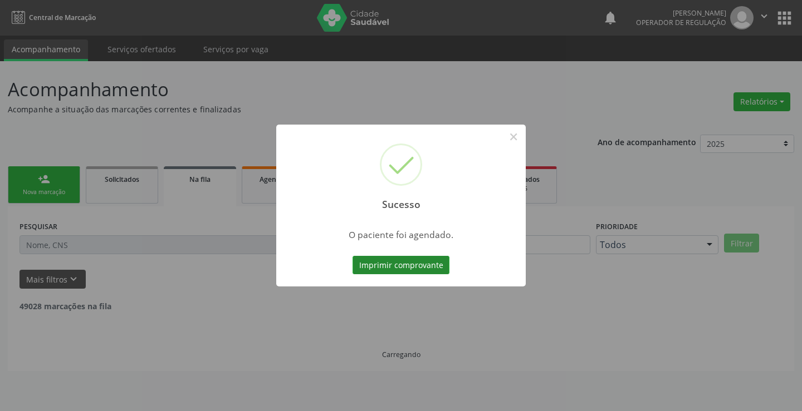
click at [416, 266] on button "Imprimir comprovante" at bounding box center [400, 265] width 97 height 19
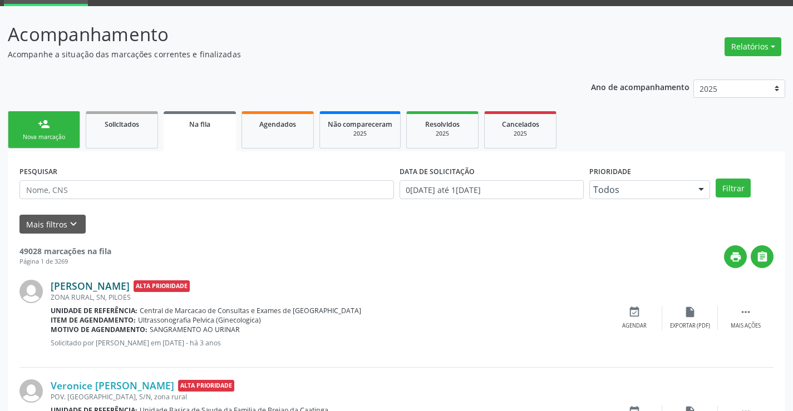
scroll to position [56, 0]
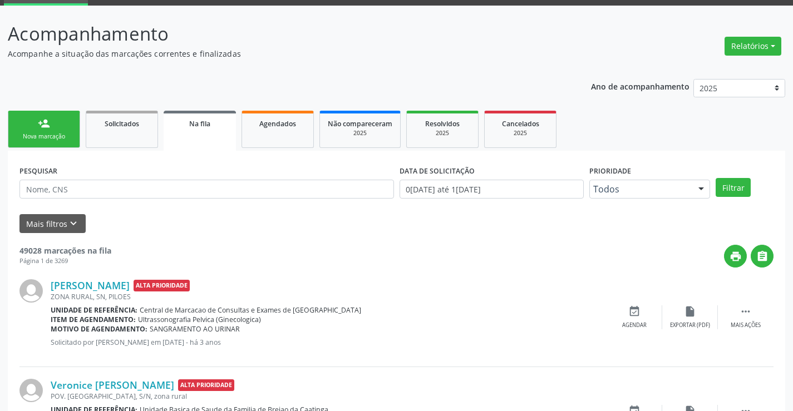
click at [73, 136] on link "person_add Nova marcação" at bounding box center [44, 129] width 72 height 37
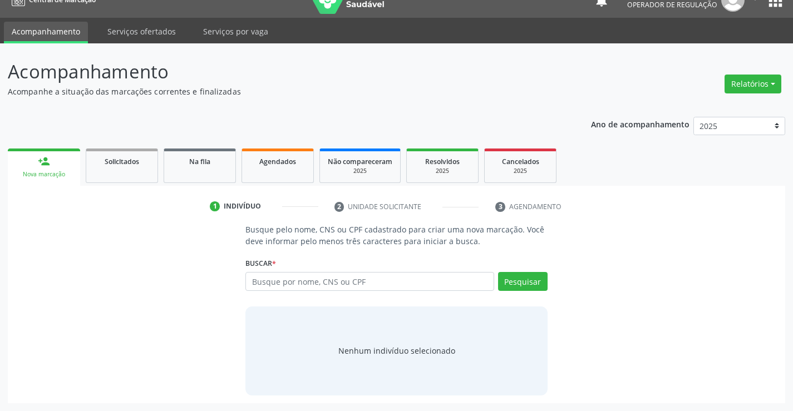
scroll to position [18, 0]
click at [323, 276] on input "text" at bounding box center [370, 281] width 248 height 19
click at [322, 285] on input "text" at bounding box center [370, 281] width 248 height 19
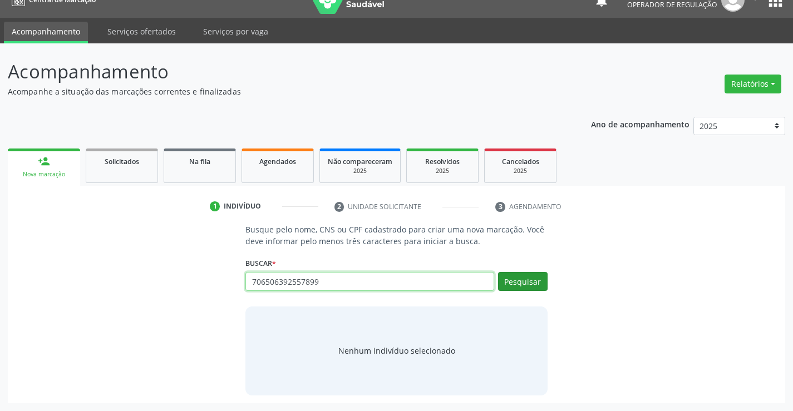
type input "706506392557899"
click at [525, 285] on button "Pesquisar" at bounding box center [523, 281] width 50 height 19
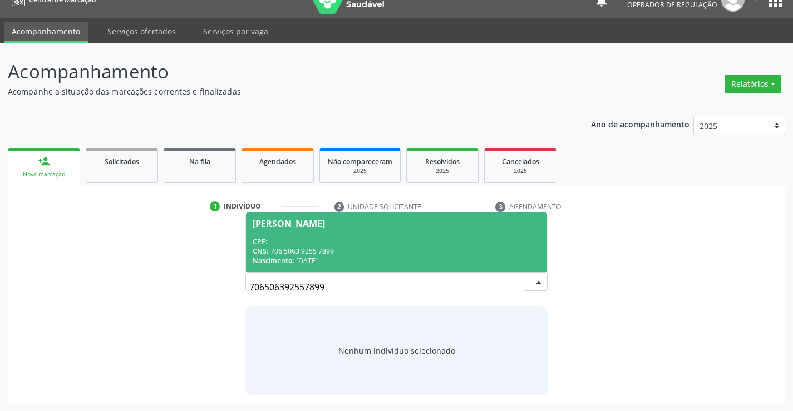
click at [406, 246] on div "CPF: --" at bounding box center [396, 241] width 287 height 9
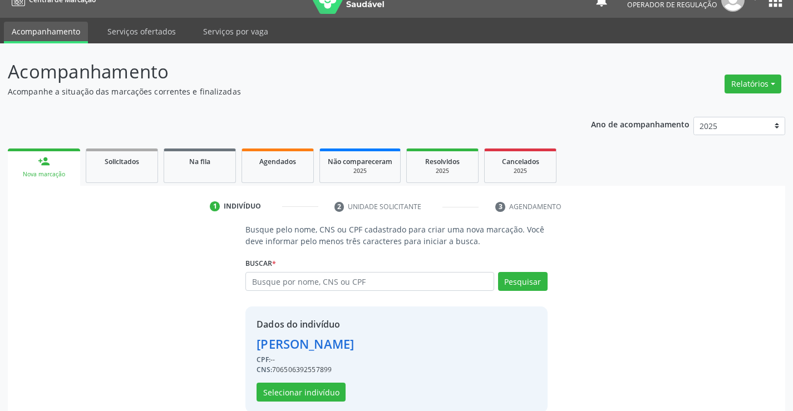
scroll to position [35, 0]
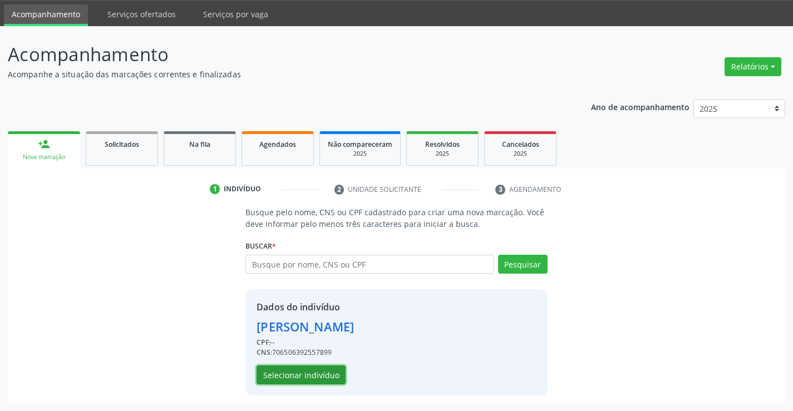
click at [295, 370] on button "Selecionar indivíduo" at bounding box center [301, 375] width 89 height 19
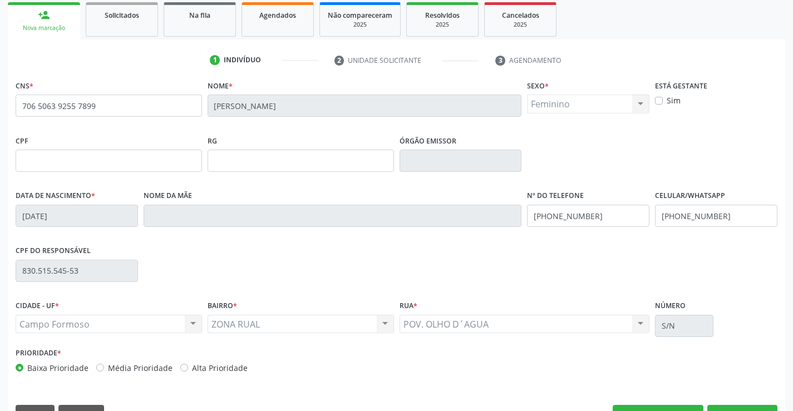
scroll to position [192, 0]
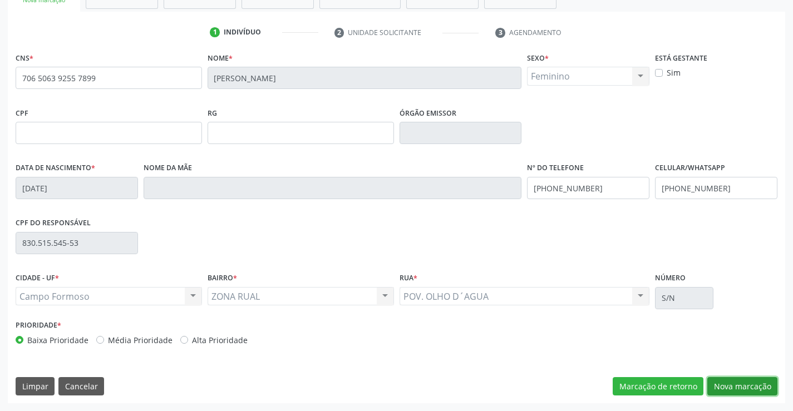
click at [724, 382] on button "Nova marcação" at bounding box center [743, 386] width 70 height 19
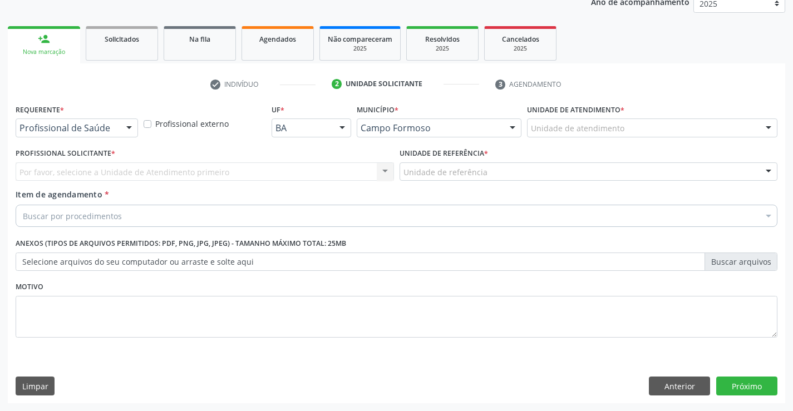
scroll to position [140, 0]
click at [131, 127] on div at bounding box center [129, 128] width 17 height 19
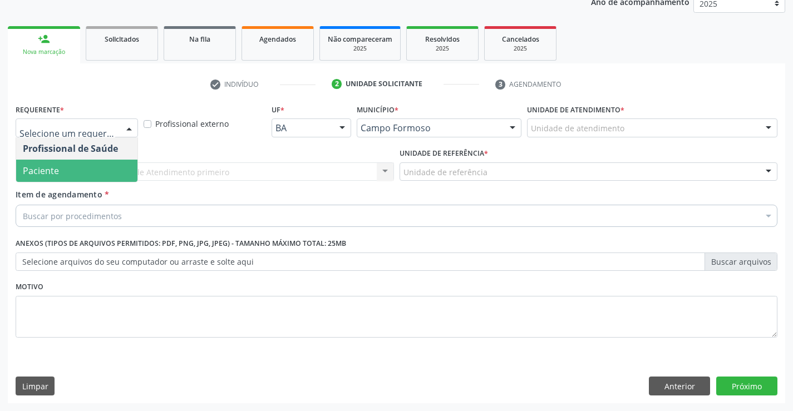
click at [104, 172] on span "Paciente" at bounding box center [76, 171] width 121 height 22
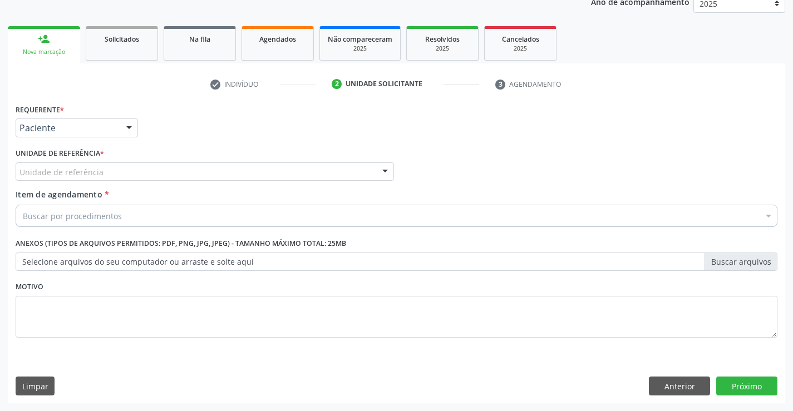
click at [113, 172] on div "Unidade de referência" at bounding box center [205, 172] width 379 height 19
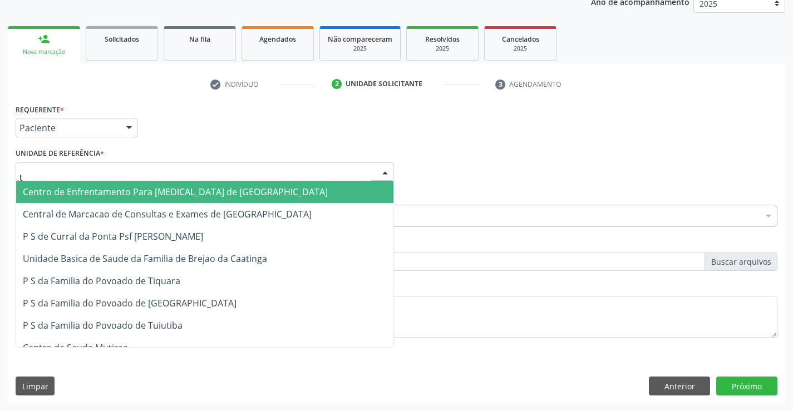
type input "ti"
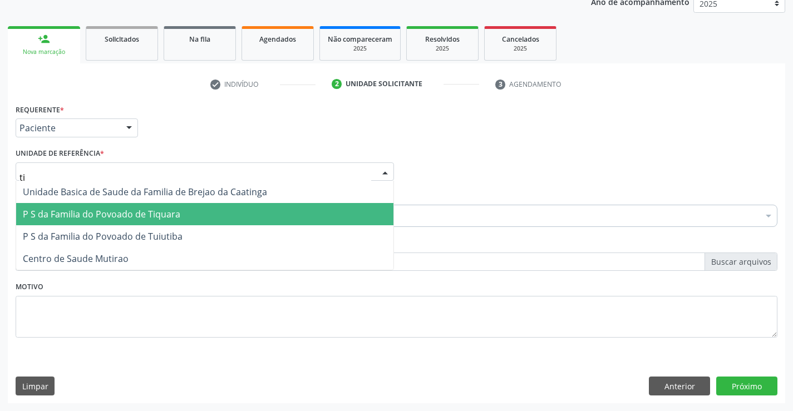
click at [135, 220] on span "P S da Familia do Povoado de Tiquara" at bounding box center [102, 214] width 158 height 12
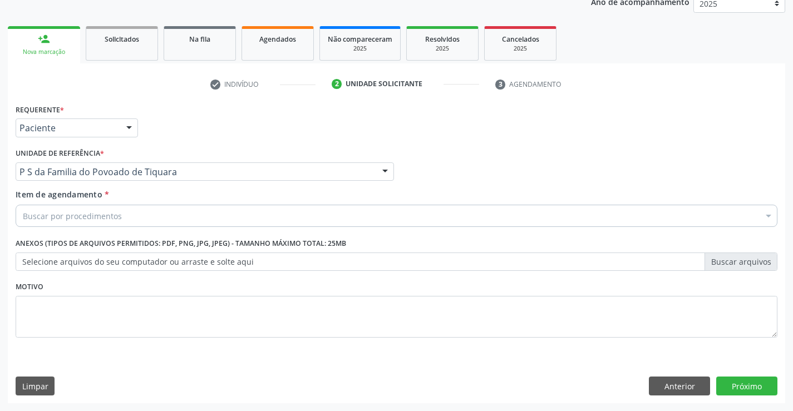
click at [123, 220] on div "Buscar por procedimentos" at bounding box center [397, 216] width 762 height 22
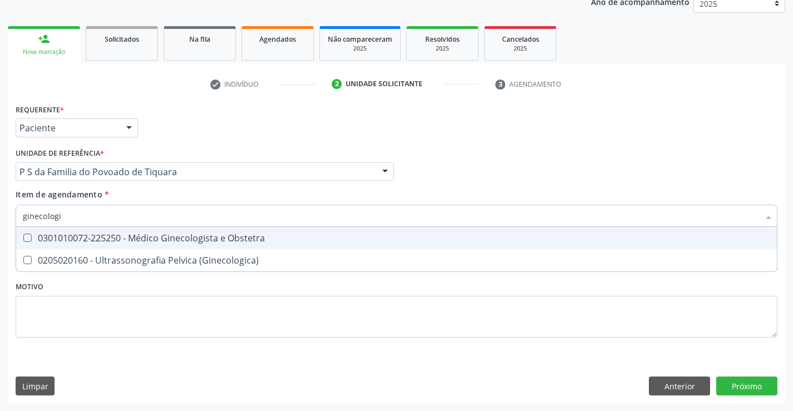
type input "ginecologis"
click at [149, 237] on div "0301010072-225250 - Médico Ginecologista e Obstetra" at bounding box center [397, 238] width 748 height 9
checkbox Obstetra "true"
click at [171, 287] on div "Requerente * Paciente Profissional de Saúde Paciente Nenhum resultado encontrad…" at bounding box center [397, 227] width 762 height 252
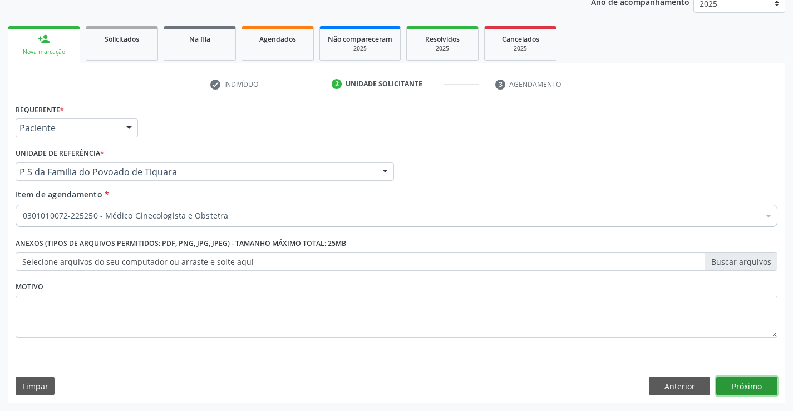
click at [743, 380] on button "Próximo" at bounding box center [747, 386] width 61 height 19
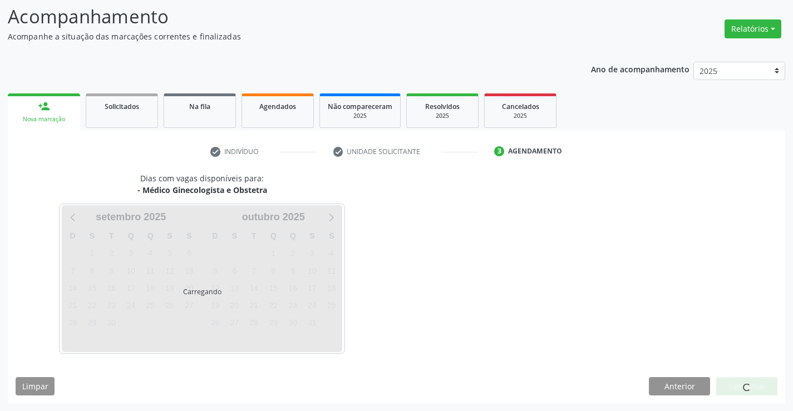
scroll to position [73, 0]
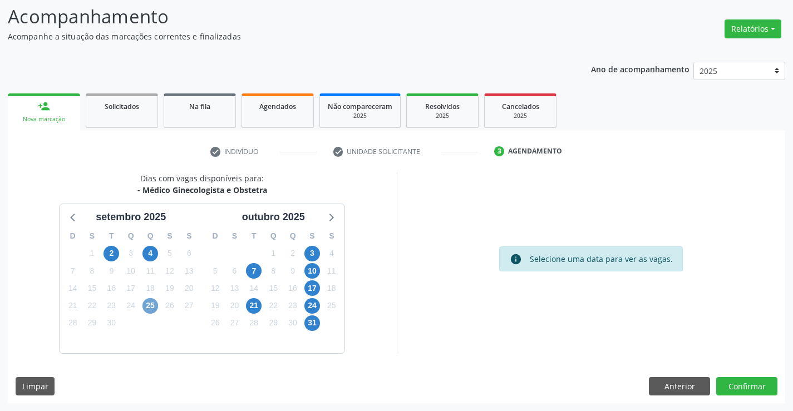
click at [151, 306] on span "25" at bounding box center [151, 306] width 16 height 16
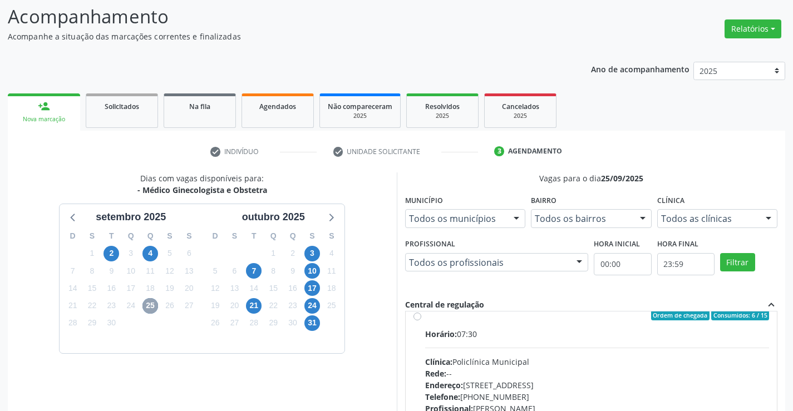
scroll to position [0, 0]
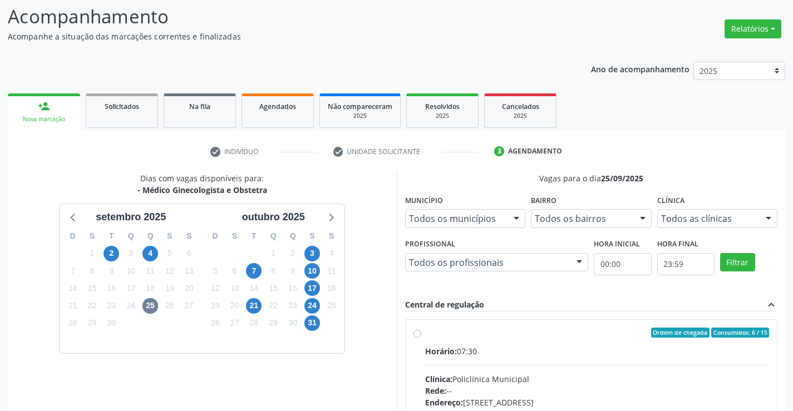
click at [425, 334] on label "Ordem de chegada Consumidos: 6 / 15 Horário: 07:30 Clínica: Policlínica Municip…" at bounding box center [597, 413] width 345 height 171
click at [418, 334] on input "Ordem de chegada Consumidos: 6 / 15 Horário: 07:30 Clínica: Policlínica Municip…" at bounding box center [418, 333] width 8 height 10
radio input "true"
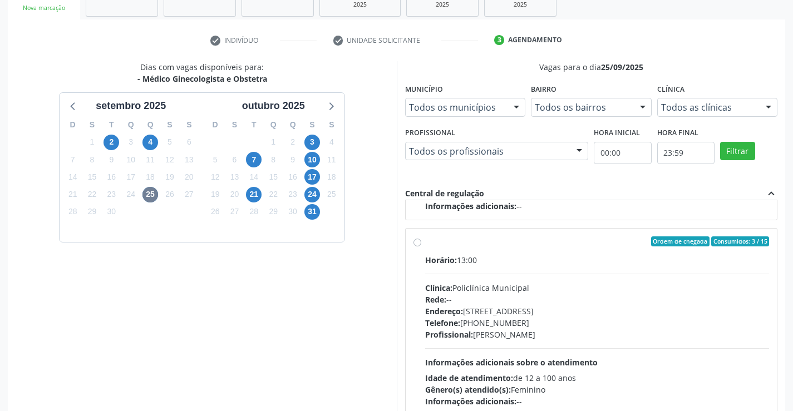
scroll to position [254, 0]
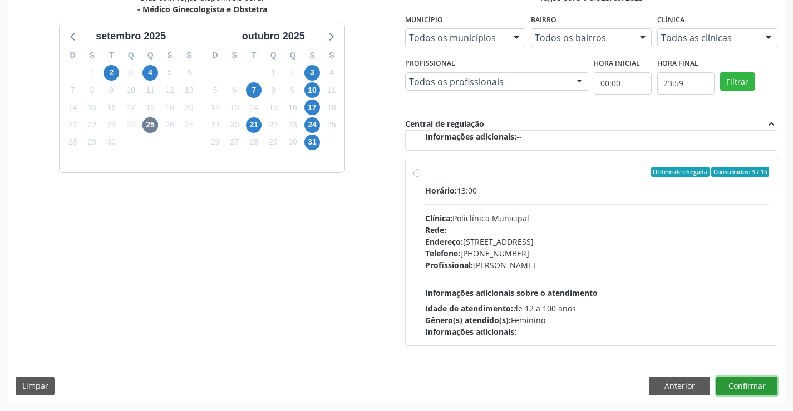
click at [733, 385] on button "Confirmar" at bounding box center [747, 386] width 61 height 19
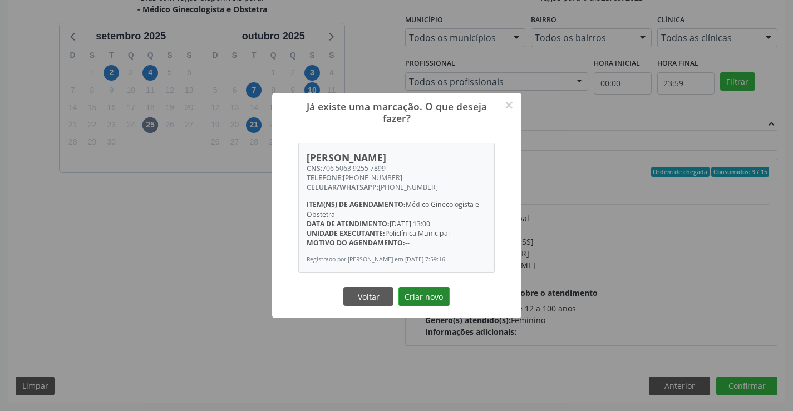
click at [429, 306] on button "Criar novo" at bounding box center [424, 296] width 51 height 19
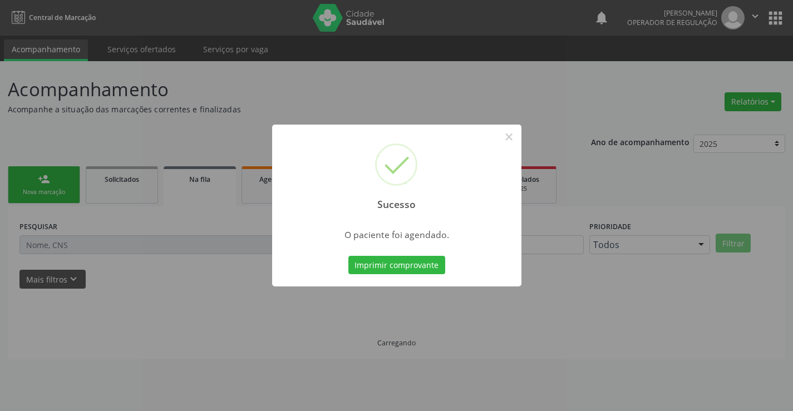
scroll to position [0, 0]
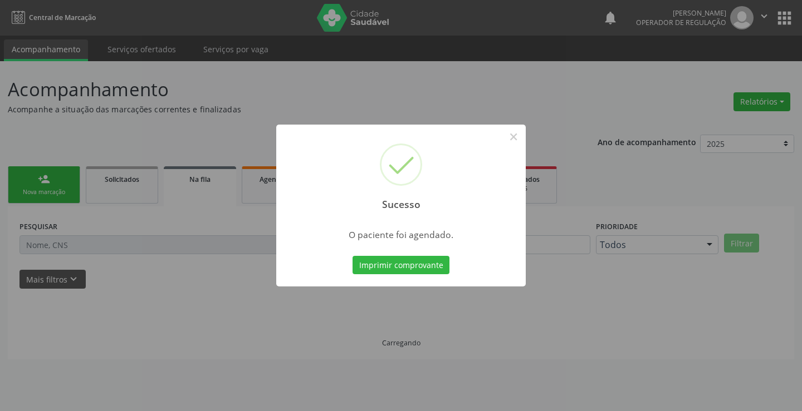
click at [413, 255] on div "Imprimir comprovante Cancel" at bounding box center [401, 265] width 102 height 23
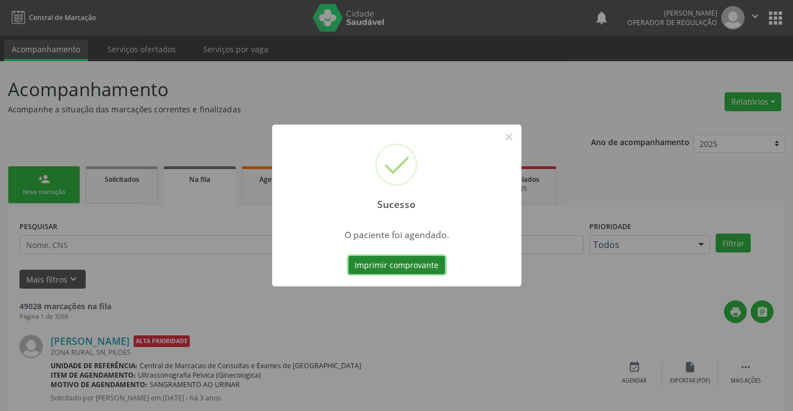
click at [413, 263] on button "Imprimir comprovante" at bounding box center [397, 265] width 97 height 19
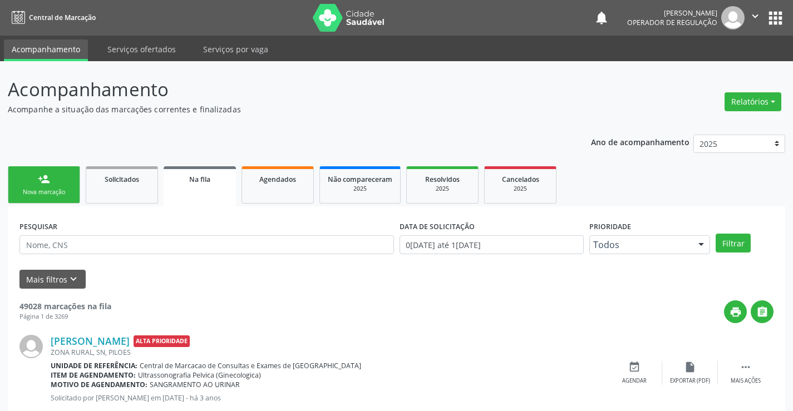
click at [68, 191] on div "Nova marcação" at bounding box center [44, 192] width 56 height 8
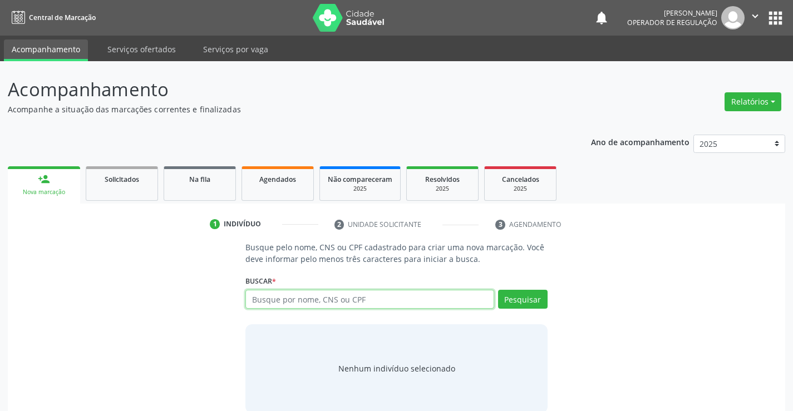
click at [290, 297] on input "text" at bounding box center [370, 299] width 248 height 19
type input "700102908775313"
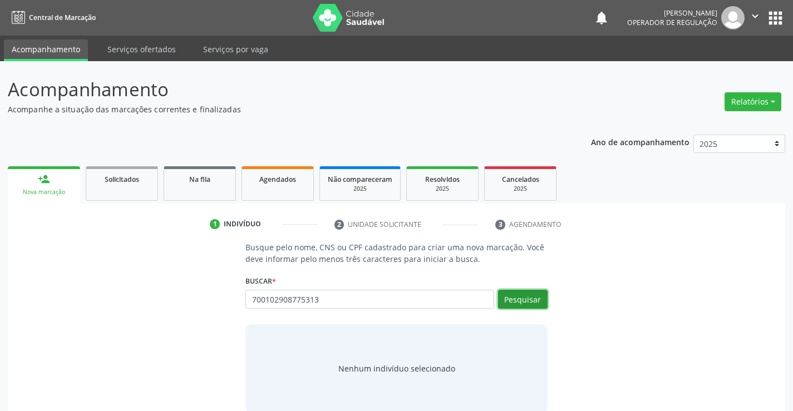
click at [525, 300] on button "Pesquisar" at bounding box center [523, 299] width 50 height 19
type input "700102908775313"
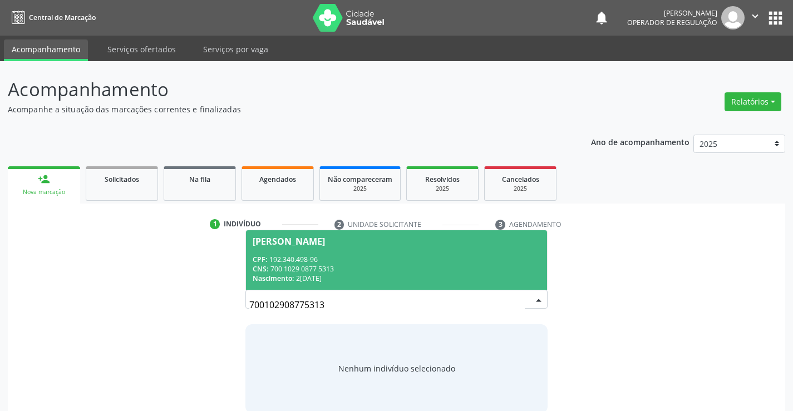
click at [385, 256] on div "CPF: 192.340.498-96" at bounding box center [396, 259] width 287 height 9
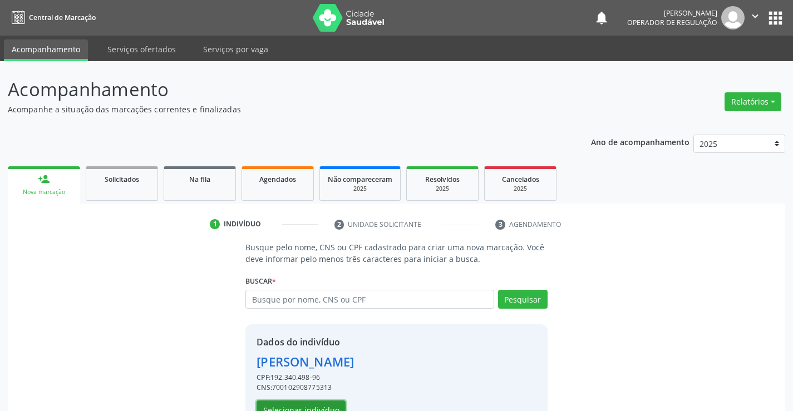
click at [306, 406] on button "Selecionar indivíduo" at bounding box center [301, 410] width 89 height 19
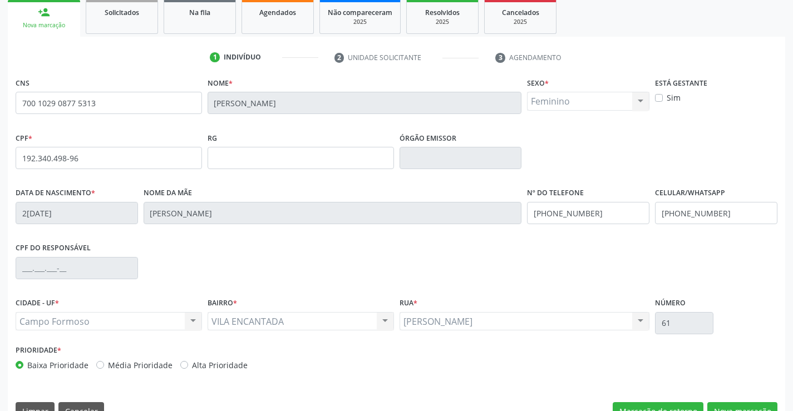
scroll to position [192, 0]
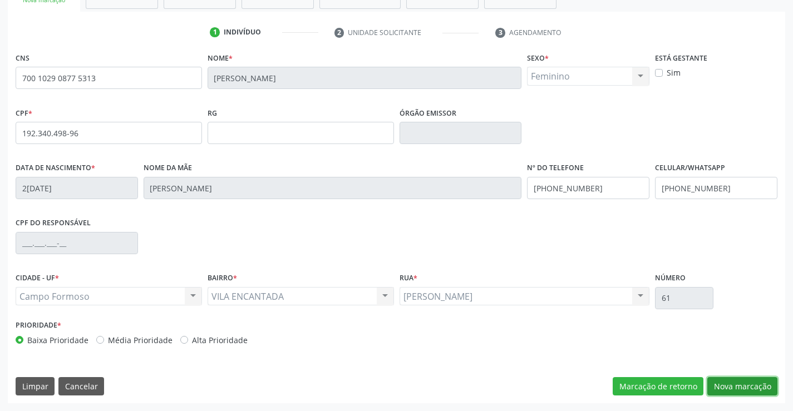
click at [738, 386] on button "Nova marcação" at bounding box center [743, 386] width 70 height 19
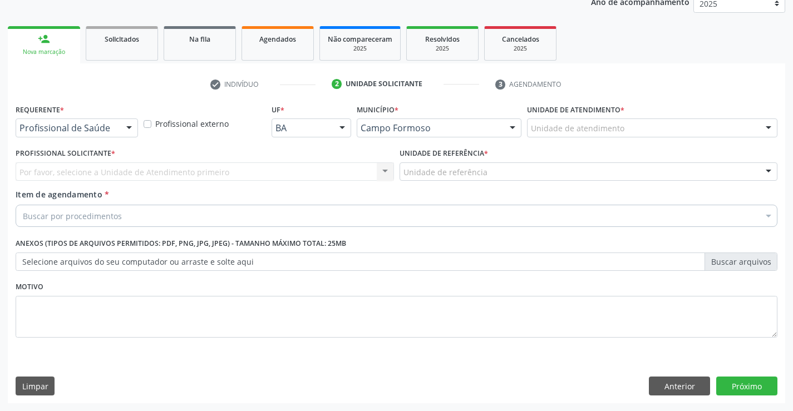
scroll to position [140, 0]
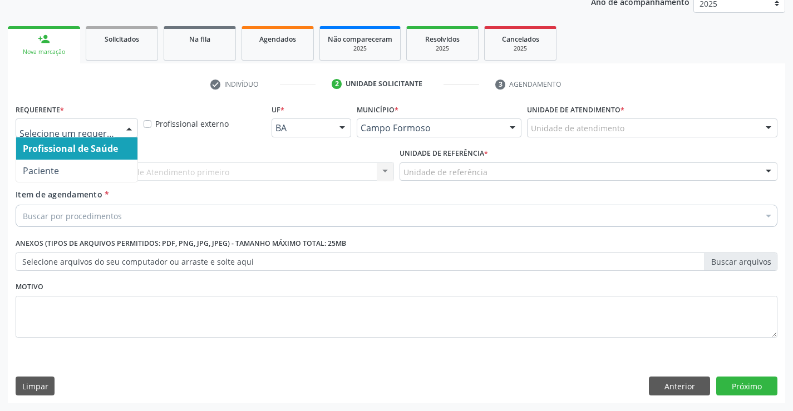
click at [125, 126] on div at bounding box center [129, 128] width 17 height 19
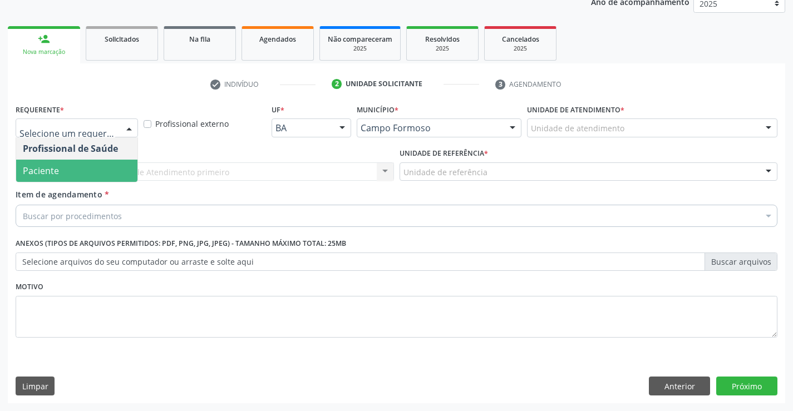
click at [97, 168] on span "Paciente" at bounding box center [76, 171] width 121 height 22
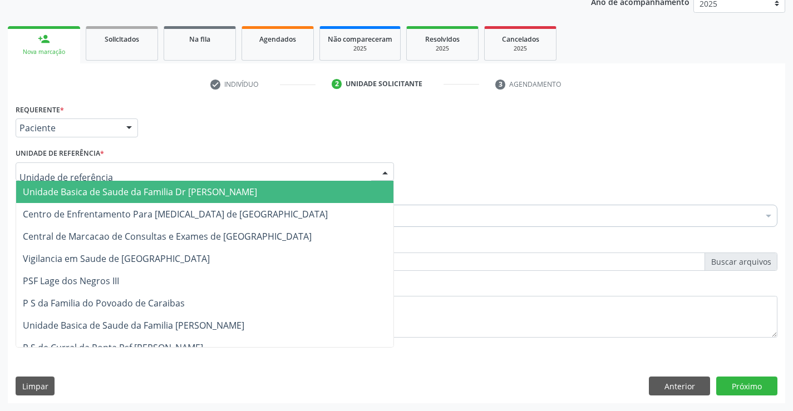
click at [114, 173] on div at bounding box center [205, 172] width 379 height 19
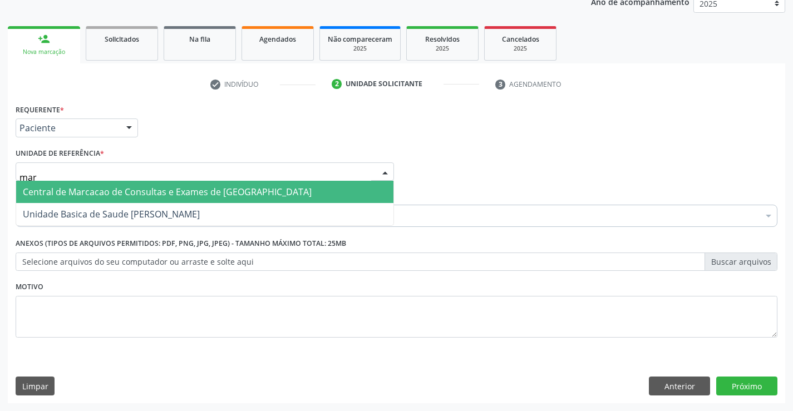
type input "mari"
click at [136, 192] on span "Unidade Basica de Saude [PERSON_NAME]" at bounding box center [111, 192] width 177 height 12
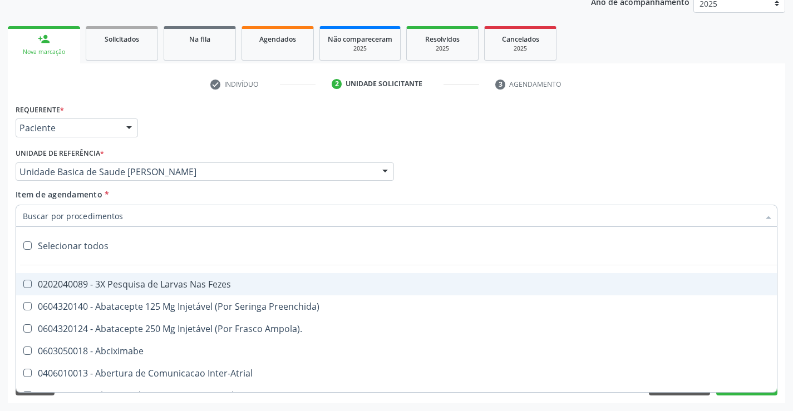
click at [139, 218] on div at bounding box center [397, 216] width 762 height 22
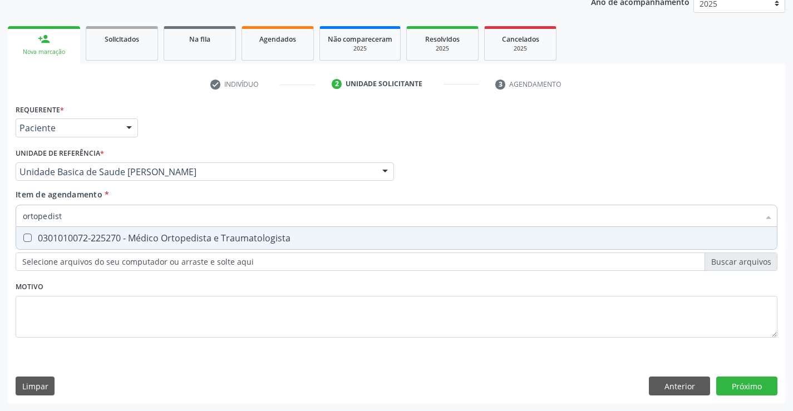
type input "ortopedista"
click at [146, 234] on div "0301010072-225270 - Médico Ortopedista e Traumatologista" at bounding box center [397, 238] width 748 height 9
checkbox Traumatologista "true"
click at [164, 298] on div "Requerente * Paciente Profissional de Saúde Paciente Nenhum resultado encontrad…" at bounding box center [397, 227] width 762 height 252
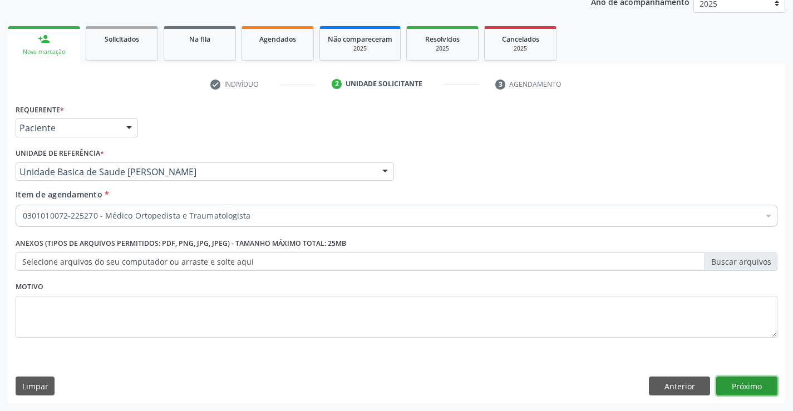
click at [753, 381] on button "Próximo" at bounding box center [747, 386] width 61 height 19
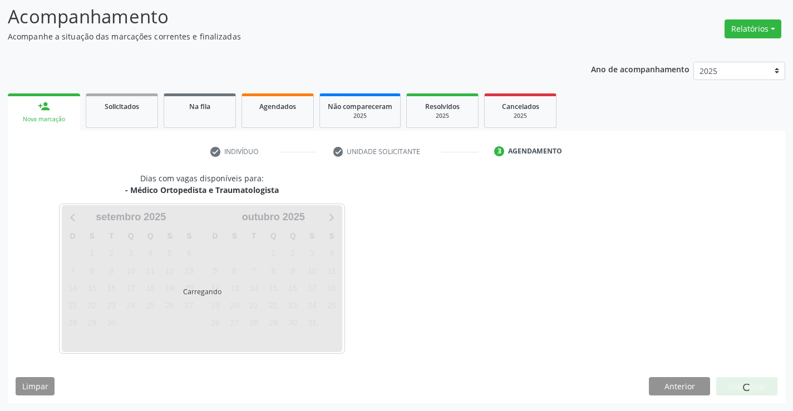
scroll to position [73, 0]
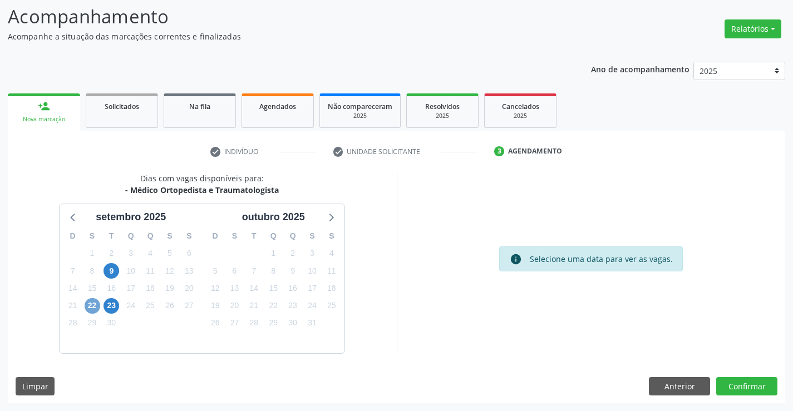
click at [92, 306] on span "22" at bounding box center [93, 306] width 16 height 16
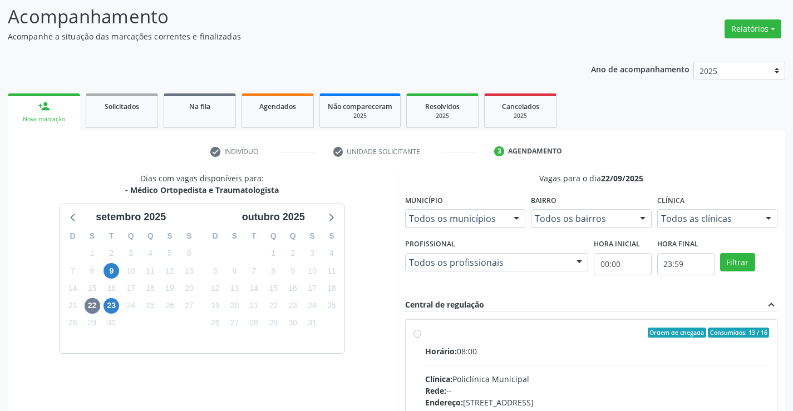
click at [425, 336] on label "Ordem de chegada Consumidos: 13 / 16 Horário: 08:00 Clínica: Policlínica Munici…" at bounding box center [597, 413] width 345 height 171
click at [418, 336] on input "Ordem de chegada Consumidos: 13 / 16 Horário: 08:00 Clínica: Policlínica Munici…" at bounding box center [418, 333] width 8 height 10
radio input "true"
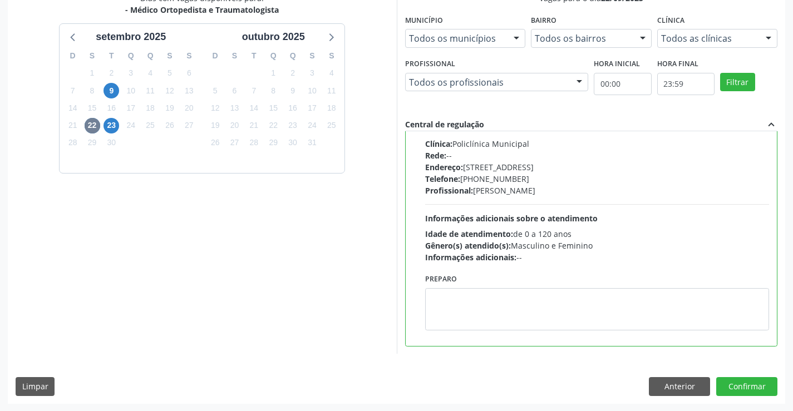
scroll to position [254, 0]
click at [748, 386] on button "Confirmar" at bounding box center [747, 386] width 61 height 19
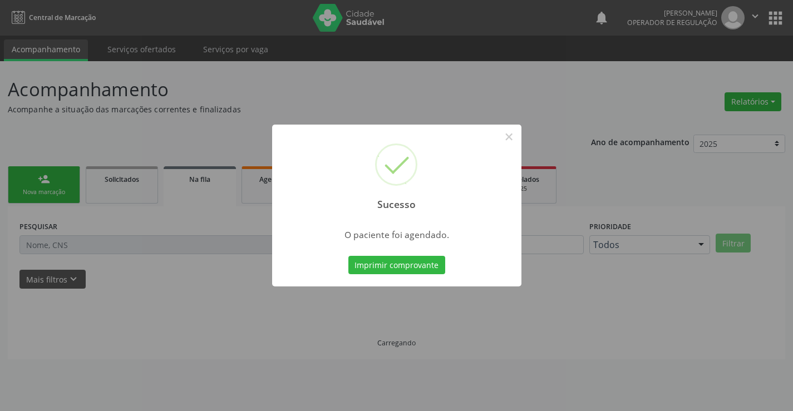
scroll to position [0, 0]
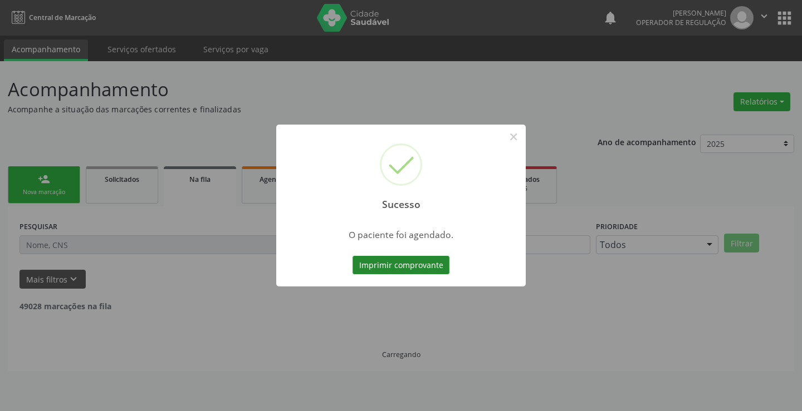
click at [429, 264] on button "Imprimir comprovante" at bounding box center [400, 265] width 97 height 19
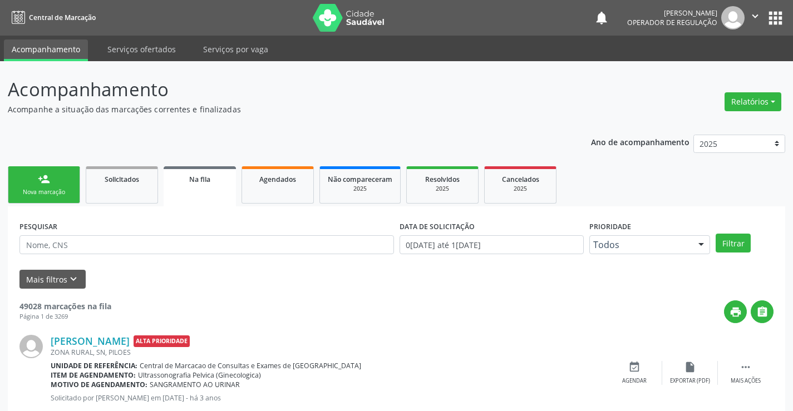
click at [67, 191] on div "Nova marcação" at bounding box center [44, 192] width 56 height 8
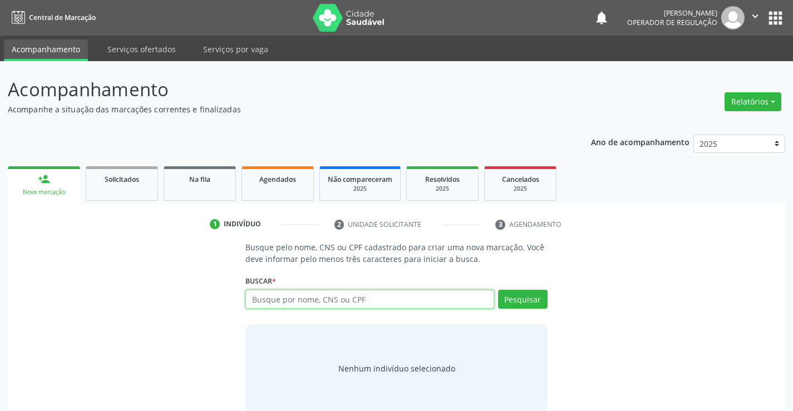
click at [290, 302] on input "text" at bounding box center [370, 299] width 248 height 19
type input "700600446607567"
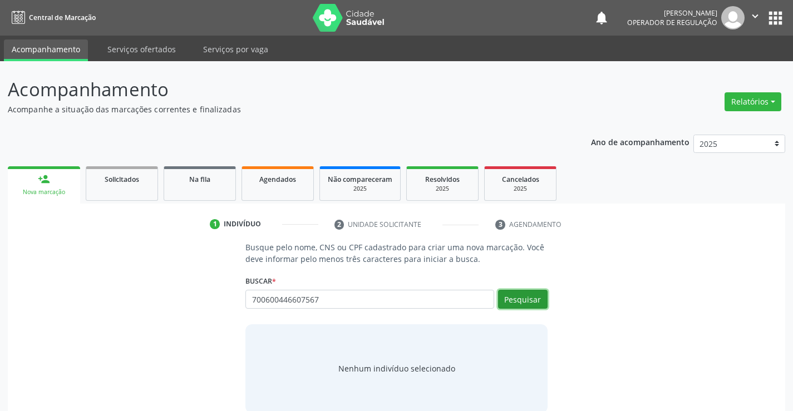
click at [517, 300] on button "Pesquisar" at bounding box center [523, 299] width 50 height 19
type input "700600446607567"
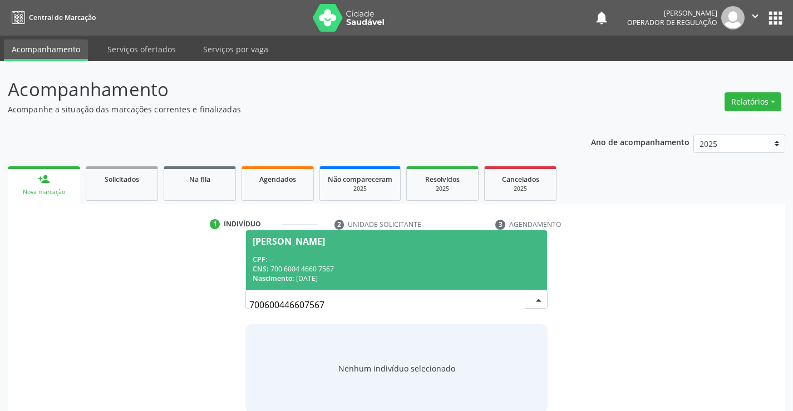
click at [405, 270] on div "CNS: 700 6004 4660 7567" at bounding box center [396, 268] width 287 height 9
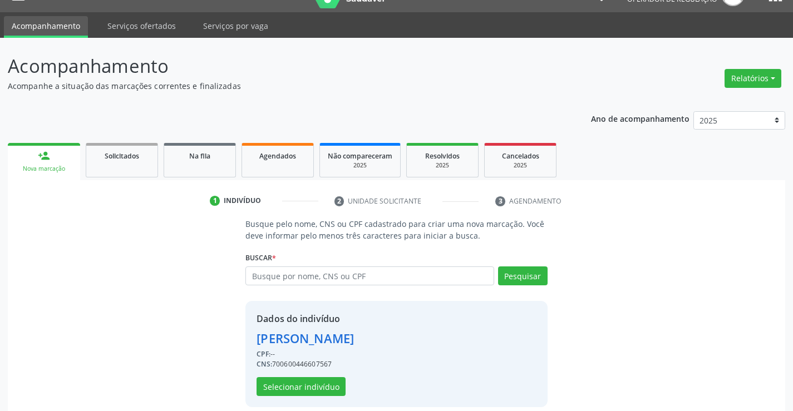
scroll to position [35, 0]
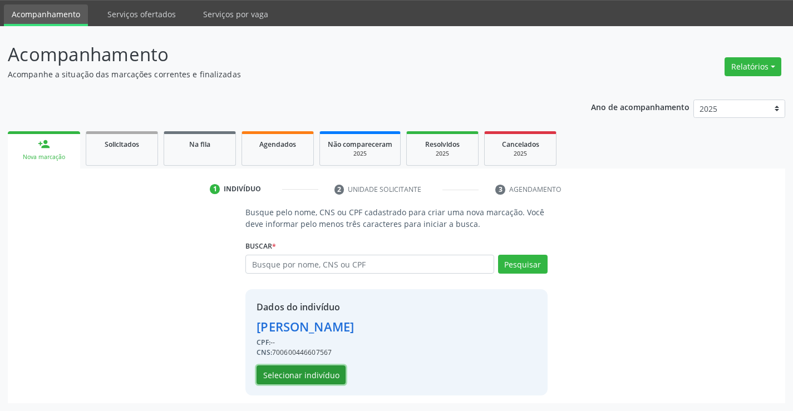
click at [309, 372] on button "Selecionar indivíduo" at bounding box center [301, 375] width 89 height 19
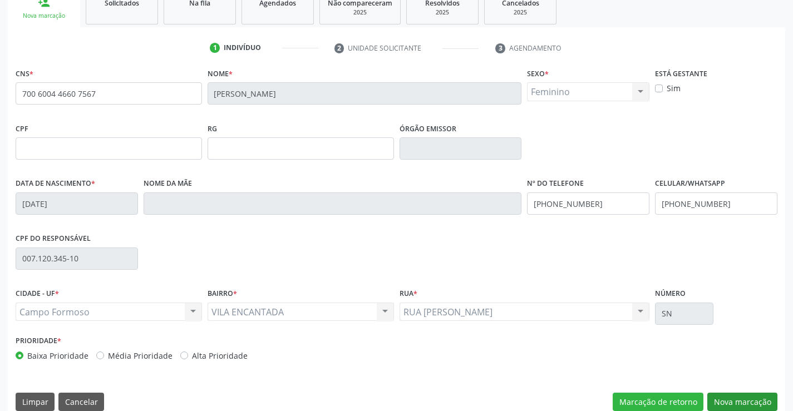
scroll to position [192, 0]
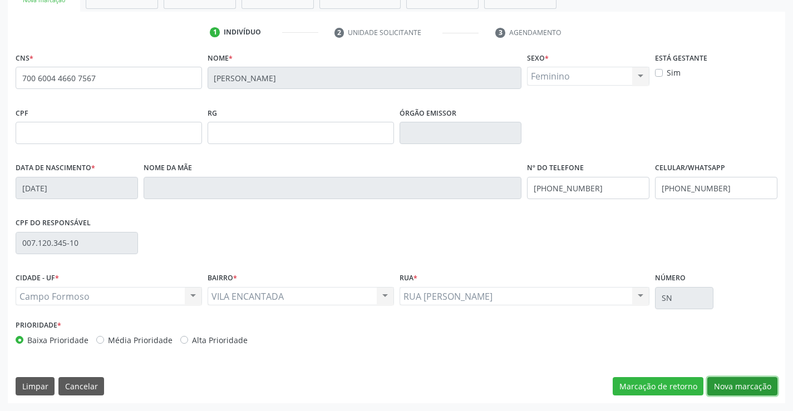
click at [746, 384] on button "Nova marcação" at bounding box center [743, 386] width 70 height 19
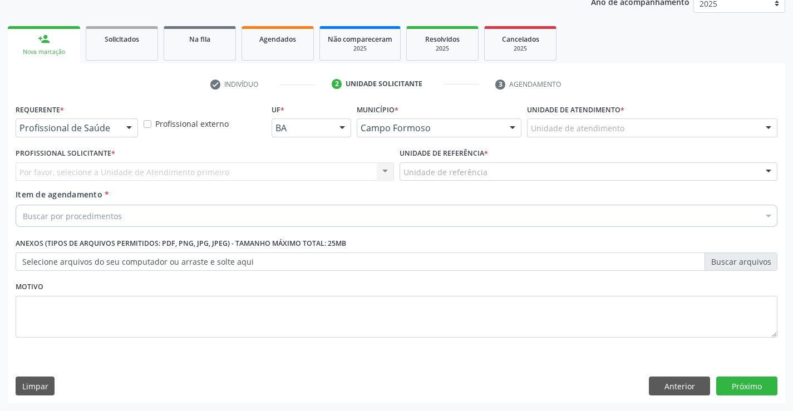
scroll to position [140, 0]
click at [127, 129] on div at bounding box center [129, 128] width 17 height 19
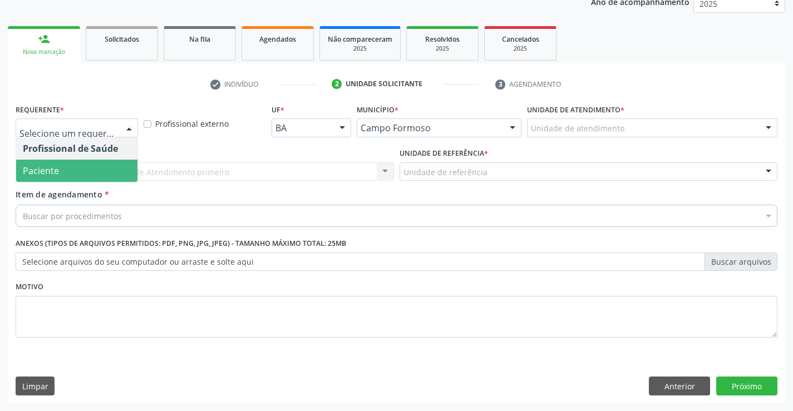
click at [77, 173] on span "Paciente" at bounding box center [76, 171] width 121 height 22
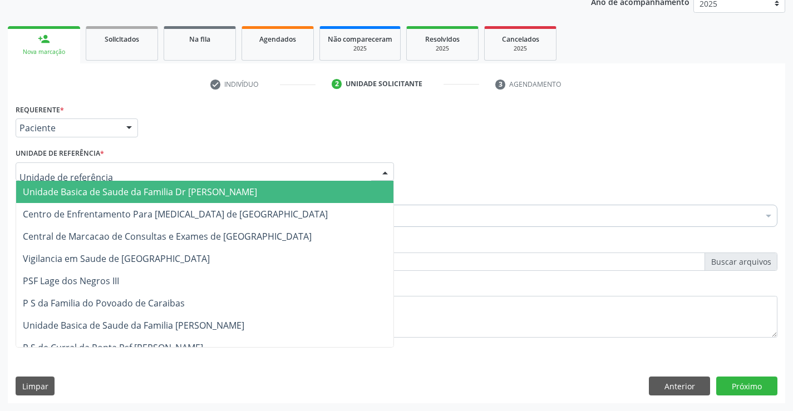
click at [109, 172] on div at bounding box center [205, 172] width 379 height 19
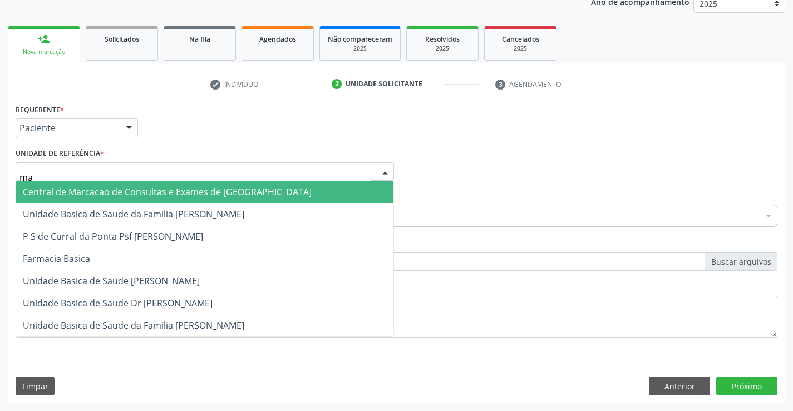
type input "mar"
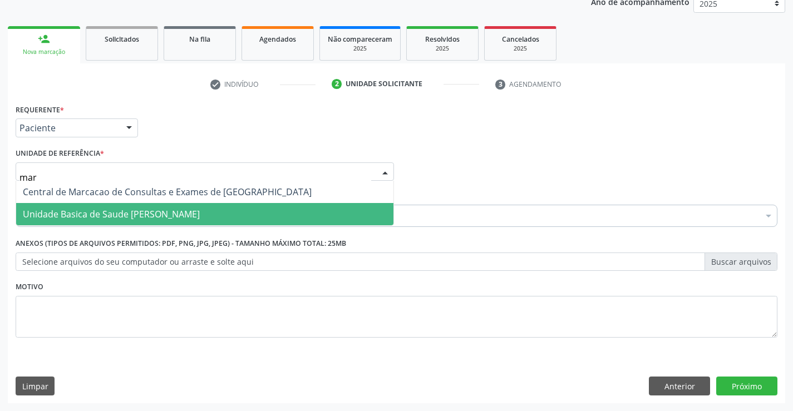
click at [135, 206] on span "Unidade Basica de Saude [PERSON_NAME]" at bounding box center [204, 214] width 377 height 22
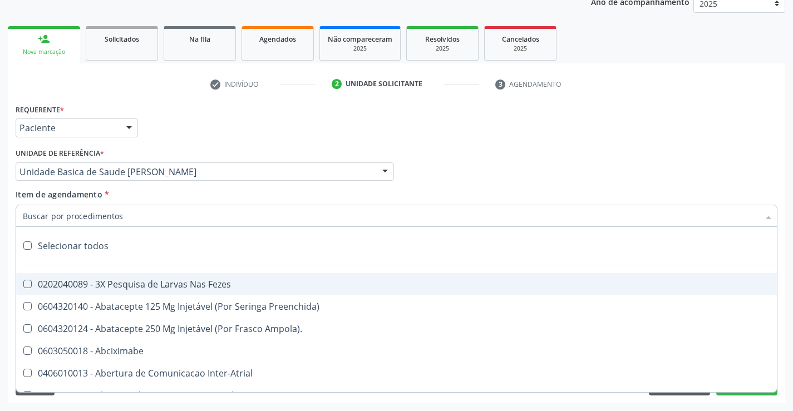
click at [136, 216] on div at bounding box center [397, 216] width 762 height 22
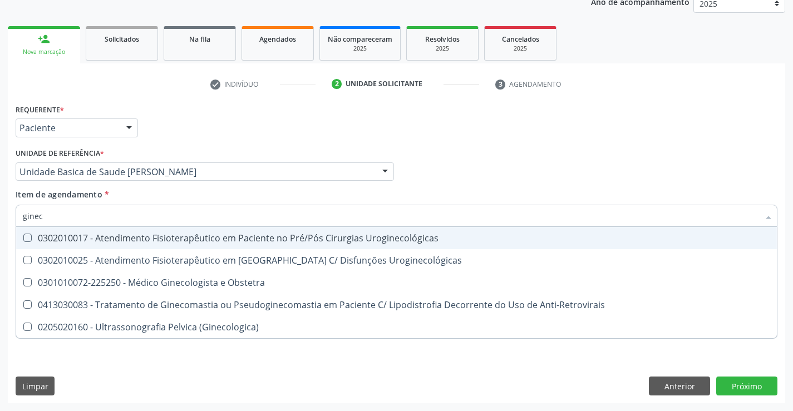
type input "gine"
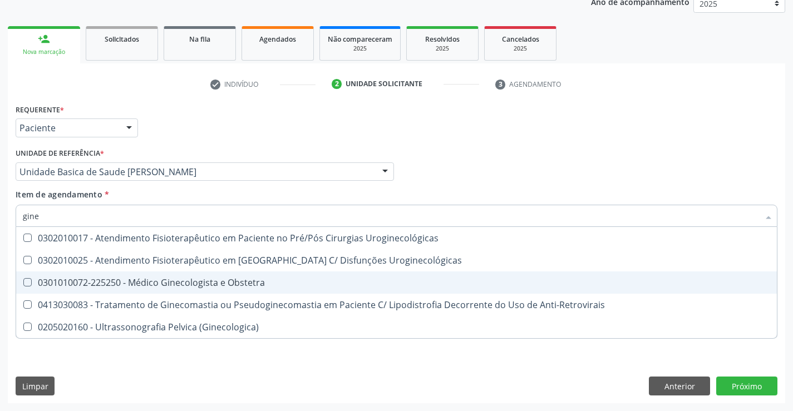
click at [194, 286] on div "0301010072-225250 - Médico Ginecologista e Obstetra" at bounding box center [397, 282] width 748 height 9
checkbox Obstetra "true"
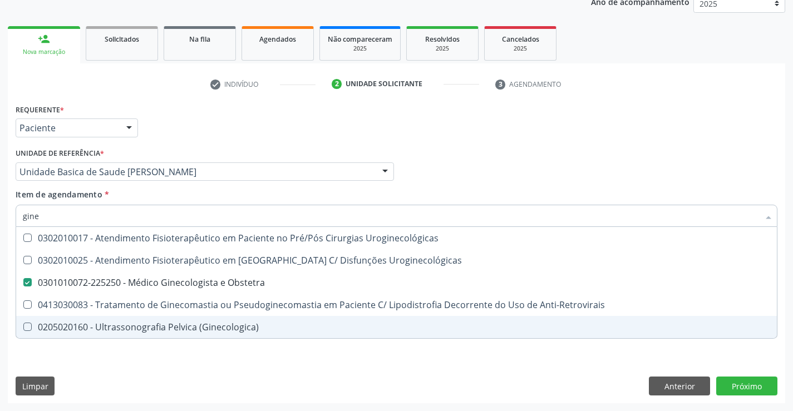
click at [183, 365] on div "Requerente * Paciente Profissional de Saúde Paciente Nenhum resultado encontrad…" at bounding box center [397, 252] width 778 height 302
checkbox Uroginecológicas "true"
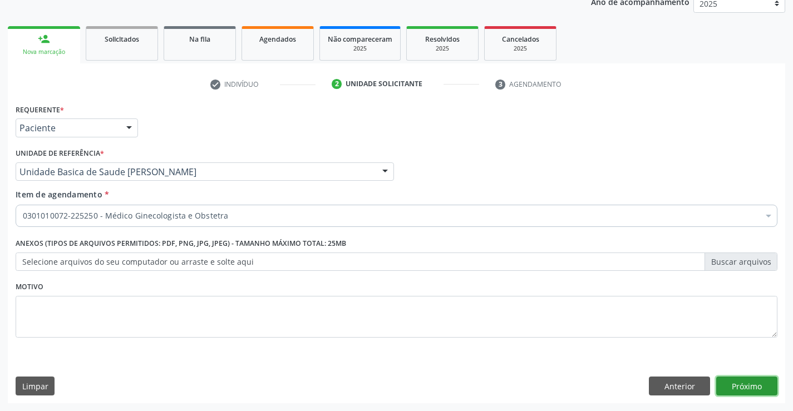
click at [740, 385] on button "Próximo" at bounding box center [747, 386] width 61 height 19
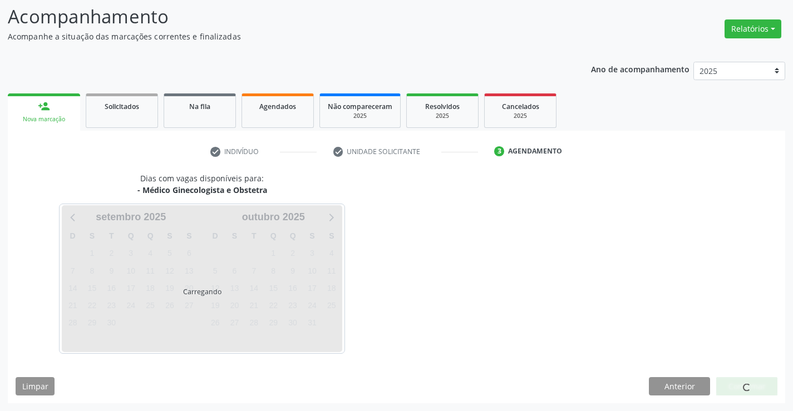
scroll to position [73, 0]
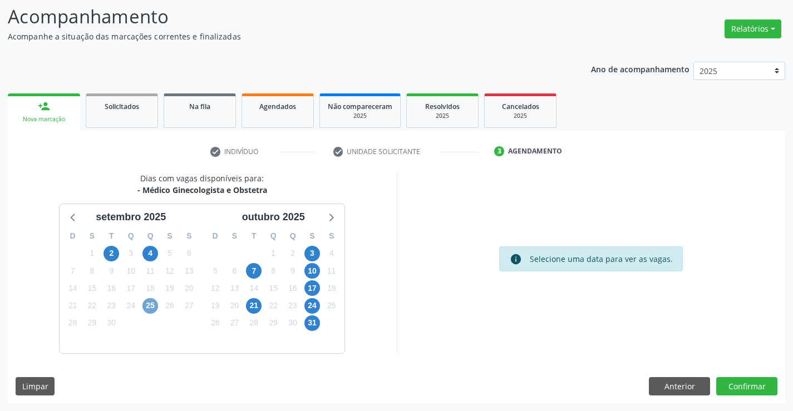
click at [146, 303] on span "25" at bounding box center [151, 306] width 16 height 16
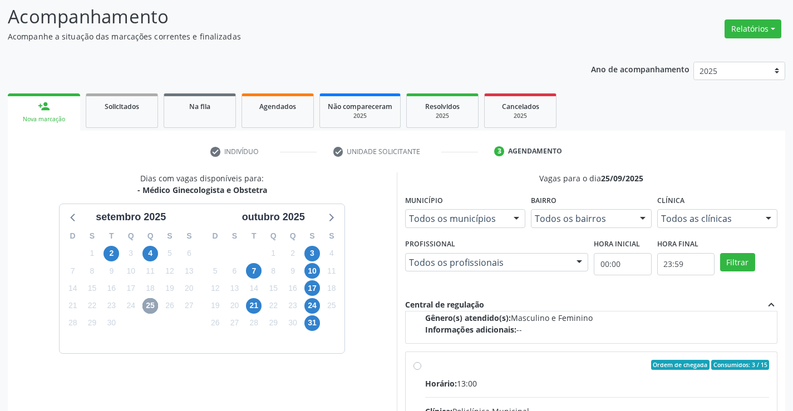
scroll to position [371, 0]
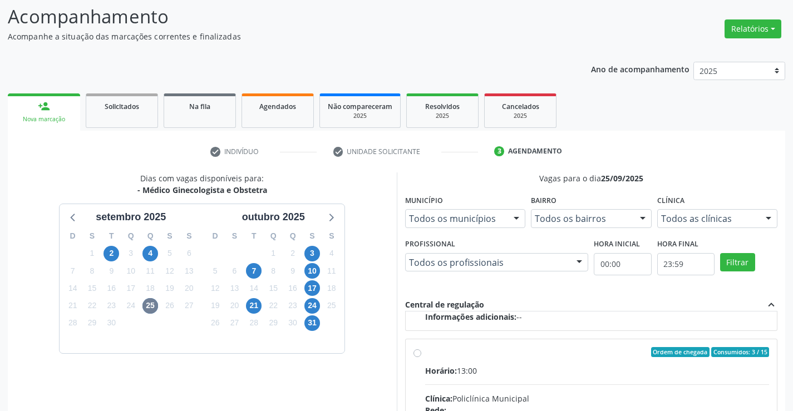
click at [418, 351] on input "Ordem de chegada Consumidos: 3 / 15 Horário: 13:00 Clínica: Policlínica Municip…" at bounding box center [418, 352] width 8 height 10
radio input "true"
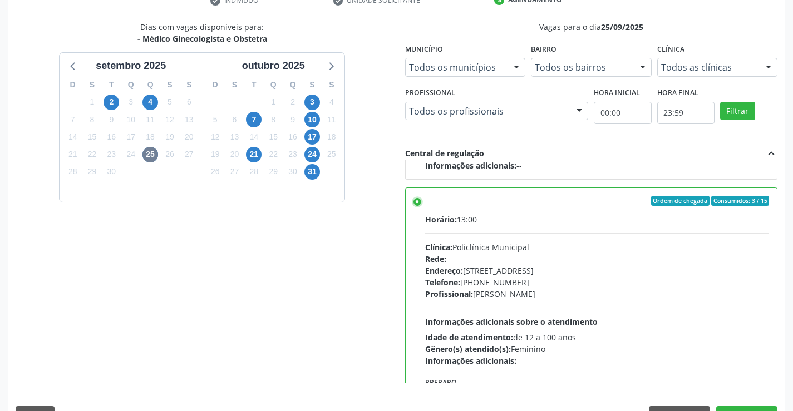
scroll to position [240, 0]
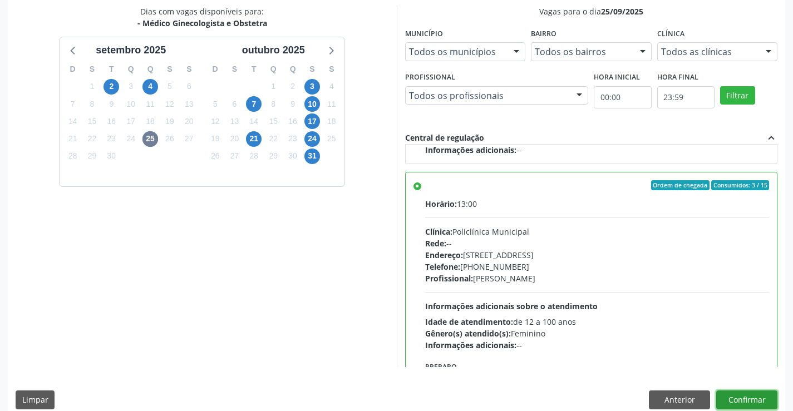
click at [736, 398] on button "Confirmar" at bounding box center [747, 400] width 61 height 19
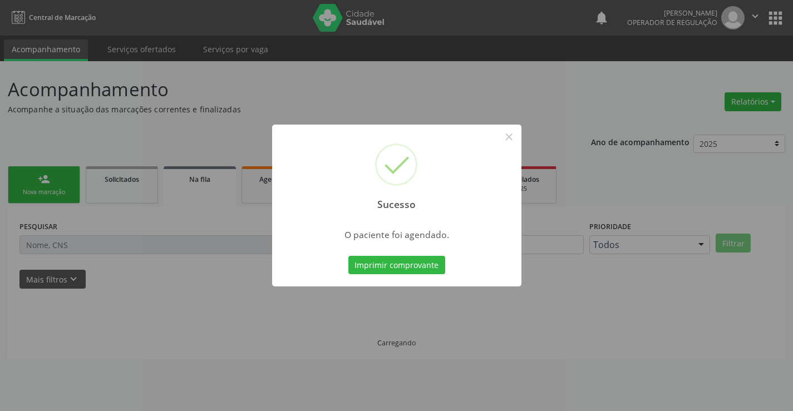
scroll to position [0, 0]
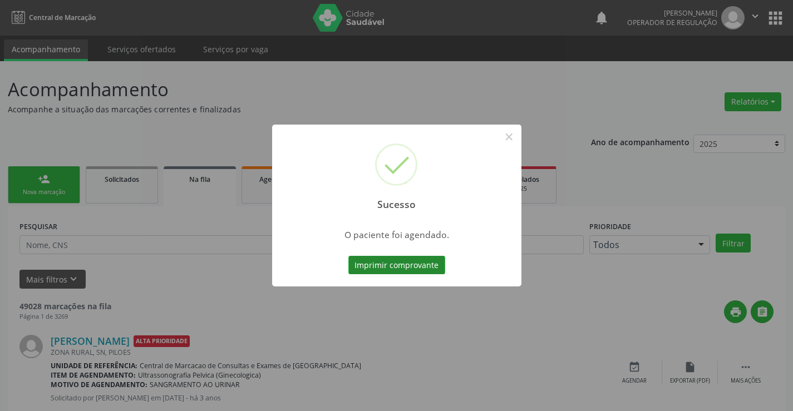
click at [407, 267] on button "Imprimir comprovante" at bounding box center [397, 265] width 97 height 19
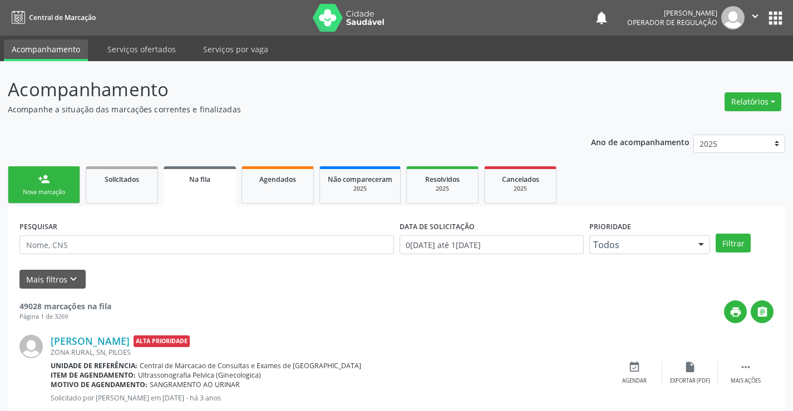
click at [73, 188] on link "person_add Nova marcação" at bounding box center [44, 184] width 72 height 37
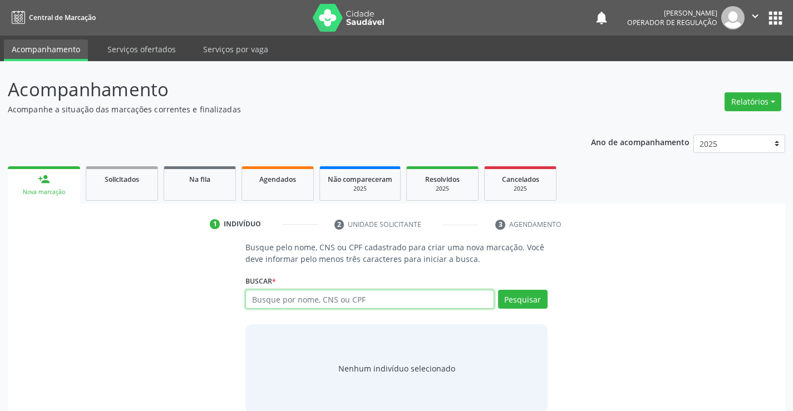
click at [309, 301] on input "text" at bounding box center [370, 299] width 248 height 19
type input "708407286754668"
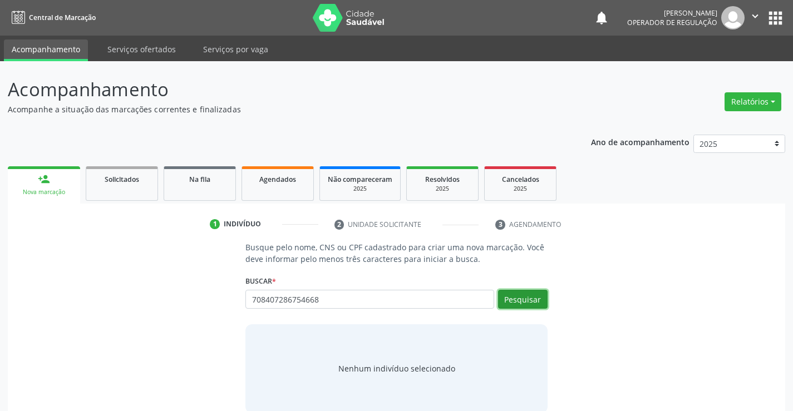
click at [527, 303] on button "Pesquisar" at bounding box center [523, 299] width 50 height 19
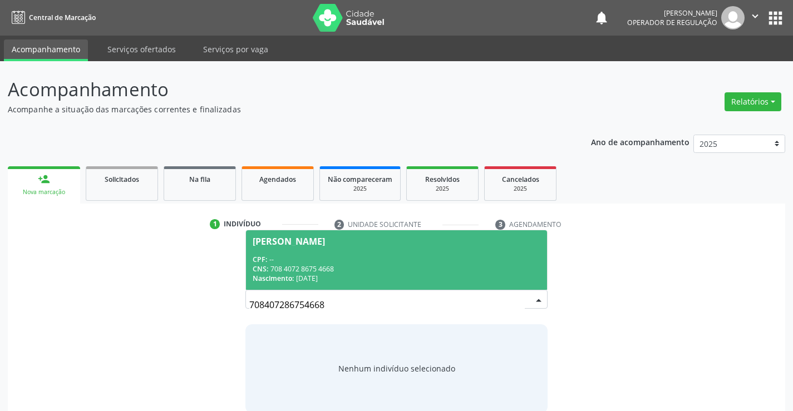
click at [385, 262] on div "CPF: --" at bounding box center [396, 259] width 287 height 9
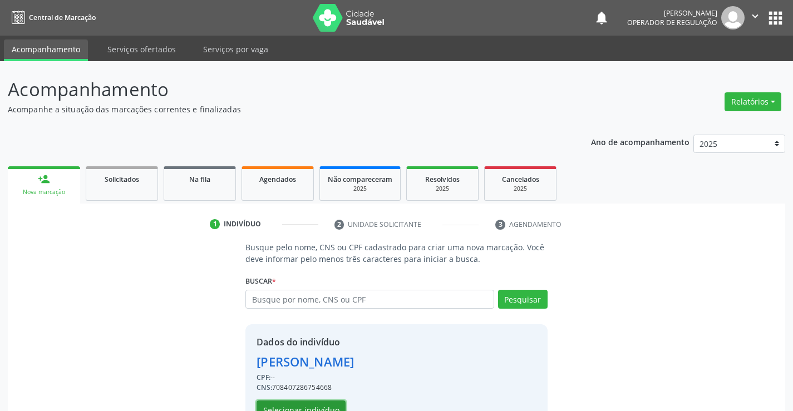
click at [298, 408] on button "Selecionar indivíduo" at bounding box center [301, 410] width 89 height 19
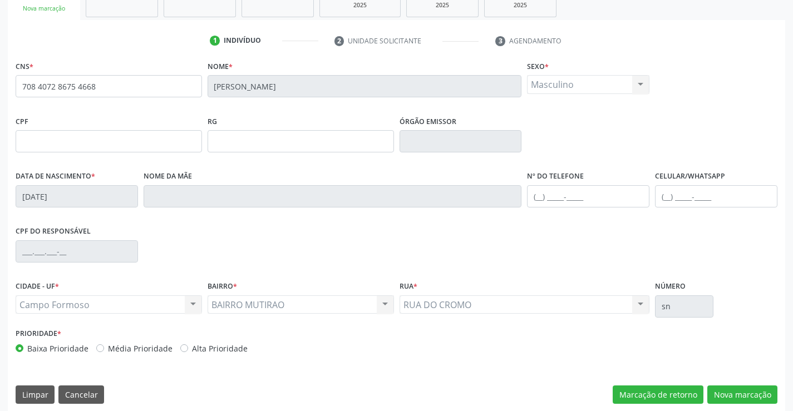
scroll to position [192, 0]
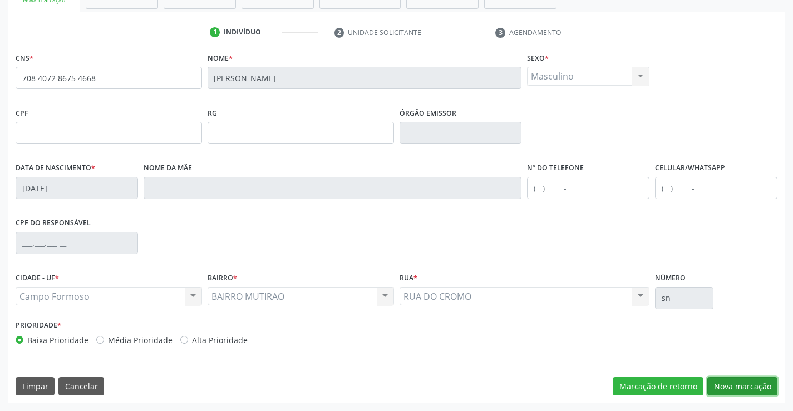
click at [743, 384] on button "Nova marcação" at bounding box center [743, 386] width 70 height 19
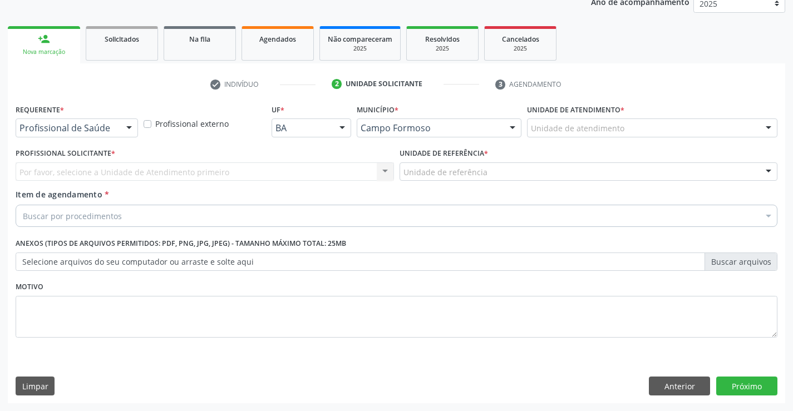
scroll to position [140, 0]
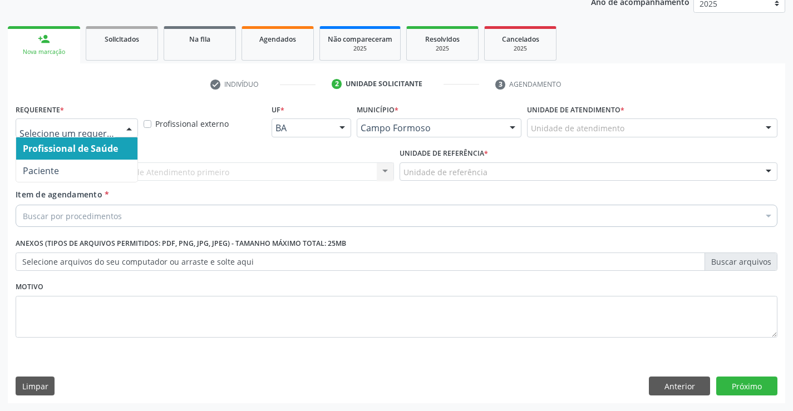
drag, startPoint x: 126, startPoint y: 125, endPoint x: 101, endPoint y: 153, distance: 37.9
click at [124, 125] on div at bounding box center [129, 128] width 17 height 19
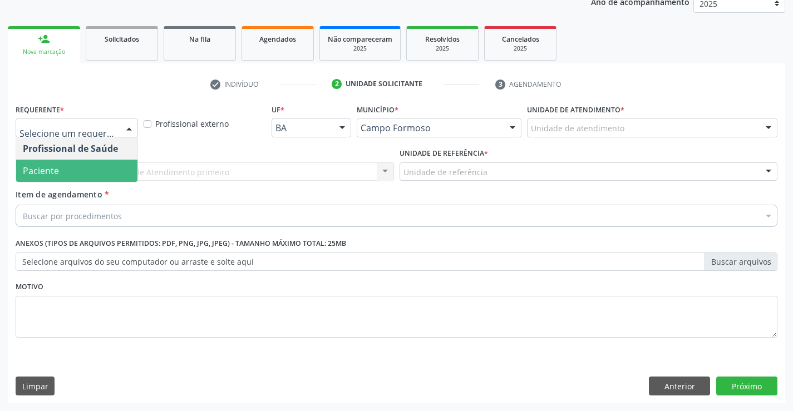
click at [87, 175] on span "Paciente" at bounding box center [76, 171] width 121 height 22
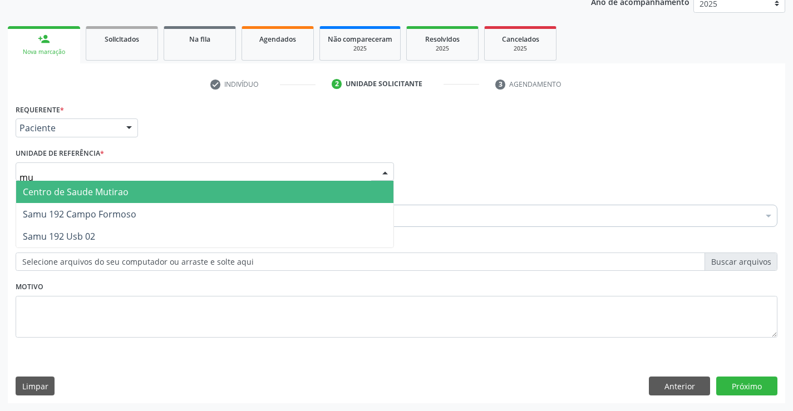
type input "mut"
click at [104, 192] on span "Centro de Saude Mutirao" at bounding box center [76, 192] width 106 height 12
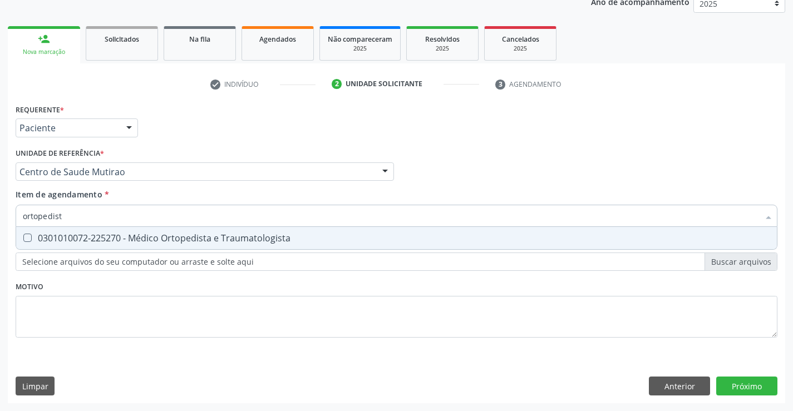
type input "ortopedista"
click at [153, 236] on div "0301010072-225270 - Médico Ortopedista e Traumatologista" at bounding box center [397, 238] width 748 height 9
checkbox Traumatologista "true"
click at [166, 286] on div "Requerente * Paciente Profissional de Saúde Paciente Nenhum resultado encontrad…" at bounding box center [397, 227] width 762 height 252
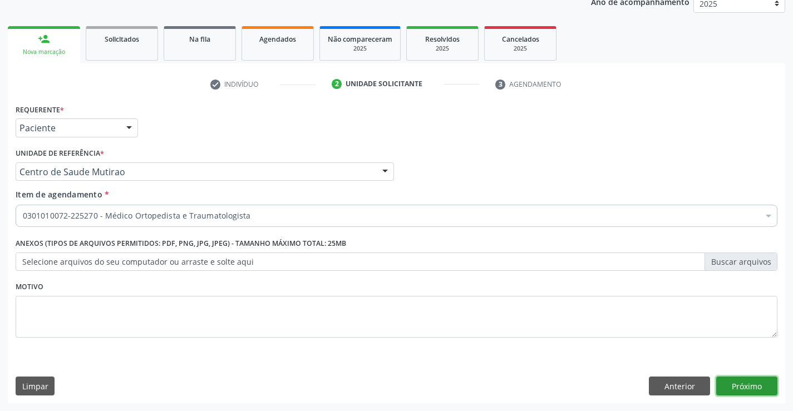
click at [734, 385] on button "Próximo" at bounding box center [747, 386] width 61 height 19
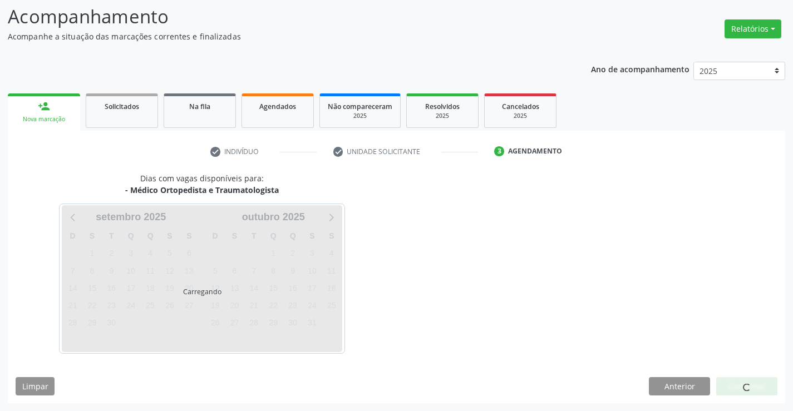
scroll to position [73, 0]
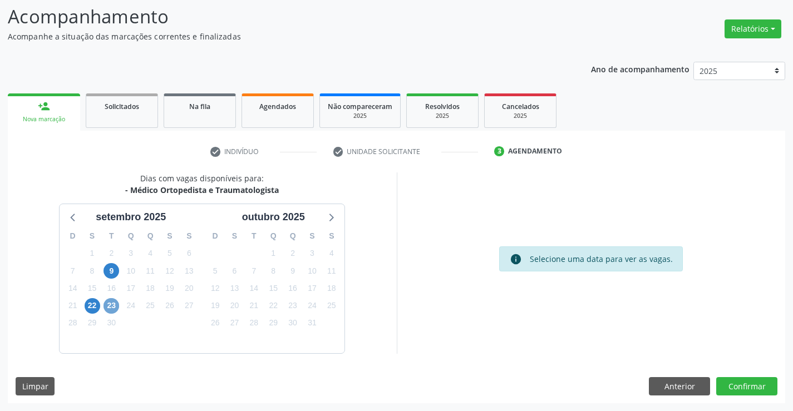
click at [109, 303] on span "23" at bounding box center [112, 306] width 16 height 16
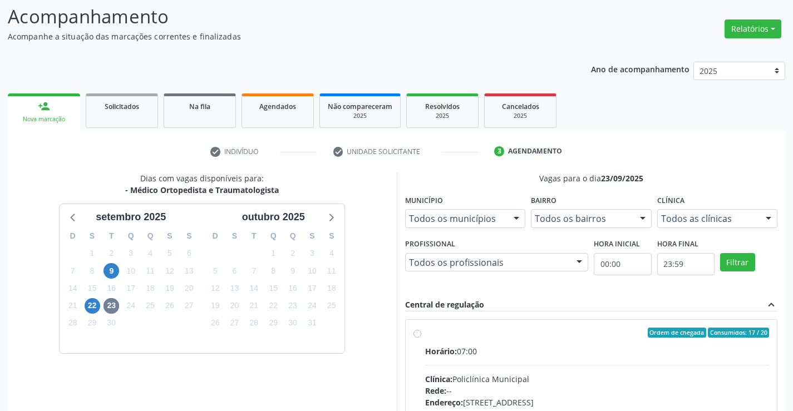
click at [425, 333] on label "Ordem de chegada Consumidos: 17 / 20 Horário: 07:00 Clínica: Policlínica Munici…" at bounding box center [597, 413] width 345 height 171
click at [418, 333] on input "Ordem de chegada Consumidos: 17 / 20 Horário: 07:00 Clínica: Policlínica Munici…" at bounding box center [418, 333] width 8 height 10
radio input "true"
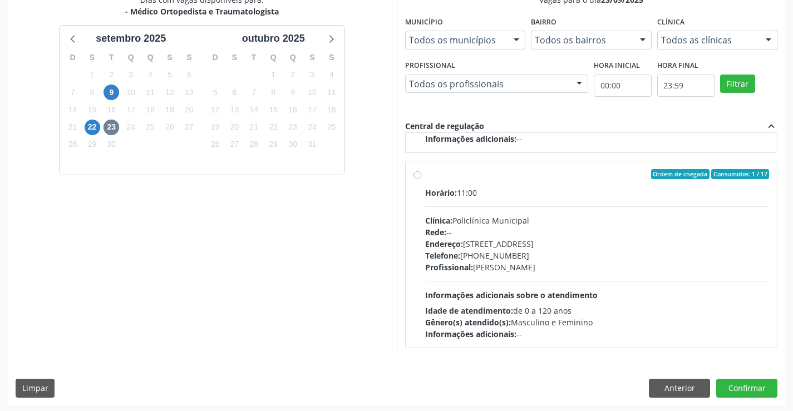
scroll to position [254, 0]
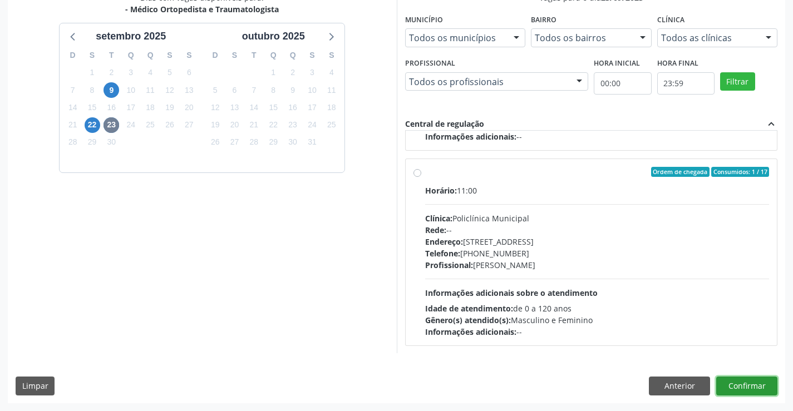
click at [742, 388] on button "Confirmar" at bounding box center [747, 386] width 61 height 19
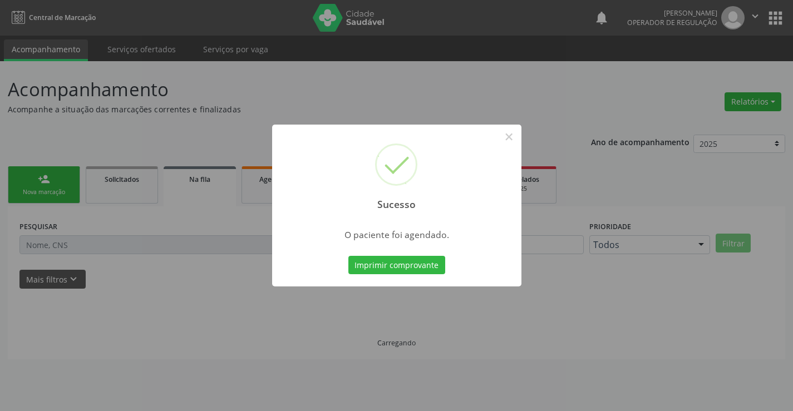
scroll to position [0, 0]
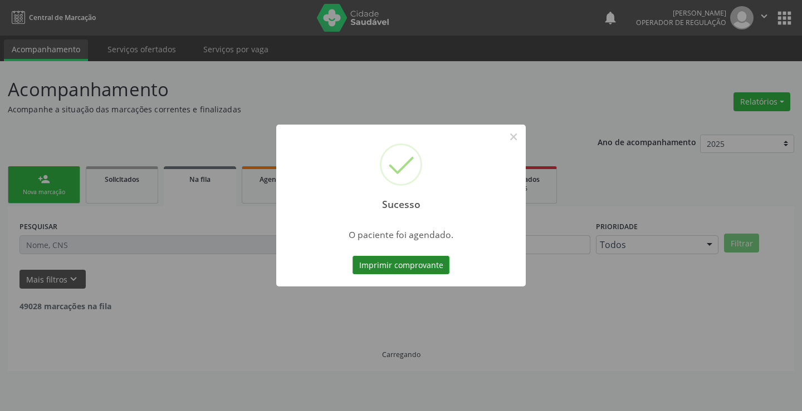
click at [429, 259] on button "Imprimir comprovante" at bounding box center [400, 265] width 97 height 19
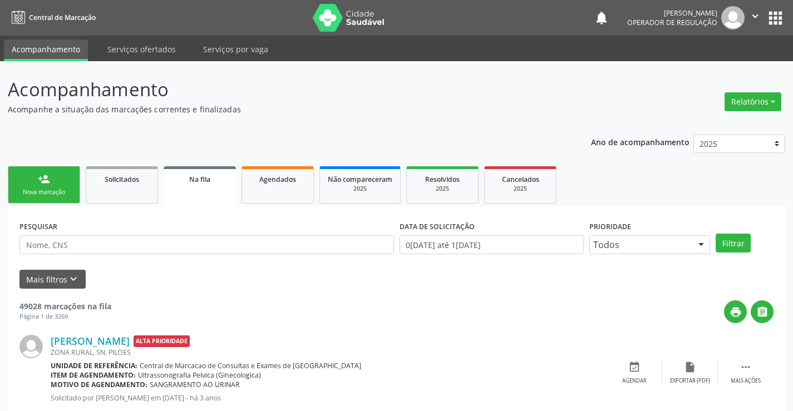
click at [70, 189] on div "Nova marcação" at bounding box center [44, 192] width 56 height 8
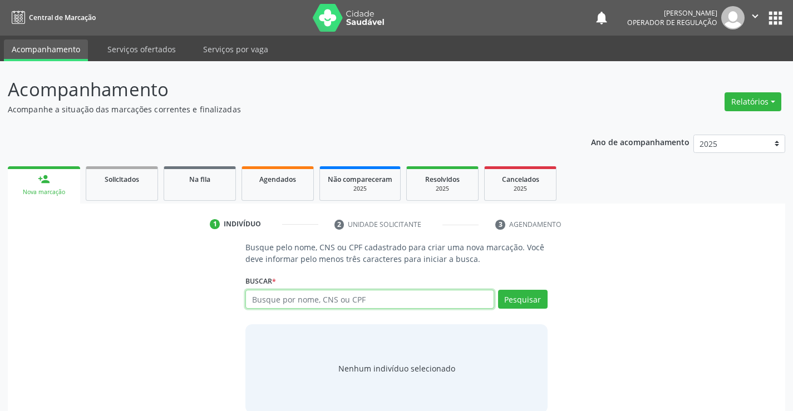
click at [296, 308] on input "text" at bounding box center [370, 299] width 248 height 19
type input "702809135156361"
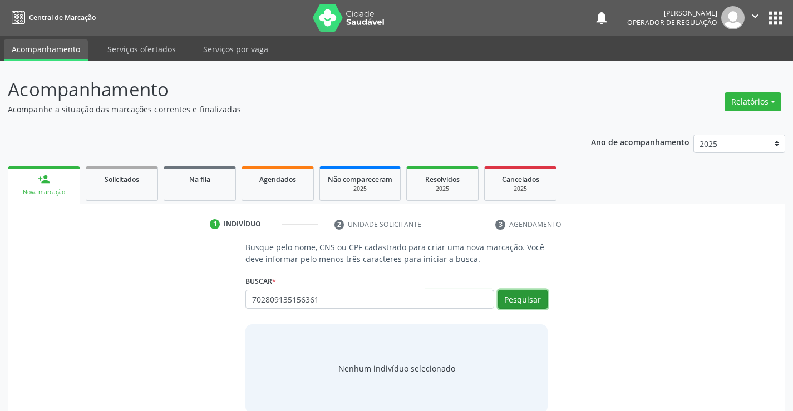
click at [532, 295] on button "Pesquisar" at bounding box center [523, 299] width 50 height 19
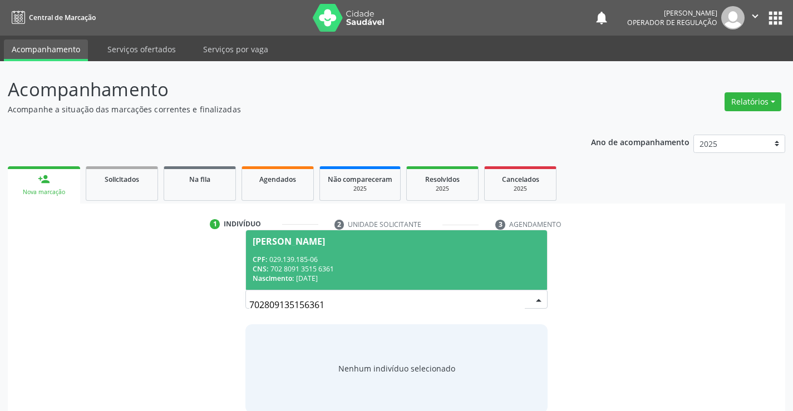
click at [532, 295] on div "702809135156361 Edna Silva de Souza CPF: 029.139.185-06 CNS: 702 8091 3515 6361…" at bounding box center [397, 303] width 302 height 27
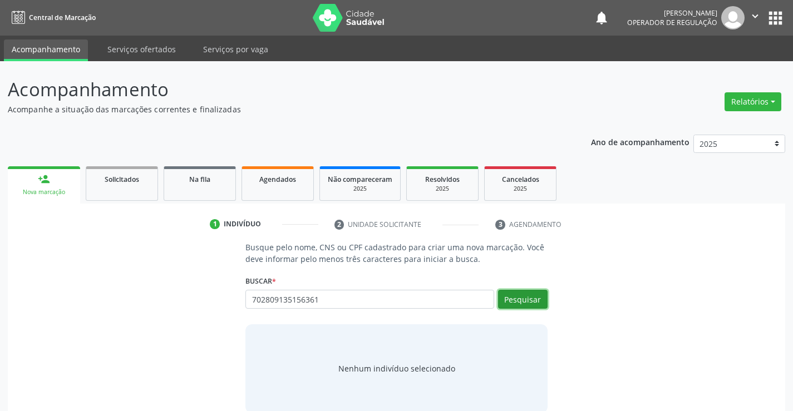
click at [529, 296] on button "Pesquisar" at bounding box center [523, 299] width 50 height 19
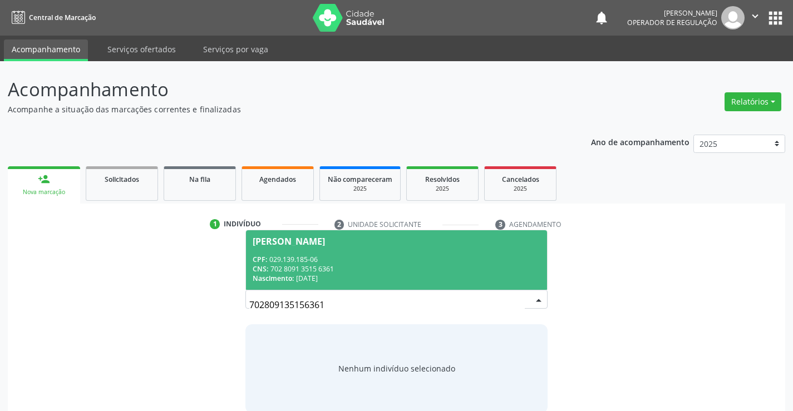
click at [354, 253] on span "Edna Silva de Souza CPF: 029.139.185-06 CNS: 702 8091 3515 6361 Nascimento: 10/…" at bounding box center [396, 260] width 301 height 60
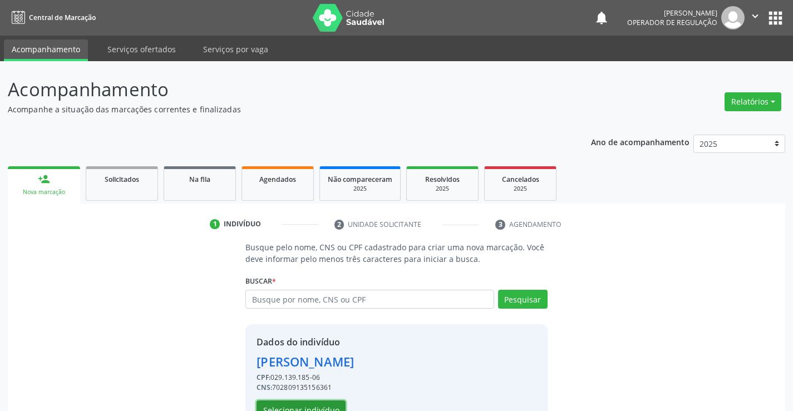
click at [321, 404] on button "Selecionar indivíduo" at bounding box center [301, 410] width 89 height 19
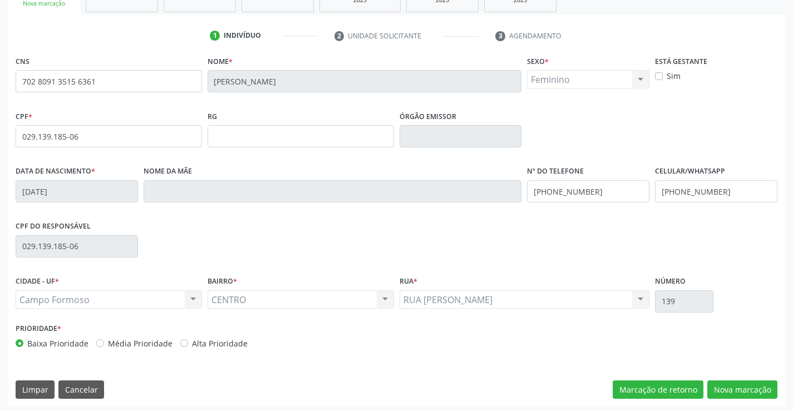
scroll to position [192, 0]
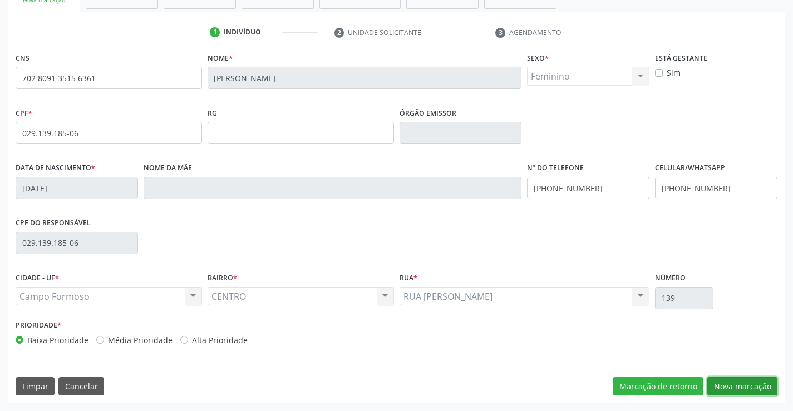
click at [745, 385] on button "Nova marcação" at bounding box center [743, 386] width 70 height 19
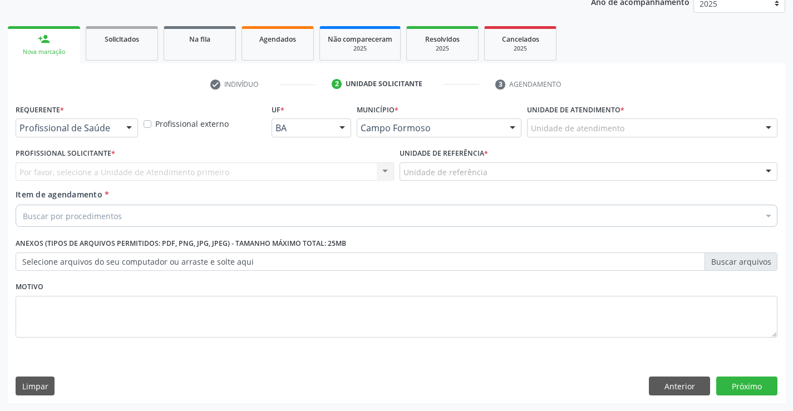
scroll to position [140, 0]
click at [129, 127] on div at bounding box center [129, 128] width 17 height 19
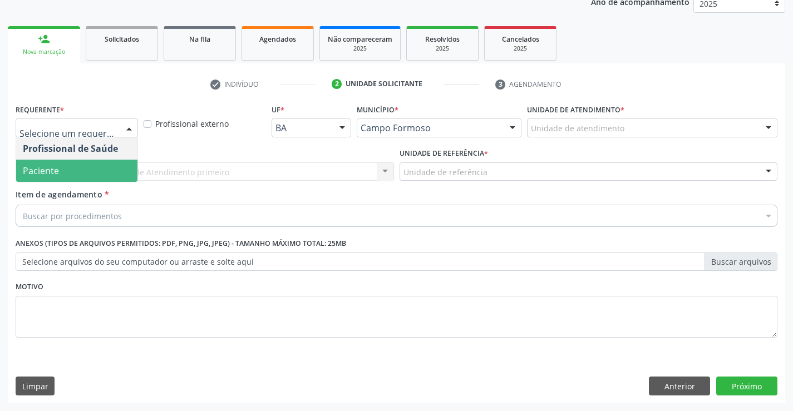
click at [105, 179] on span "Paciente" at bounding box center [76, 171] width 121 height 22
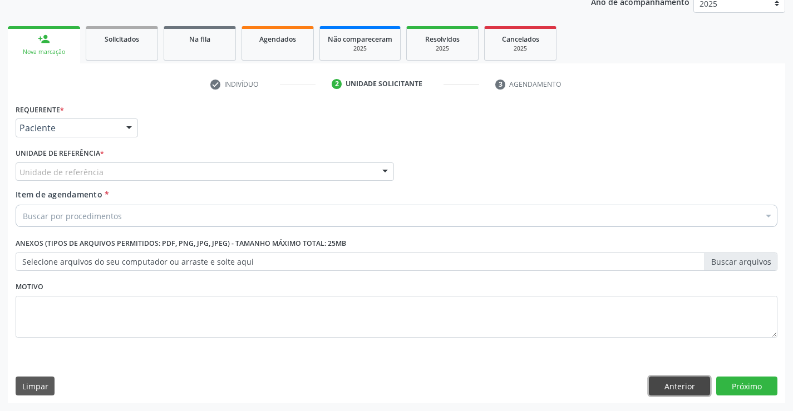
click at [669, 388] on button "Anterior" at bounding box center [679, 386] width 61 height 19
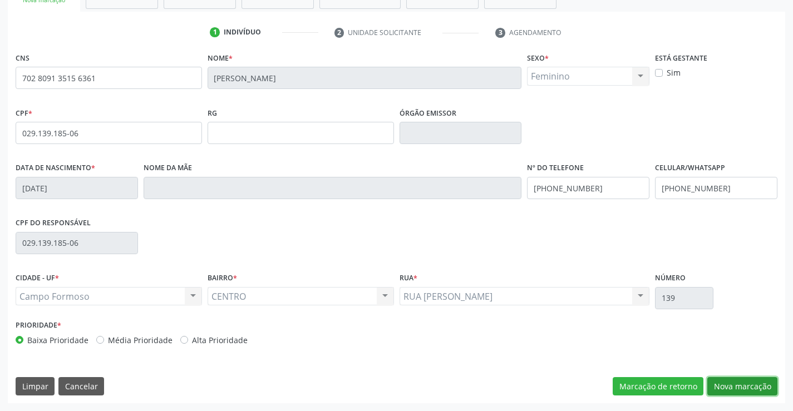
click at [725, 386] on button "Nova marcação" at bounding box center [743, 386] width 70 height 19
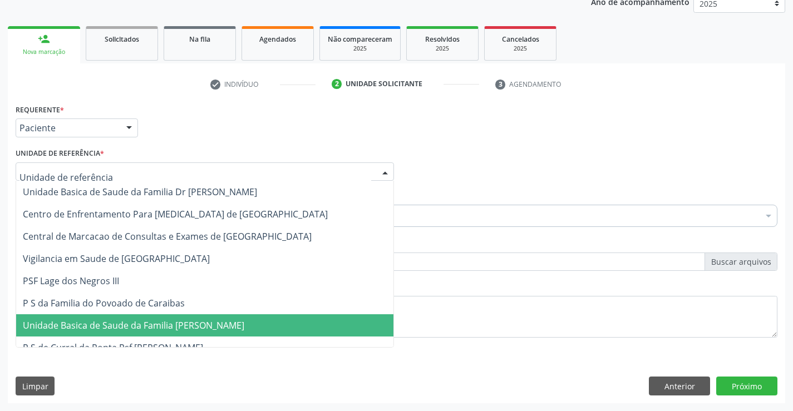
click at [134, 318] on span "Unidade Basica de Saude da Familia [PERSON_NAME]" at bounding box center [204, 326] width 377 height 22
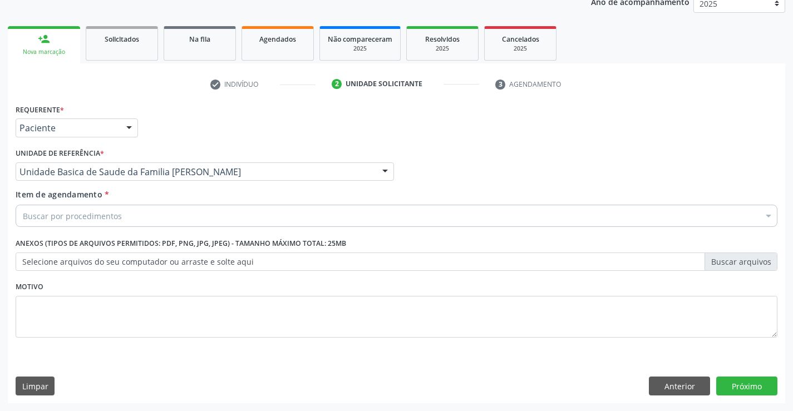
click at [132, 219] on div "Buscar por procedimentos" at bounding box center [397, 216] width 762 height 22
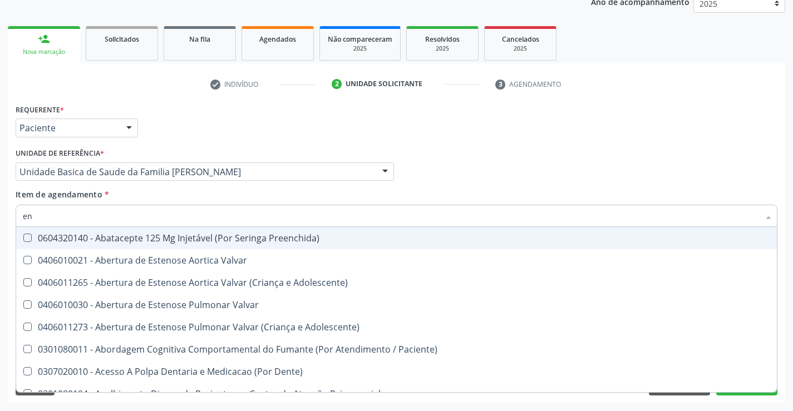
type input "end"
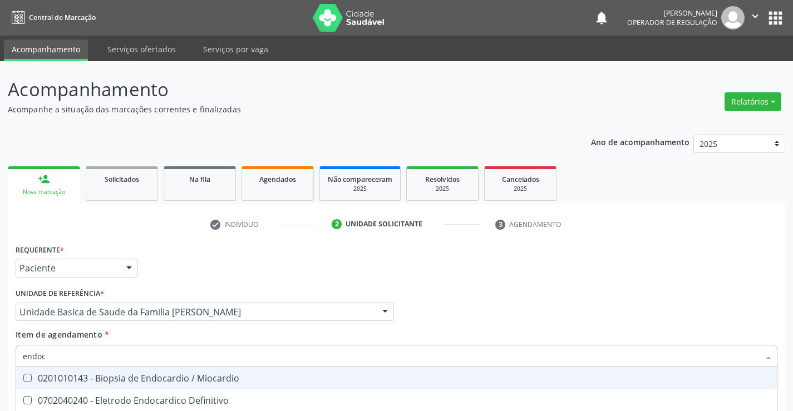
scroll to position [140, 0]
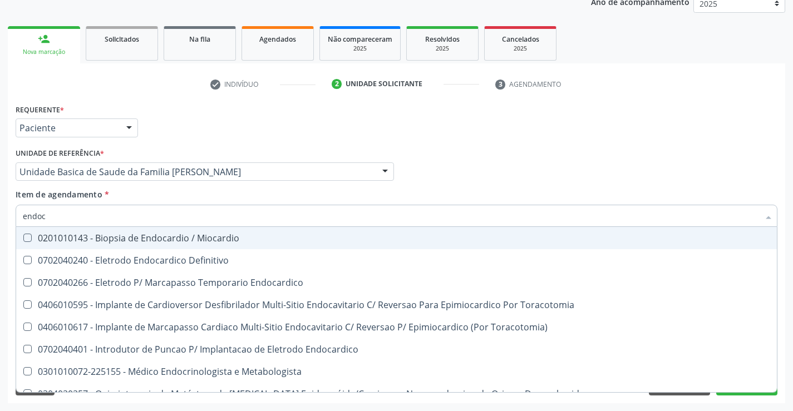
type input "endocr"
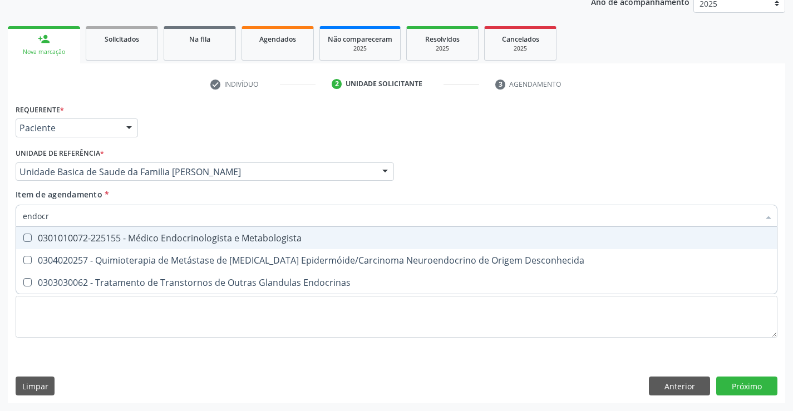
click at [158, 241] on div "0301010072-225155 - Médico Endocrinologista e Metabologista" at bounding box center [397, 238] width 748 height 9
checkbox Metabologista "true"
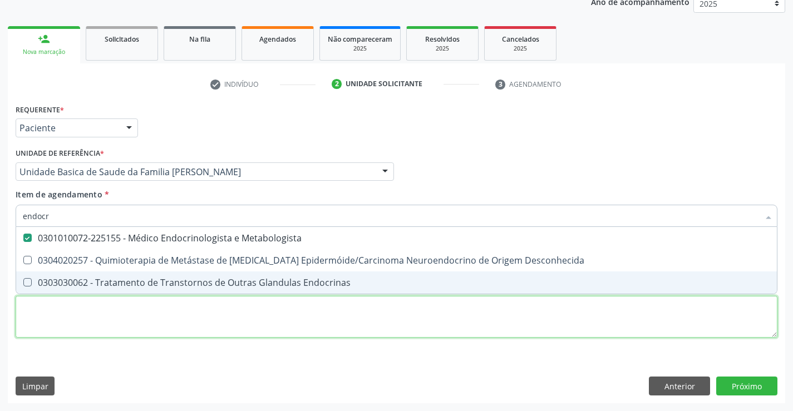
click at [166, 323] on div "Requerente * Paciente Profissional de Saúde Paciente Nenhum resultado encontrad…" at bounding box center [397, 227] width 762 height 252
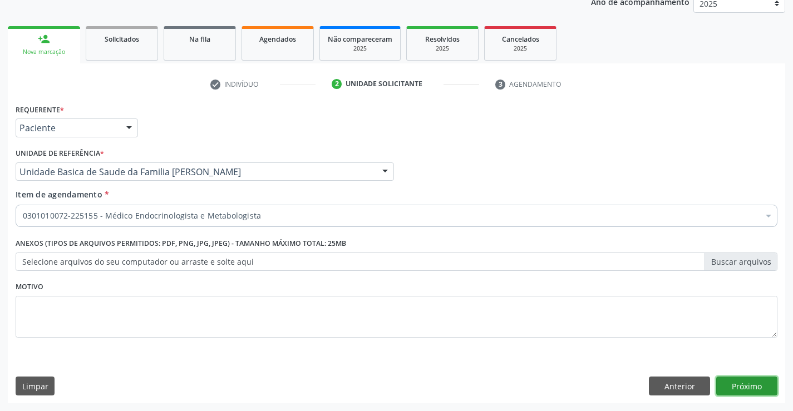
click at [736, 388] on button "Próximo" at bounding box center [747, 386] width 61 height 19
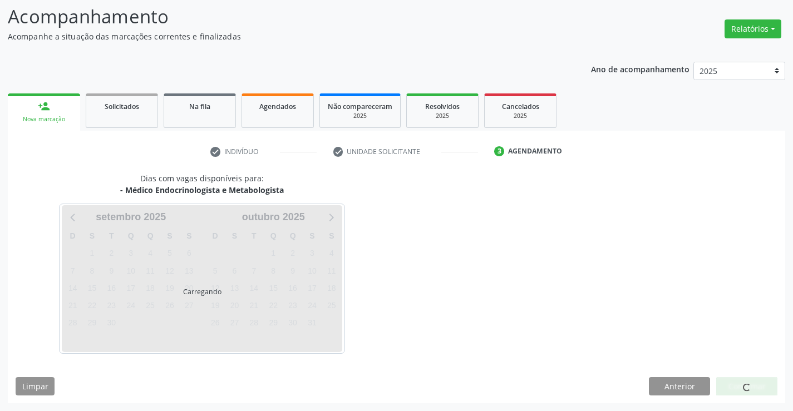
scroll to position [73, 0]
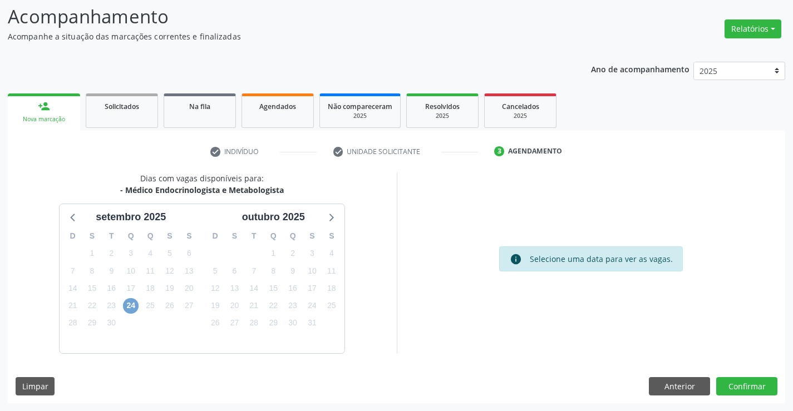
click at [133, 304] on span "24" at bounding box center [131, 306] width 16 height 16
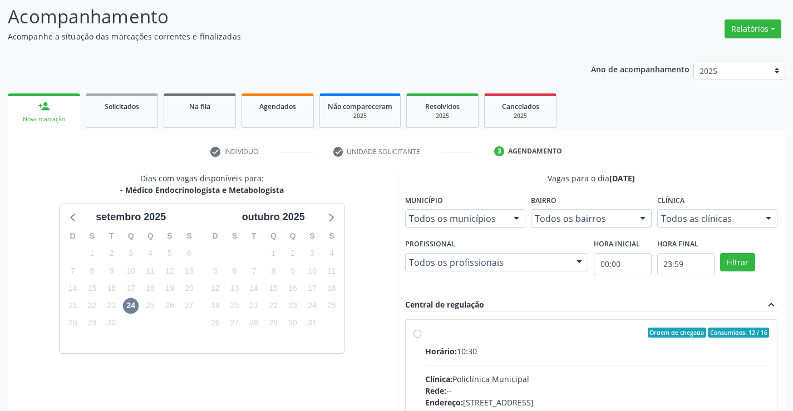
click at [425, 332] on label "Ordem de chegada Consumidos: 12 / 16 Horário: 10:30 Clínica: Policlínica Munici…" at bounding box center [597, 413] width 345 height 171
click at [414, 332] on input "Ordem de chegada Consumidos: 12 / 16 Horário: 10:30 Clínica: Policlínica Munici…" at bounding box center [418, 333] width 8 height 10
radio input "true"
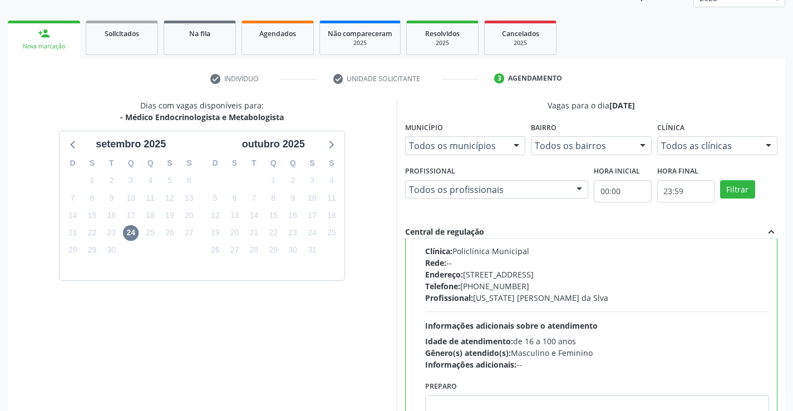
scroll to position [254, 0]
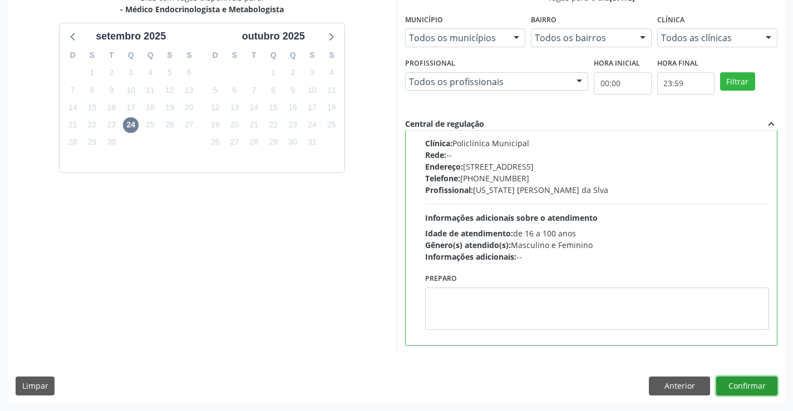
click at [741, 384] on button "Confirmar" at bounding box center [747, 386] width 61 height 19
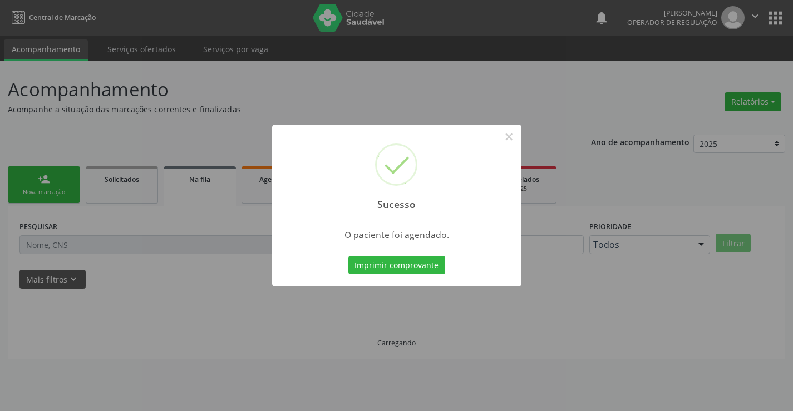
scroll to position [0, 0]
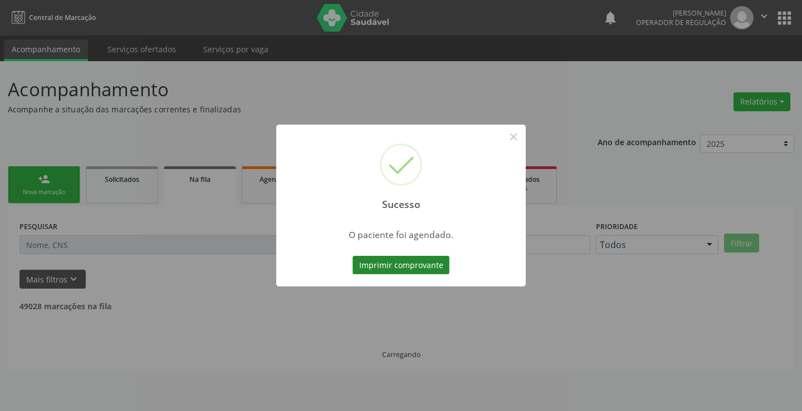
click at [433, 266] on button "Imprimir comprovante" at bounding box center [400, 265] width 97 height 19
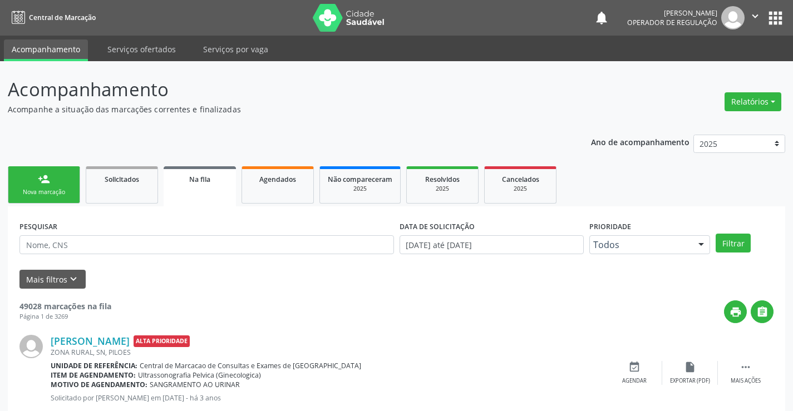
click at [67, 193] on div "Nova marcação" at bounding box center [44, 192] width 56 height 8
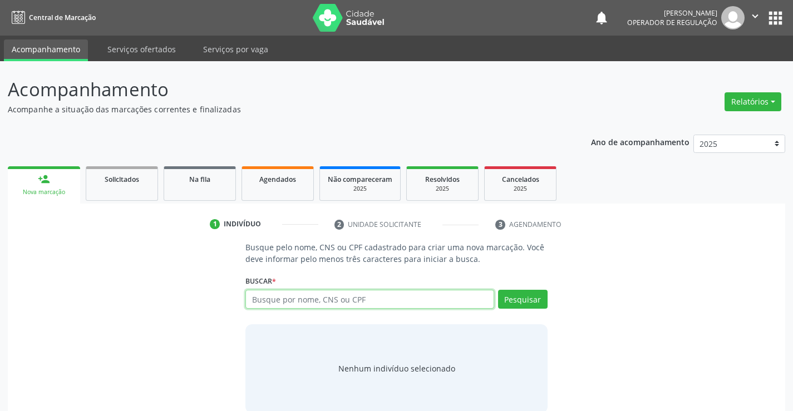
click at [332, 300] on input "text" at bounding box center [370, 299] width 248 height 19
type input "702809135156361"
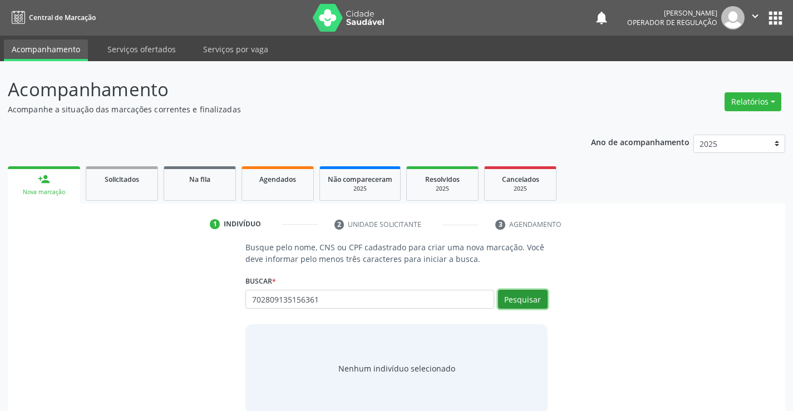
click at [529, 295] on button "Pesquisar" at bounding box center [523, 299] width 50 height 19
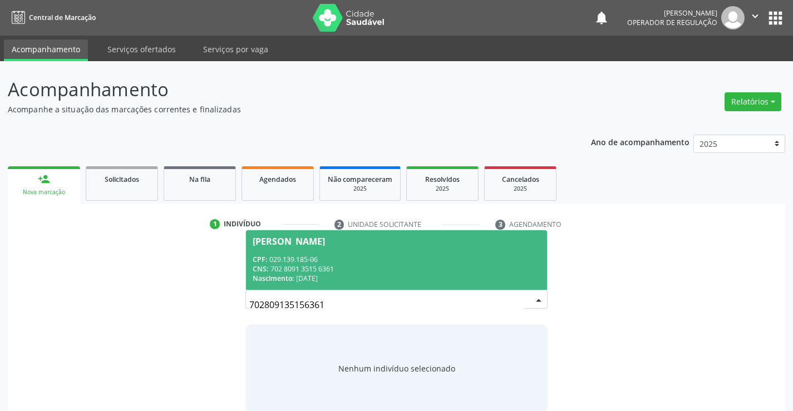
click at [421, 272] on div "CNS: 702 8091 3515 6361" at bounding box center [396, 268] width 287 height 9
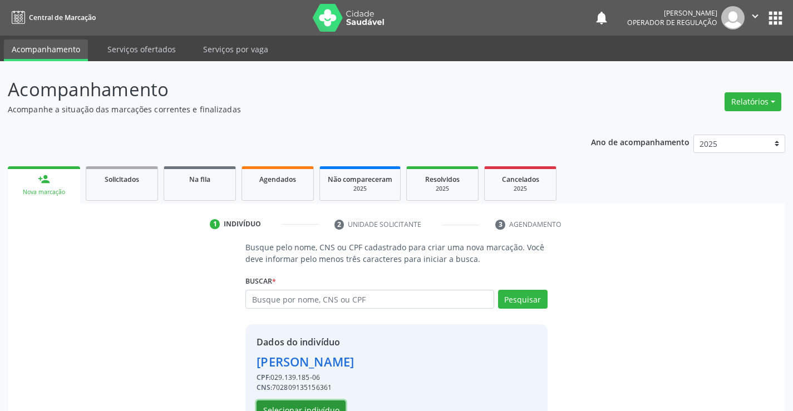
click at [328, 405] on button "Selecionar indivíduo" at bounding box center [301, 410] width 89 height 19
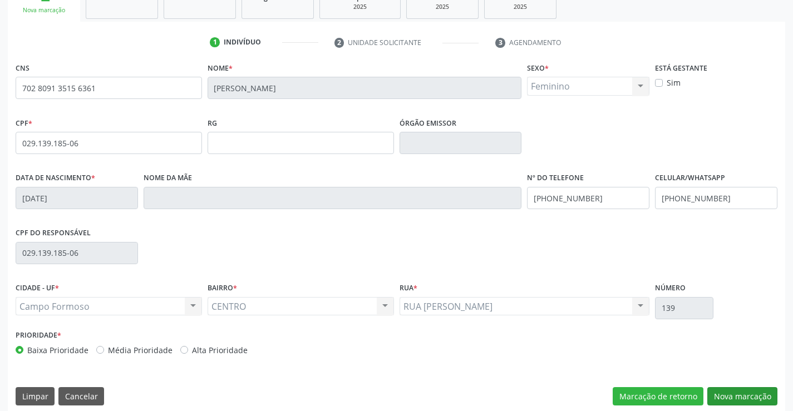
scroll to position [192, 0]
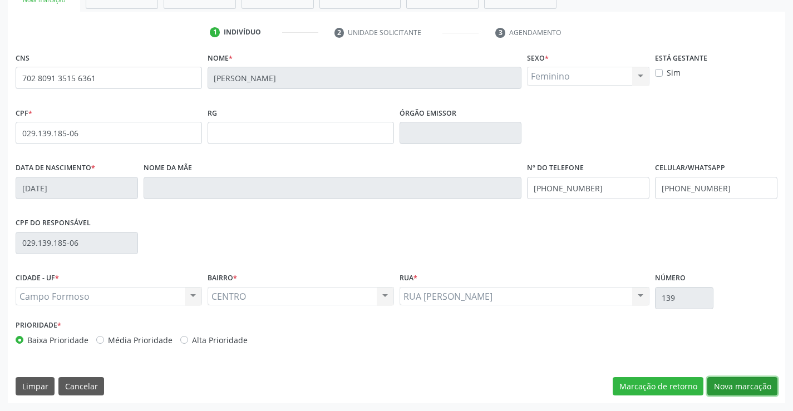
click at [741, 386] on button "Nova marcação" at bounding box center [743, 386] width 70 height 19
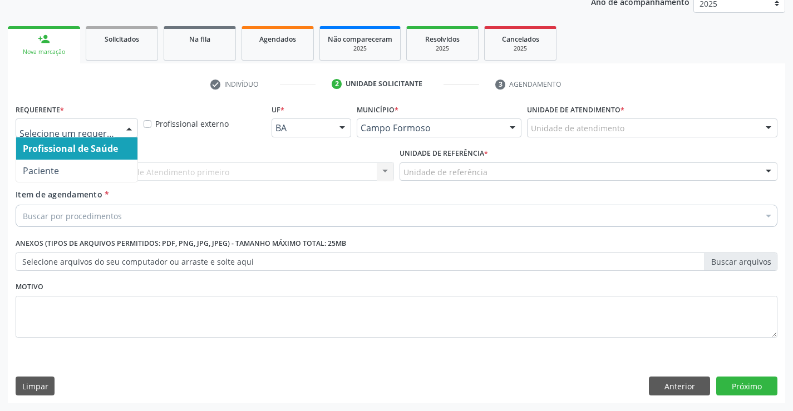
drag, startPoint x: 128, startPoint y: 127, endPoint x: 109, endPoint y: 154, distance: 32.7
click at [122, 132] on div at bounding box center [129, 128] width 17 height 19
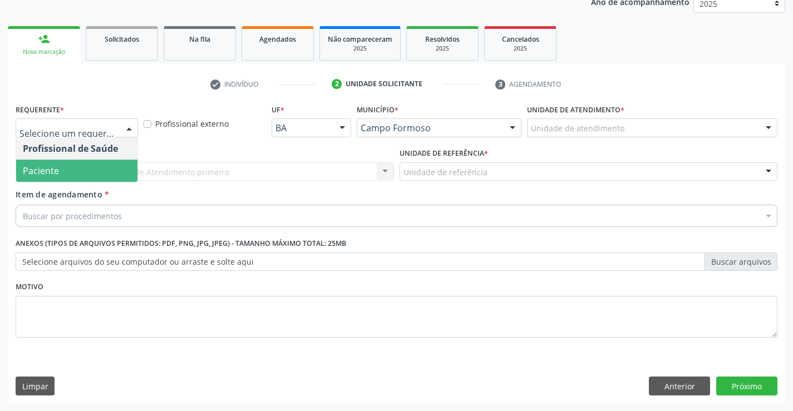
click at [100, 171] on span "Paciente" at bounding box center [76, 171] width 121 height 22
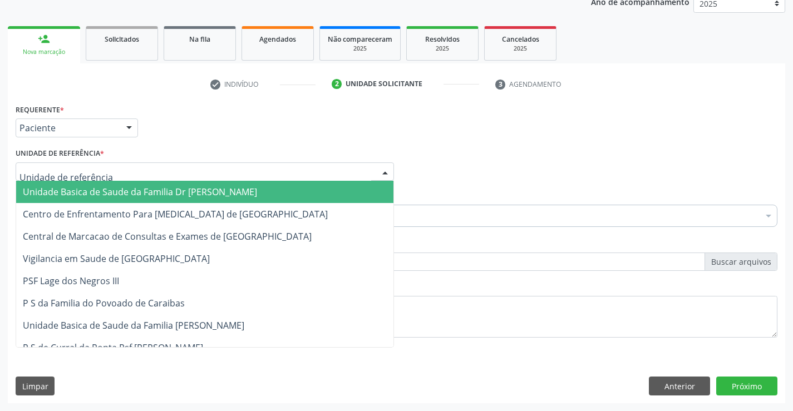
click at [120, 174] on div at bounding box center [205, 172] width 379 height 19
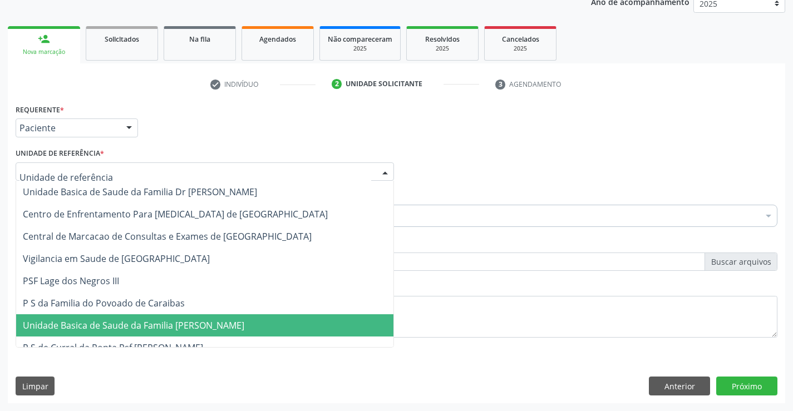
click at [148, 321] on span "Unidade Basica de Saude da Familia [PERSON_NAME]" at bounding box center [134, 326] width 222 height 12
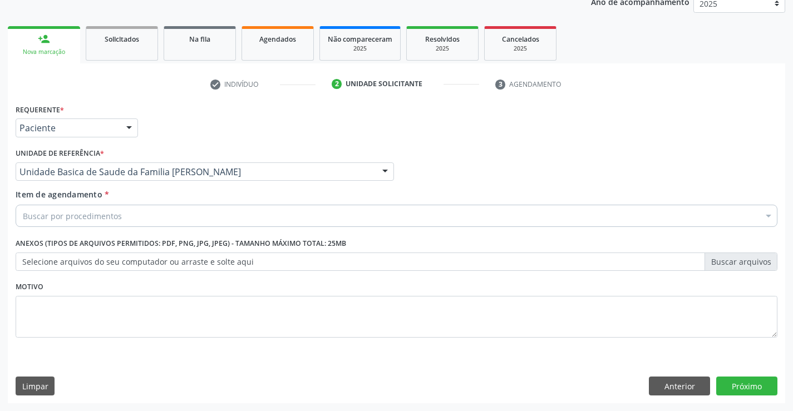
click at [138, 217] on div "Buscar por procedimentos" at bounding box center [397, 216] width 762 height 22
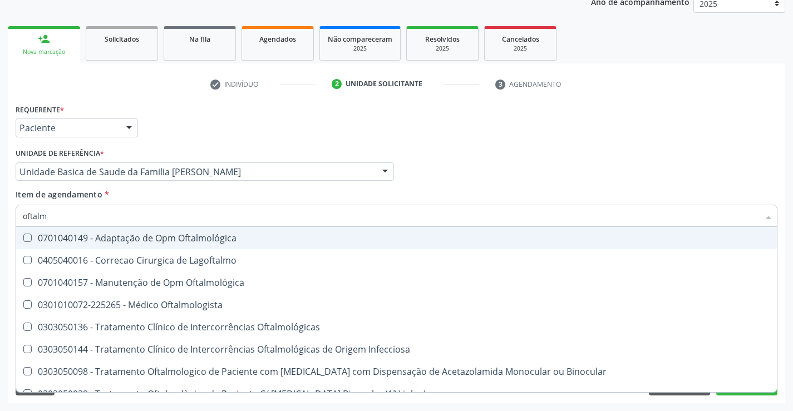
type input "oftalmo"
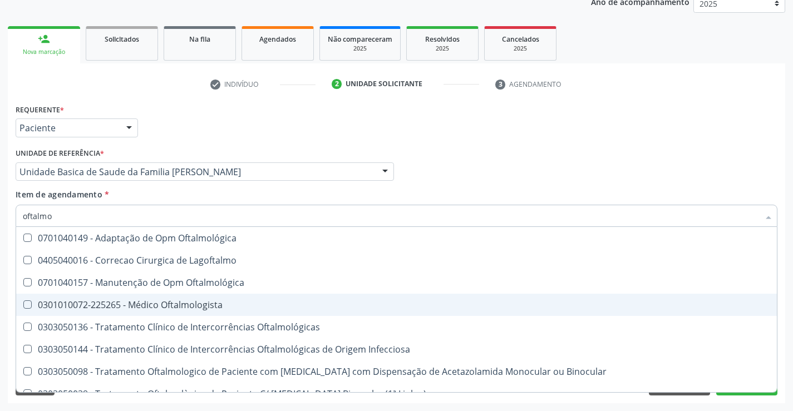
click at [189, 306] on div "0301010072-225265 - Médico Oftalmologista" at bounding box center [397, 305] width 748 height 9
checkbox Oftalmologista "true"
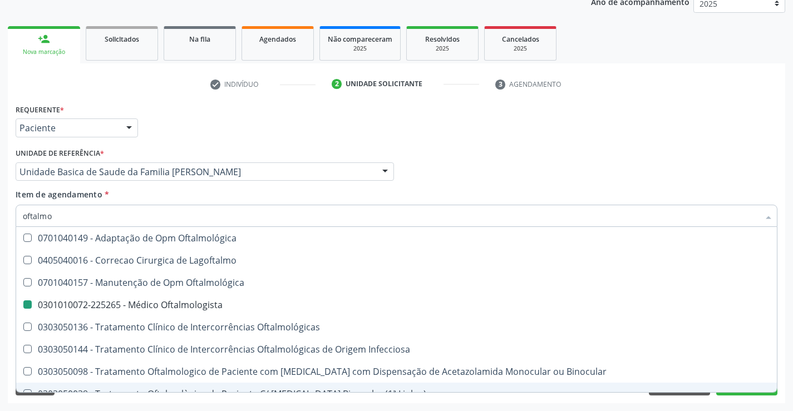
click at [207, 401] on div "Requerente * Paciente Profissional de Saúde Paciente Nenhum resultado encontrad…" at bounding box center [397, 252] width 778 height 302
checkbox Lagoftalmo "true"
checkbox Oftalmologista "false"
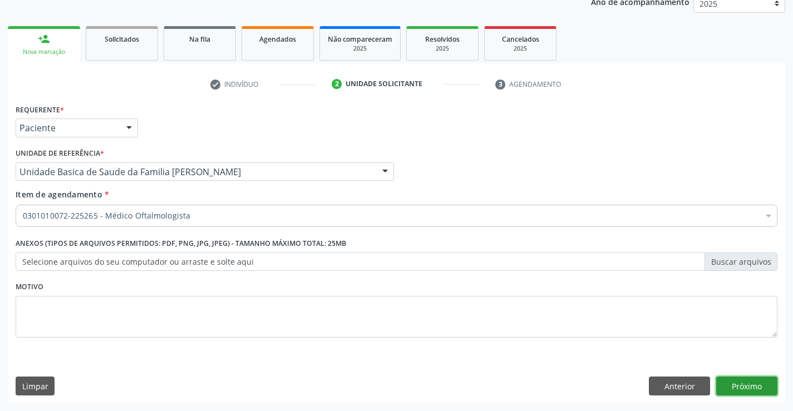
click at [735, 381] on button "Próximo" at bounding box center [747, 386] width 61 height 19
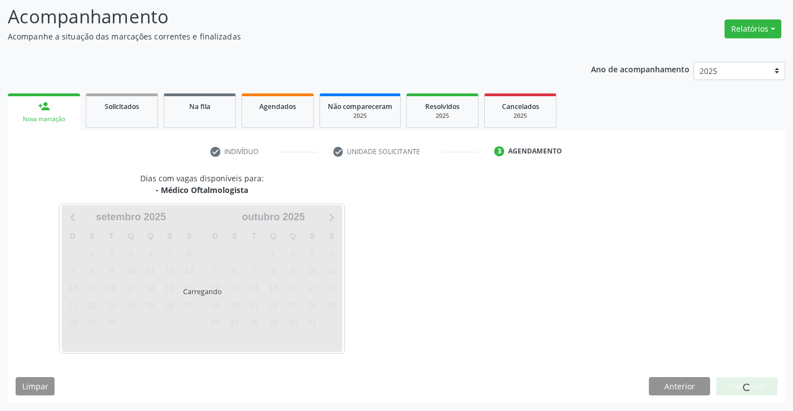
scroll to position [106, 0]
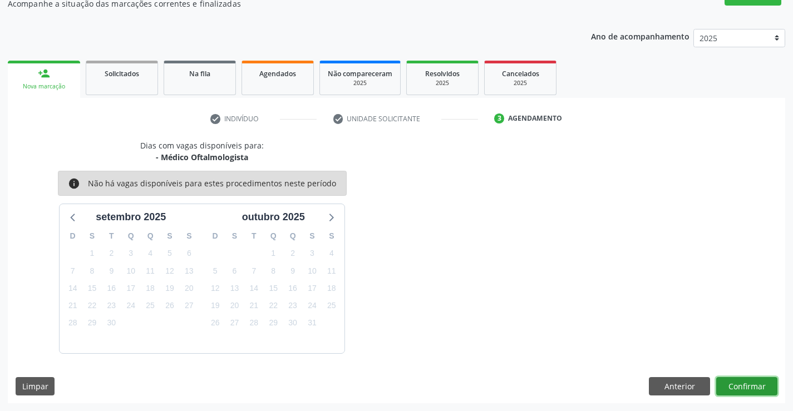
click at [735, 381] on button "Confirmar" at bounding box center [747, 386] width 61 height 19
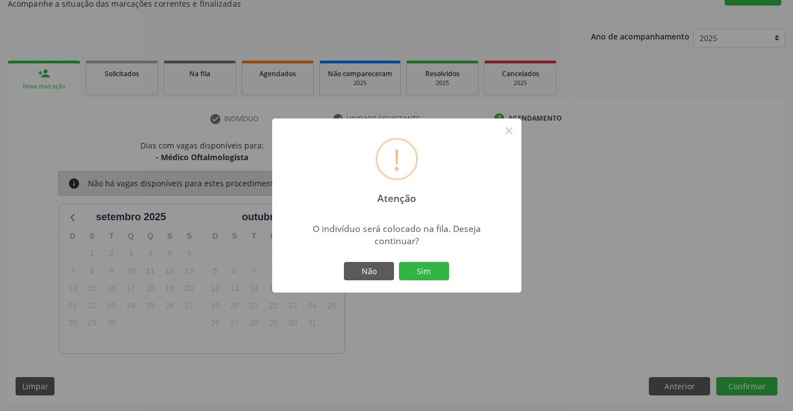
click at [433, 281] on div "Não Sim" at bounding box center [397, 271] width 110 height 23
click at [433, 271] on button "Sim" at bounding box center [424, 271] width 50 height 19
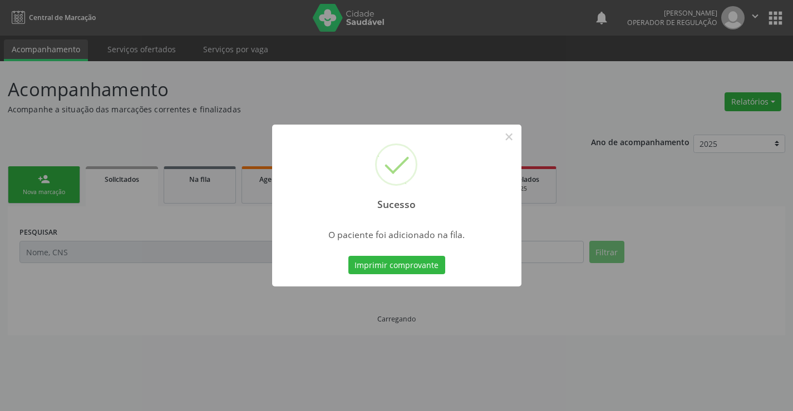
scroll to position [0, 0]
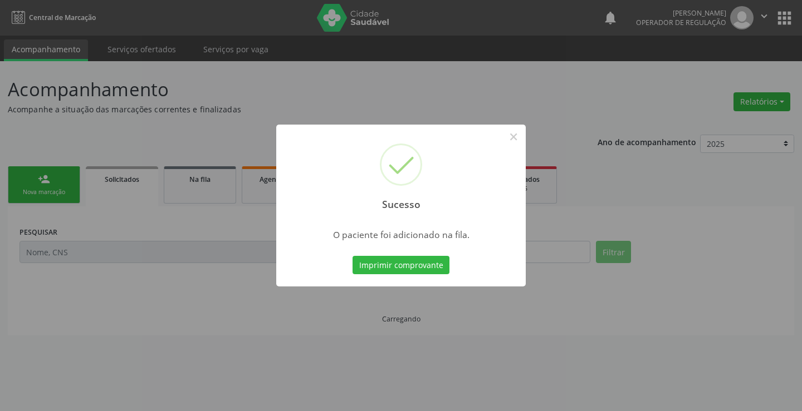
click at [433, 271] on button "Imprimir comprovante" at bounding box center [400, 265] width 97 height 19
